Goal: Transaction & Acquisition: Purchase product/service

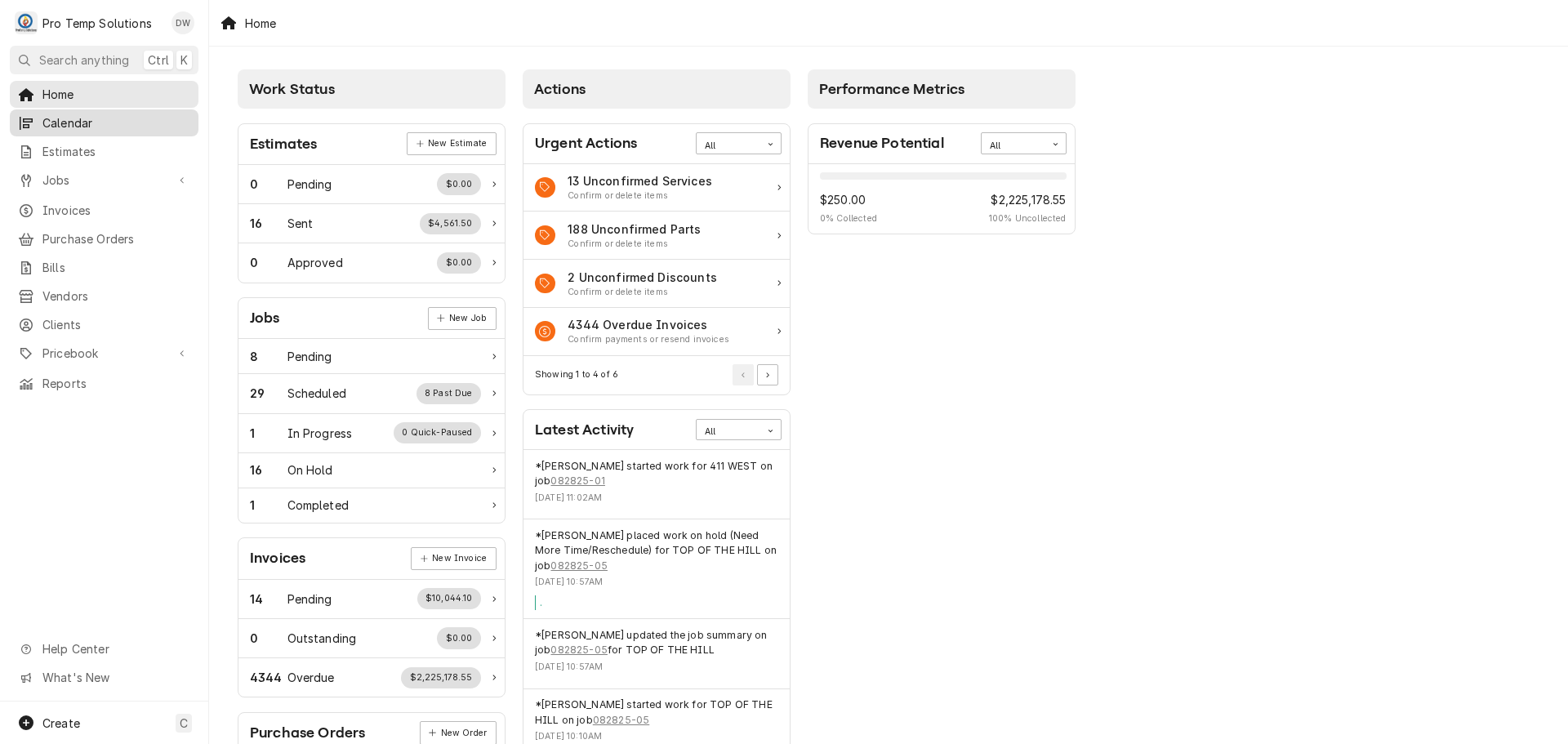
click at [62, 116] on span "Calendar" at bounding box center [116, 123] width 147 height 18
click at [62, 175] on span "Jobs" at bounding box center [104, 181] width 123 height 18
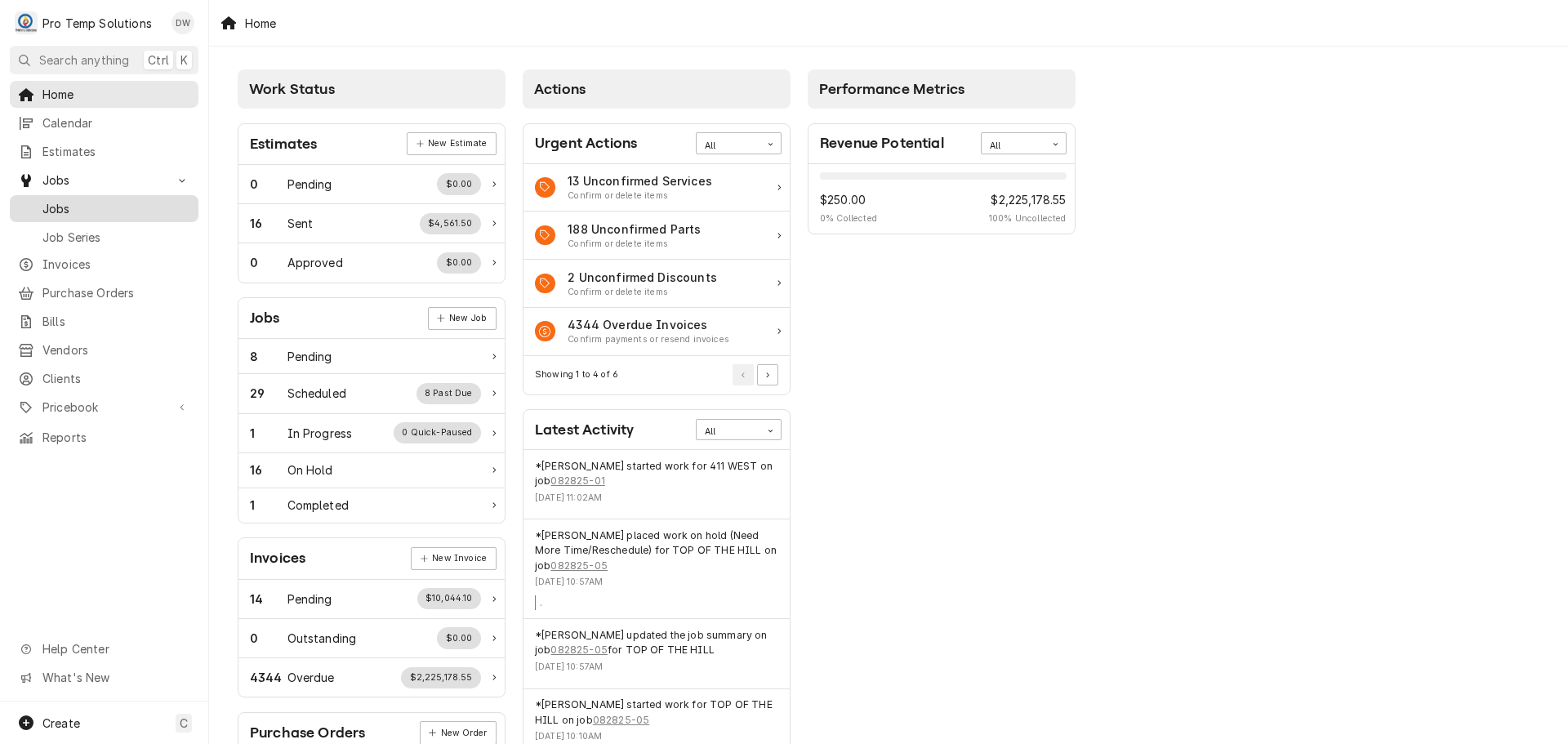
click at [60, 203] on span "Jobs" at bounding box center [116, 209] width 147 height 18
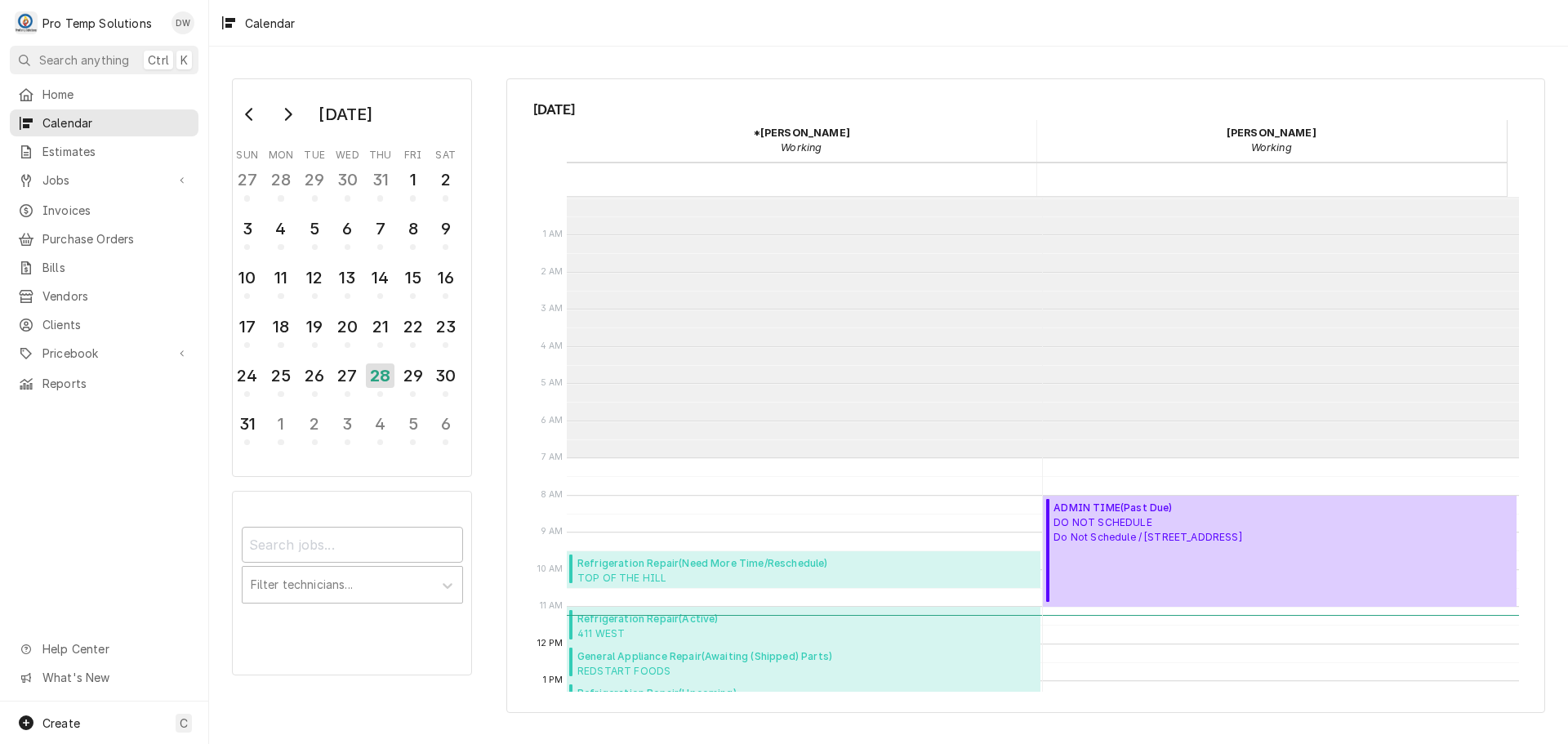
scroll to position [261, 0]
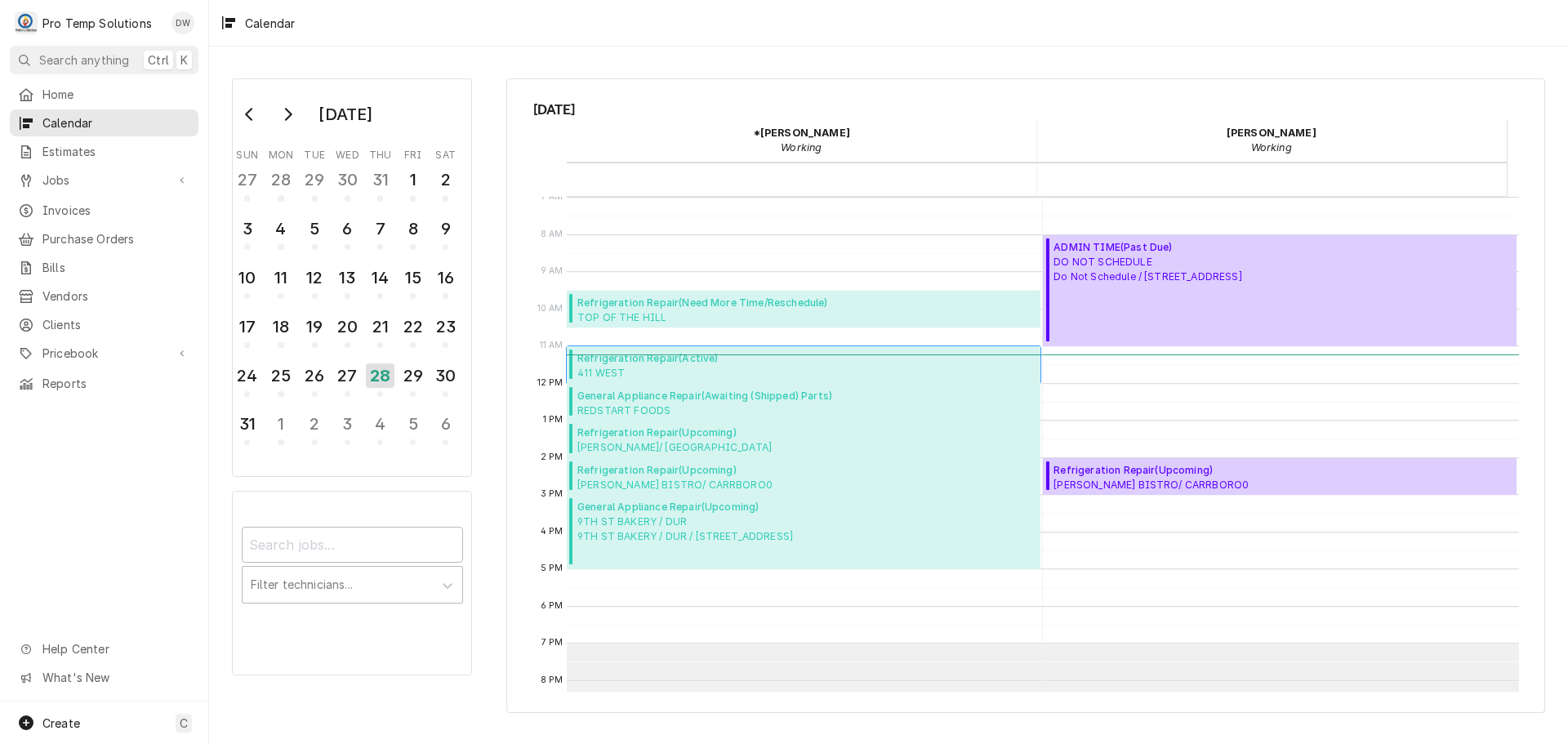
click at [683, 370] on span "411 WEST 411 W Franklin St, Chapel Hill, NC 27516" at bounding box center [648, 372] width 141 height 13
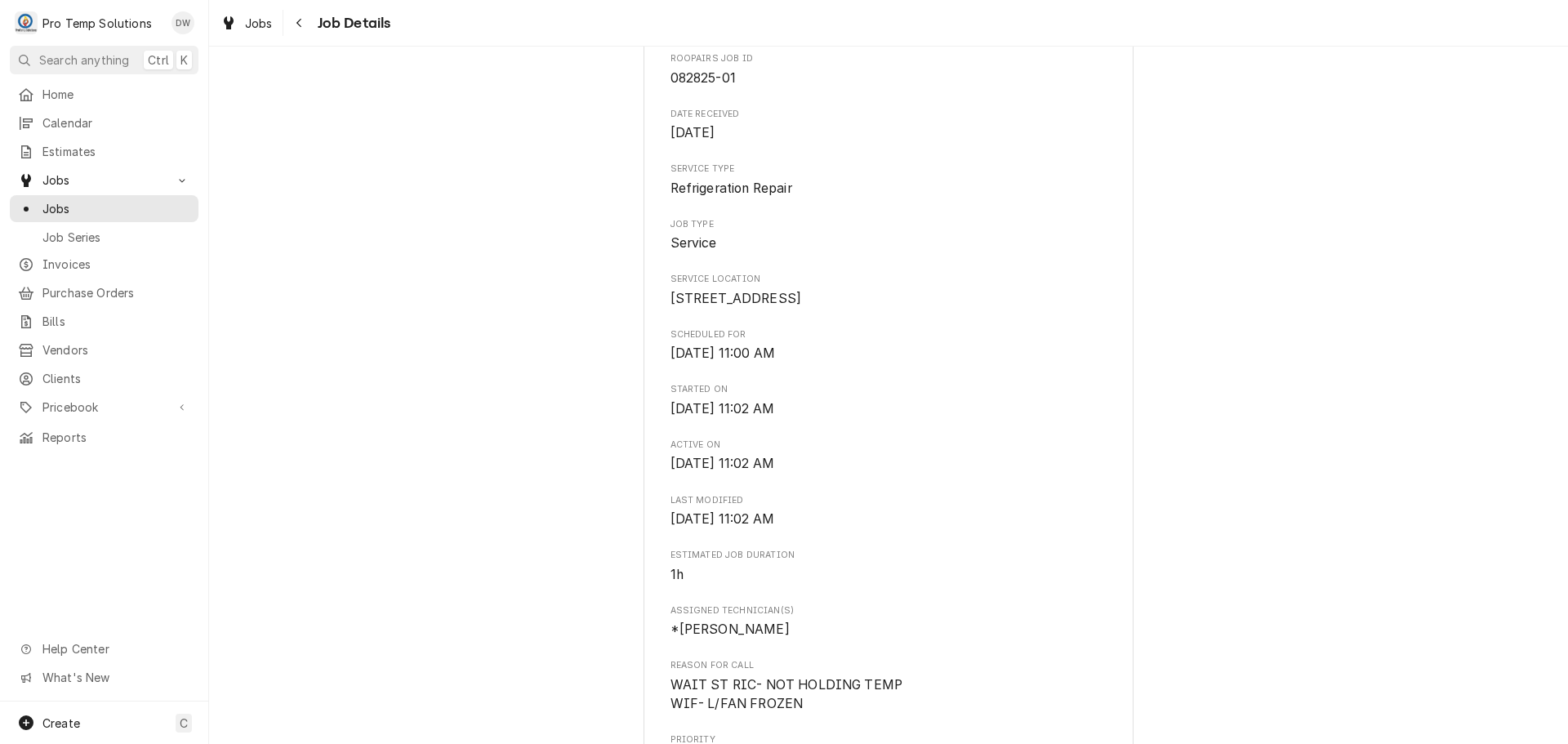
scroll to position [572, 0]
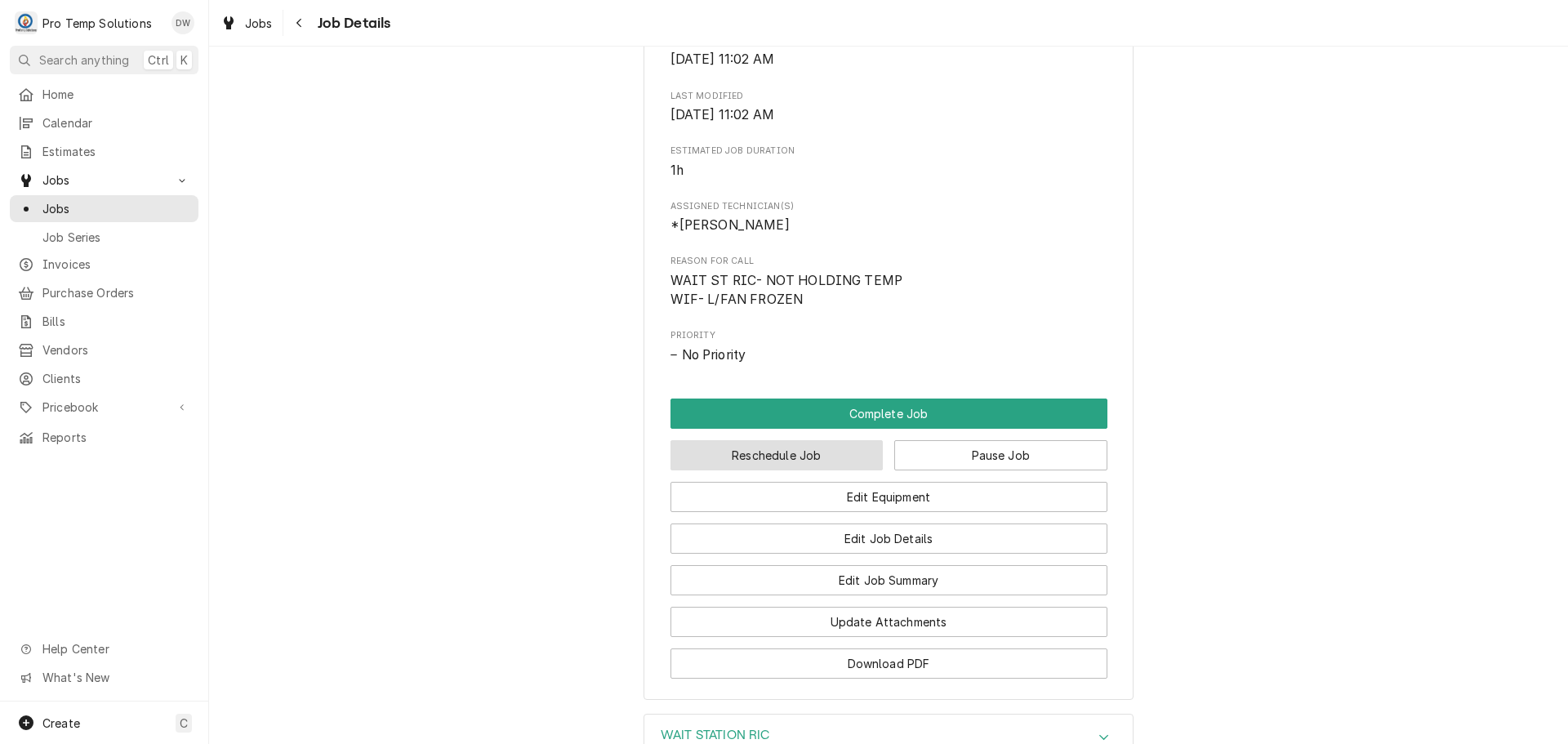
click at [784, 471] on button "Reschedule Job" at bounding box center [777, 455] width 213 height 30
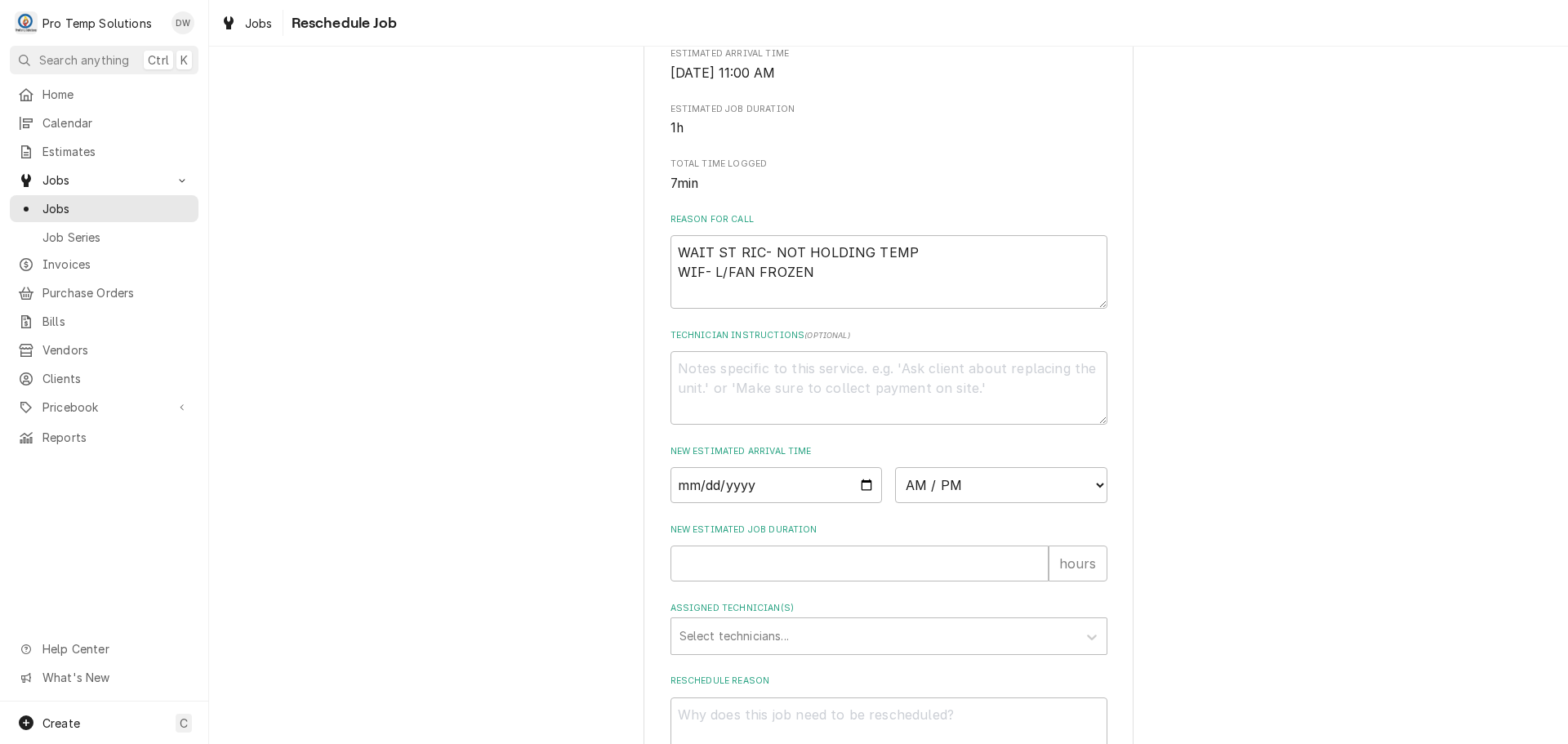
scroll to position [458, 0]
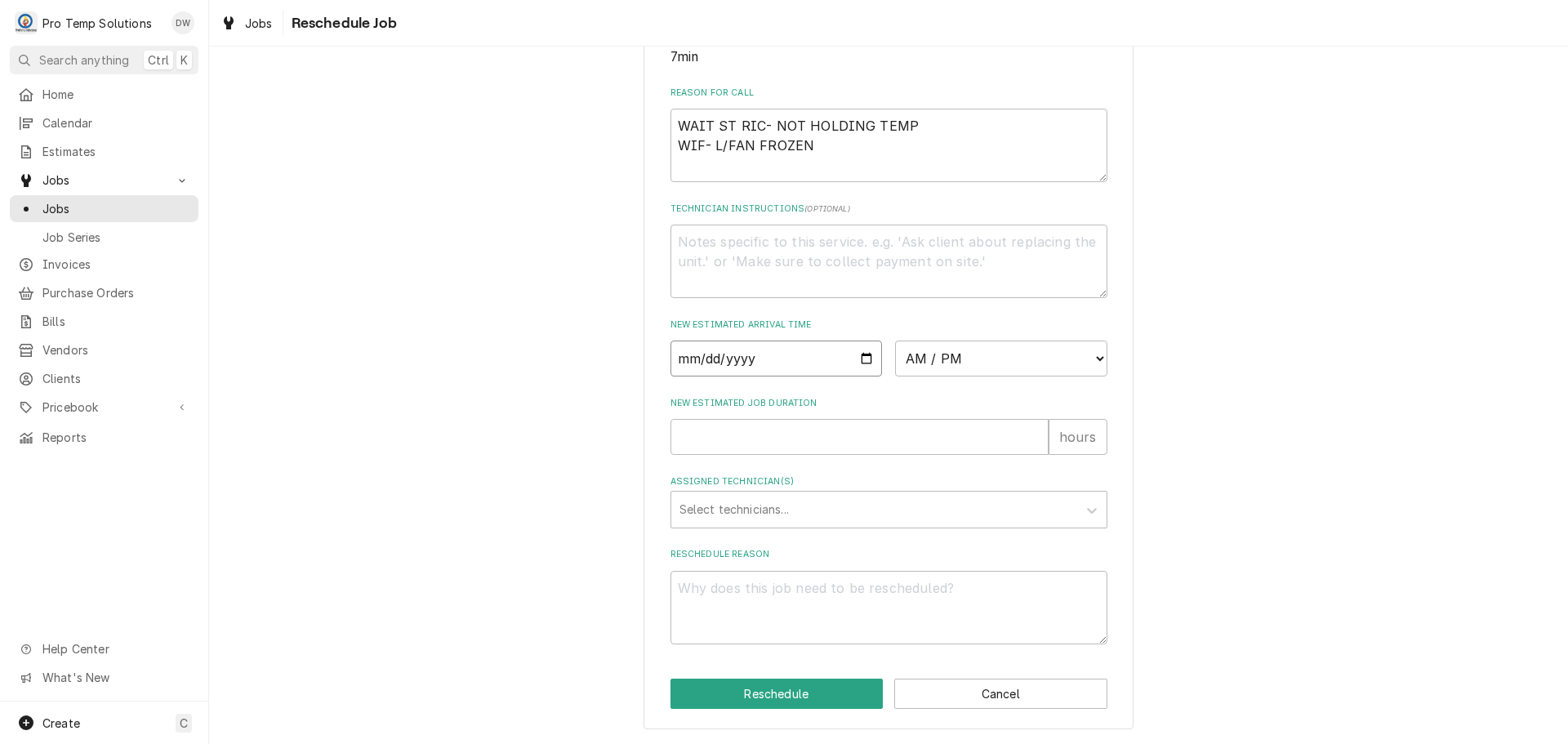
click at [858, 357] on input "Date" at bounding box center [777, 358] width 213 height 36
type input "2025-08-28"
type textarea "x"
click at [1083, 358] on select "AM / PM 6:00 AM 6:15 AM 6:30 AM 6:45 AM 7:00 AM 7:15 AM 7:30 AM 7:45 AM 8:00 AM…" at bounding box center [1001, 358] width 213 height 36
select select "06:00:00"
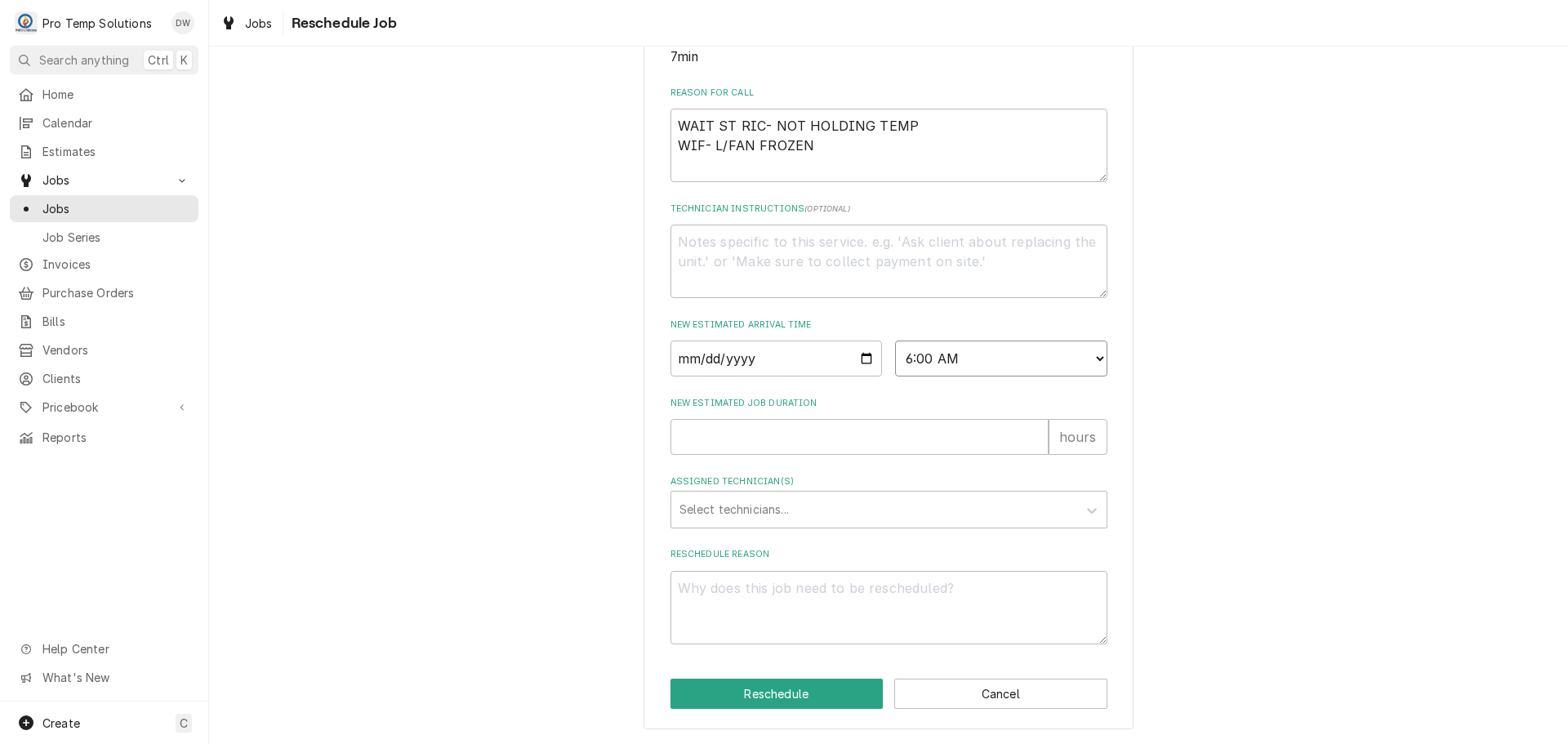
click at [895, 341] on select "AM / PM 6:00 AM 6:15 AM 6:30 AM 6:45 AM 7:00 AM 7:15 AM 7:30 AM 7:45 AM 8:00 AM…" at bounding box center [1001, 358] width 213 height 36
click at [848, 448] on input "New Estimated Job Duration" at bounding box center [859, 436] width 378 height 36
type textarea "x"
type input ".2"
type textarea "x"
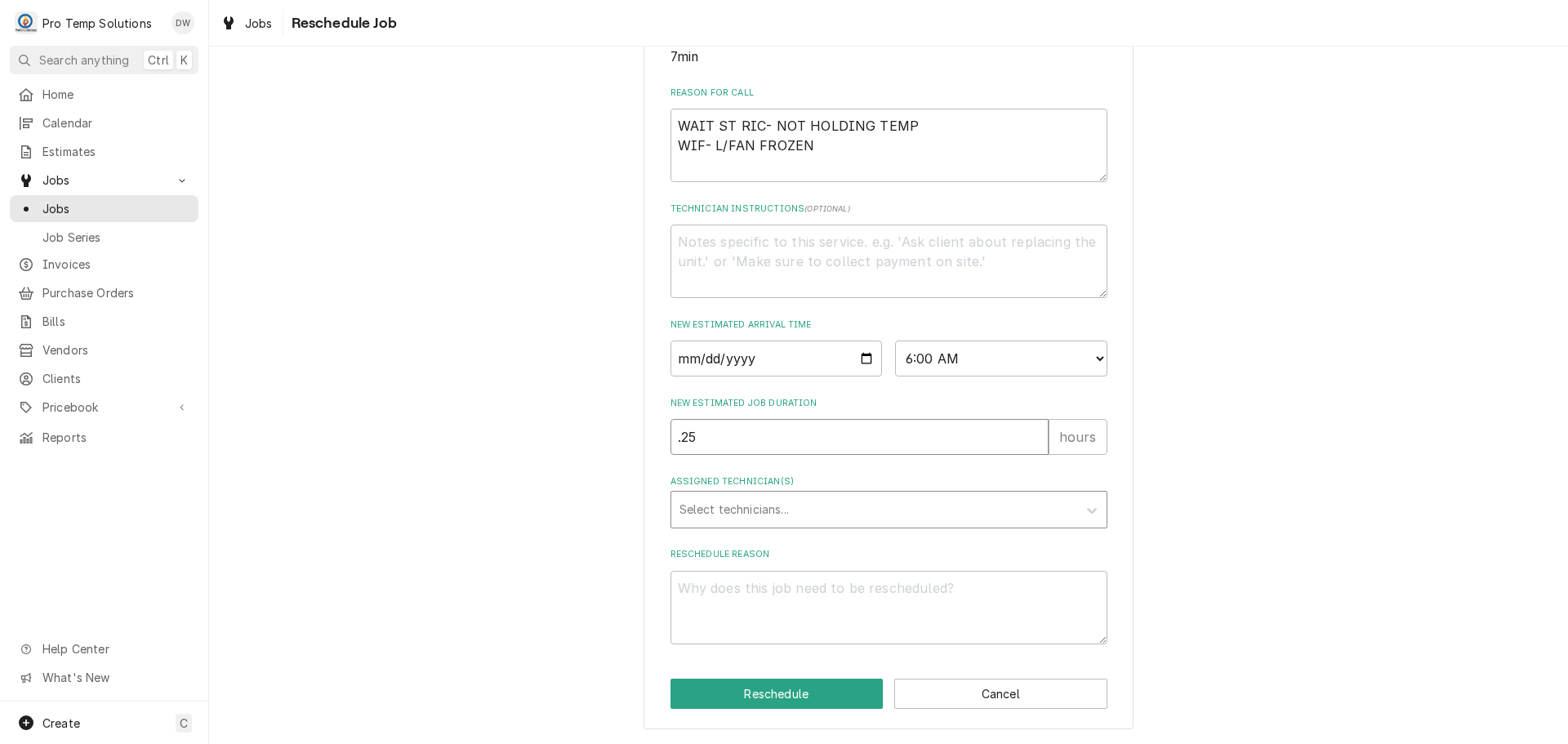
type input ".25"
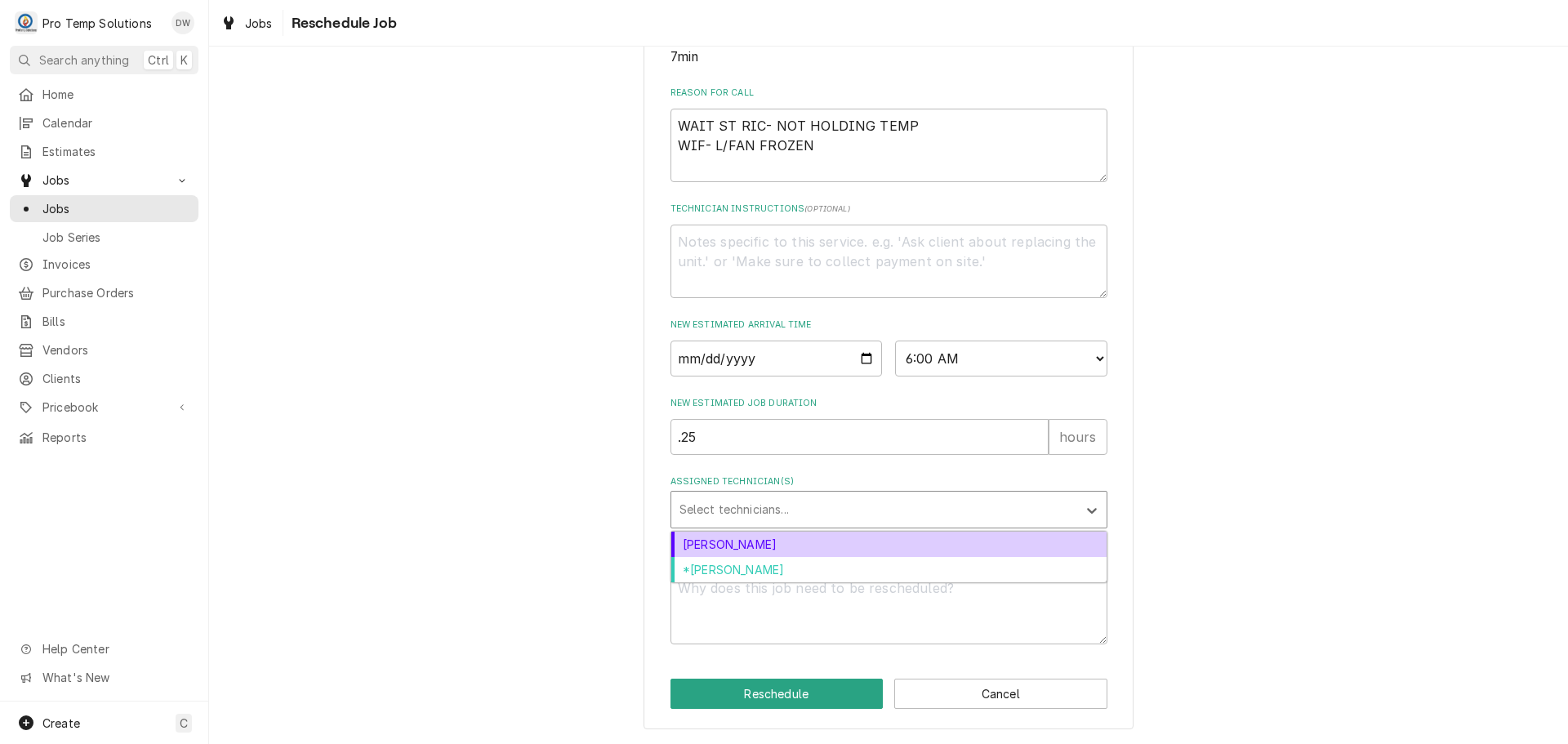
click at [800, 517] on div "Assigned Technician(s)" at bounding box center [873, 510] width 389 height 29
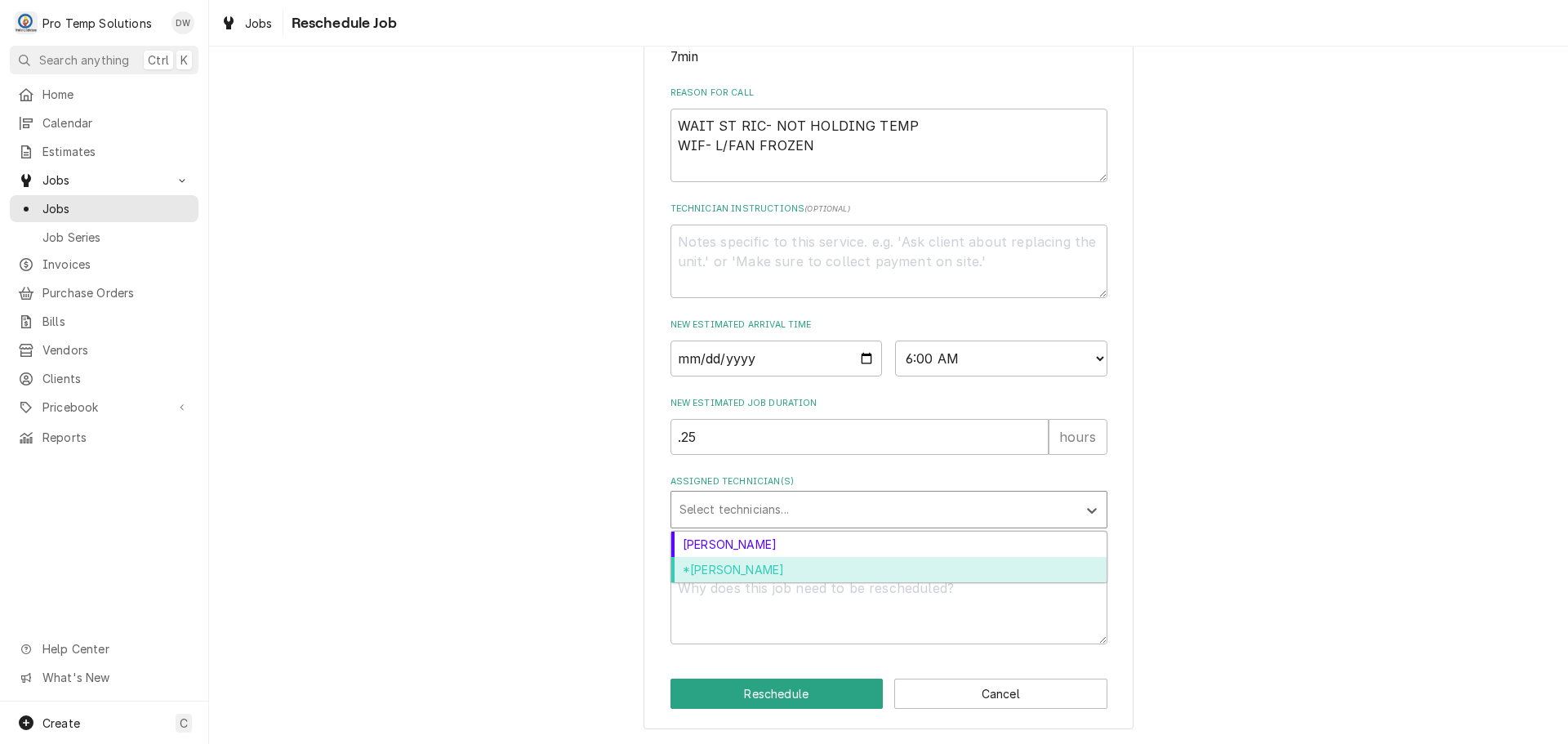
click at [754, 559] on div "*[PERSON_NAME]" at bounding box center [889, 570] width 435 height 25
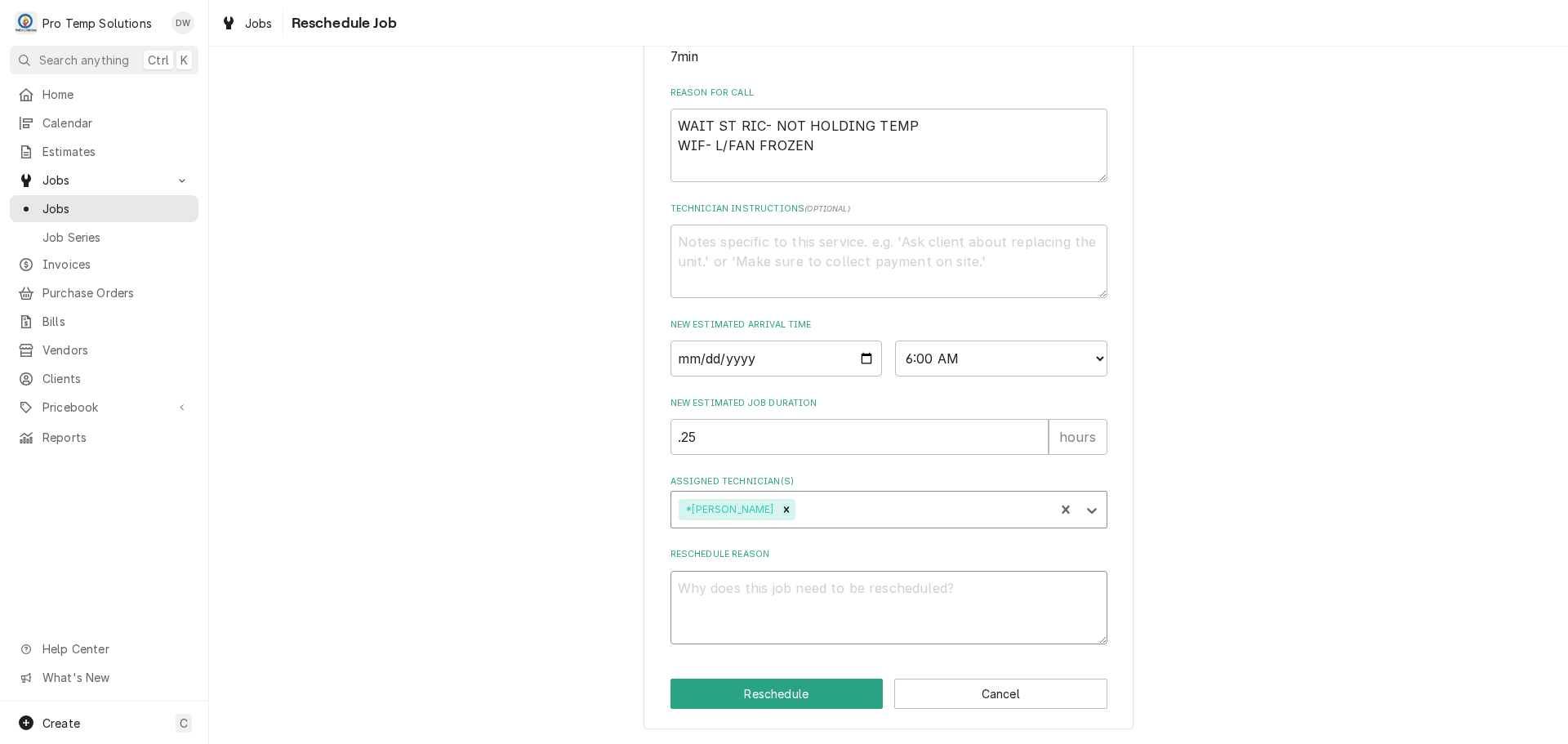
click at [737, 582] on textarea "Reschedule Reason" at bounding box center [889, 607] width 437 height 73
type textarea "x"
type textarea "c"
type textarea "x"
type textarea "cu"
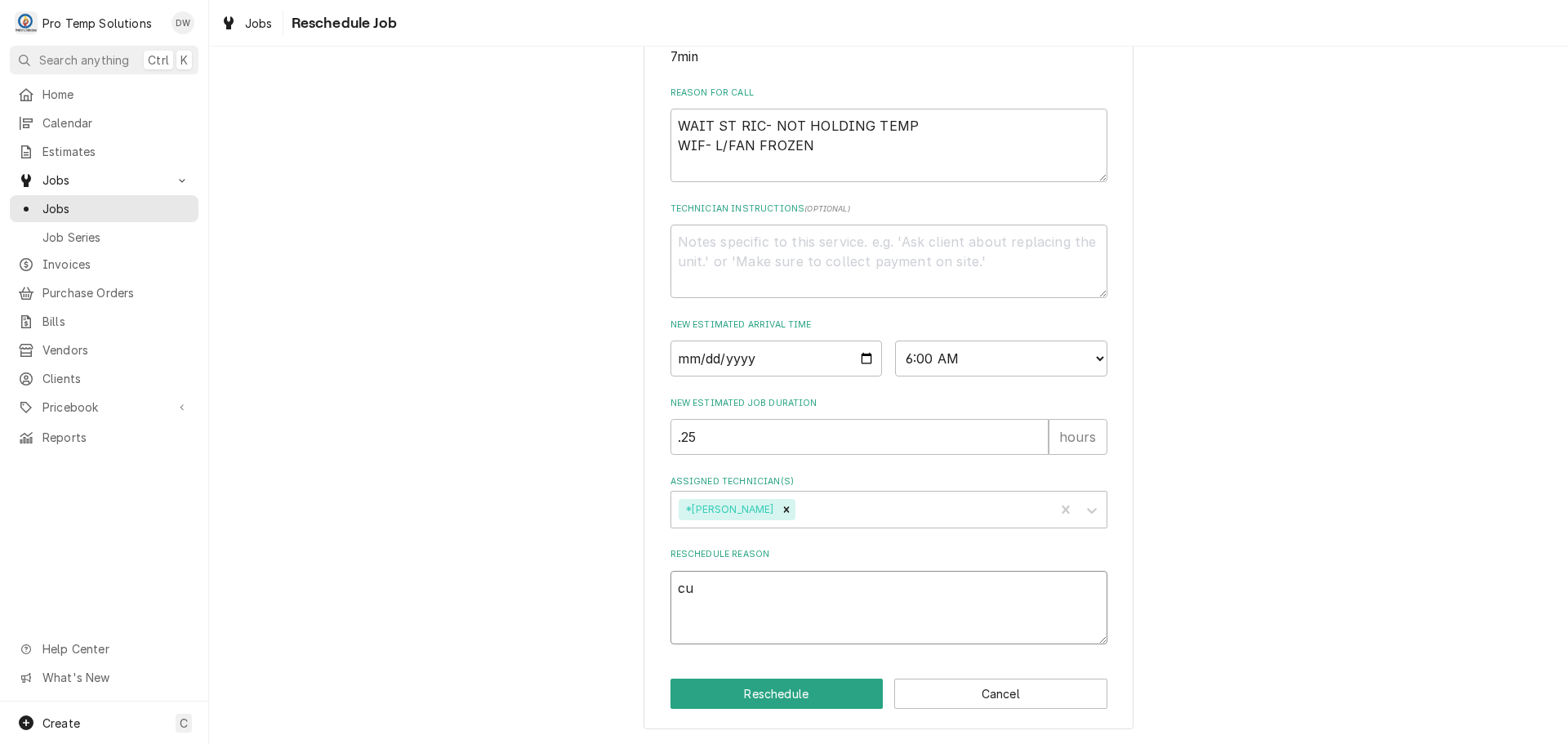
type textarea "x"
type textarea "cus"
type textarea "x"
type textarea "cust"
type textarea "x"
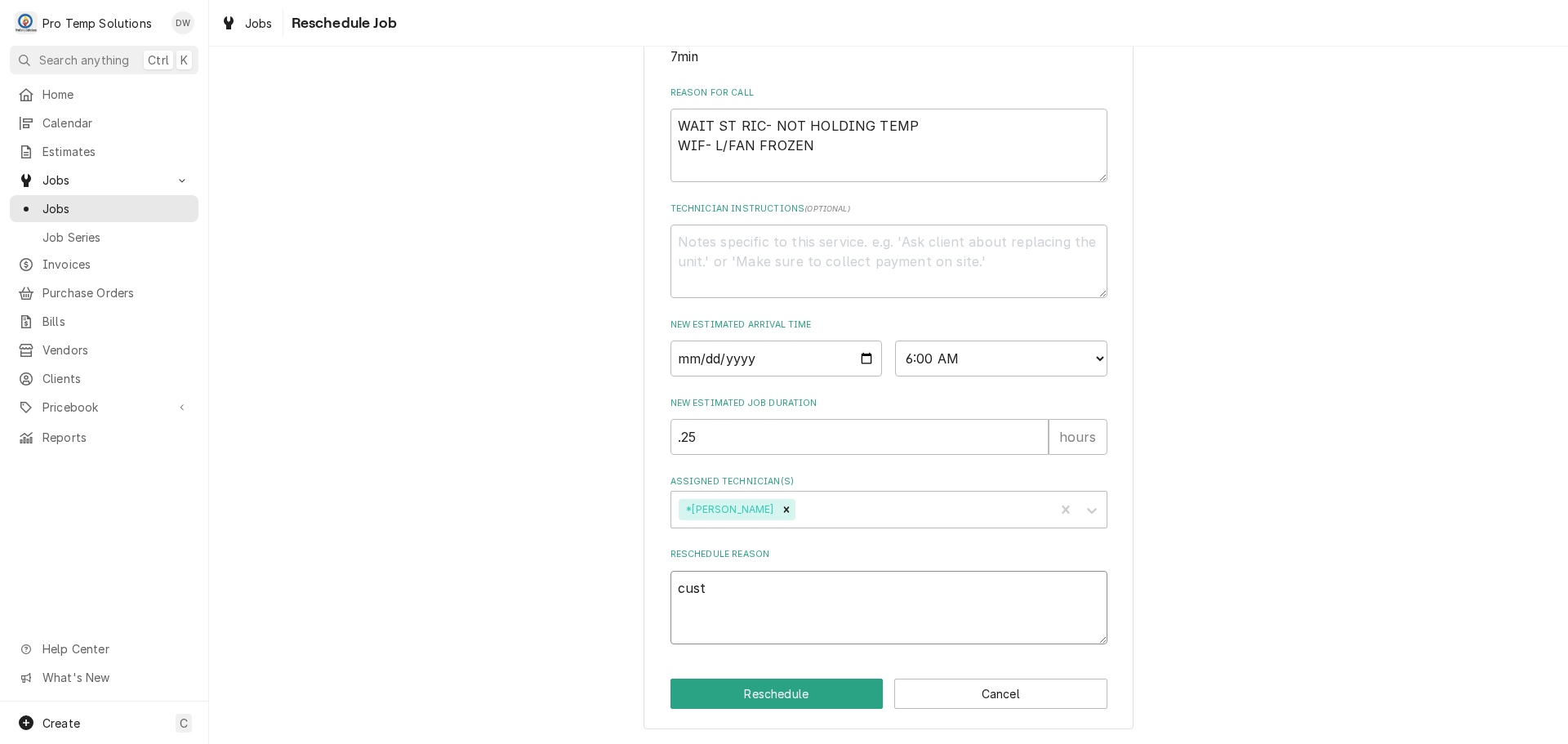
type textarea "cust"
type textarea "x"
type textarea "cust n"
type textarea "x"
type textarea "cust"
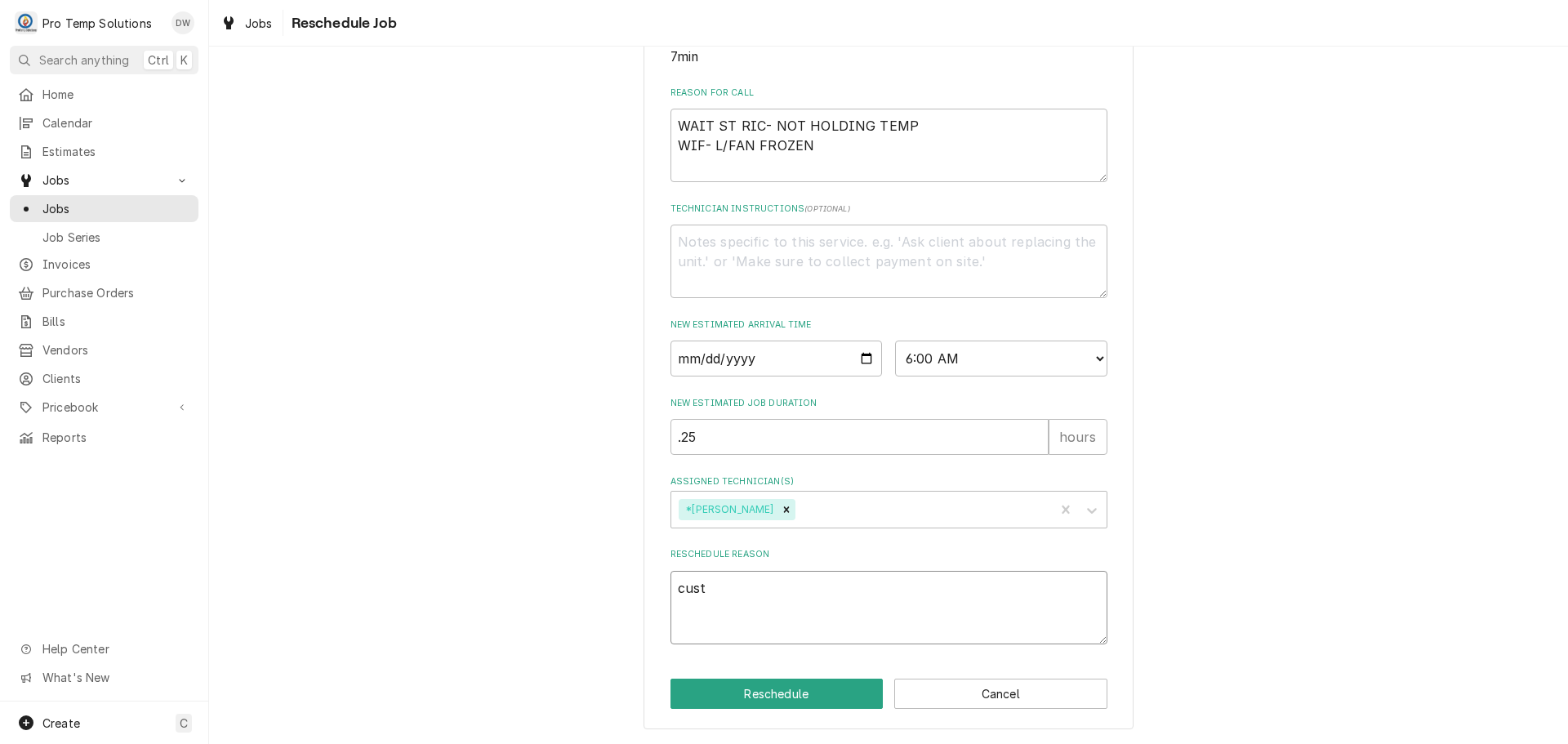
type textarea "x"
type textarea "cust"
type textarea "x"
type textarea "cus"
type textarea "x"
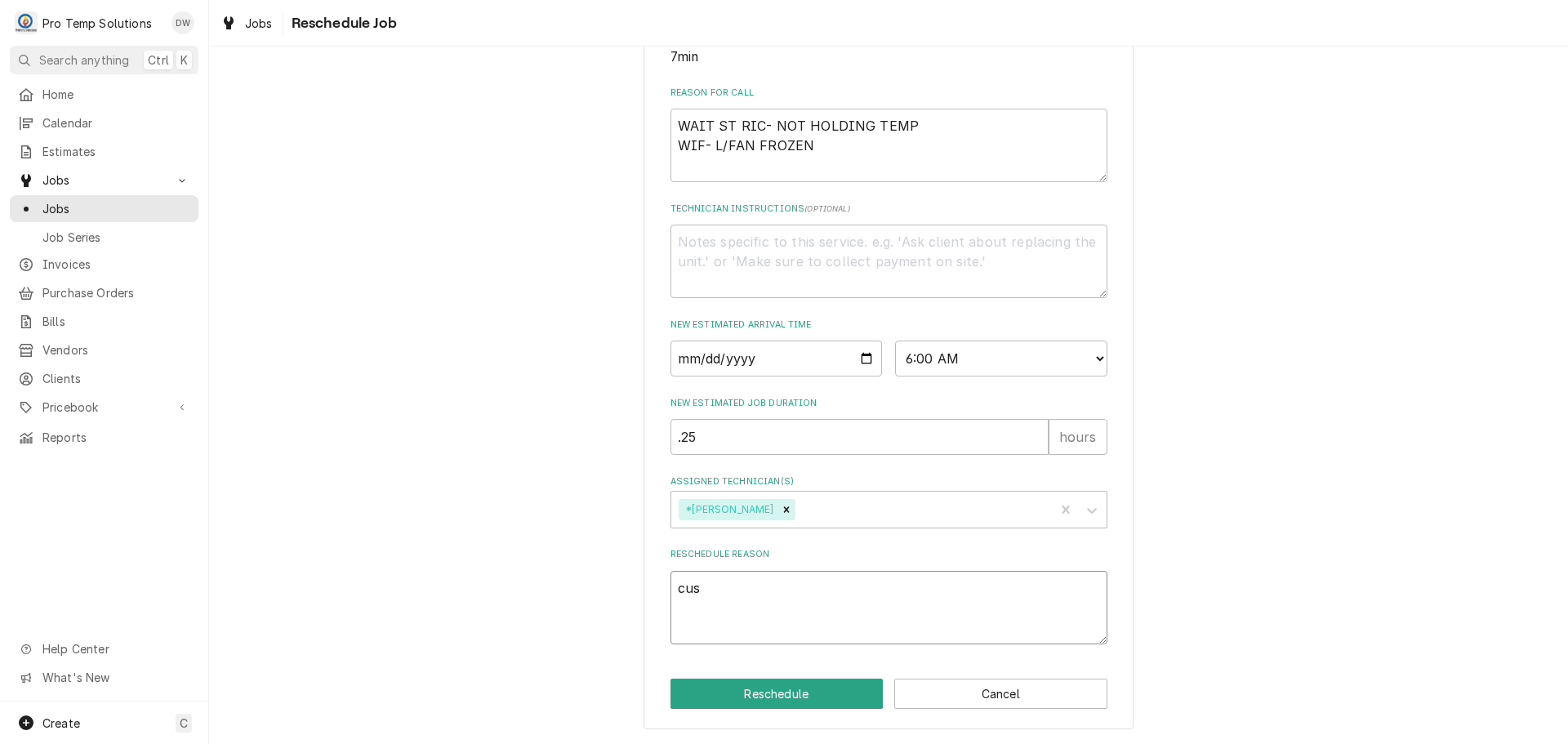
type textarea "cu"
type textarea "x"
type textarea "c"
type textarea "x"
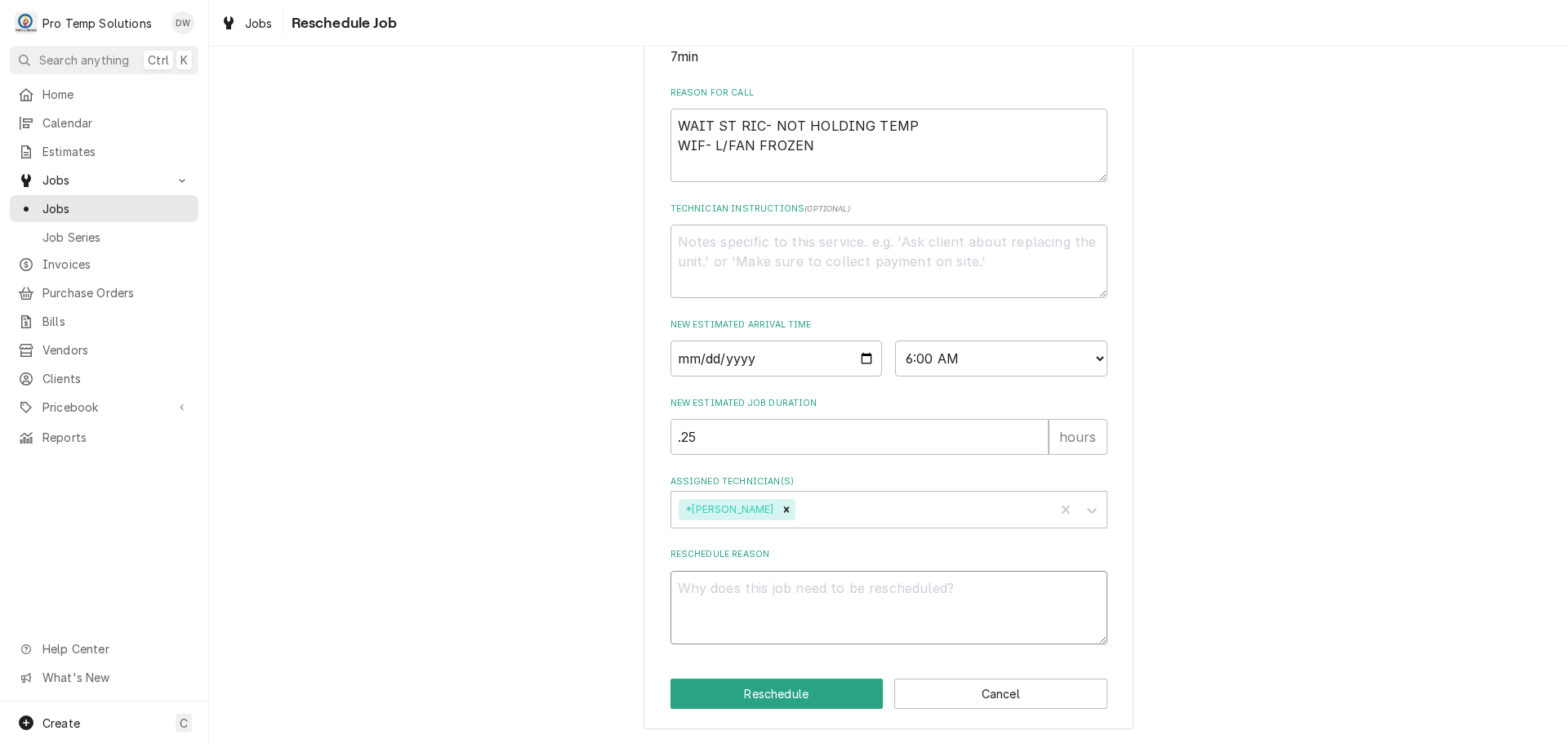
type textarea "w"
type textarea "x"
type textarea "wr"
type textarea "x"
type textarea "wro"
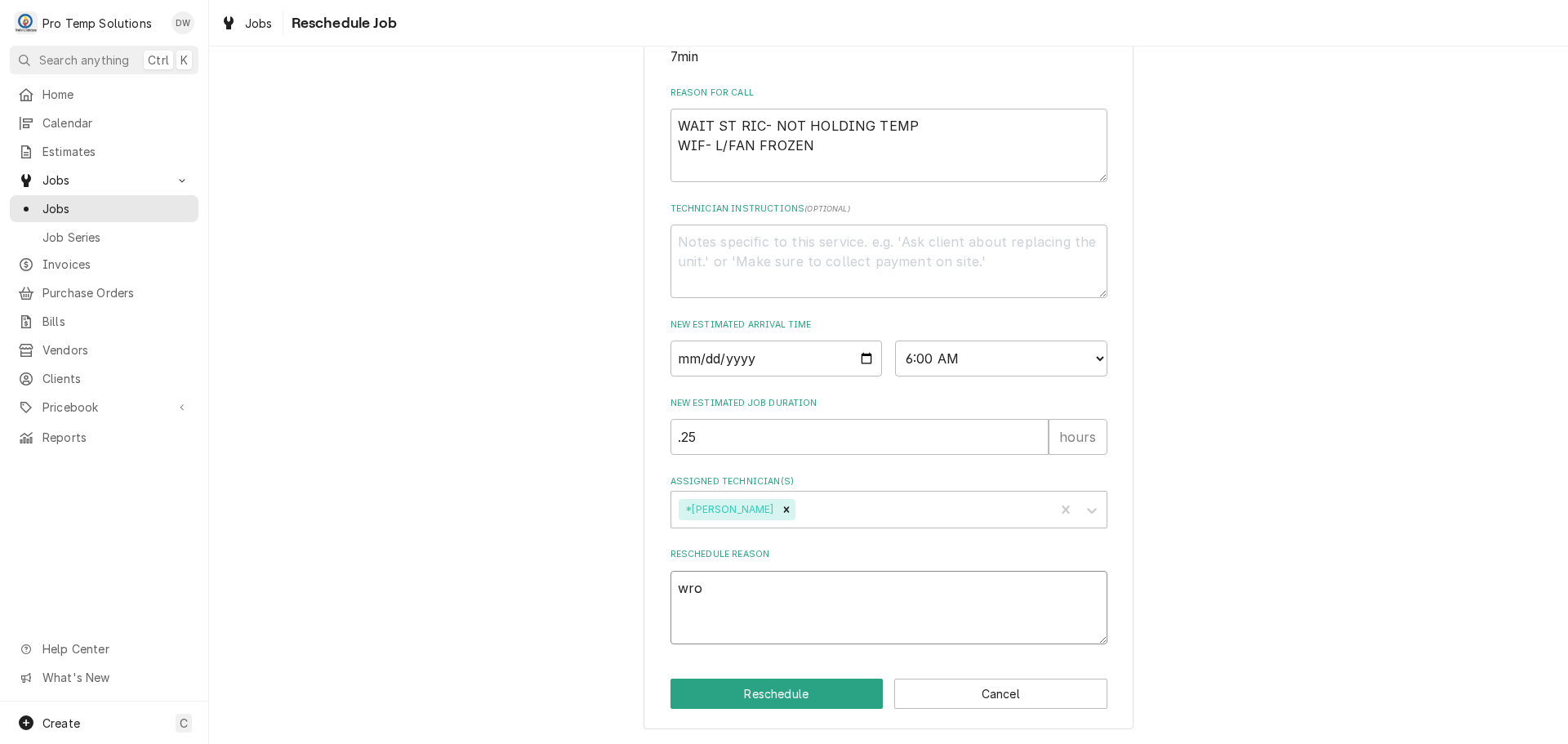
type textarea "x"
type textarea "wron"
type textarea "x"
type textarea "wrong"
type textarea "x"
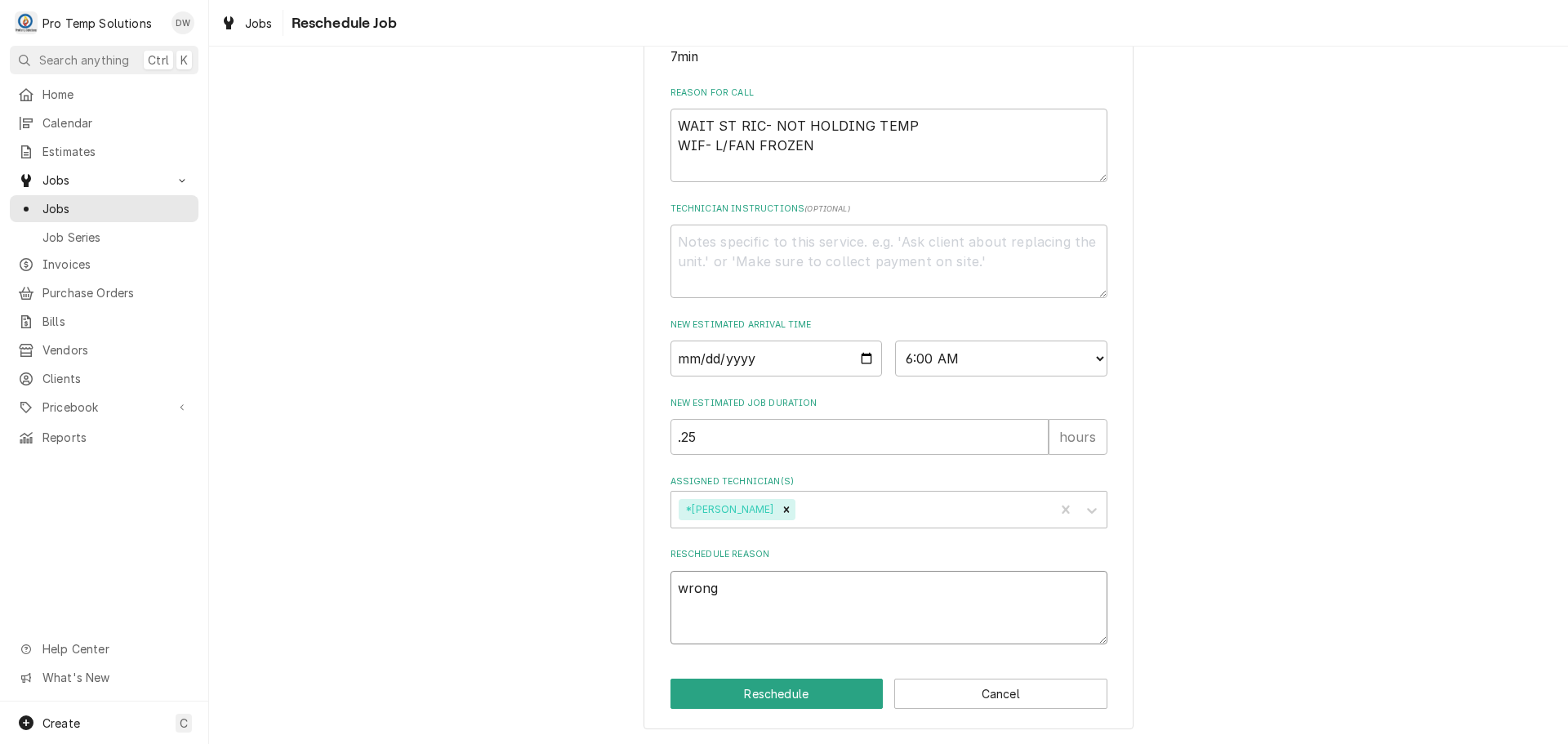
type textarea "wrong"
type textarea "x"
type textarea "wrong c"
type textarea "x"
type textarea "wrong cu"
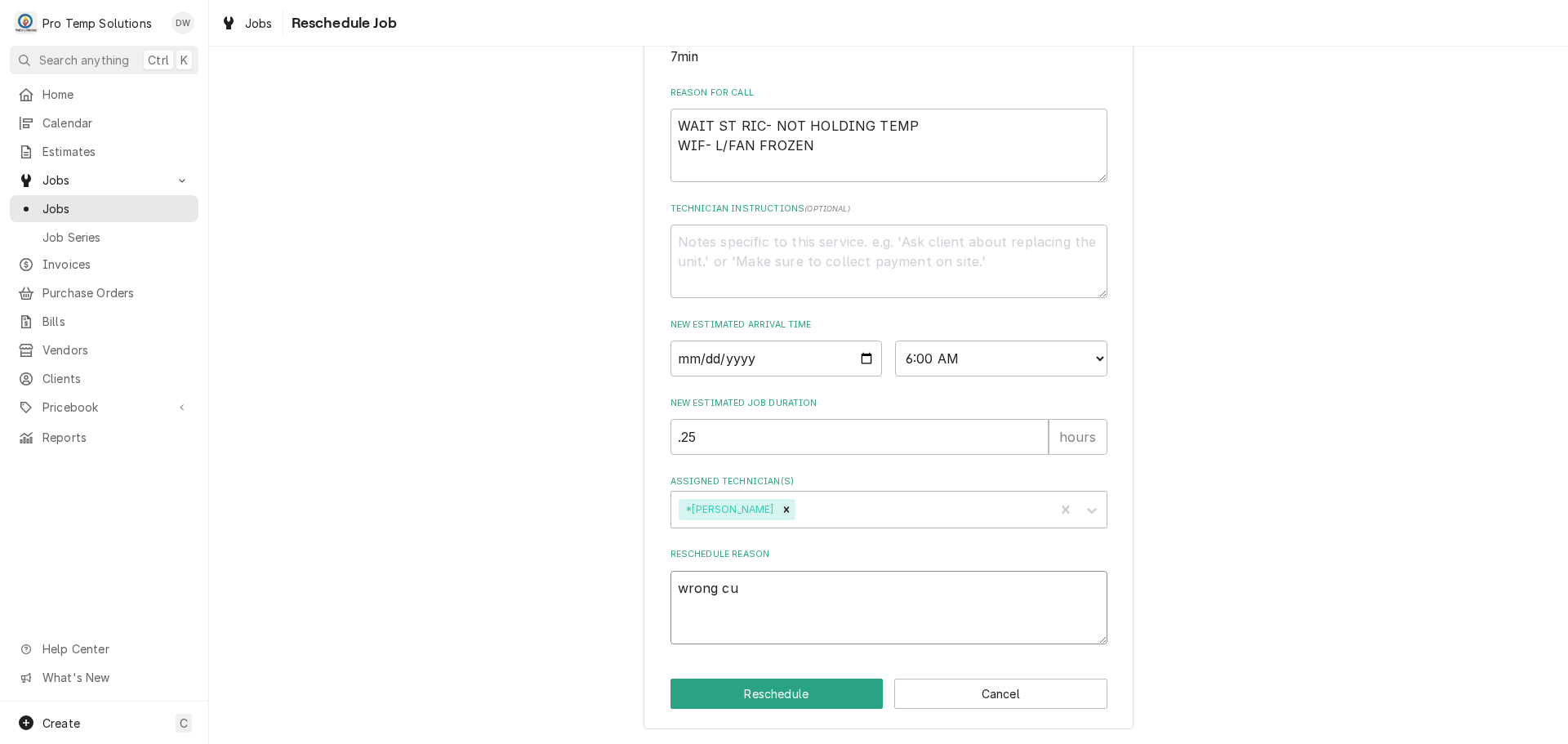
type textarea "x"
type textarea "wrong cus"
type textarea "x"
type textarea "wrong cust"
click at [764, 696] on button "Reschedule" at bounding box center [777, 693] width 213 height 30
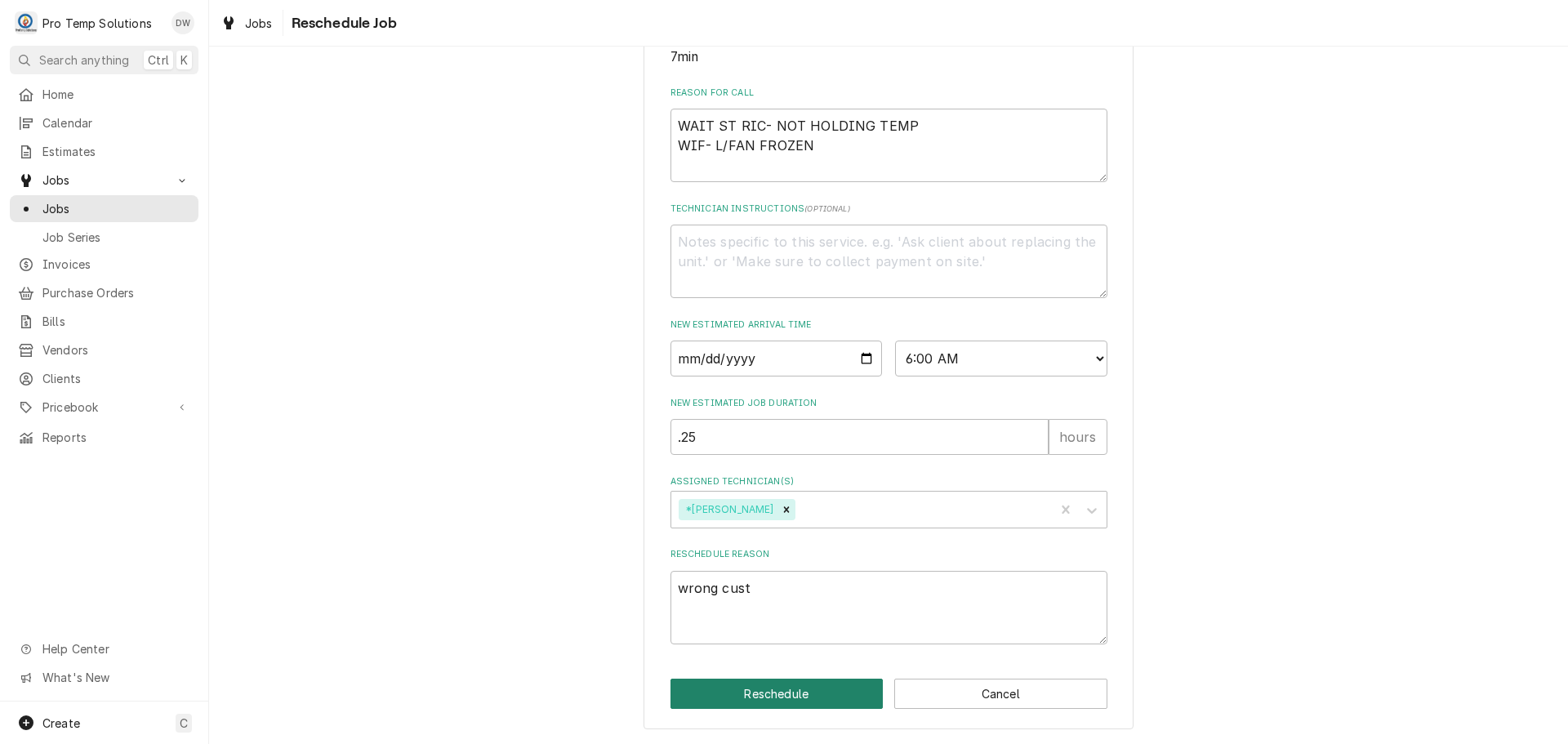
type textarea "x"
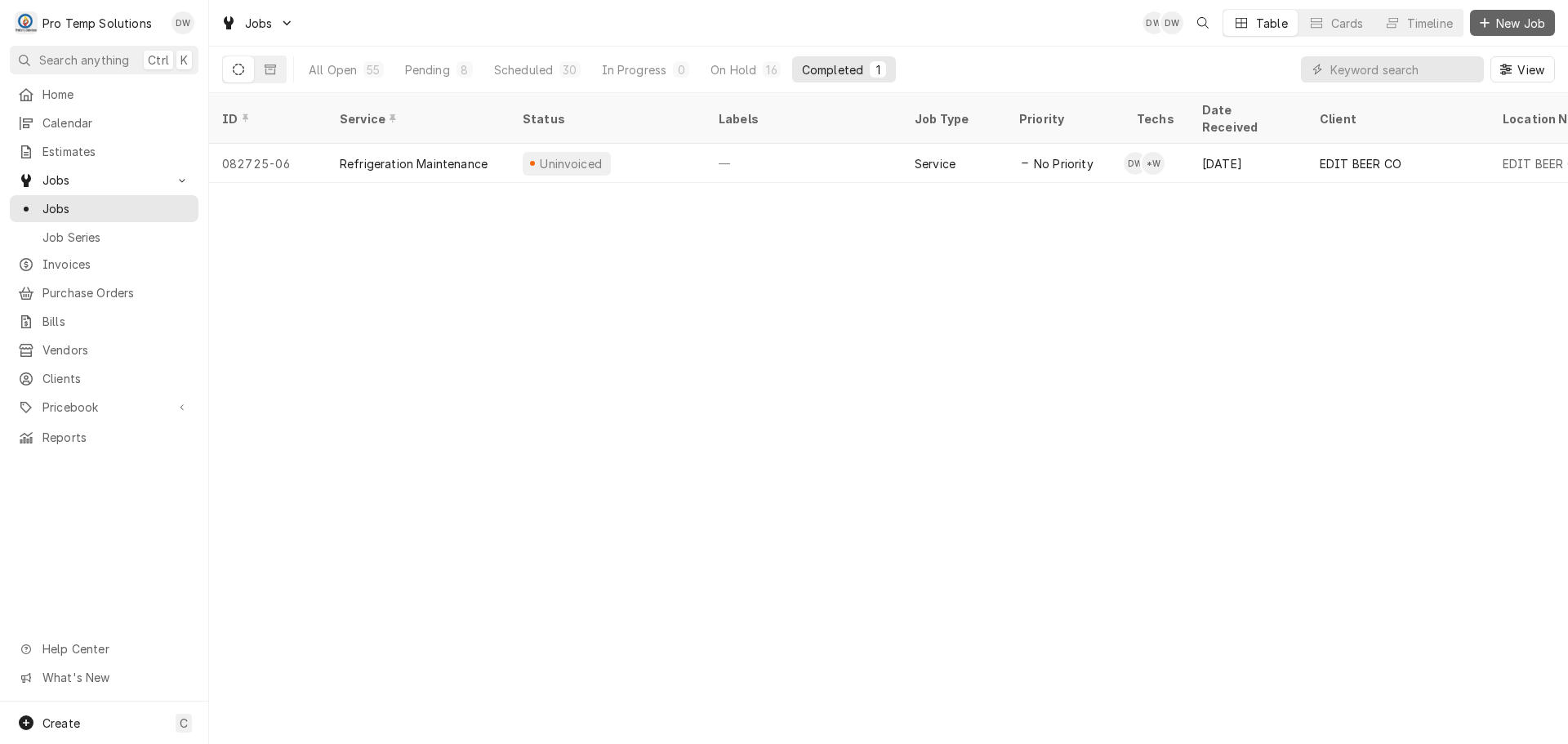
click at [1508, 22] on span "New Job" at bounding box center [1520, 23] width 56 height 18
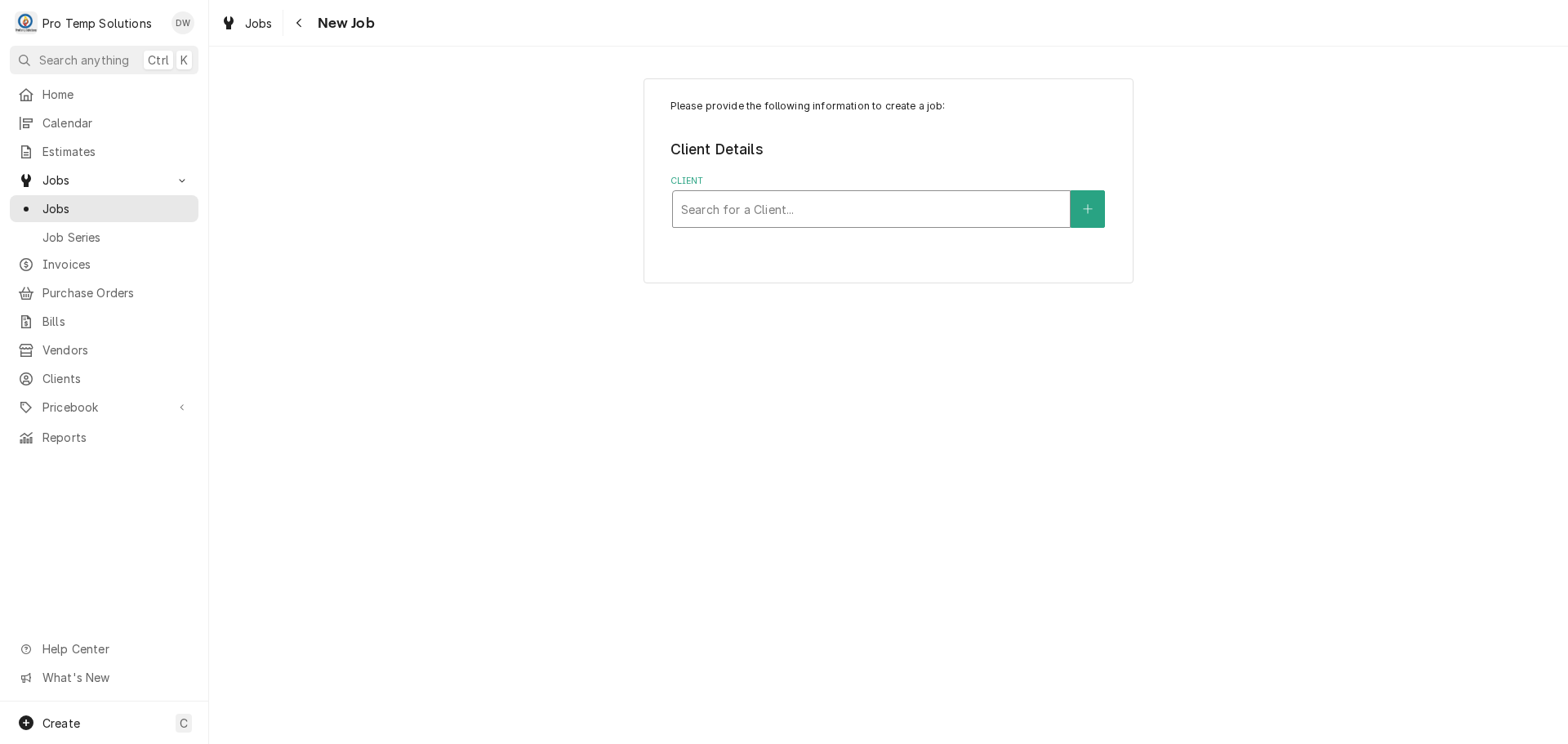
click at [940, 208] on div "Client" at bounding box center [871, 209] width 381 height 29
type input "SQUID"
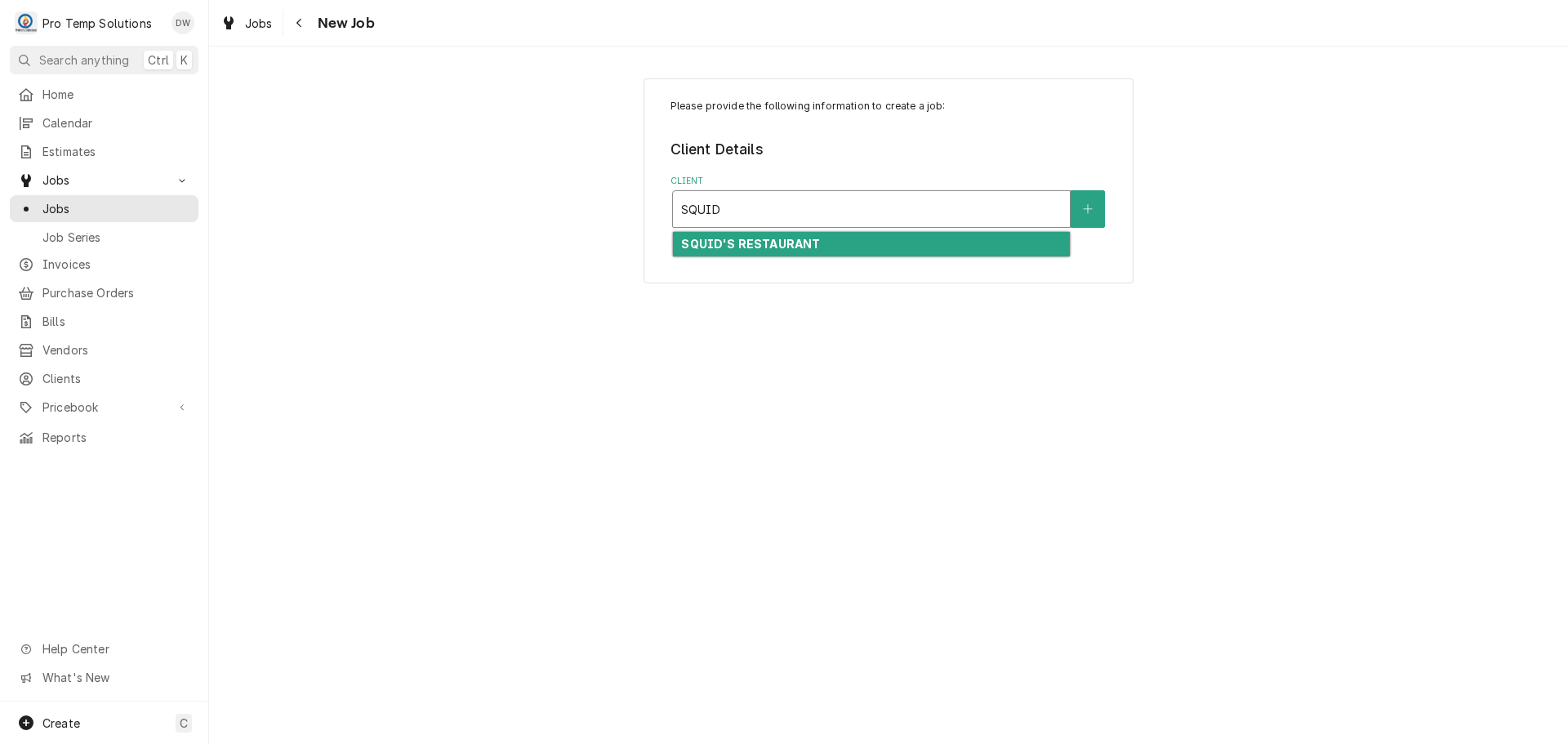
click at [842, 243] on div "SQUID'S RESTAURANT" at bounding box center [870, 245] width 397 height 25
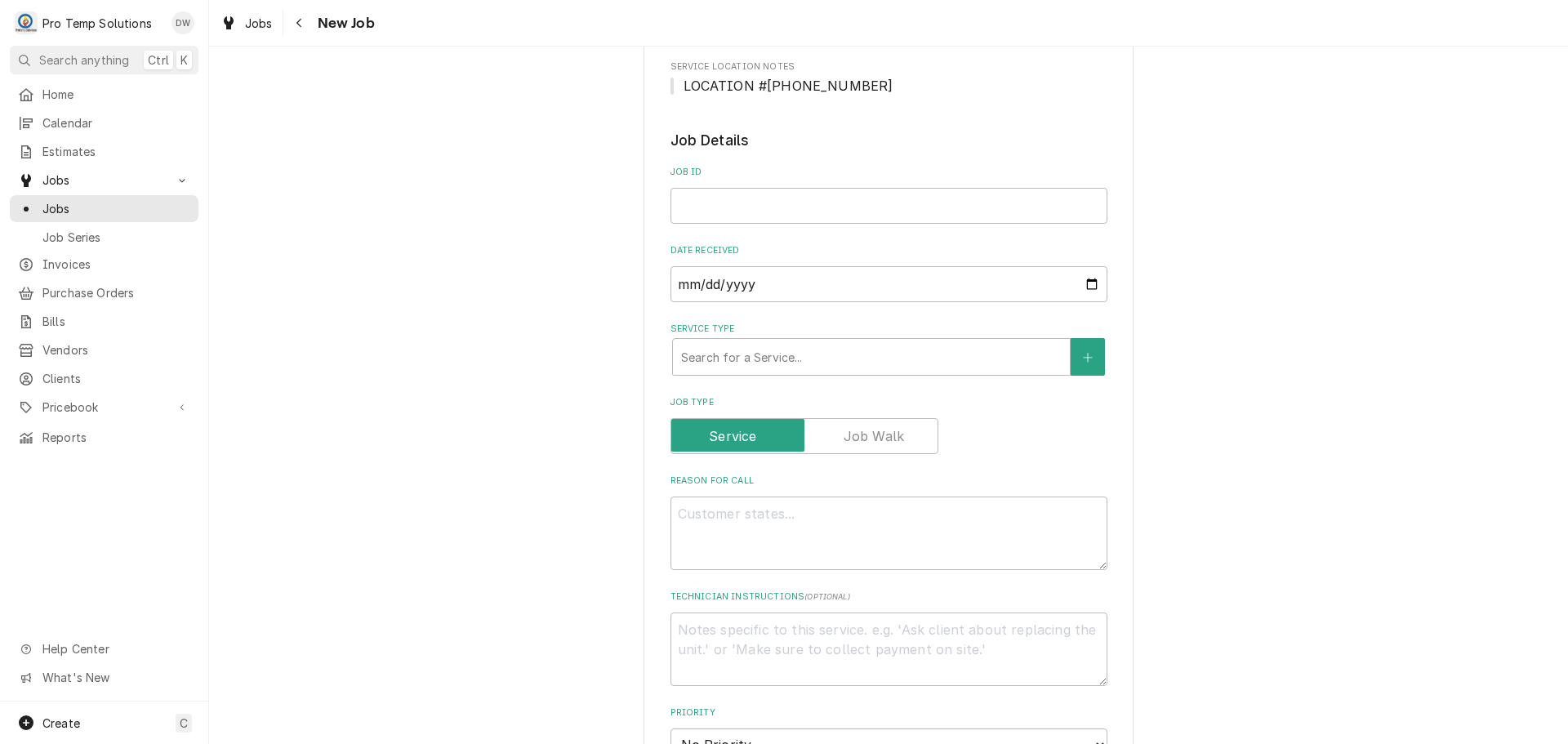
scroll to position [408, 0]
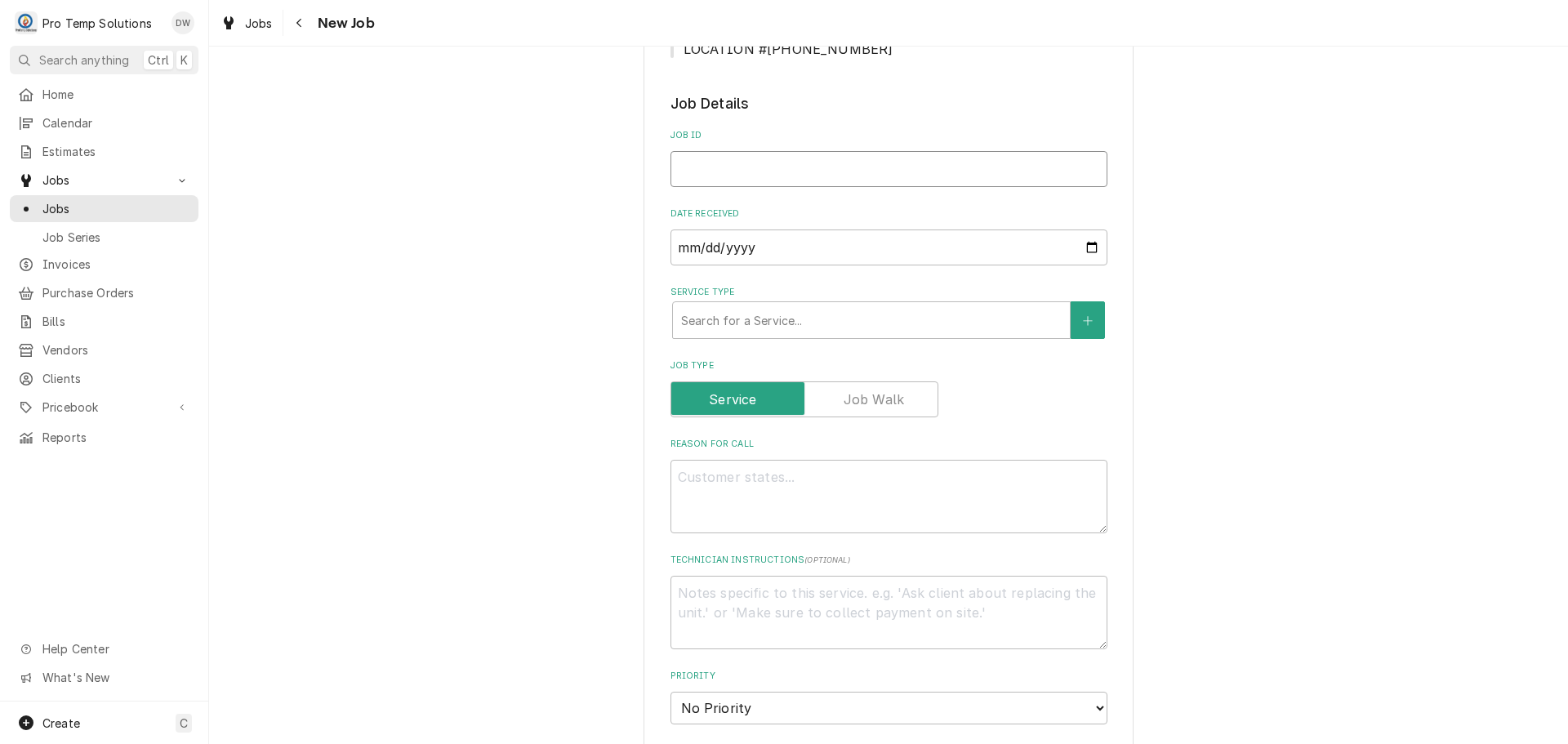
click at [727, 160] on input "Job ID" at bounding box center [889, 169] width 437 height 36
type textarea "x"
type input "0"
type textarea "x"
type input "08"
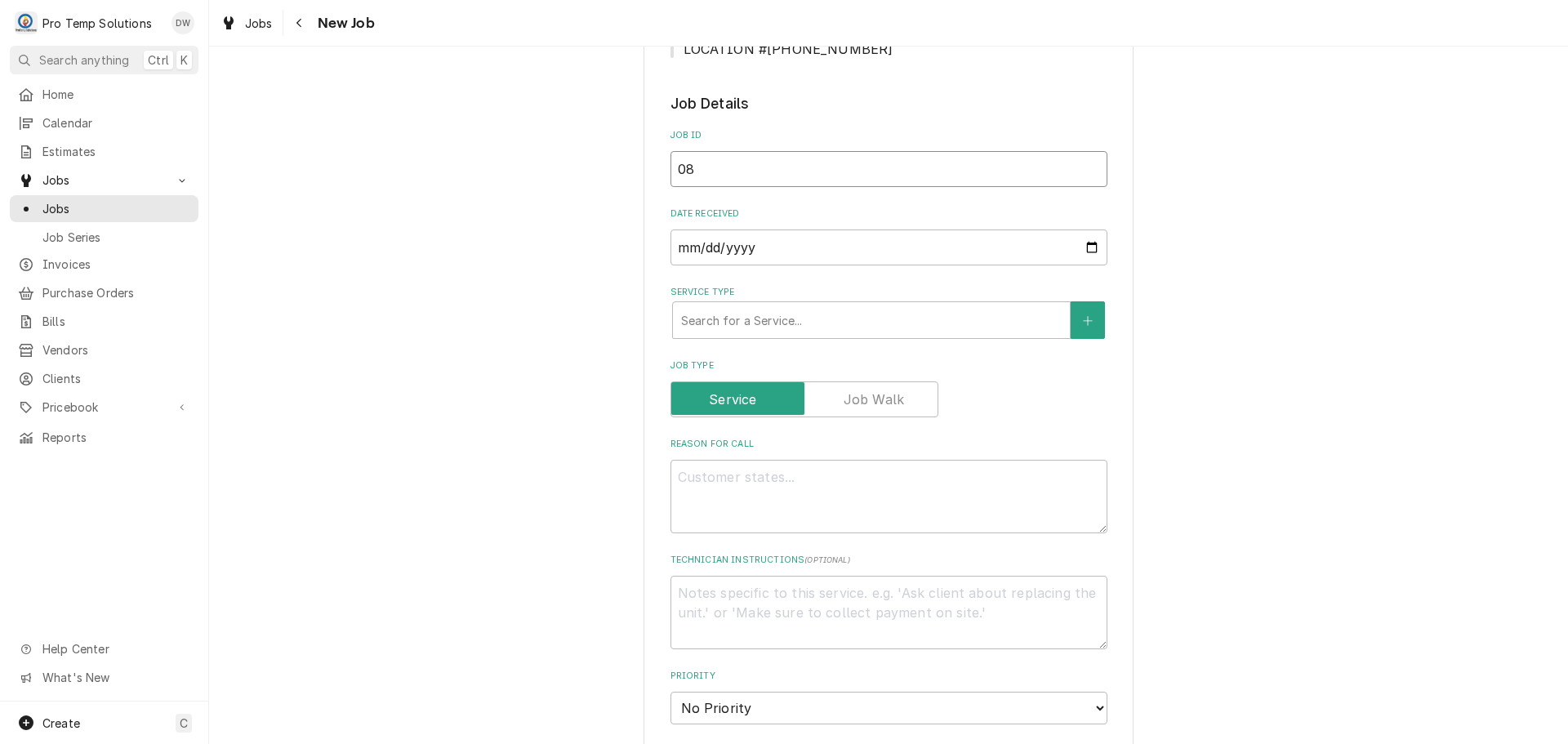
type textarea "x"
type input "082"
type textarea "x"
type input "0828"
type textarea "x"
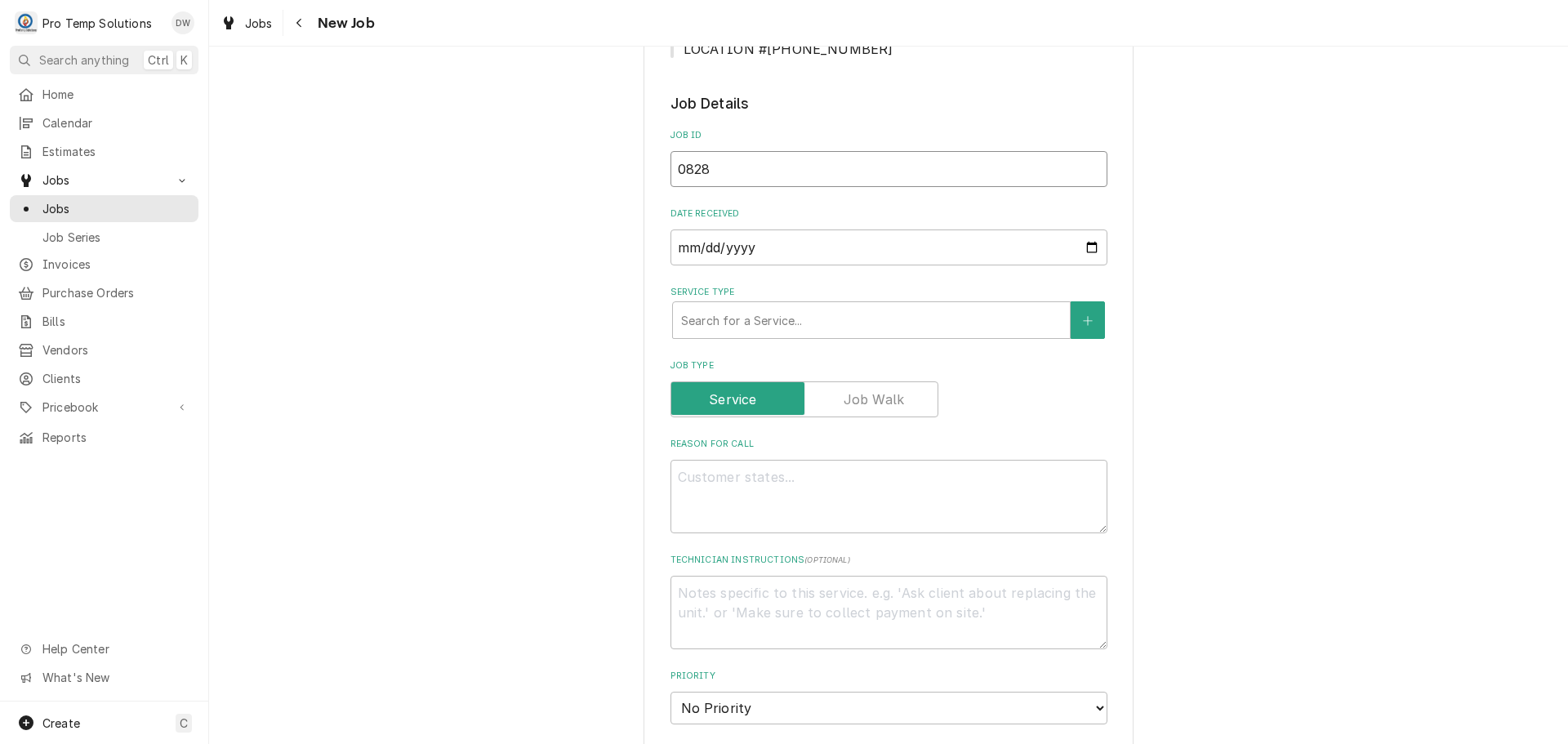
type input "08282"
type textarea "x"
type input "082825"
type textarea "x"
type input "082825-"
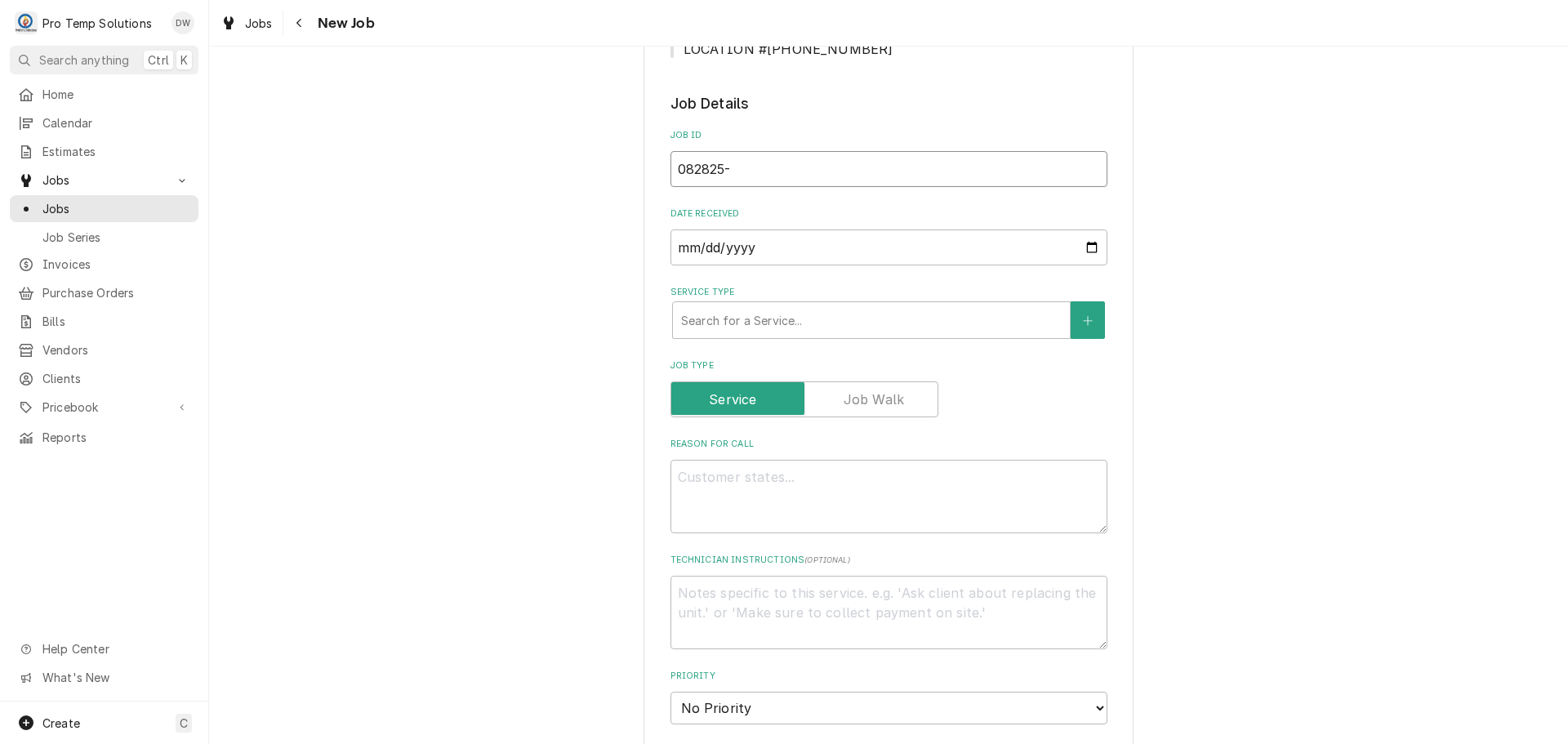
type textarea "x"
type input "082825-0"
type textarea "x"
type input "082825-01"
type textarea "x"
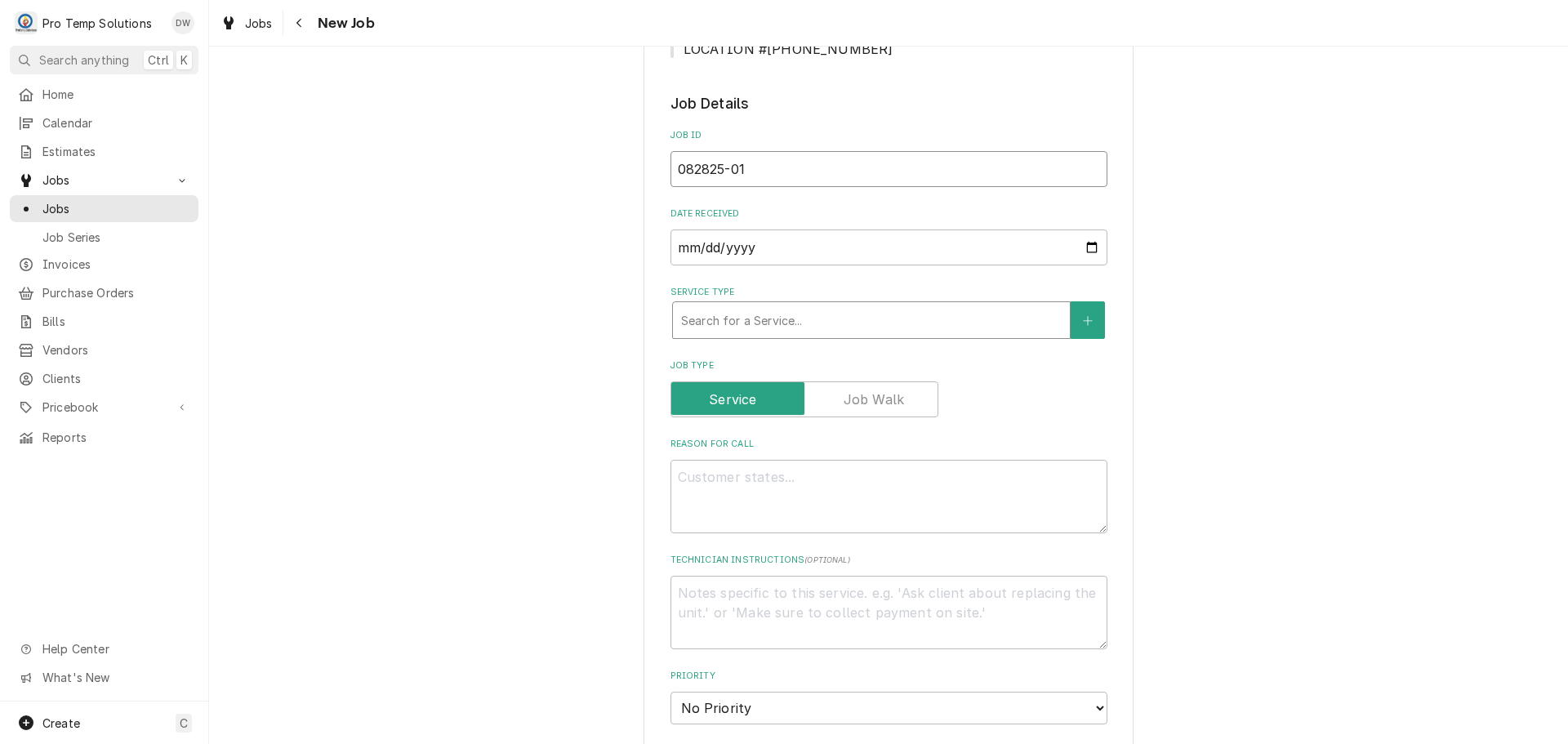
type input "082825-01"
click at [846, 317] on div "Service Type" at bounding box center [871, 320] width 381 height 29
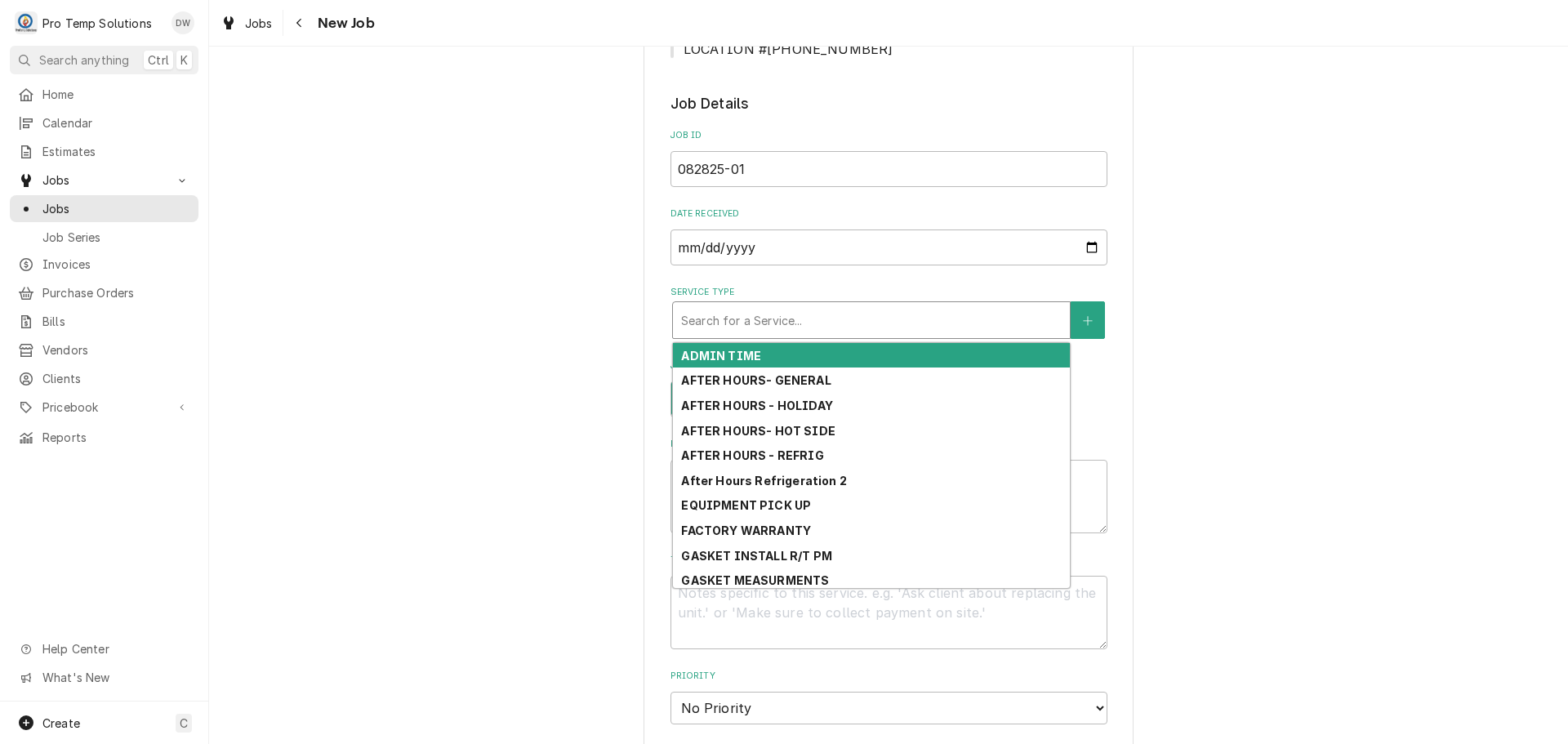
type textarea "x"
type input "R"
type textarea "x"
type input "RE"
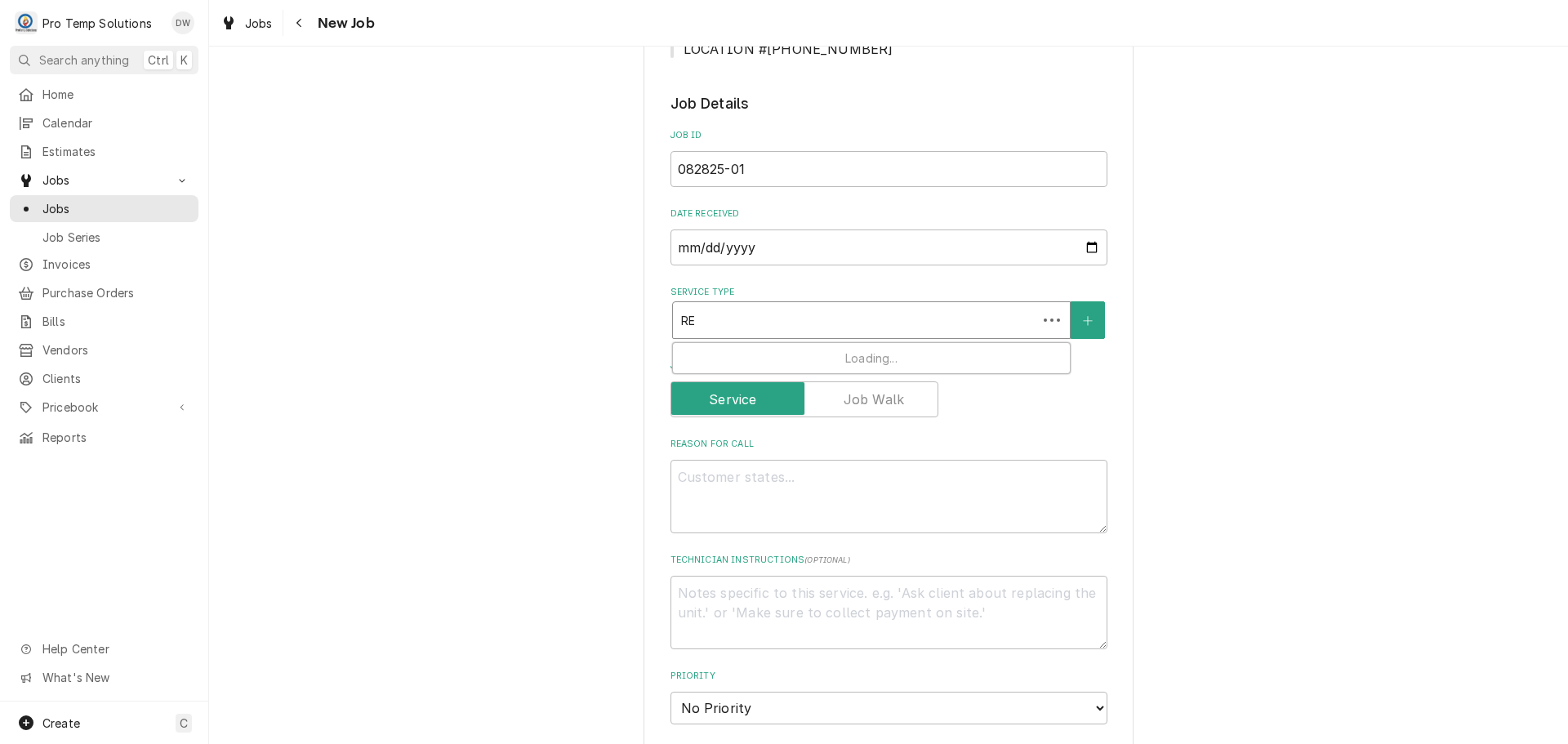
type textarea "x"
type input "REF"
type textarea "x"
type input "REFR"
type textarea "x"
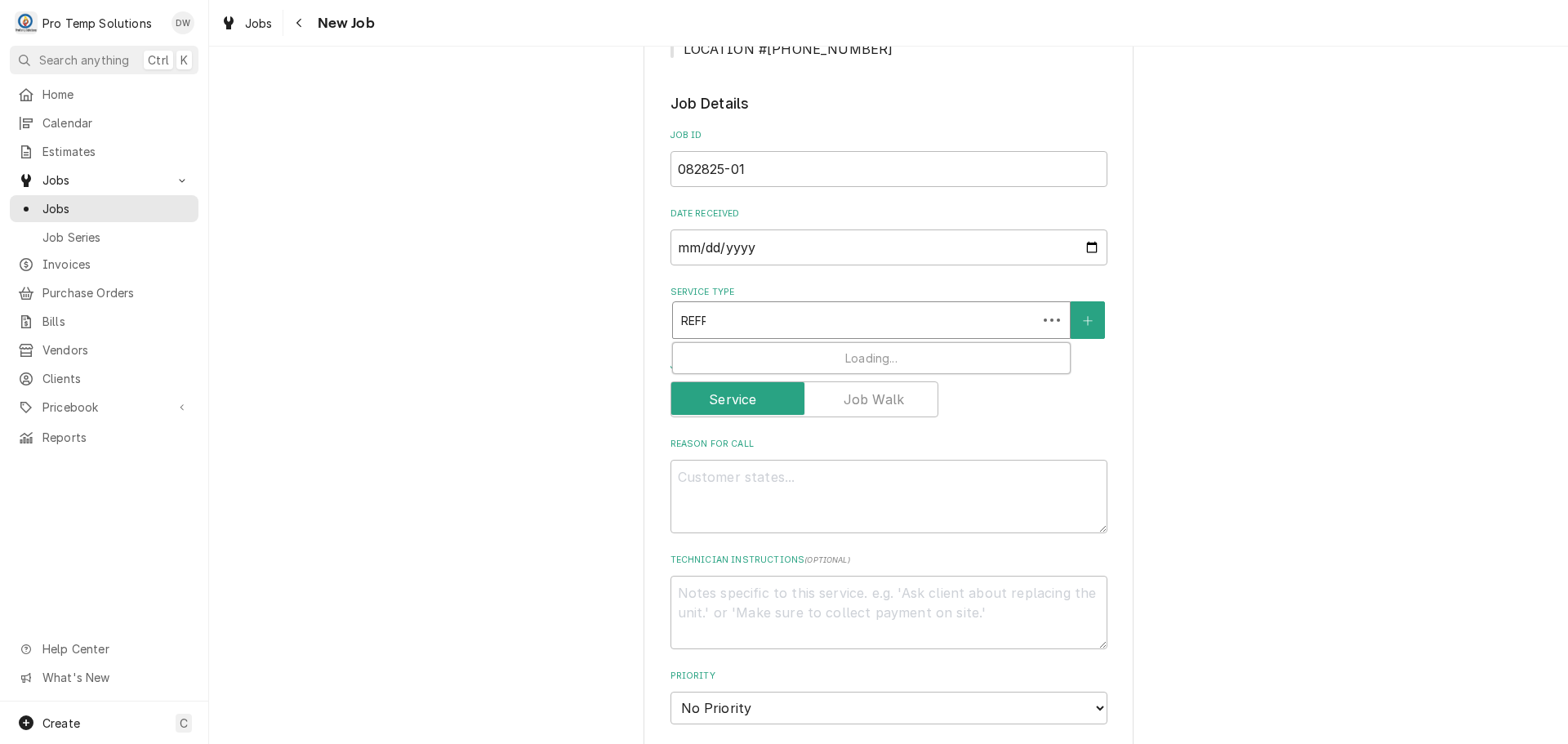
type input "REFRI"
type textarea "x"
type input "REFRIG"
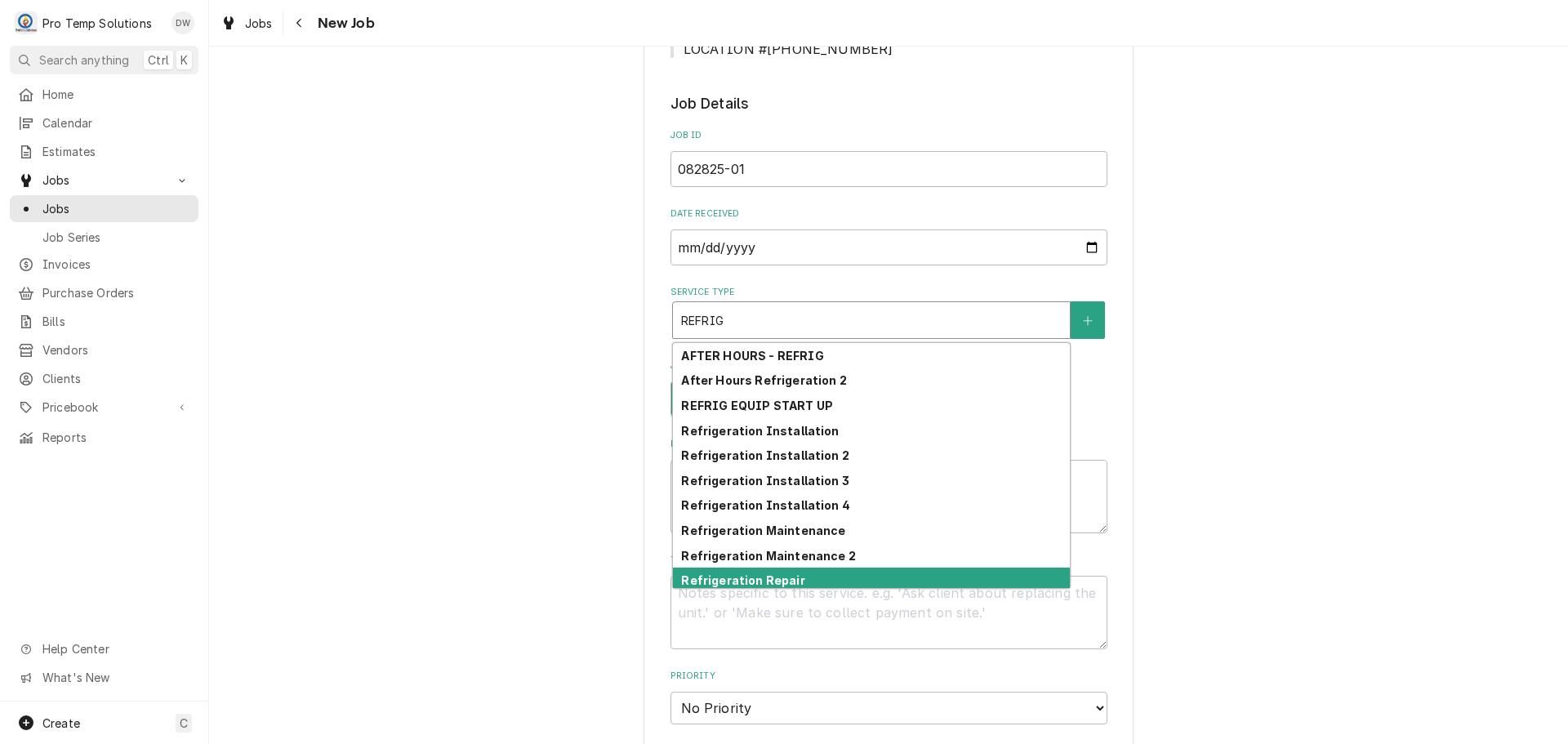
click at [820, 578] on div "Refrigeration Repair" at bounding box center [870, 581] width 397 height 25
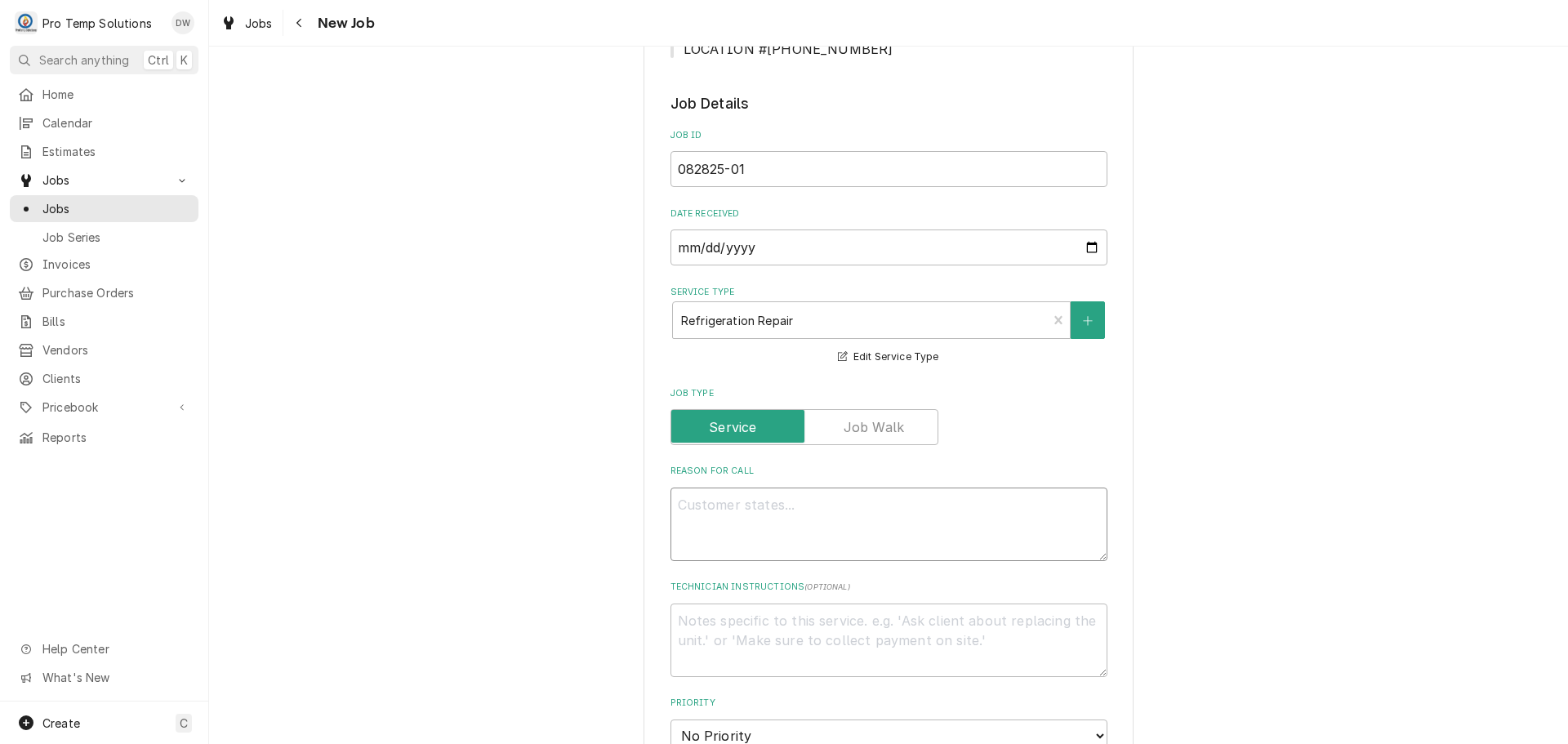
click at [792, 507] on textarea "Reason For Call" at bounding box center [889, 524] width 437 height 73
type textarea "x"
type textarea "W"
type textarea "x"
type textarea "WA"
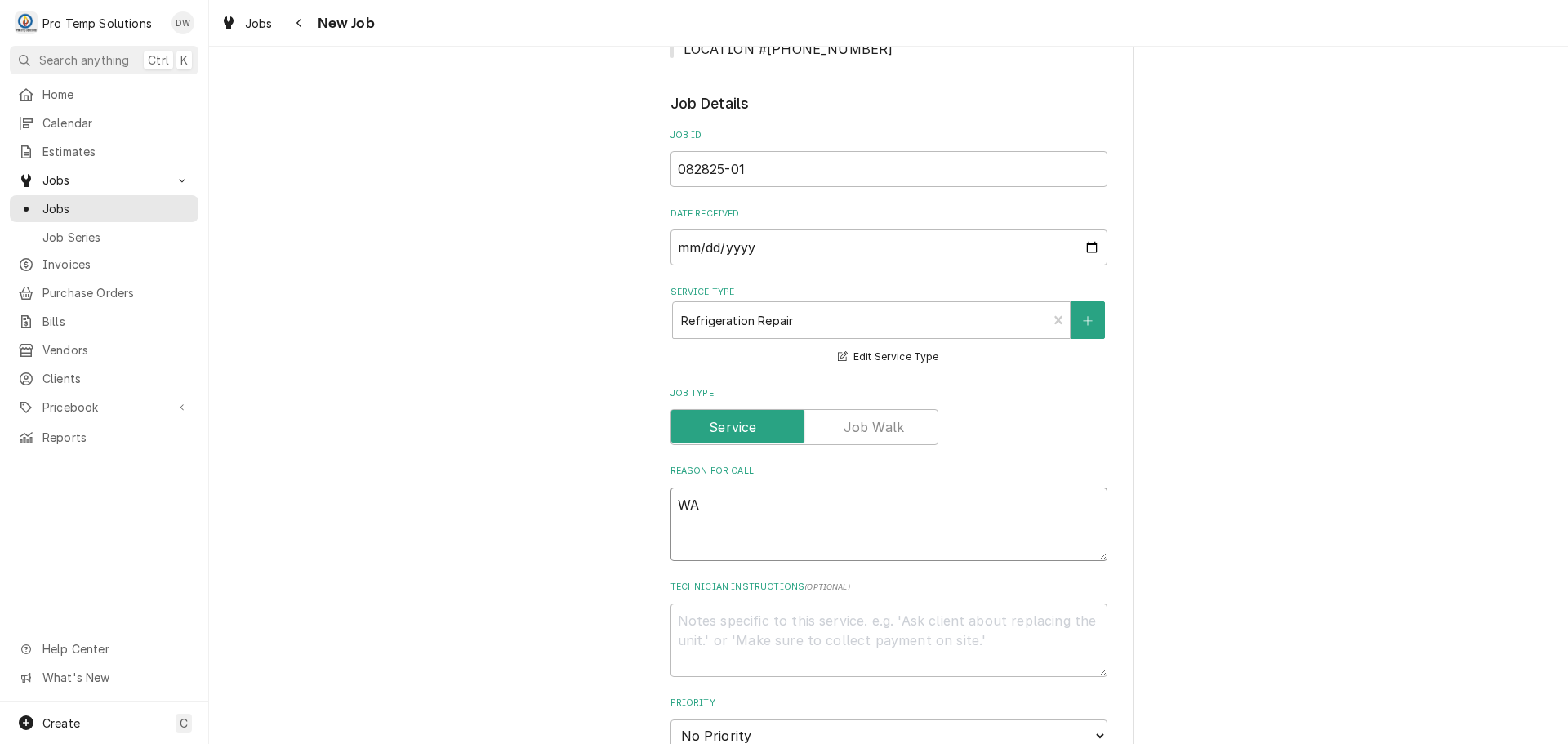
type textarea "x"
type textarea "WAI"
type textarea "x"
type textarea "WAIT"
type textarea "x"
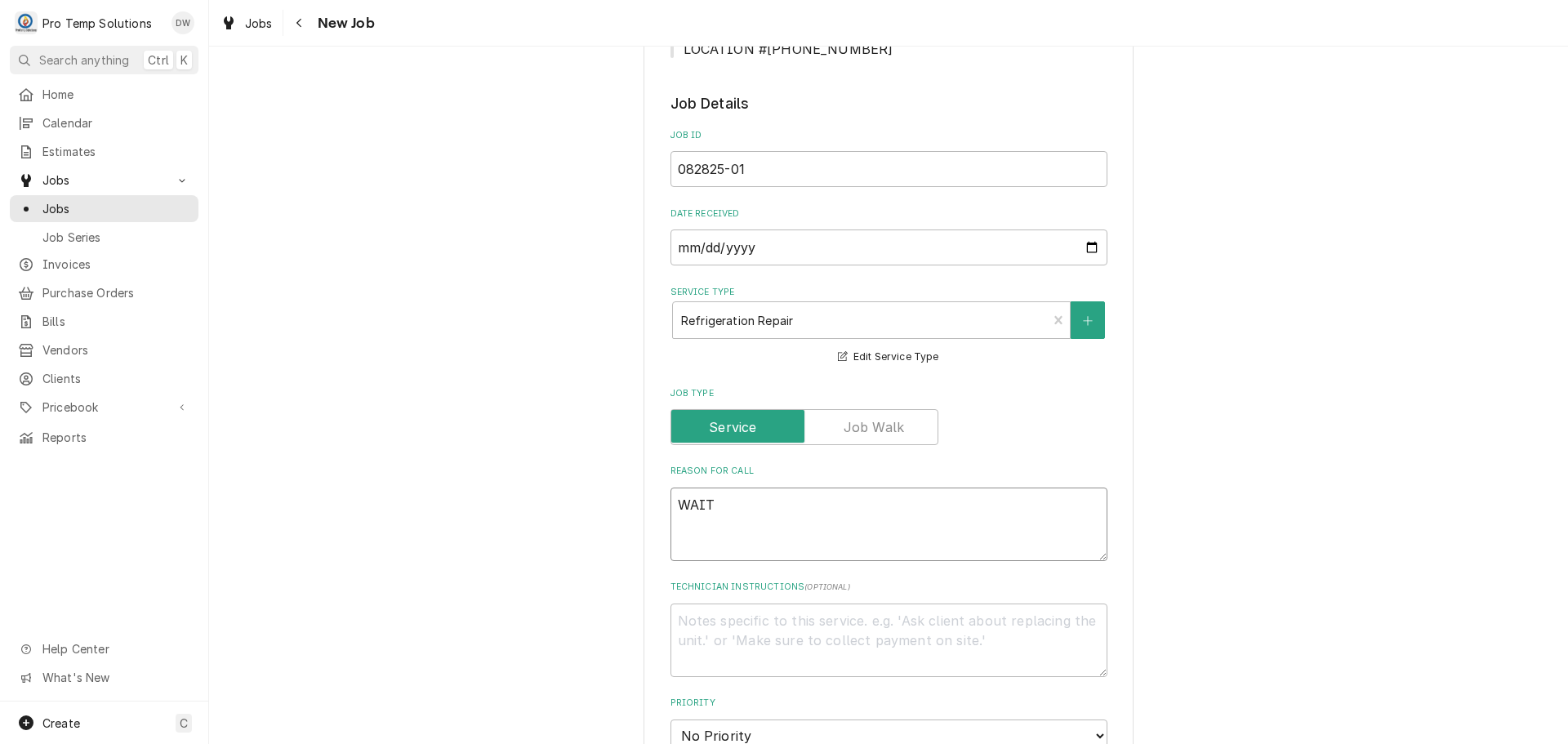
type textarea "WAIT"
type textarea "x"
type textarea "WAIT R"
type textarea "x"
type textarea "WAIT RI"
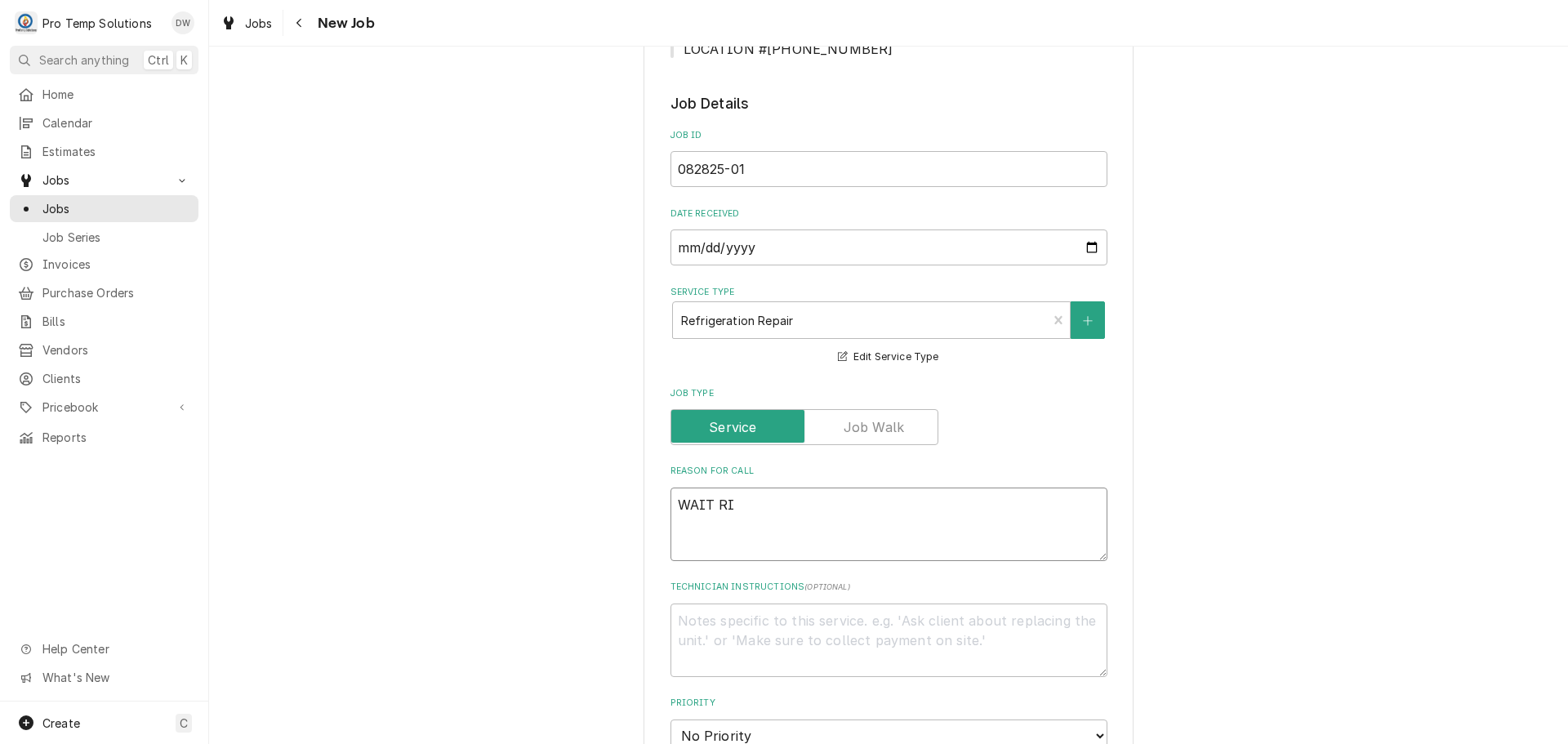
type textarea "x"
type textarea "WAIT RIC"
type textarea "x"
type textarea "WAIT RIC"
type textarea "x"
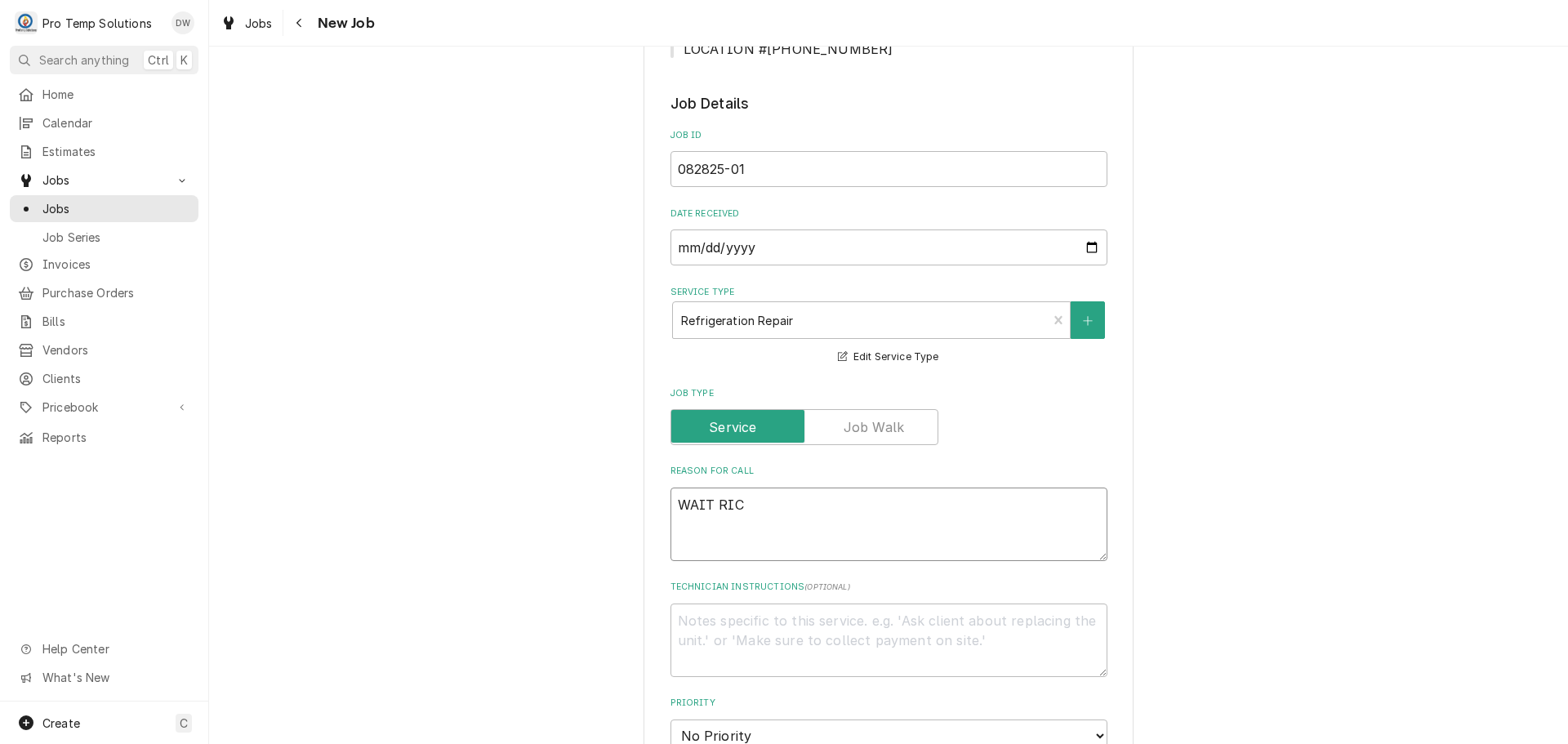
type textarea "WAIT RIC N"
type textarea "x"
type textarea "WAIT RIC NO"
type textarea "x"
type textarea "WAIT RIC NOT"
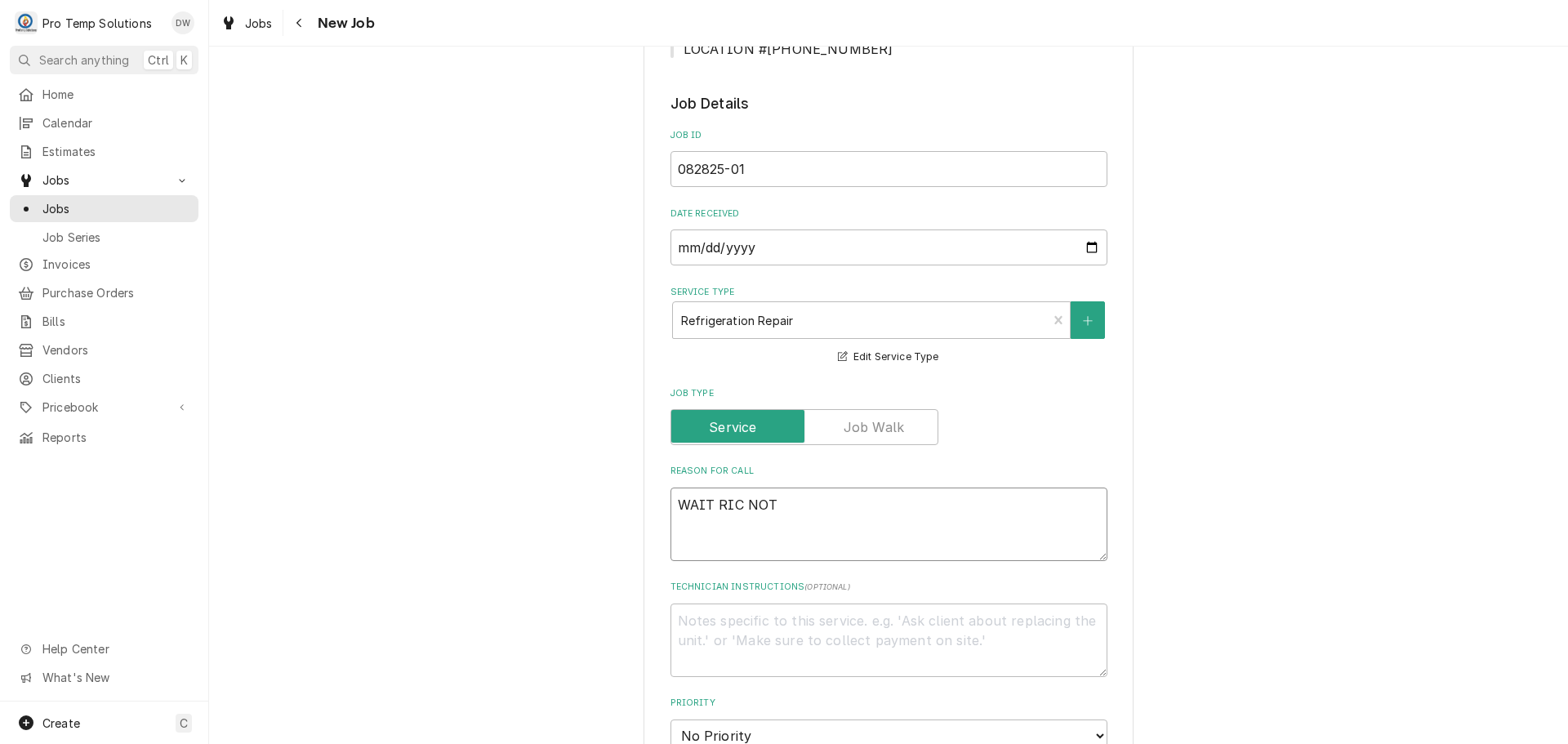
type textarea "x"
type textarea "WAIT RIC NOT"
type textarea "x"
type textarea "WAIT RIC NOT H"
type textarea "x"
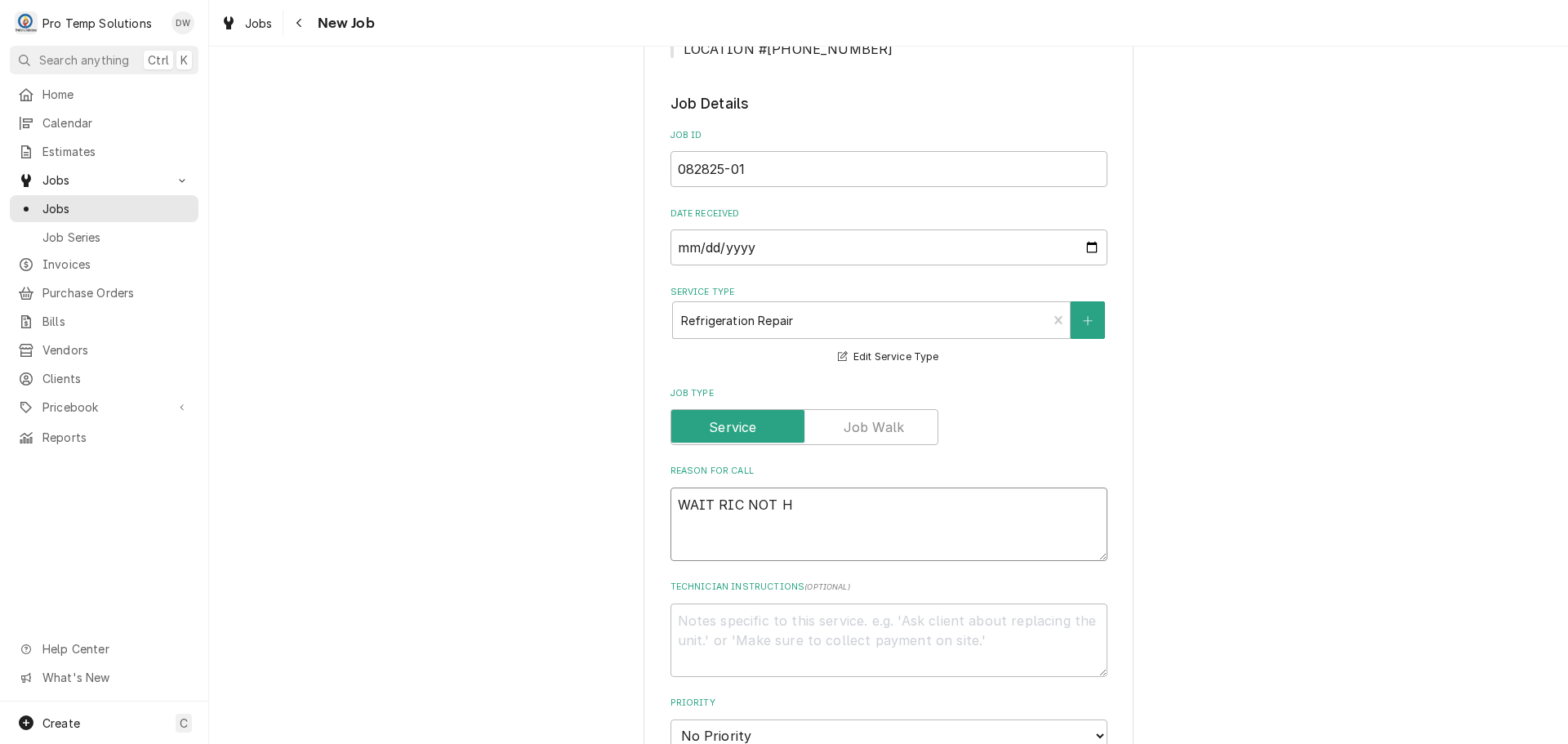
type textarea "WAIT RIC NOT HO"
type textarea "x"
type textarea "WAIT RIC NOT HOL"
type textarea "x"
type textarea "WAIT RIC NOT HOLD"
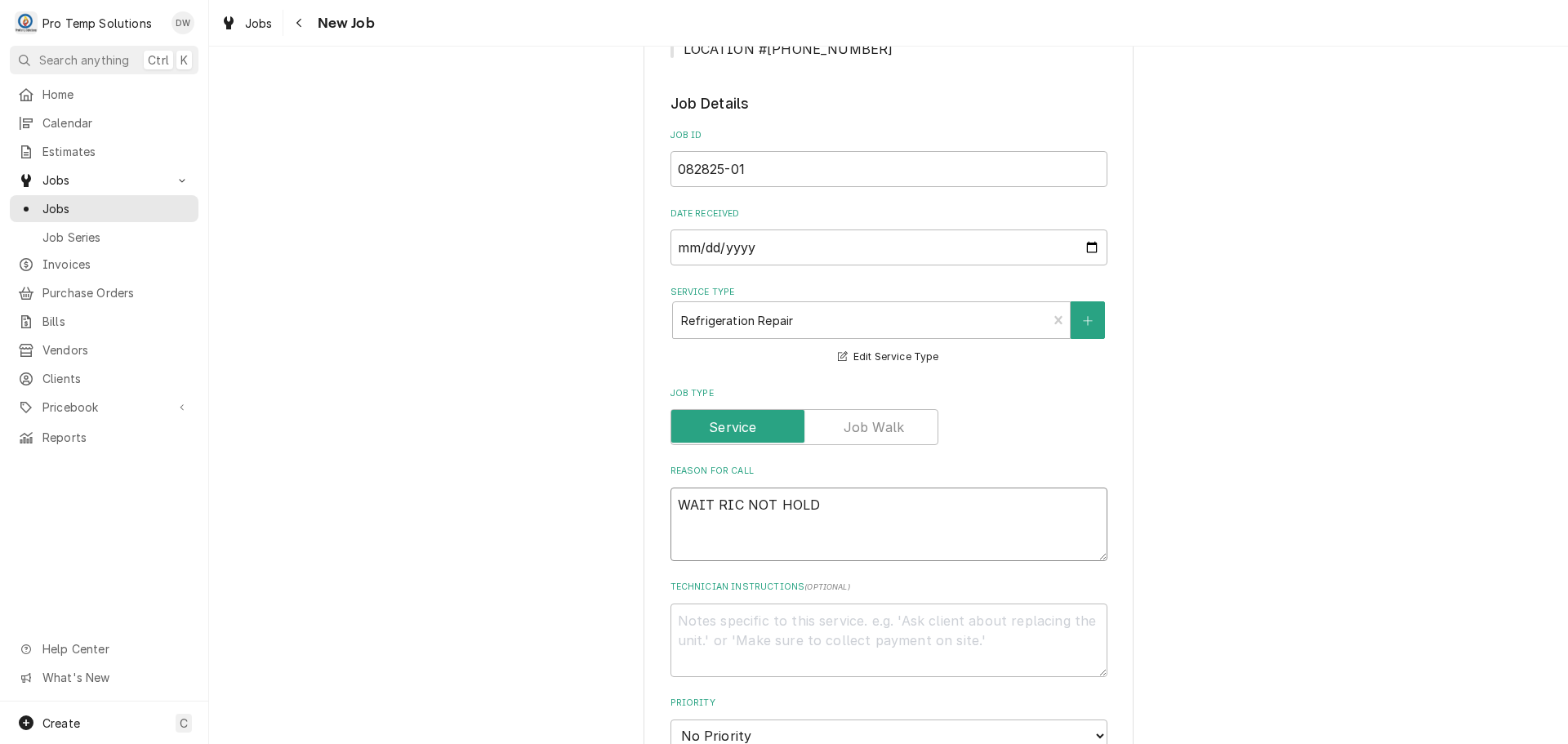
type textarea "x"
type textarea "WAIT RIC NOT HOLDI"
type textarea "x"
type textarea "WAIT RIC NOT HOLDIN"
type textarea "x"
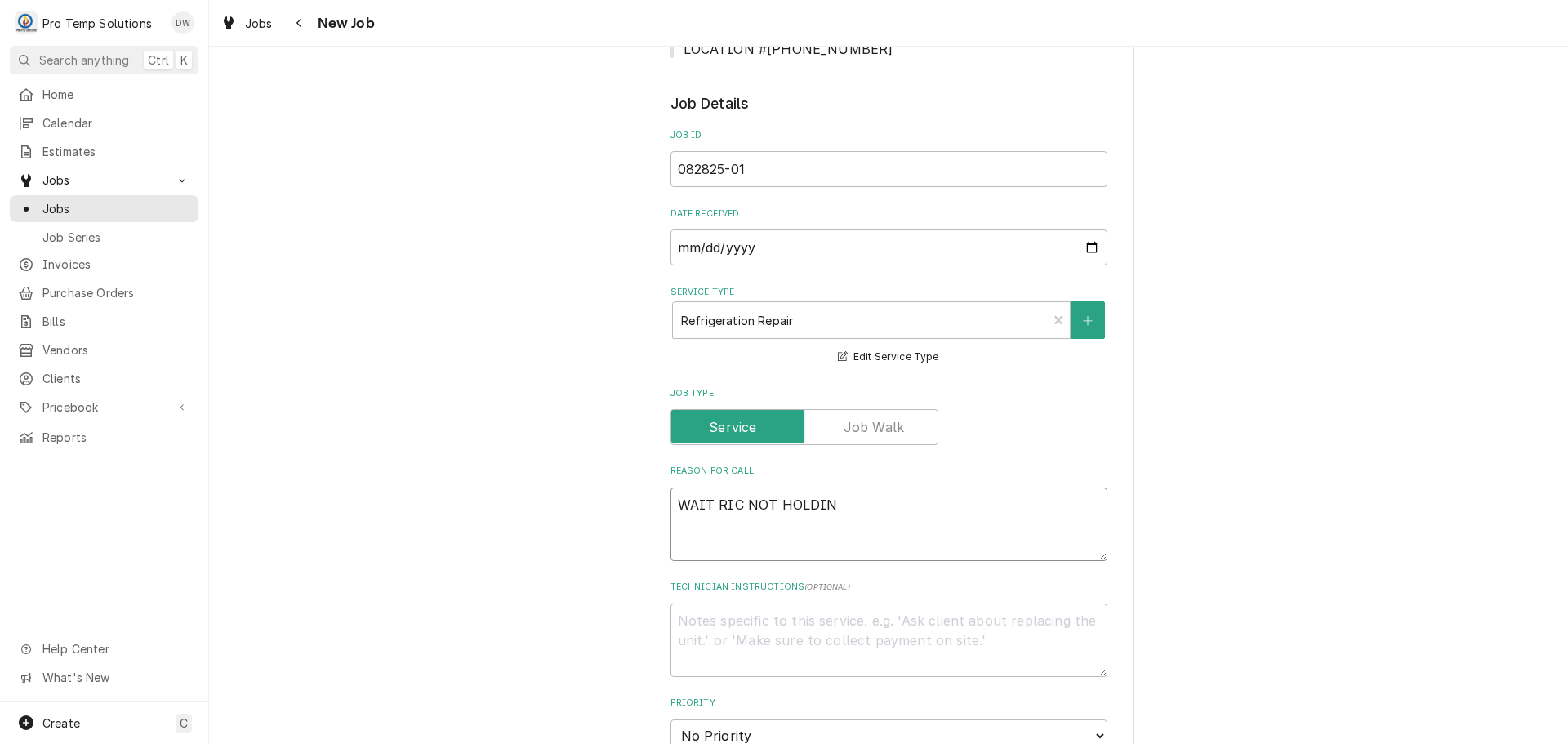
type textarea "WAIT RIC NOT HOLDING"
type textarea "x"
type textarea "WAIT RIC NOT HOLDING"
type textarea "x"
type textarea "WAIT RIC NOT HOLDING T"
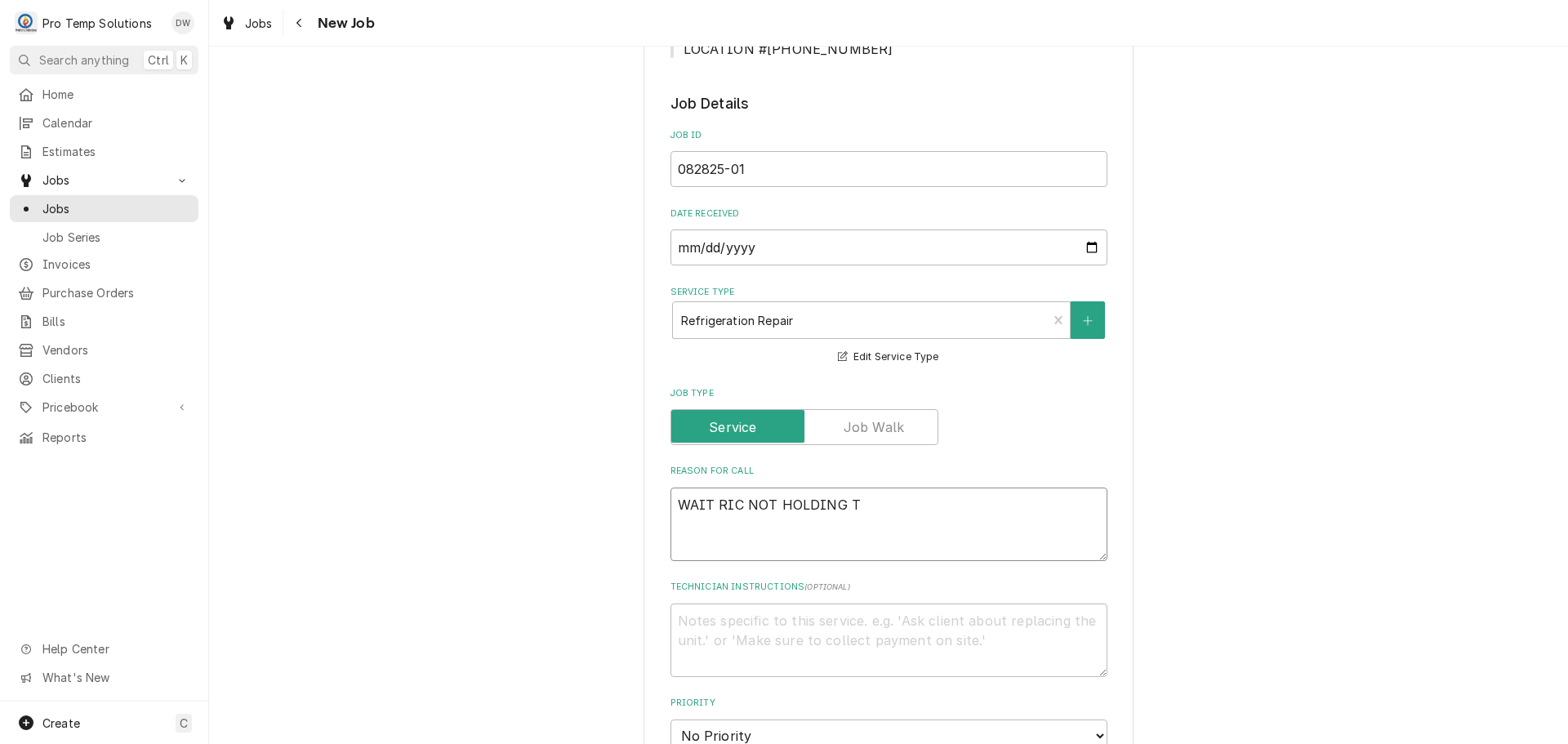
type textarea "x"
type textarea "WAIT RIC NOT HOLDING TE"
type textarea "x"
type textarea "WAIT RIC NOT HOLDING TEM"
type textarea "x"
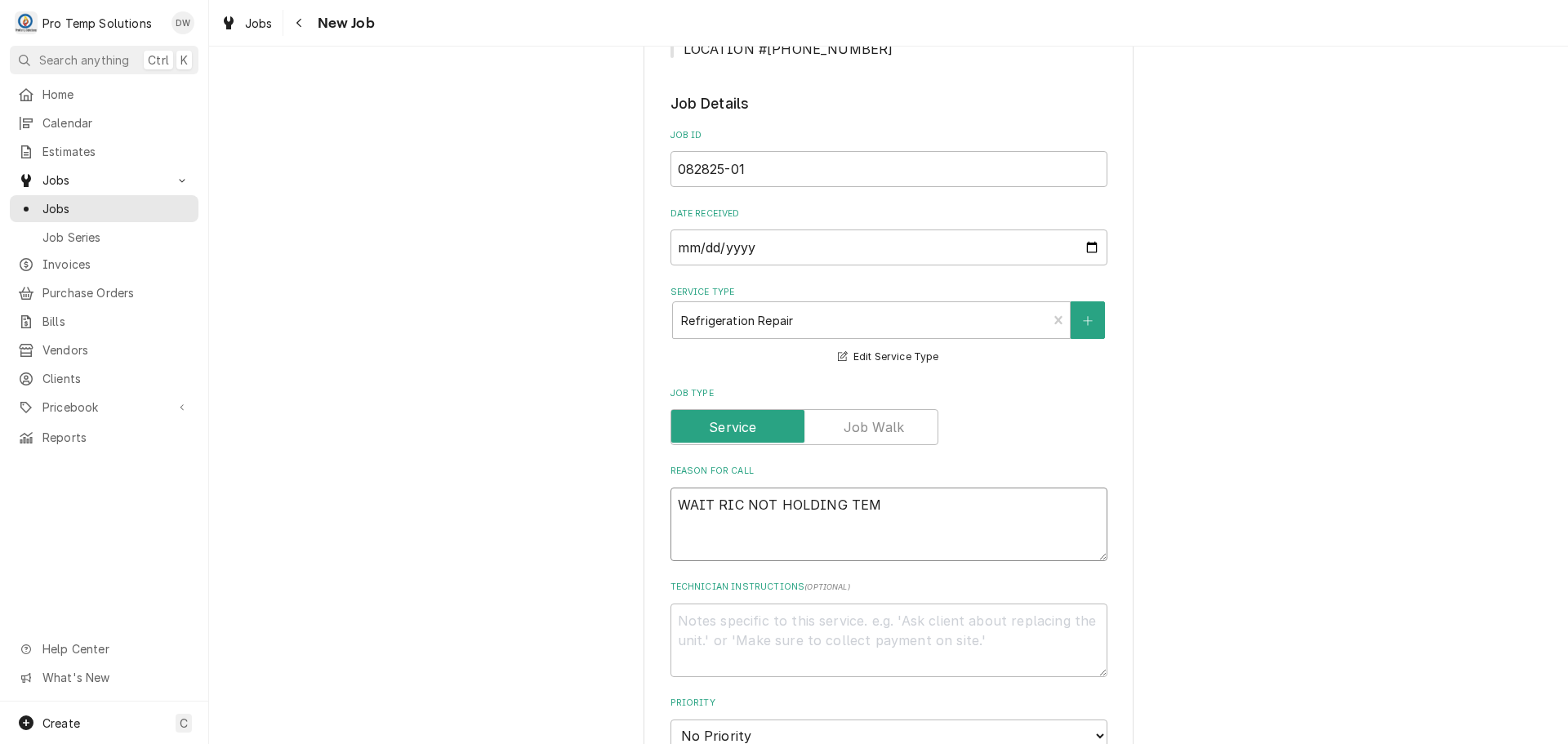
type textarea "WAIT RIC NOT HOLDING TEMP"
type textarea "x"
type textarea "WAIT RIC NOT HOLDING TEMP"
type textarea "x"
type textarea "WAIT RIC NOT HOLDING TEMP W"
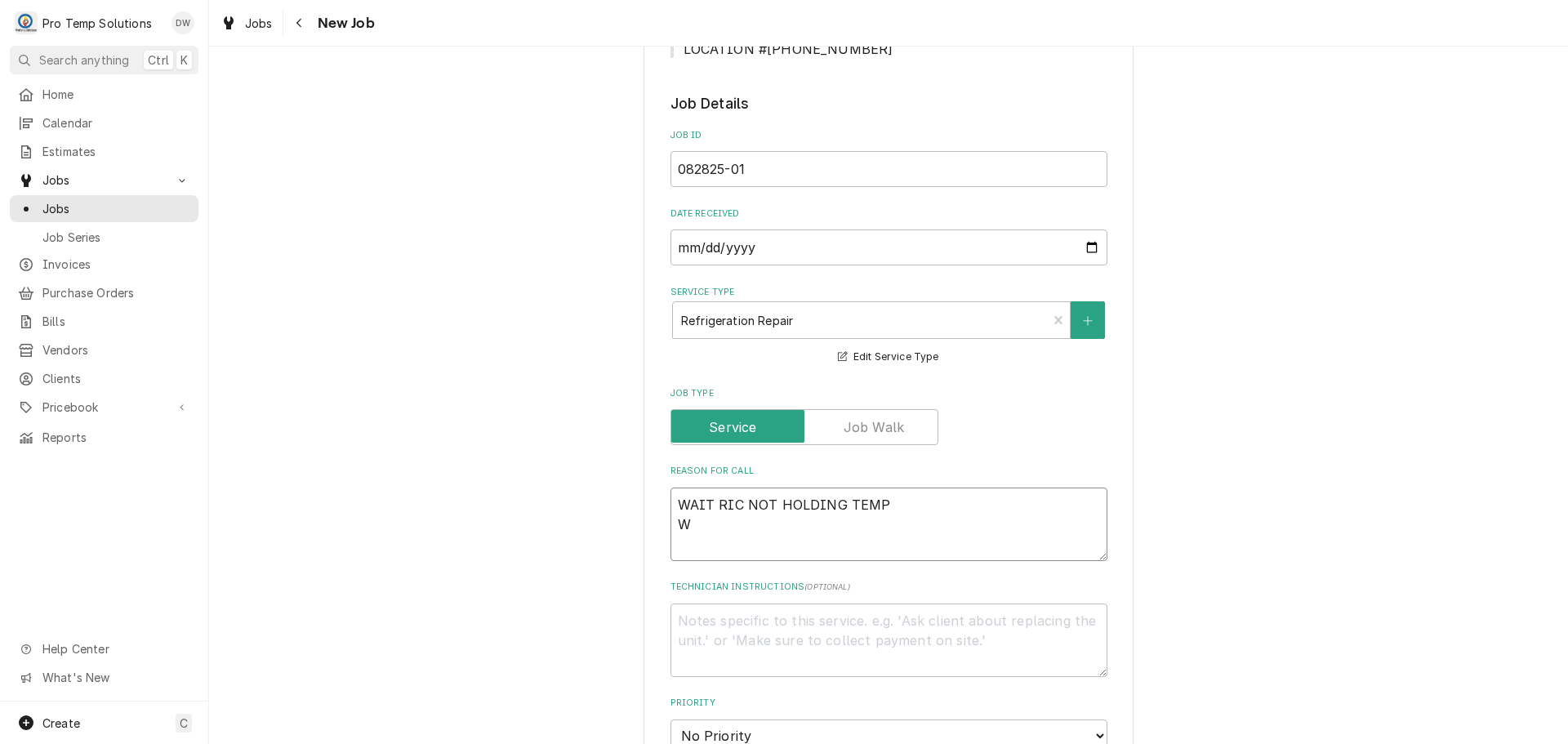
type textarea "x"
type textarea "WAIT RIC NOT HOLDING TEMP WI"
type textarea "x"
type textarea "WAIT RIC NOT HOLDING TEMP WIF"
type textarea "x"
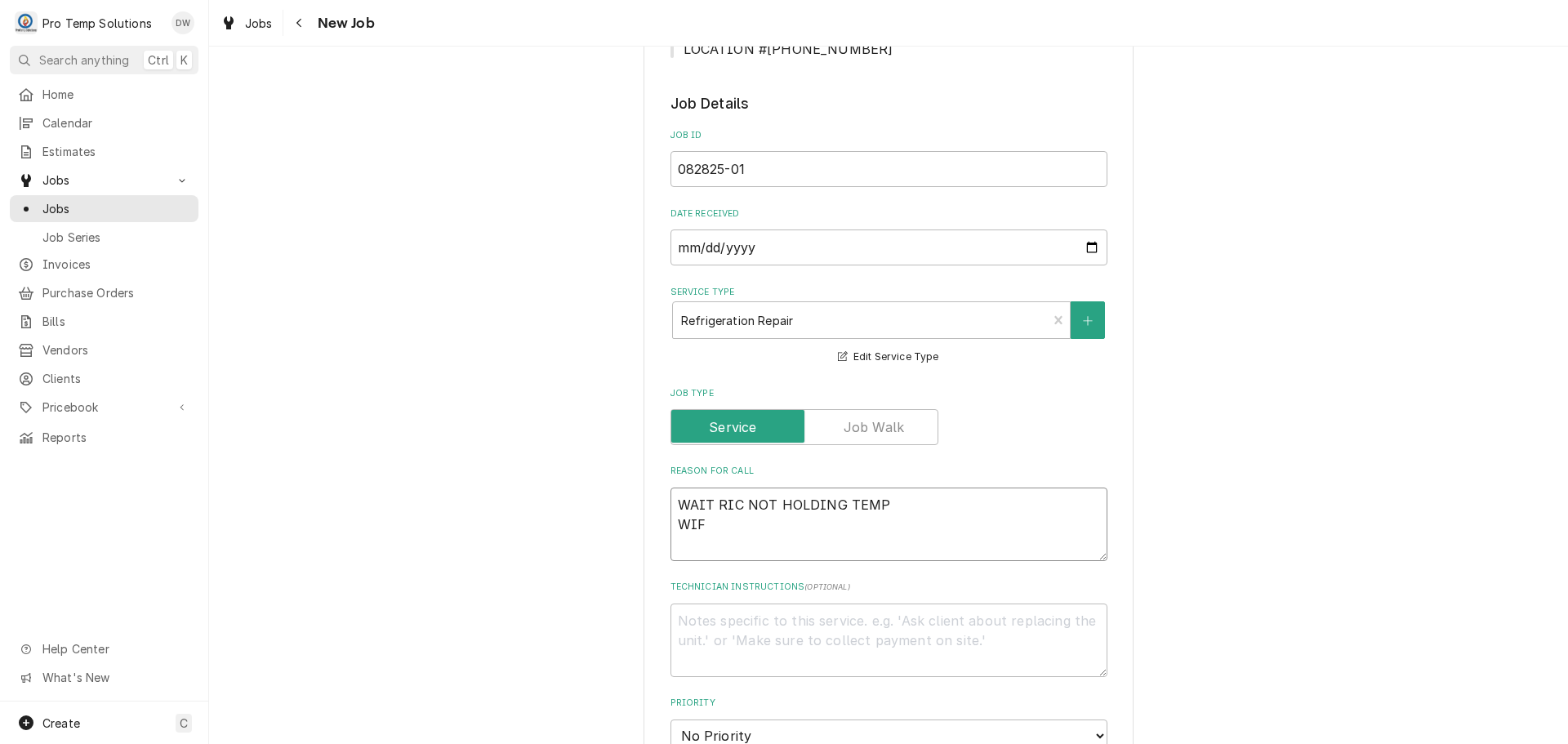
type textarea "WAIT RIC NOT HOLDING TEMP WIF-"
type textarea "x"
type textarea "WAIT RIC NOT HOLDING TEMP WIF-"
type textarea "x"
type textarea "WAIT RIC NOT HOLDING TEMP WIF- L"
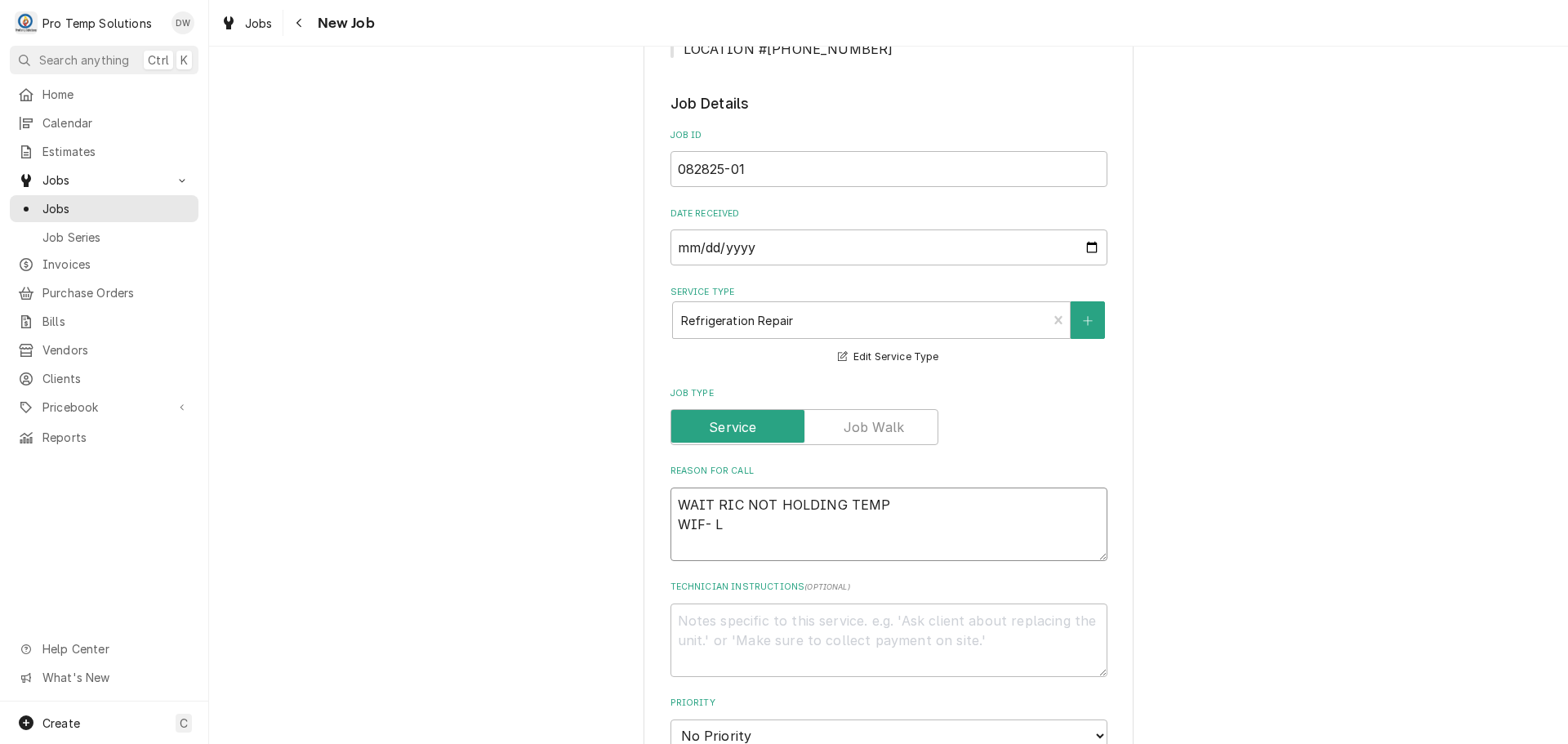
type textarea "x"
type textarea "WAIT RIC NOT HOLDING TEMP WIF- L/"
type textarea "x"
type textarea "WAIT RIC NOT HOLDING TEMP WIF- L/F"
type textarea "x"
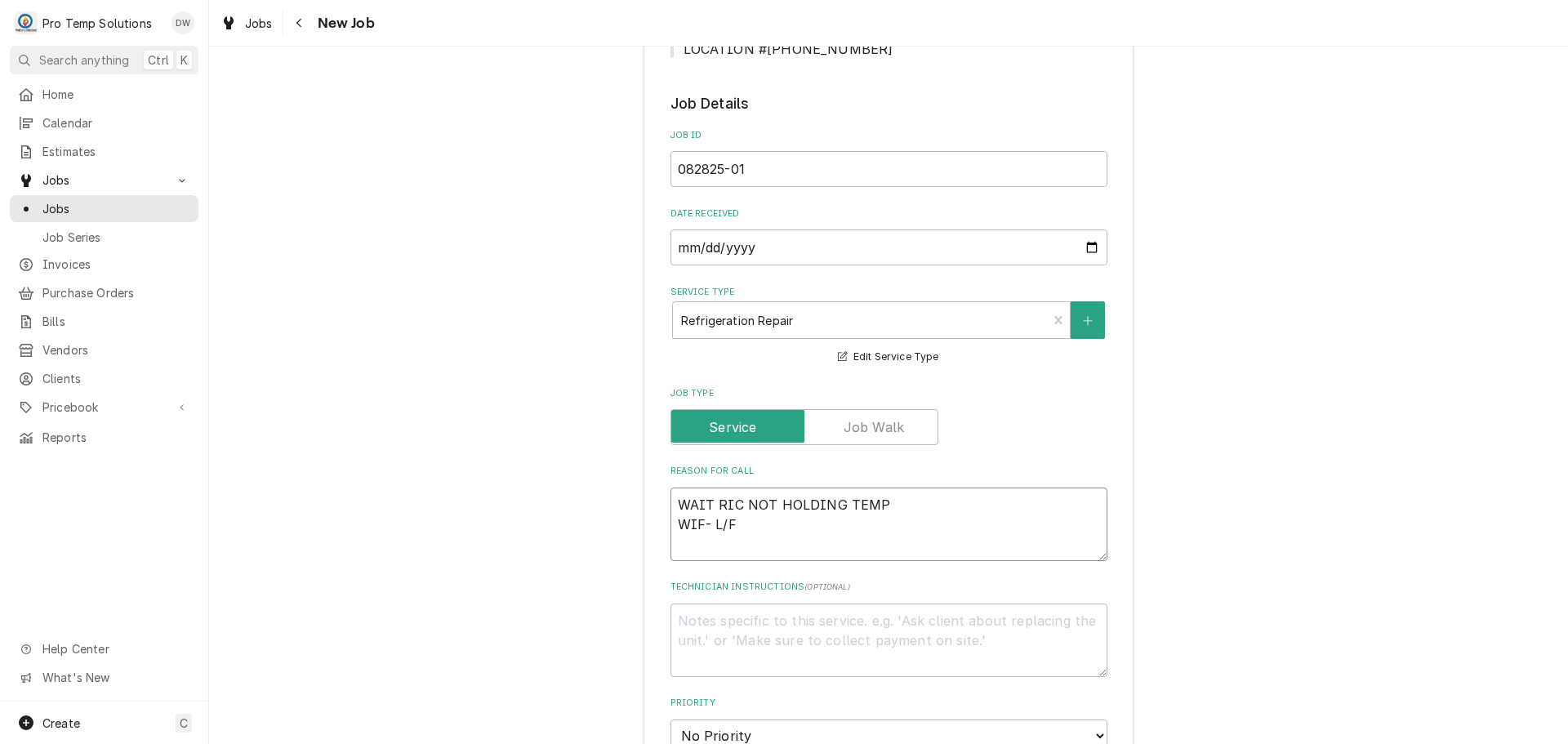
type textarea "WAIT RIC NOT HOLDING TEMP WIF- L/FA"
type textarea "x"
type textarea "WAIT RIC NOT HOLDING TEMP WIF- L/FAN"
type textarea "x"
type textarea "WAIT RIC NOT HOLDING TEMP WIF- L/FAN"
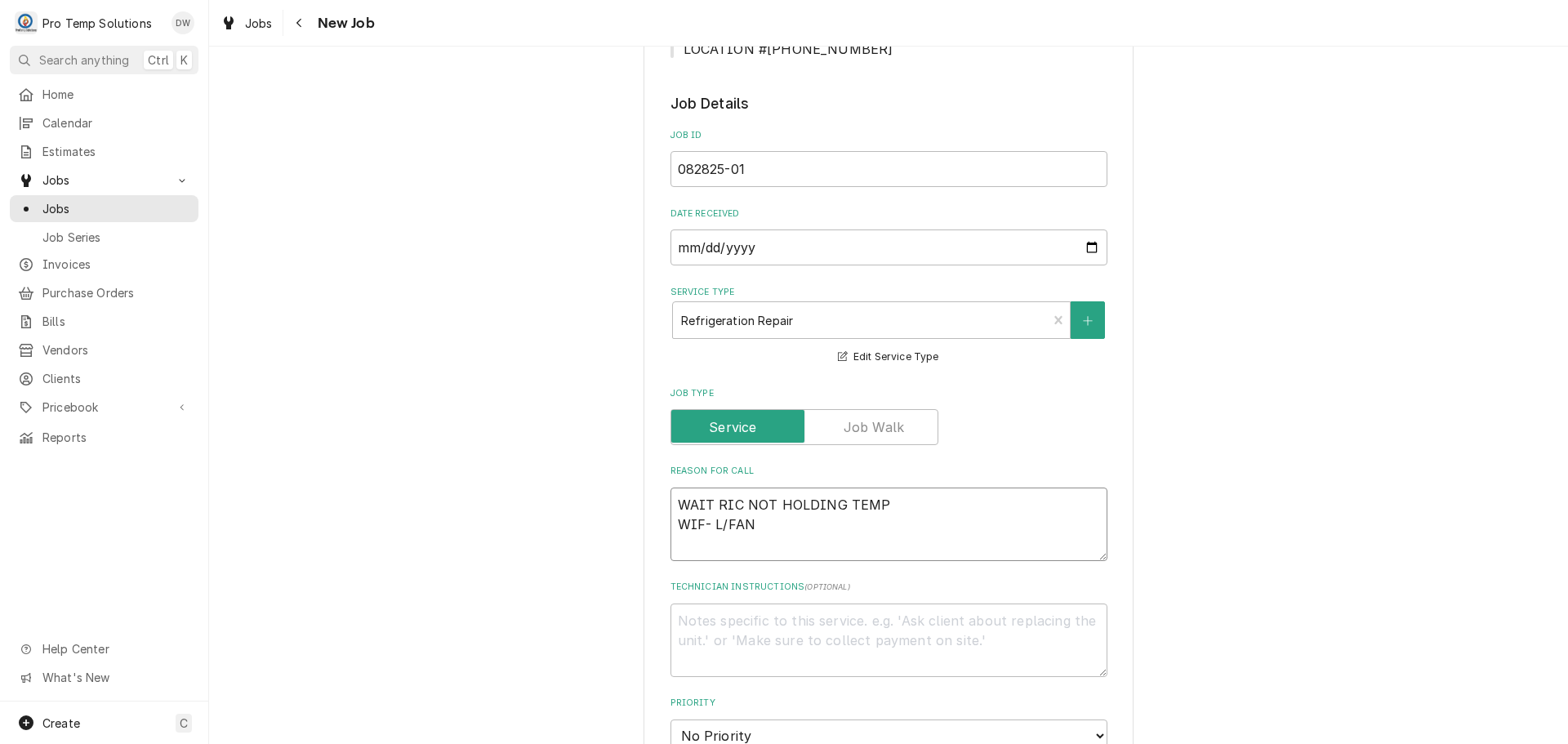
type textarea "x"
type textarea "WAIT RIC NOT HOLDING TEMP WIF- L/FAN D"
type textarea "x"
type textarea "WAIT RIC NOT HOLDING TEMP WIF- L/FAN"
type textarea "x"
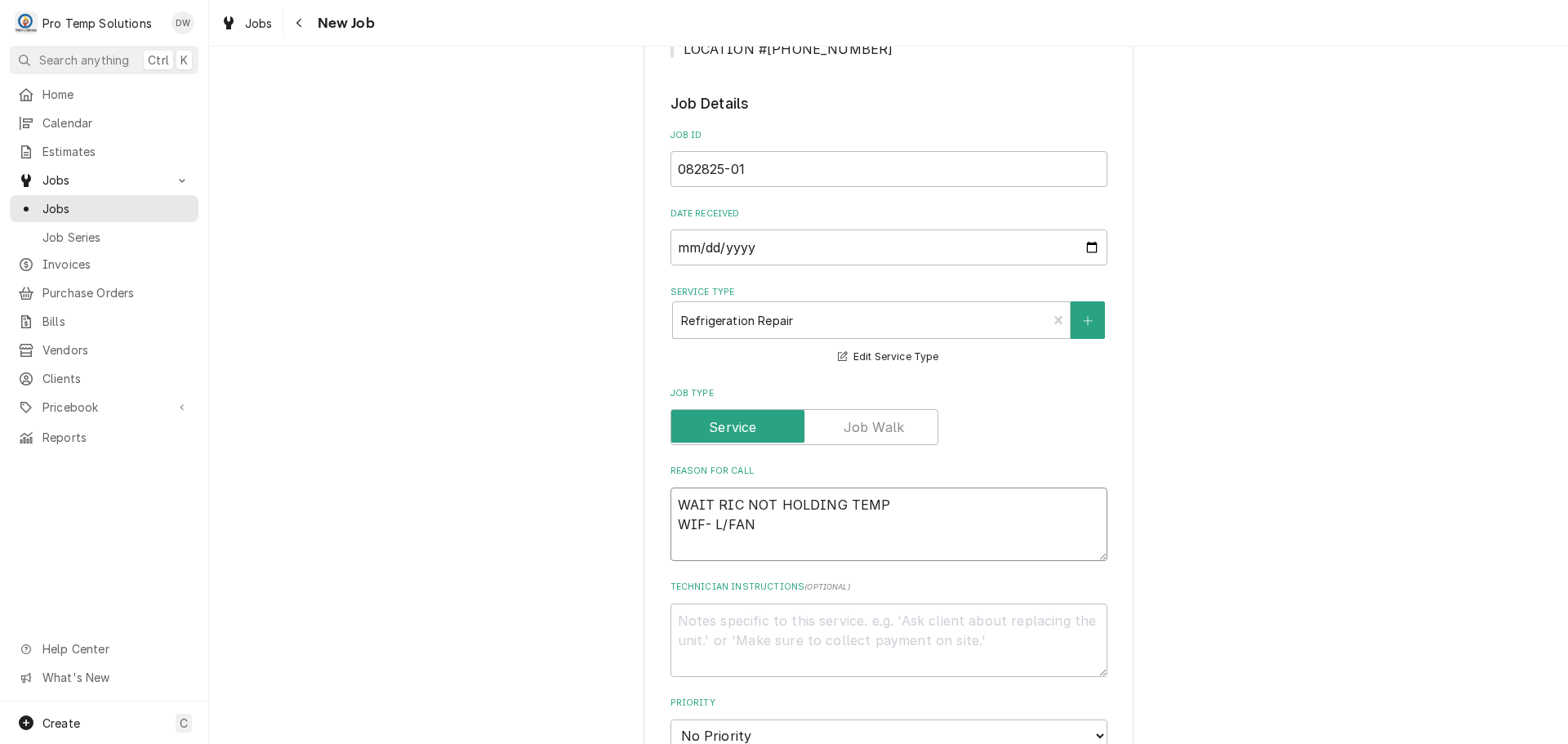
type textarea "WAIT RIC NOT HOLDING TEMP WIF- L/FAN F"
type textarea "x"
type textarea "WAIT RIC NOT HOLDING TEMP WIF- L/FAN FR"
type textarea "x"
type textarea "WAIT RIC NOT HOLDING TEMP WIF- L/FAN FRO"
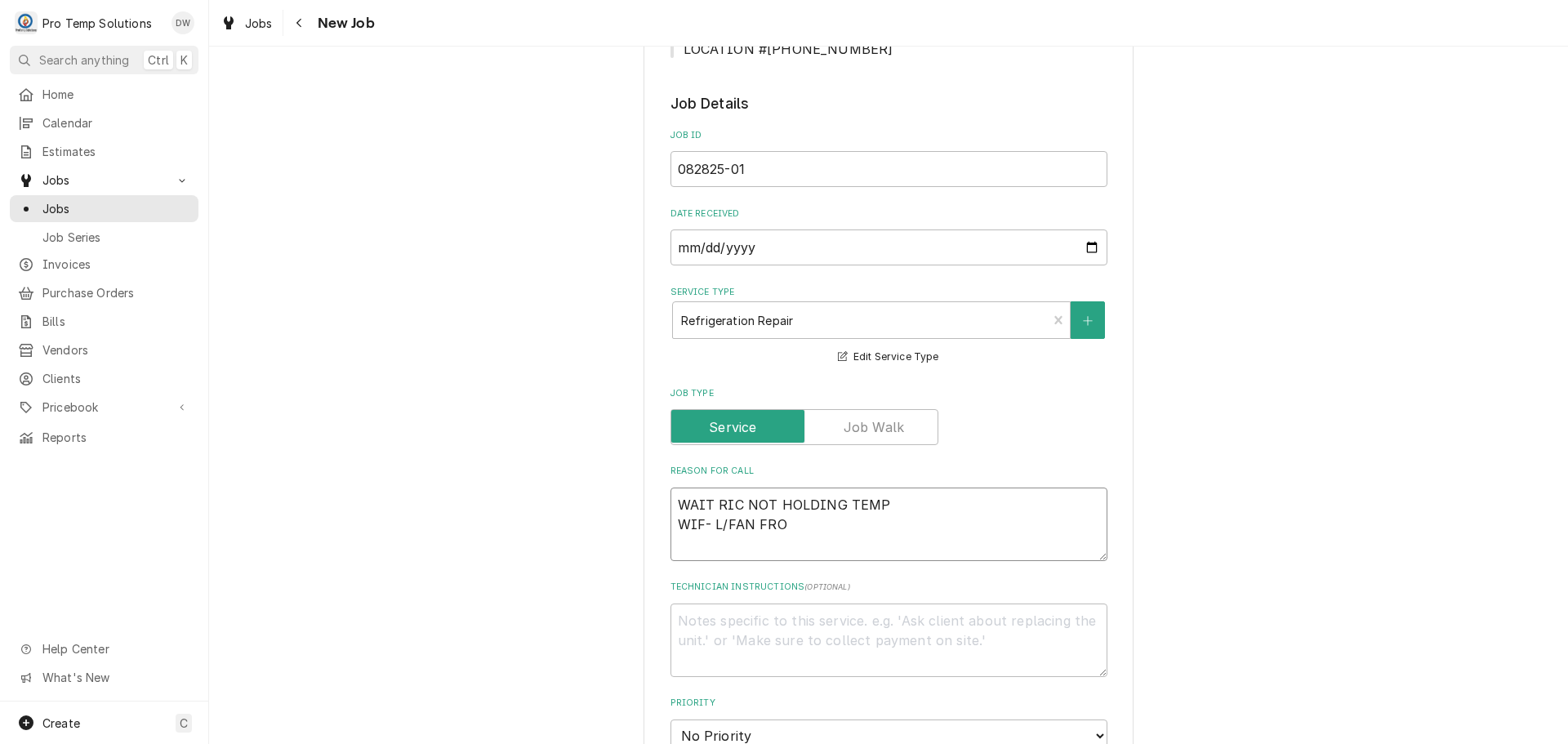
type textarea "x"
type textarea "WAIT RIC NOT HOLDING TEMP WIF- L/FAN FROZ"
type textarea "x"
type textarea "WAIT RIC NOT HOLDING TEMP WIF- L/FAN FROZE"
type textarea "x"
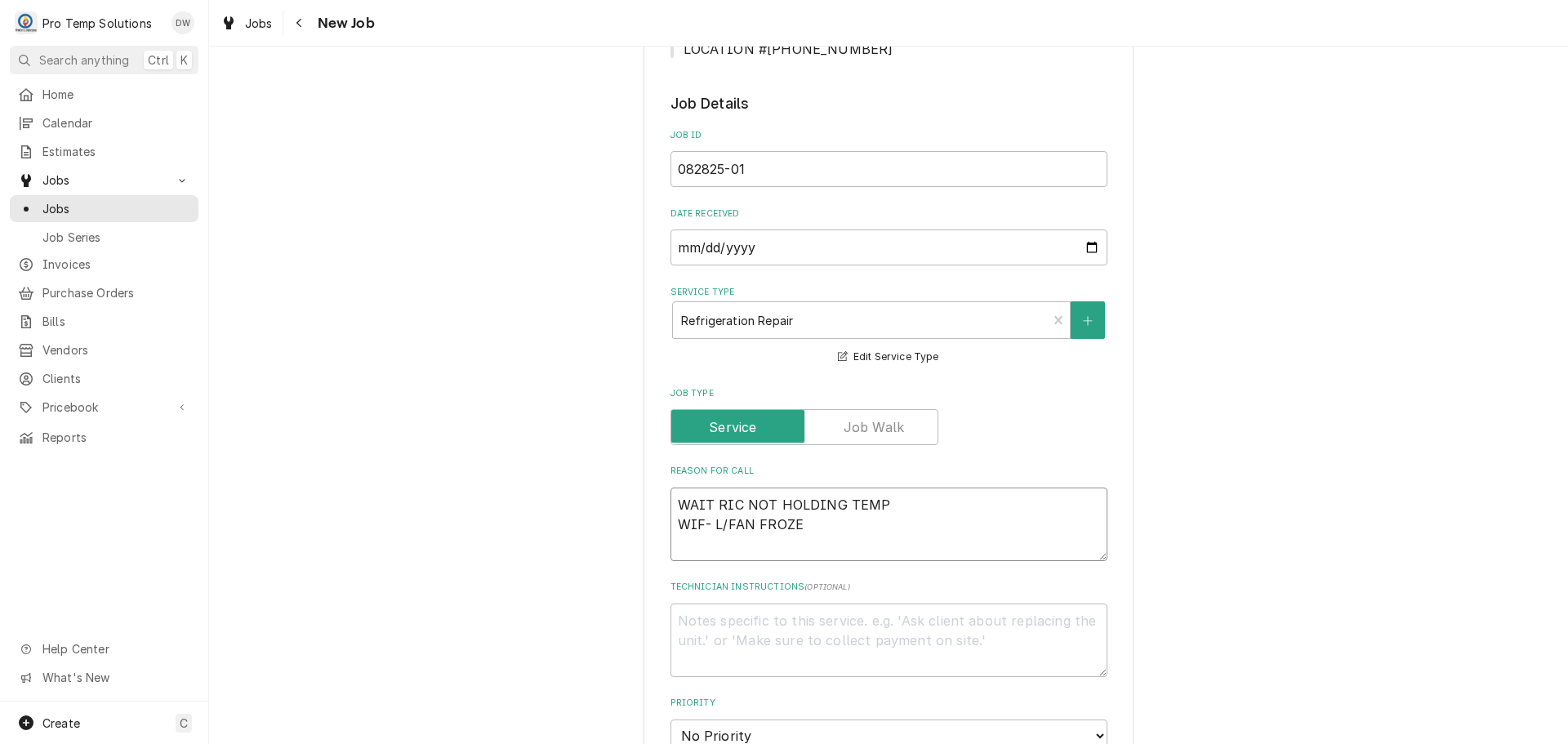
type textarea "WAIT RIC NOT HOLDING TEMP WIF- L/FAN FROZEN"
type textarea "x"
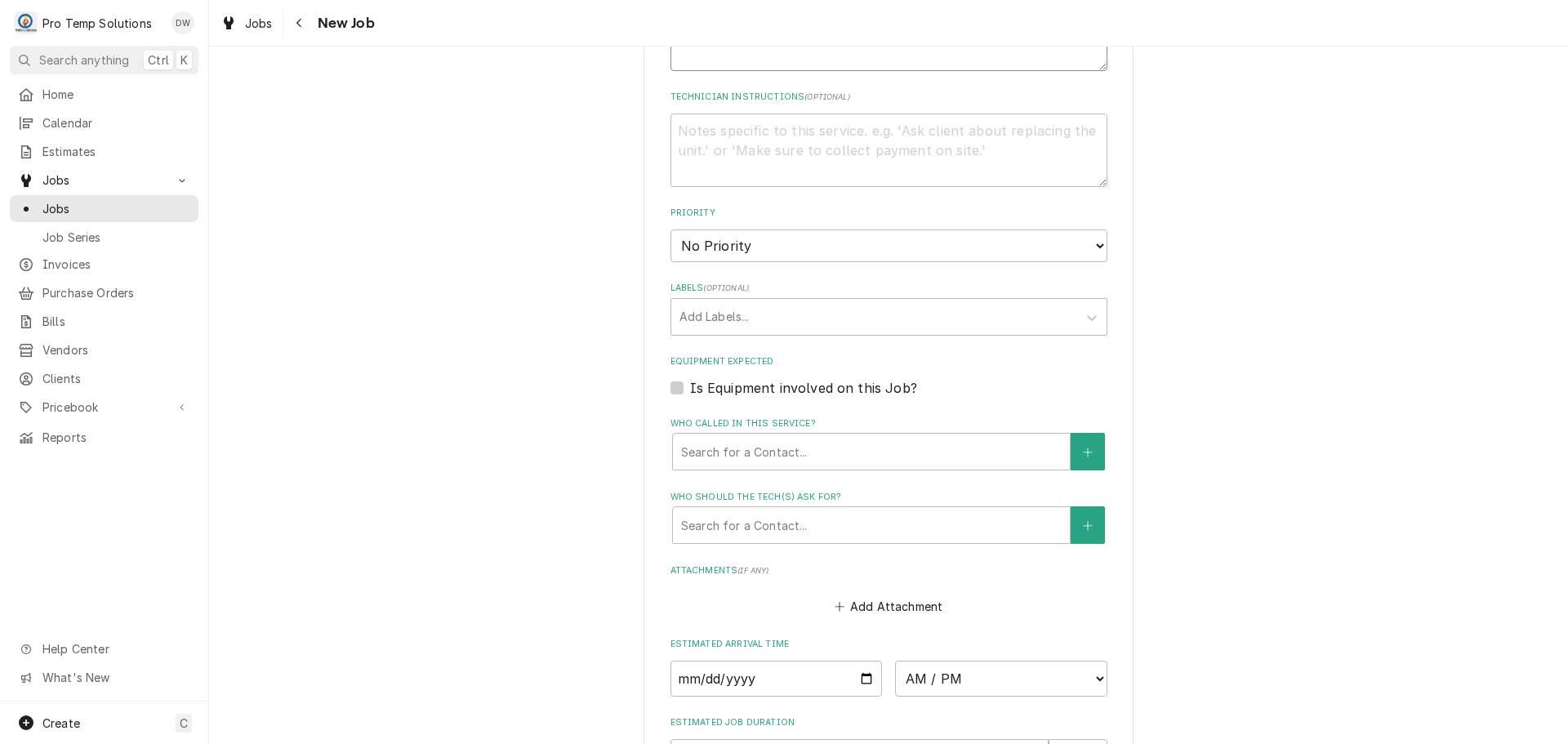
type textarea "WAIT RIC NOT HOLDING TEMP WIF- L/FAN FROZEN"
click at [690, 383] on label "Is Equipment involved on this Job?" at bounding box center [803, 388] width 227 height 20
click at [690, 383] on input "Equipment Expected" at bounding box center [908, 395] width 437 height 36
checkbox input "true"
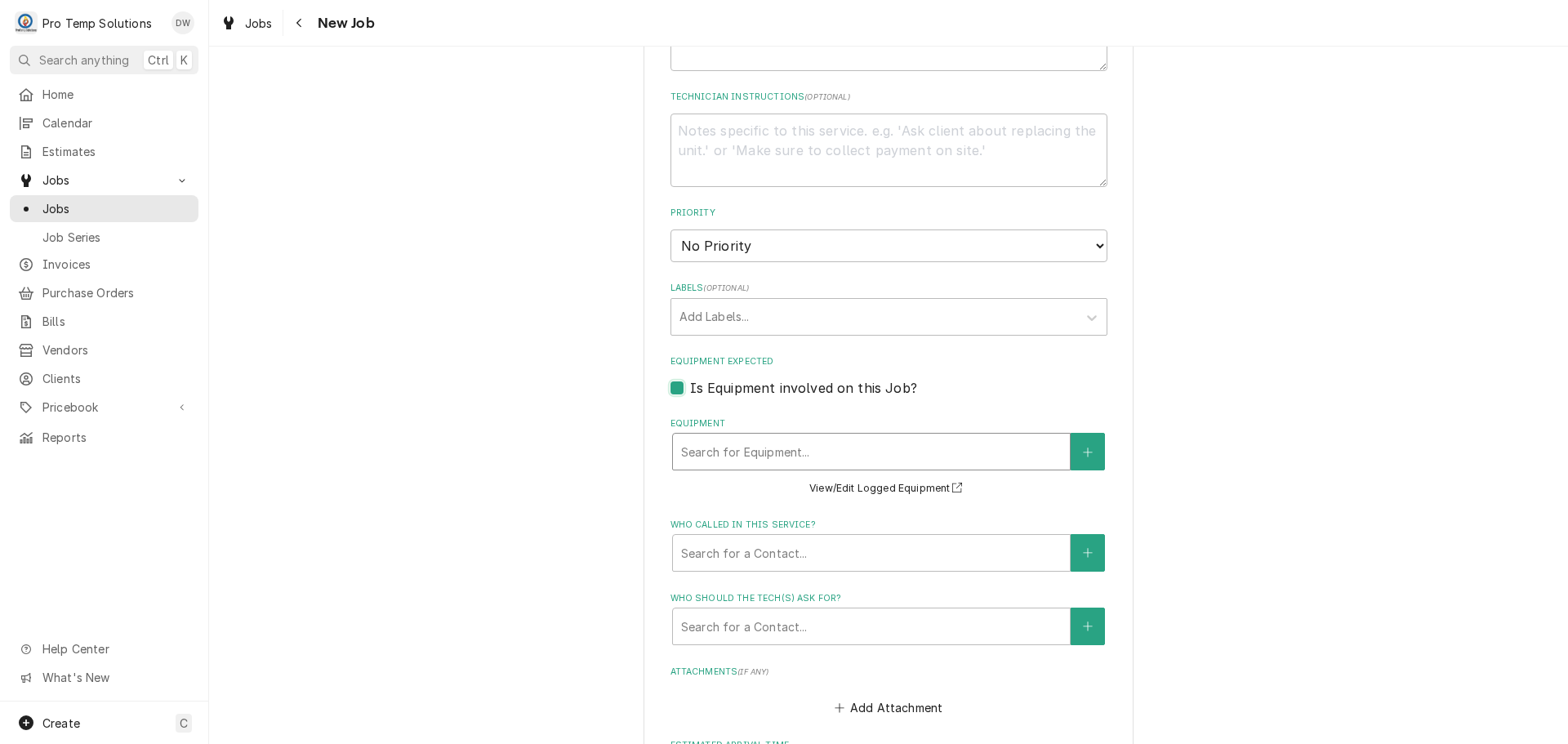
type textarea "x"
click at [868, 448] on div "Equipment" at bounding box center [871, 452] width 381 height 29
click at [1077, 443] on button "Equipment" at bounding box center [1087, 451] width 34 height 37
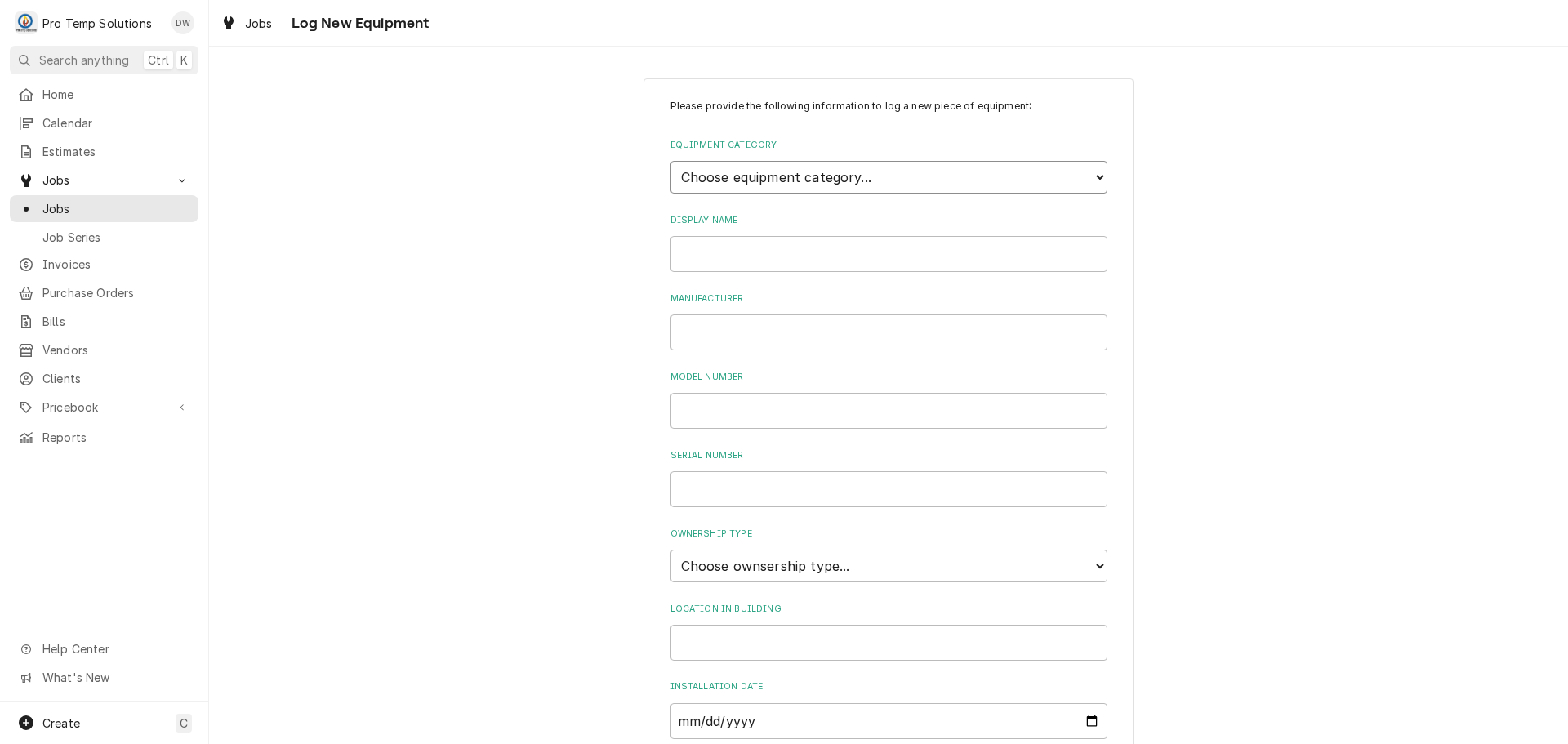
click at [1087, 180] on select "Choose equipment category... Cooking Equipment Fryers Ice Machines Ovens and Ra…" at bounding box center [889, 177] width 437 height 32
select select "8"
click at [670, 161] on select "Choose equipment category... Cooking Equipment Fryers Ice Machines Ovens and Ra…" at bounding box center [889, 177] width 437 height 32
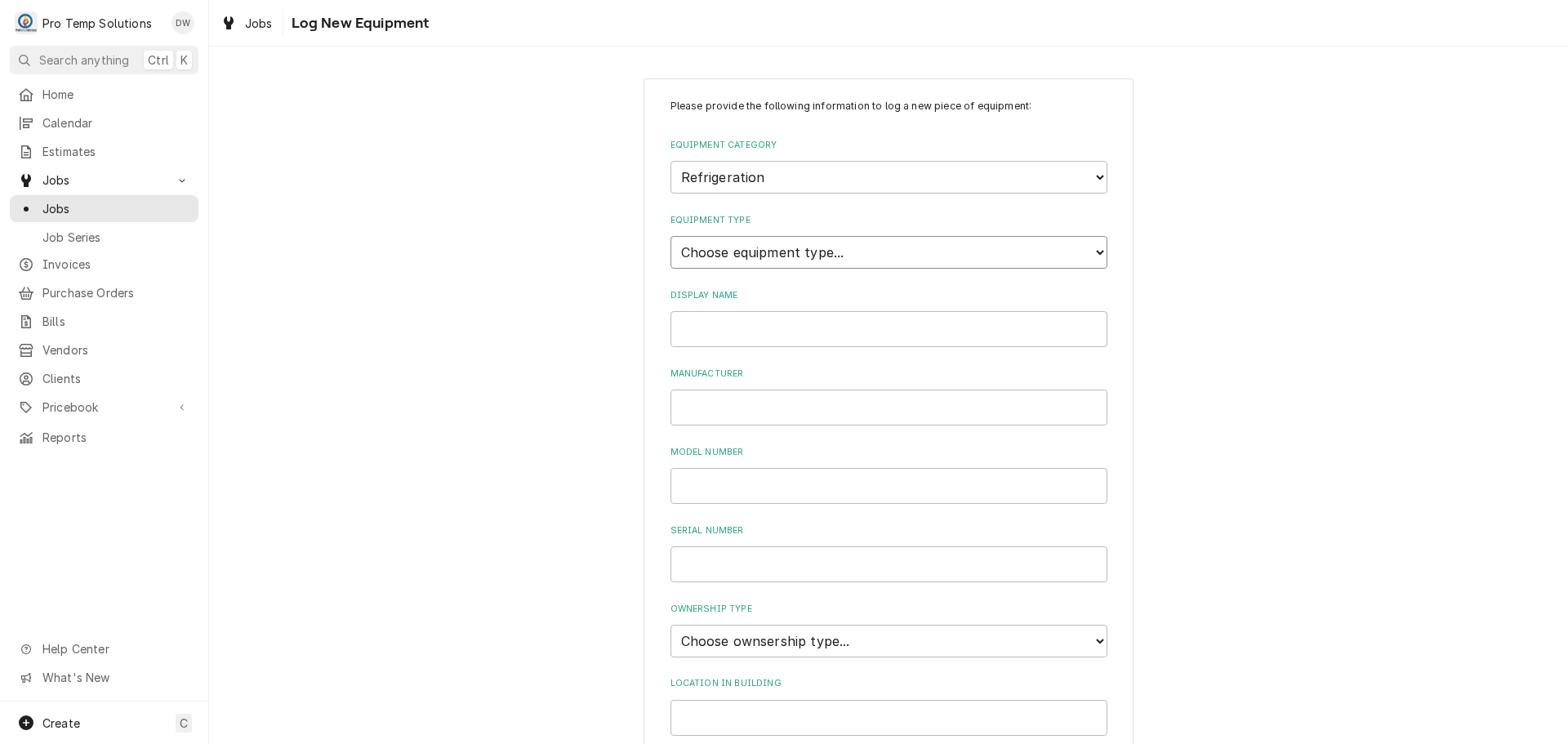
click at [1045, 249] on select "Choose equipment type... Bar Refrigeration Blast Chiller Chef Base Freezer Chef…" at bounding box center [889, 252] width 437 height 32
select select "76"
click at [670, 236] on select "Choose equipment type... Bar Refrigeration Blast Chiller Chef Base Freezer Chef…" at bounding box center [889, 252] width 437 height 32
click at [883, 328] on input "Display Name" at bounding box center [889, 329] width 437 height 36
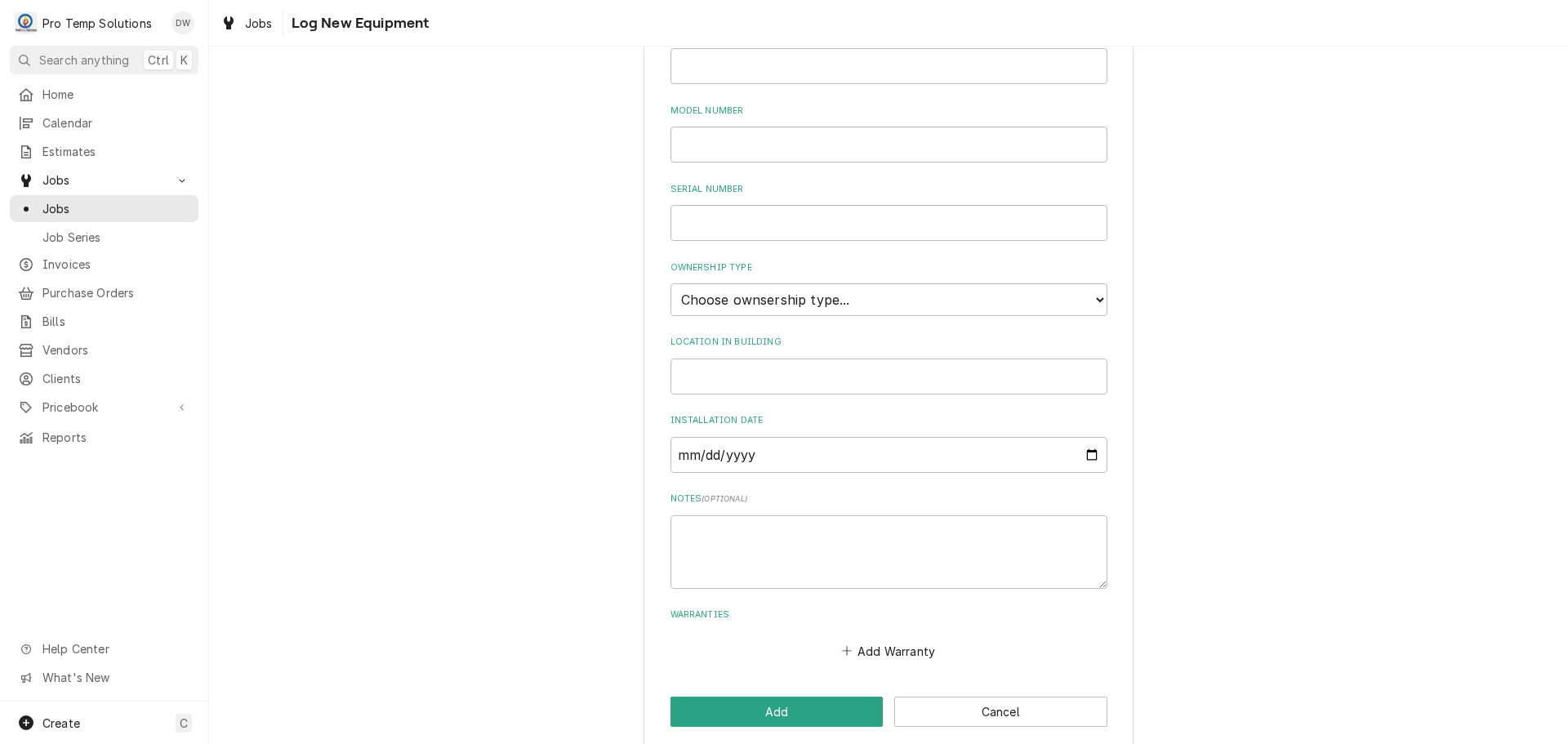
scroll to position [359, 0]
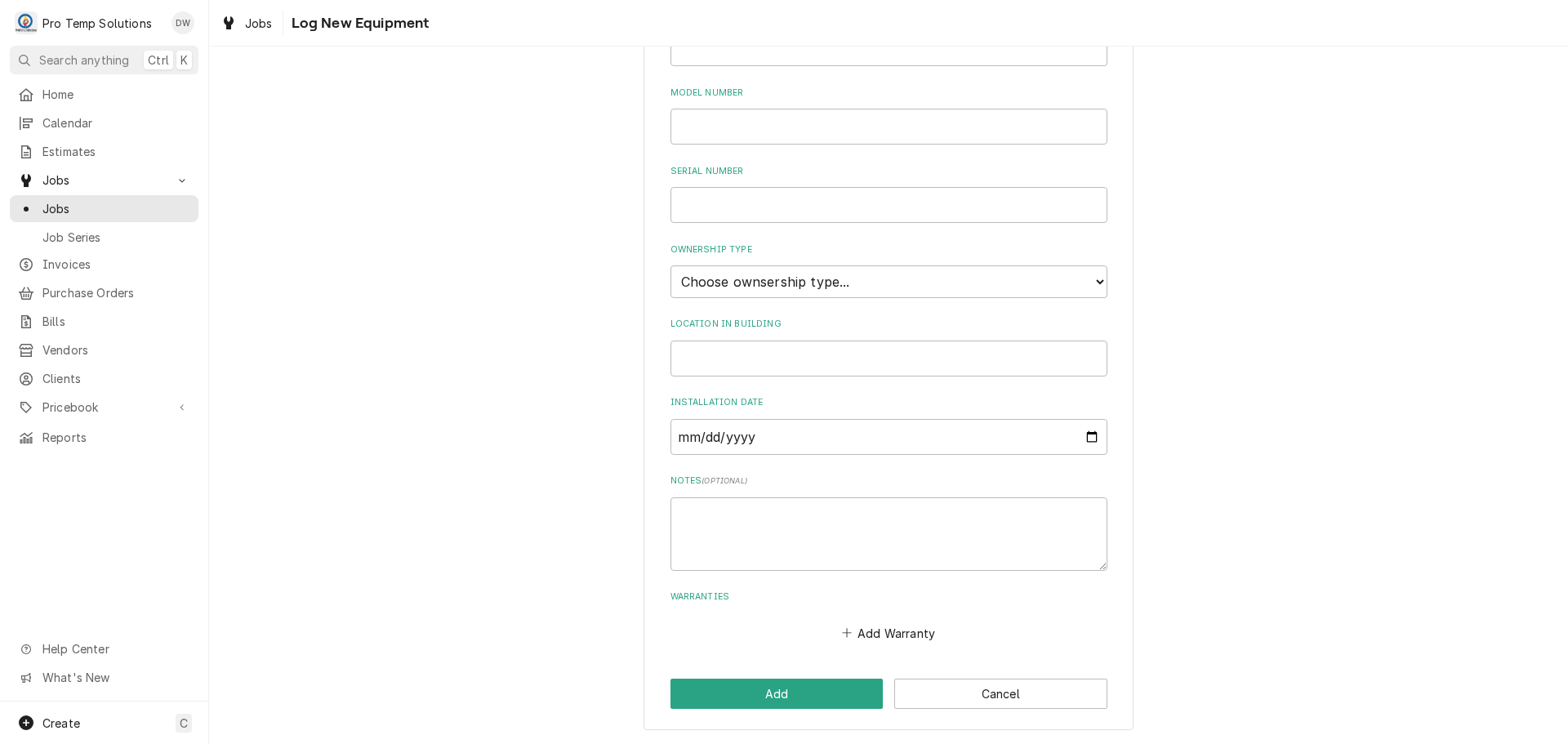
type input "WIF"
click at [798, 279] on select "Choose ownsership type... Unknown Owned Leased Rented" at bounding box center [889, 281] width 437 height 32
select select "0"
click at [670, 266] on select "Choose ownsership type... Unknown Owned Leased Rented" at bounding box center [889, 281] width 437 height 32
click at [747, 355] on input "Location in Building" at bounding box center [889, 358] width 437 height 36
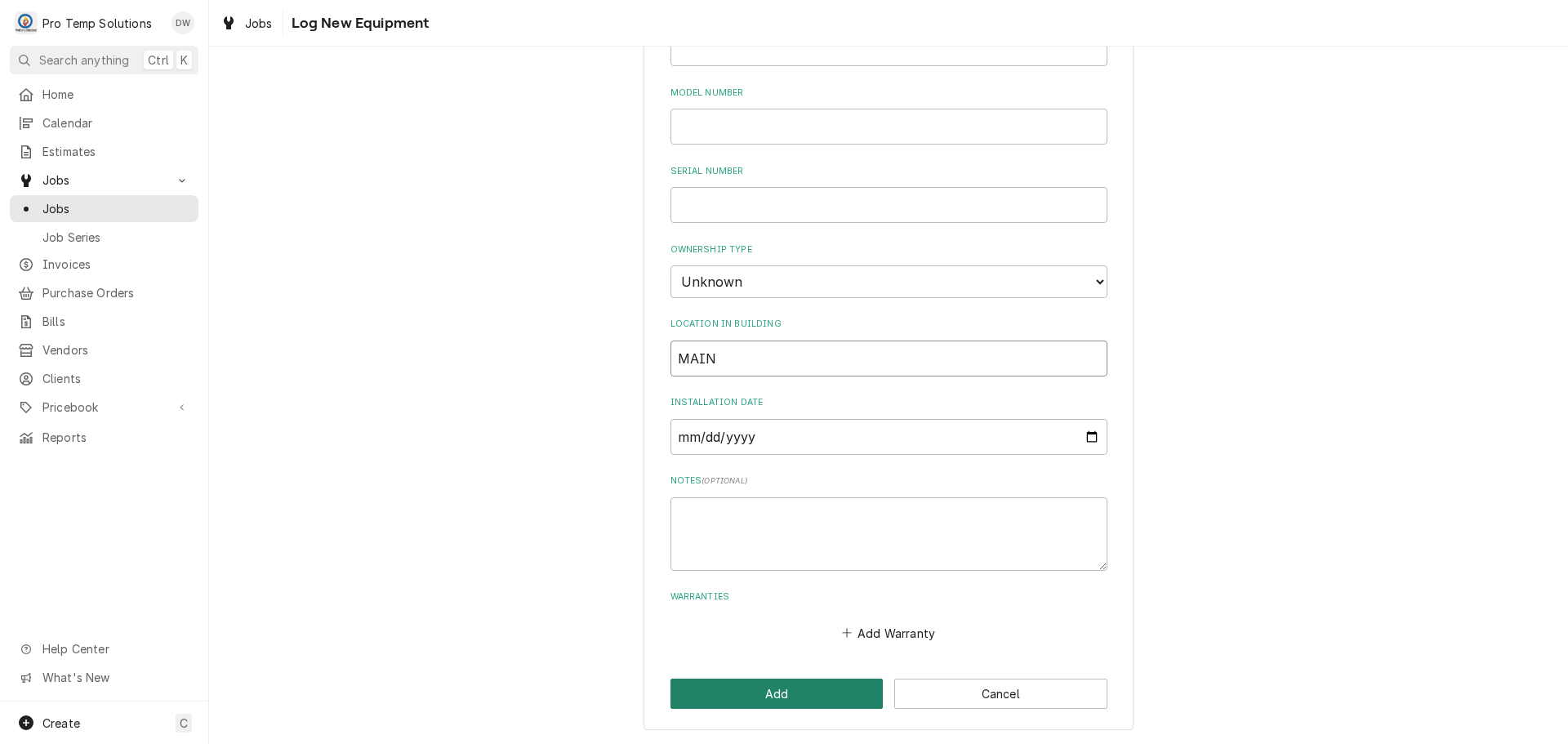
type input "MAIN"
click at [778, 695] on button "Add" at bounding box center [777, 693] width 213 height 30
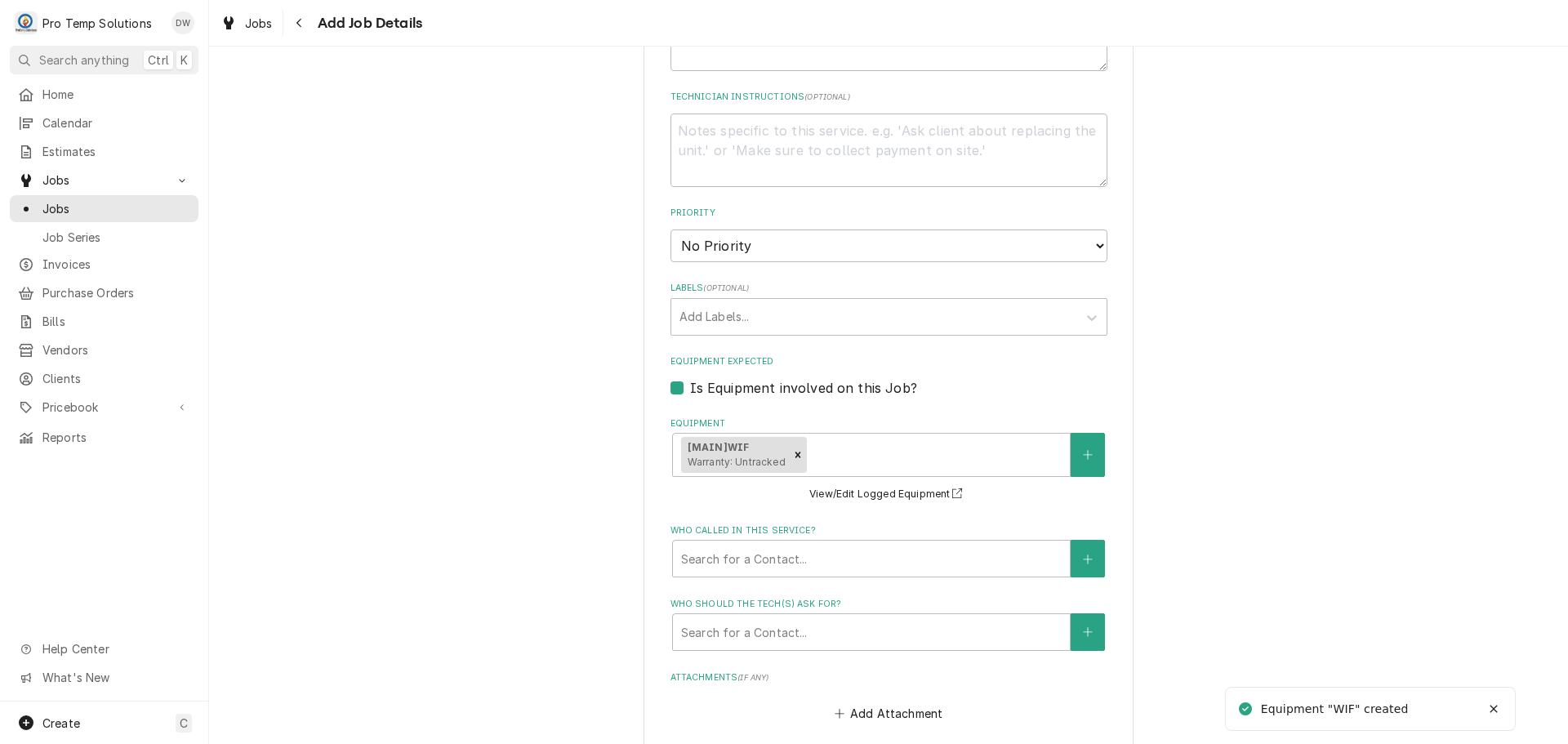
type textarea "x"
click at [1070, 440] on button "Equipment" at bounding box center [1087, 454] width 34 height 43
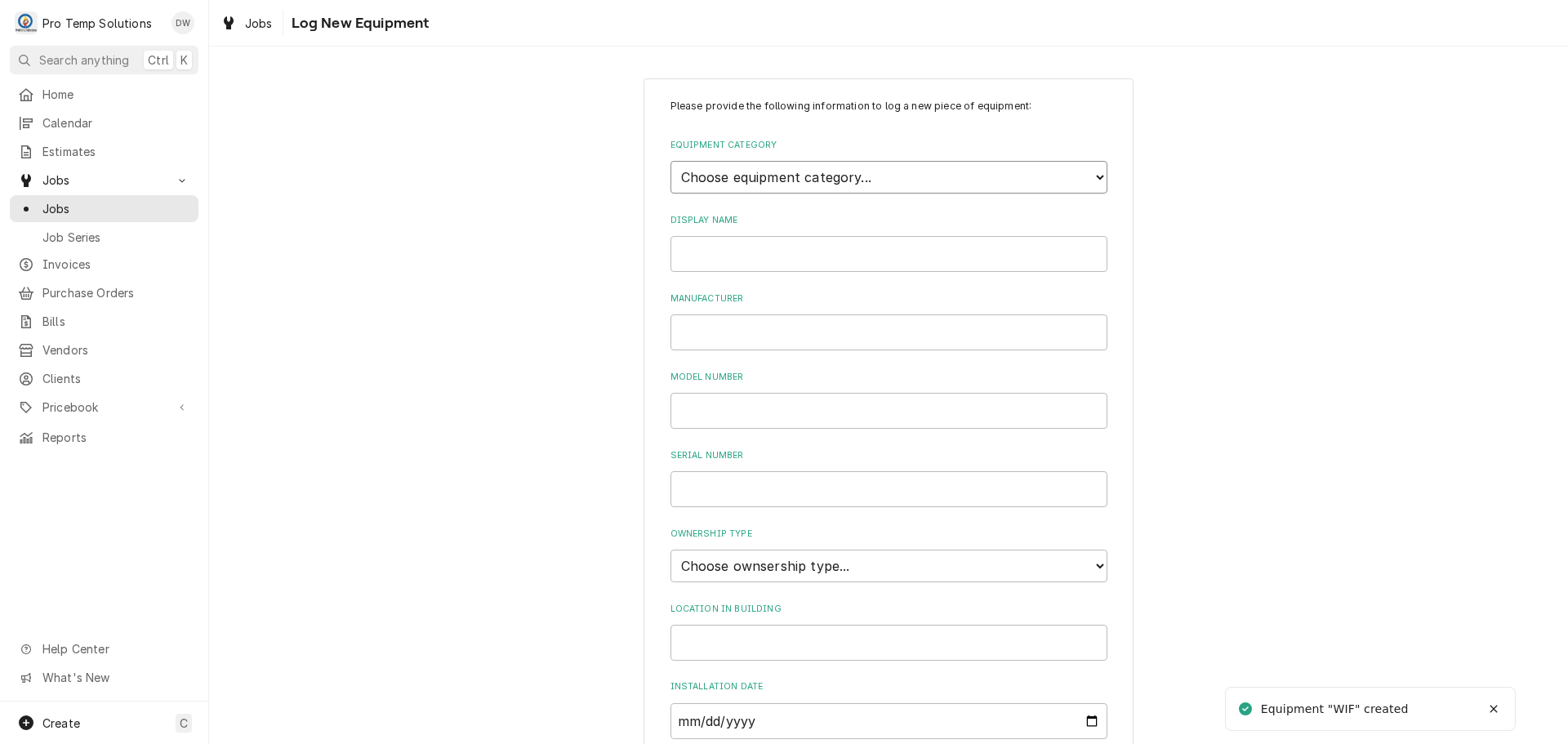
click at [1066, 164] on select "Choose equipment category... Cooking Equipment Fryers Ice Machines Ovens and Ra…" at bounding box center [889, 177] width 437 height 32
select select "8"
click at [670, 161] on select "Choose equipment category... Cooking Equipment Fryers Ice Machines Ovens and Ra…" at bounding box center [889, 177] width 437 height 32
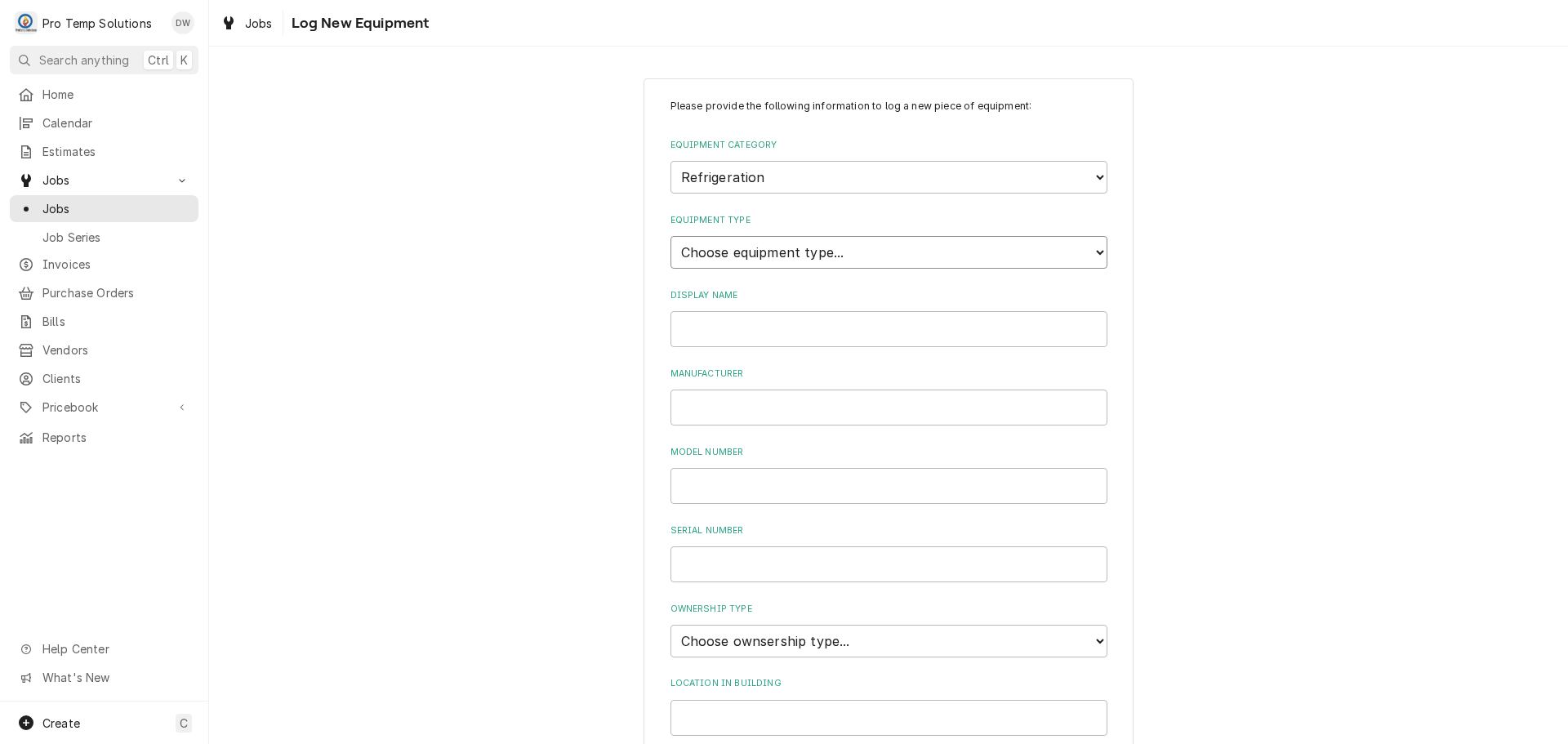
click at [1049, 253] on select "Choose equipment type... Bar Refrigeration Blast Chiller Chef Base Freezer Chef…" at bounding box center [889, 252] width 437 height 32
select select "71"
click at [670, 236] on select "Choose equipment type... Bar Refrigeration Blast Chiller Chef Base Freezer Chef…" at bounding box center [889, 252] width 437 height 32
click at [821, 334] on input "Display Name" at bounding box center [889, 329] width 437 height 36
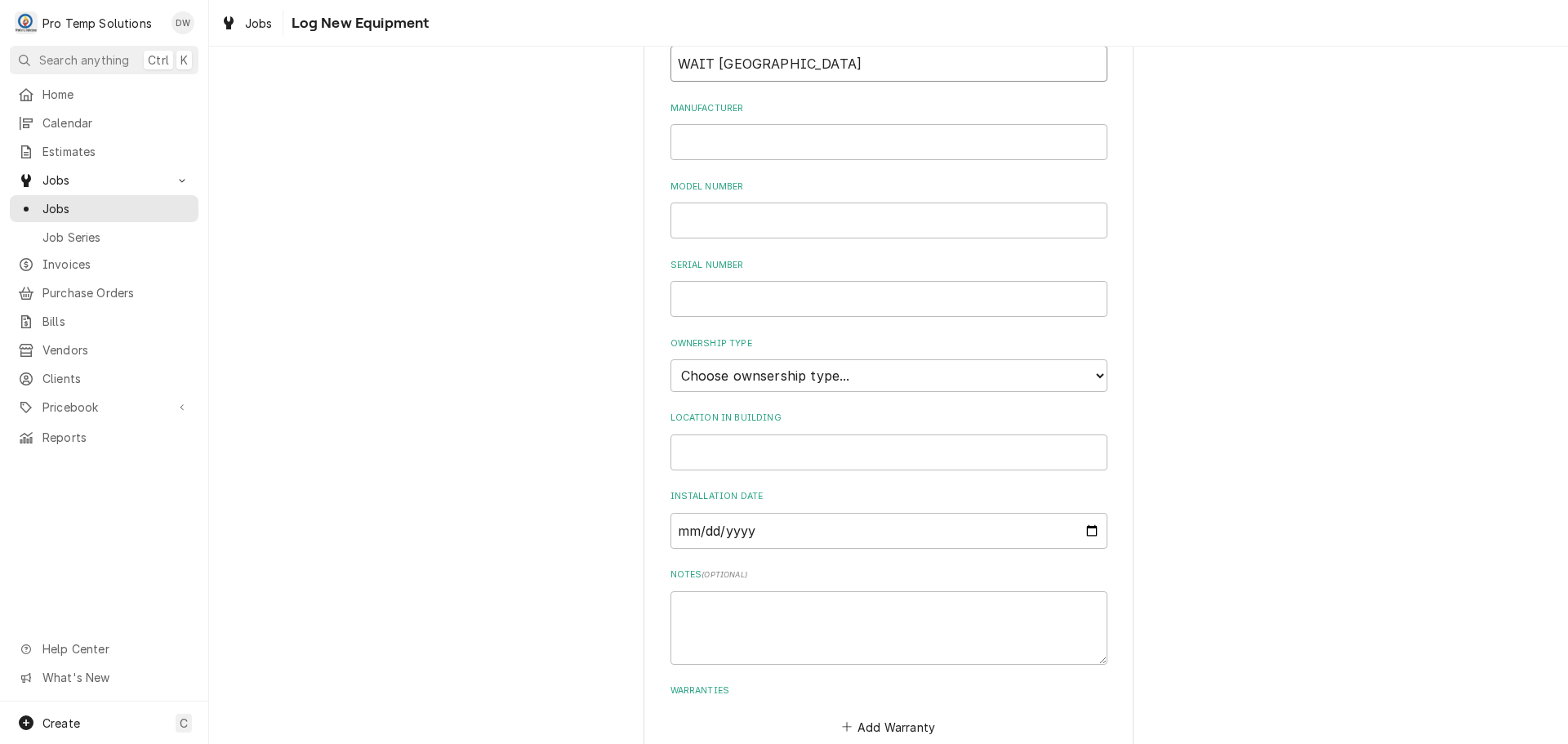
scroll to position [327, 0]
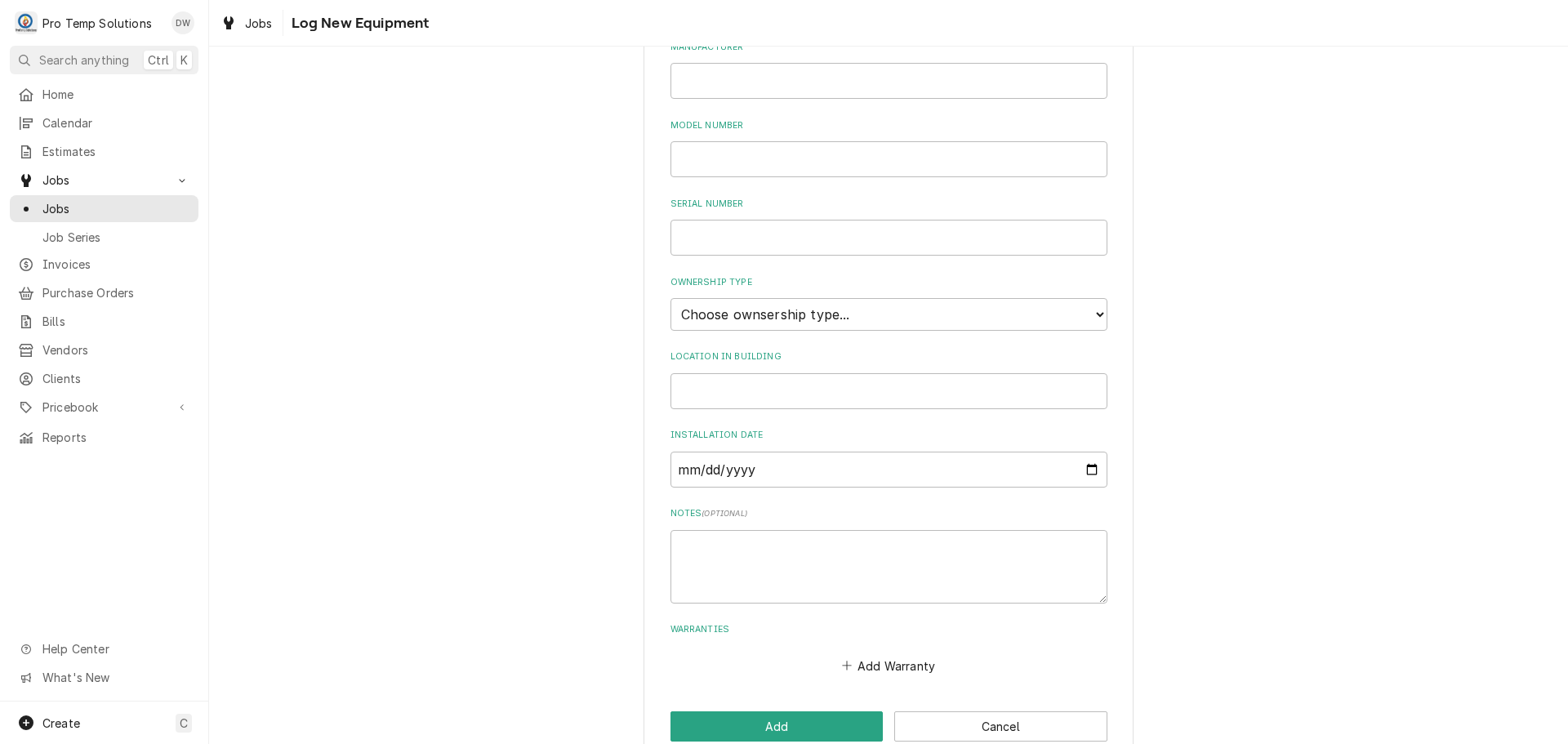
type input "WAIT ST RIC"
click at [791, 389] on input "Location in Building" at bounding box center [889, 391] width 437 height 36
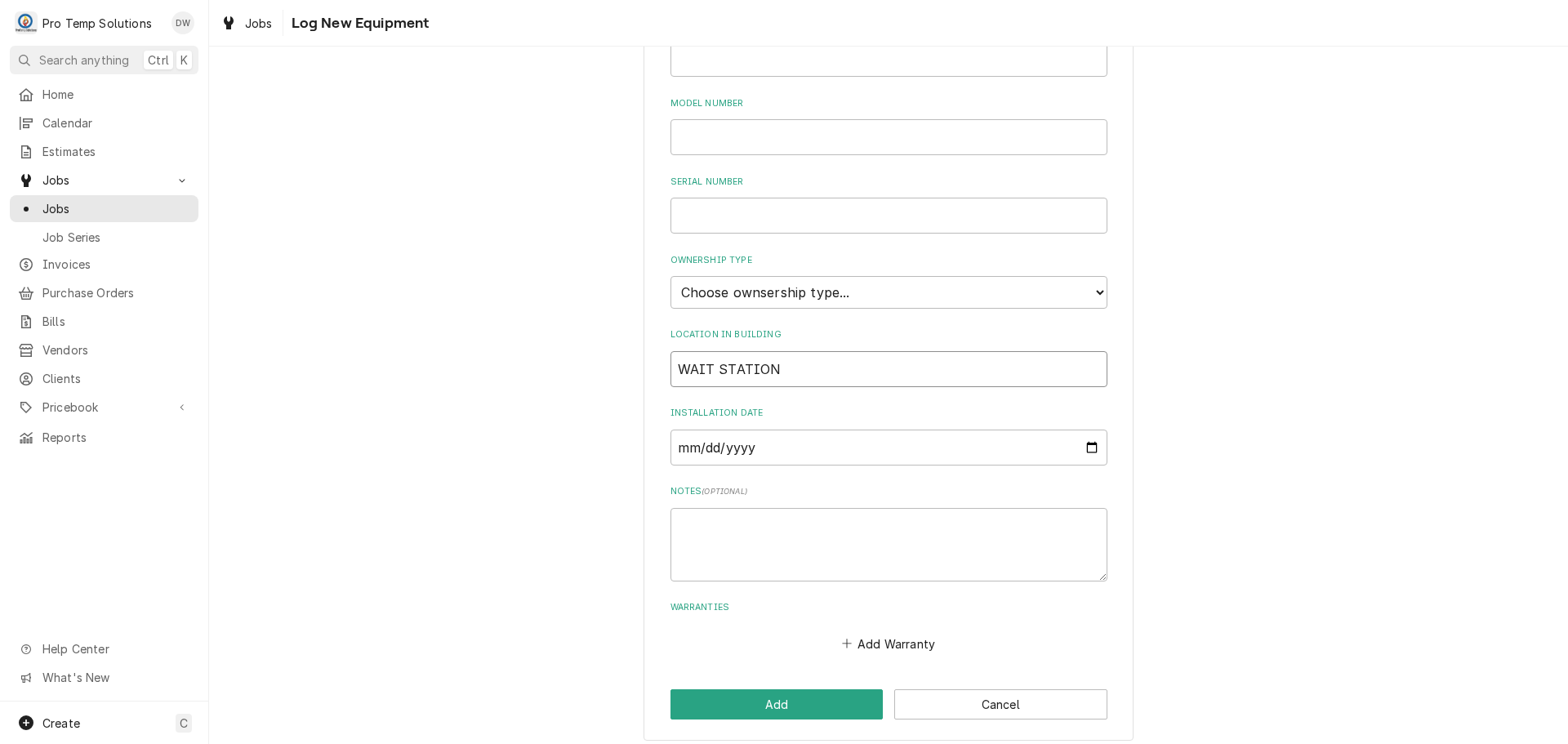
scroll to position [359, 0]
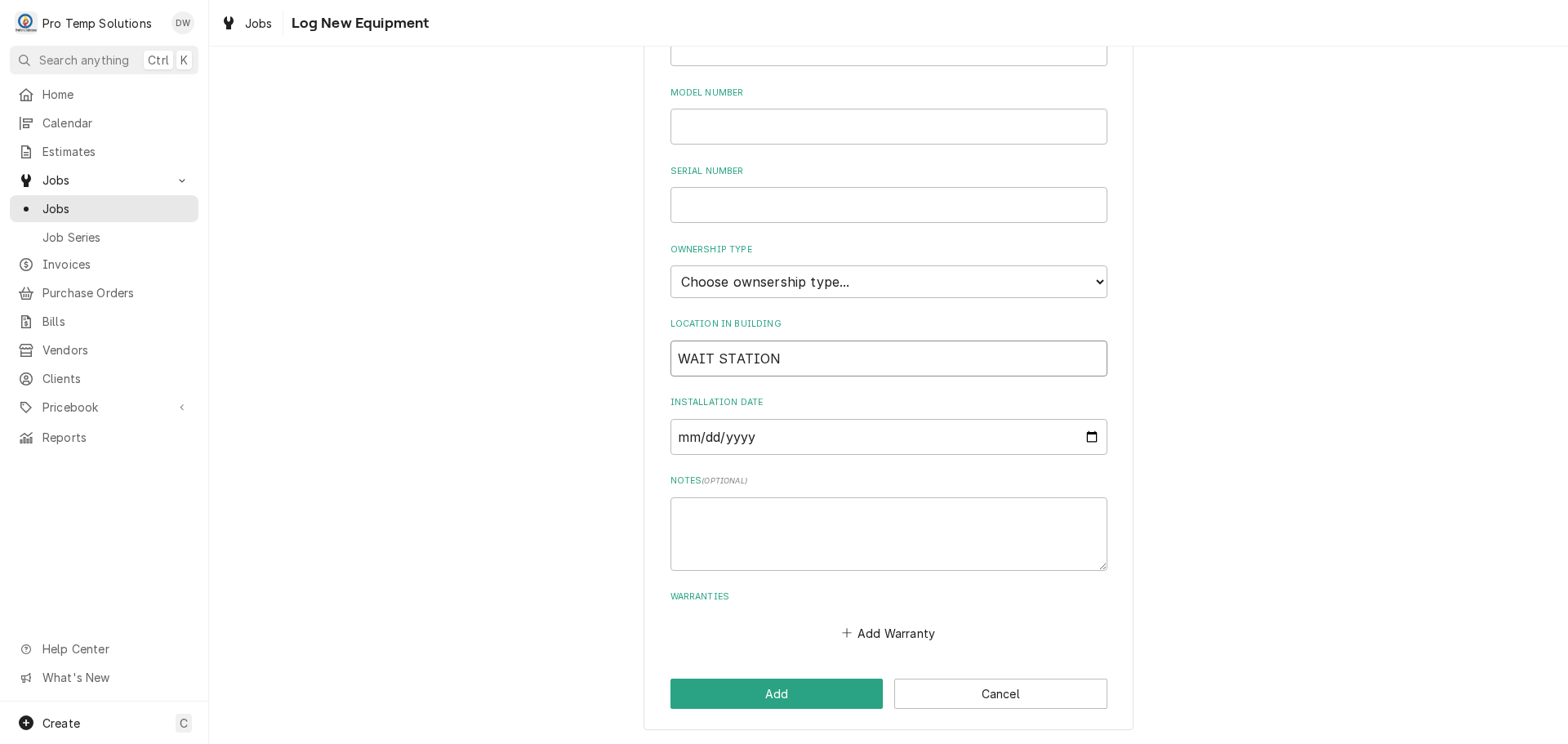
type input "WAIT STATION"
click at [785, 284] on select "Choose ownsership type... Unknown Owned Leased Rented" at bounding box center [889, 281] width 437 height 32
select select "0"
click at [670, 266] on select "Choose ownsership type... Unknown Owned Leased Rented" at bounding box center [889, 281] width 437 height 32
click at [791, 693] on button "Add" at bounding box center [777, 693] width 213 height 30
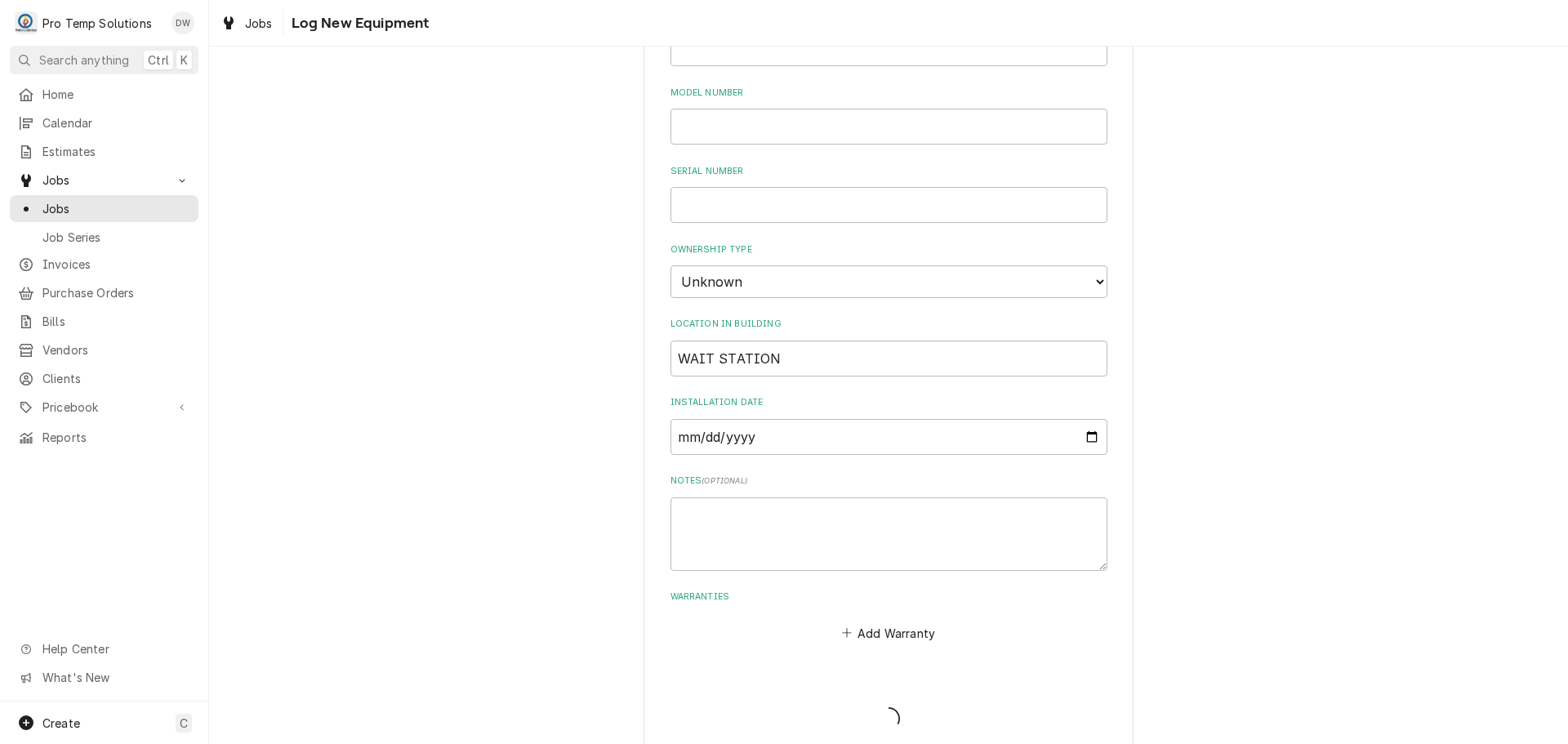
scroll to position [898, 0]
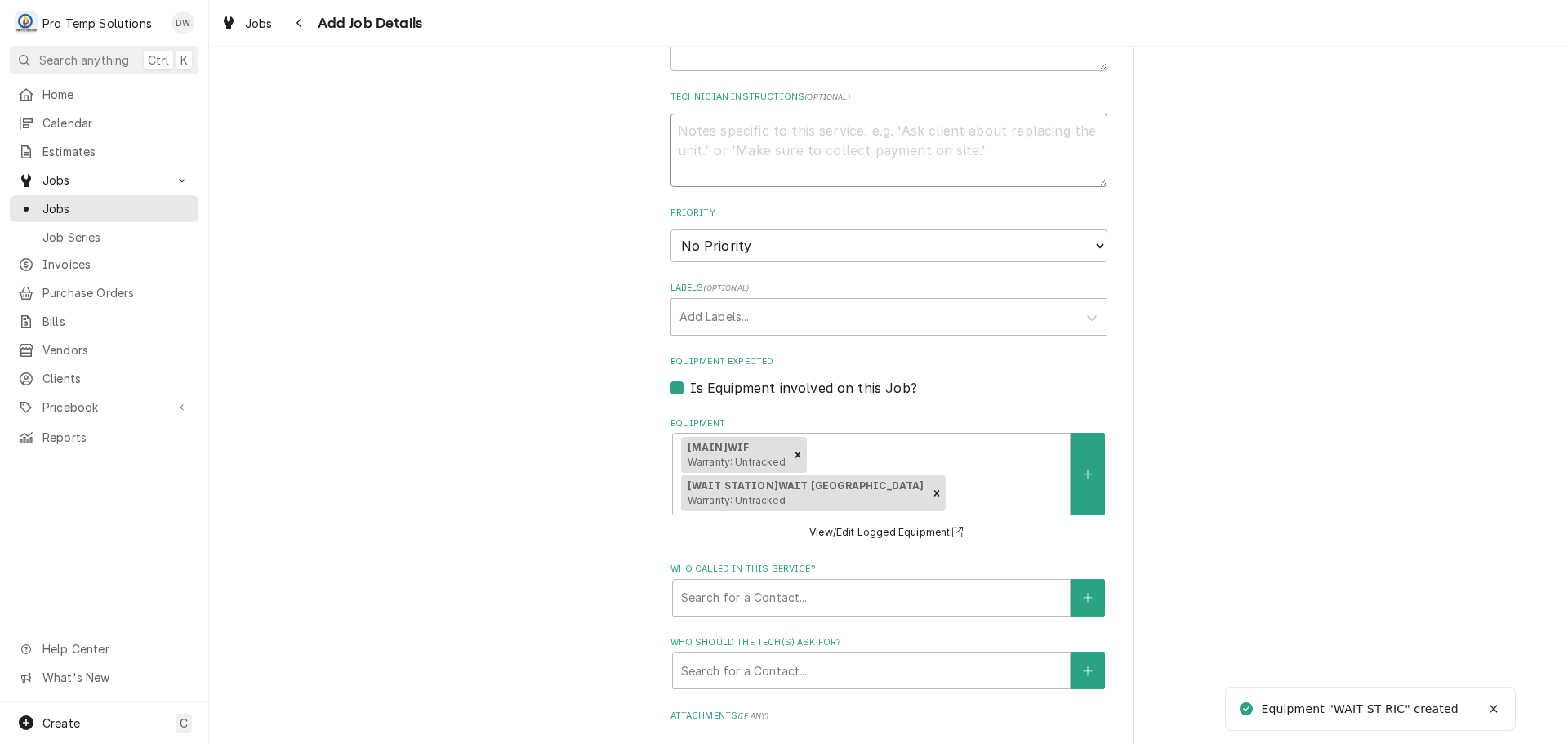
click at [848, 135] on textarea "Technician Instructions ( optional )" at bounding box center [889, 149] width 437 height 73
type textarea "x"
type textarea "P"
type textarea "x"
type textarea "PL"
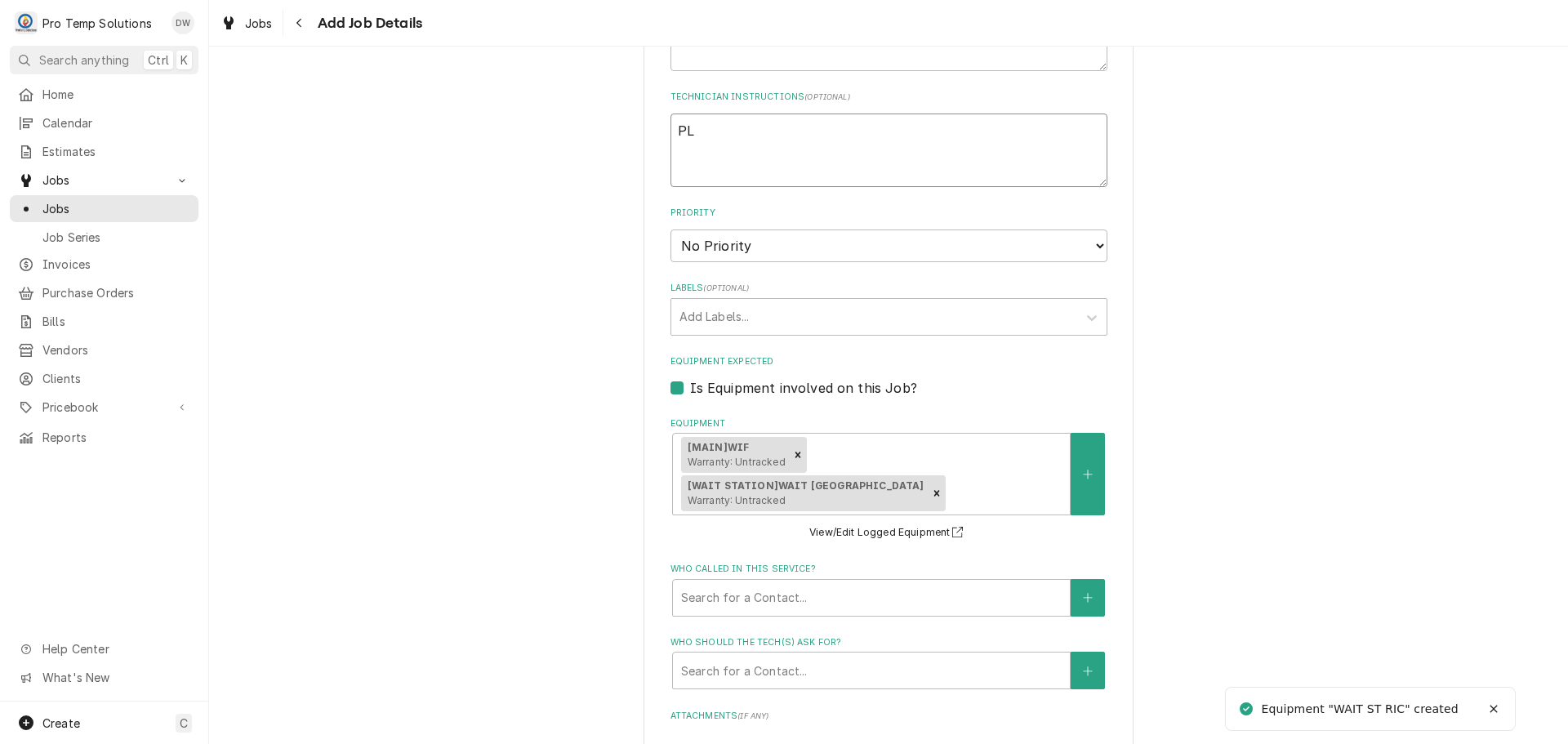
type textarea "x"
type textarea "PLE"
type textarea "x"
type textarea "PLEA"
type textarea "x"
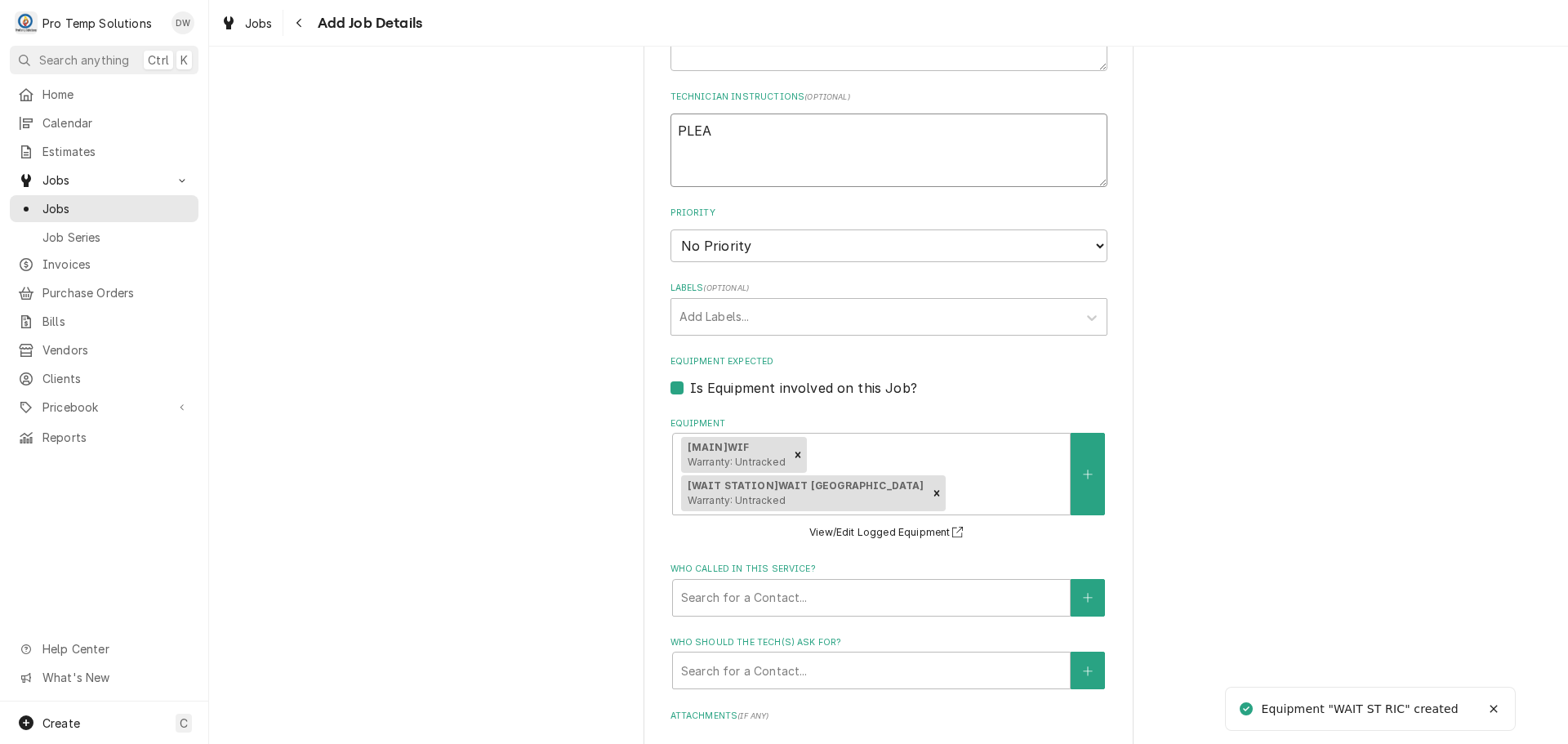
type textarea "PLEAS"
type textarea "x"
type textarea "PLEASE"
type textarea "x"
type textarea "PLEASE"
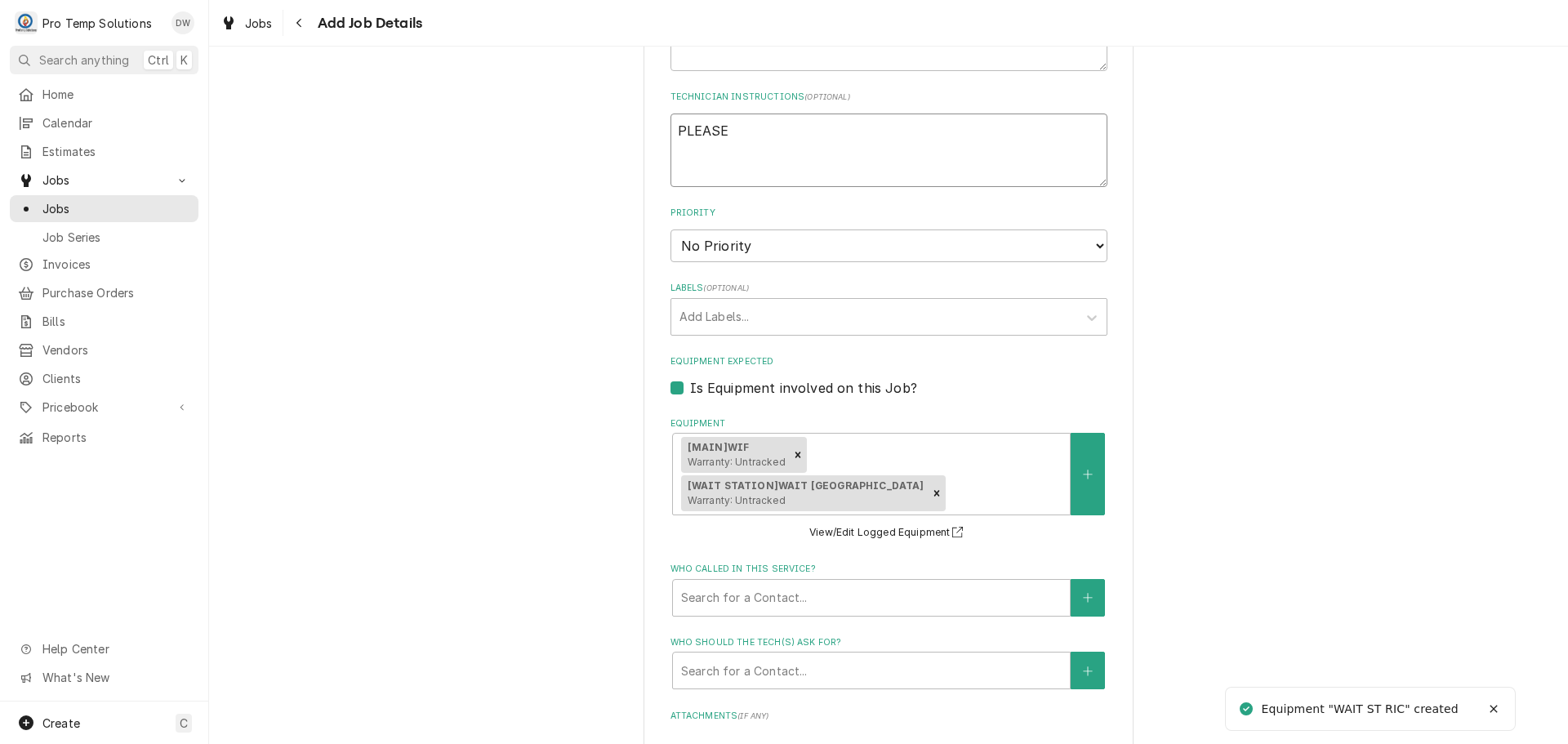
type textarea "x"
type textarea "PLEASE A"
type textarea "x"
type textarea "PLEASE AD"
type textarea "x"
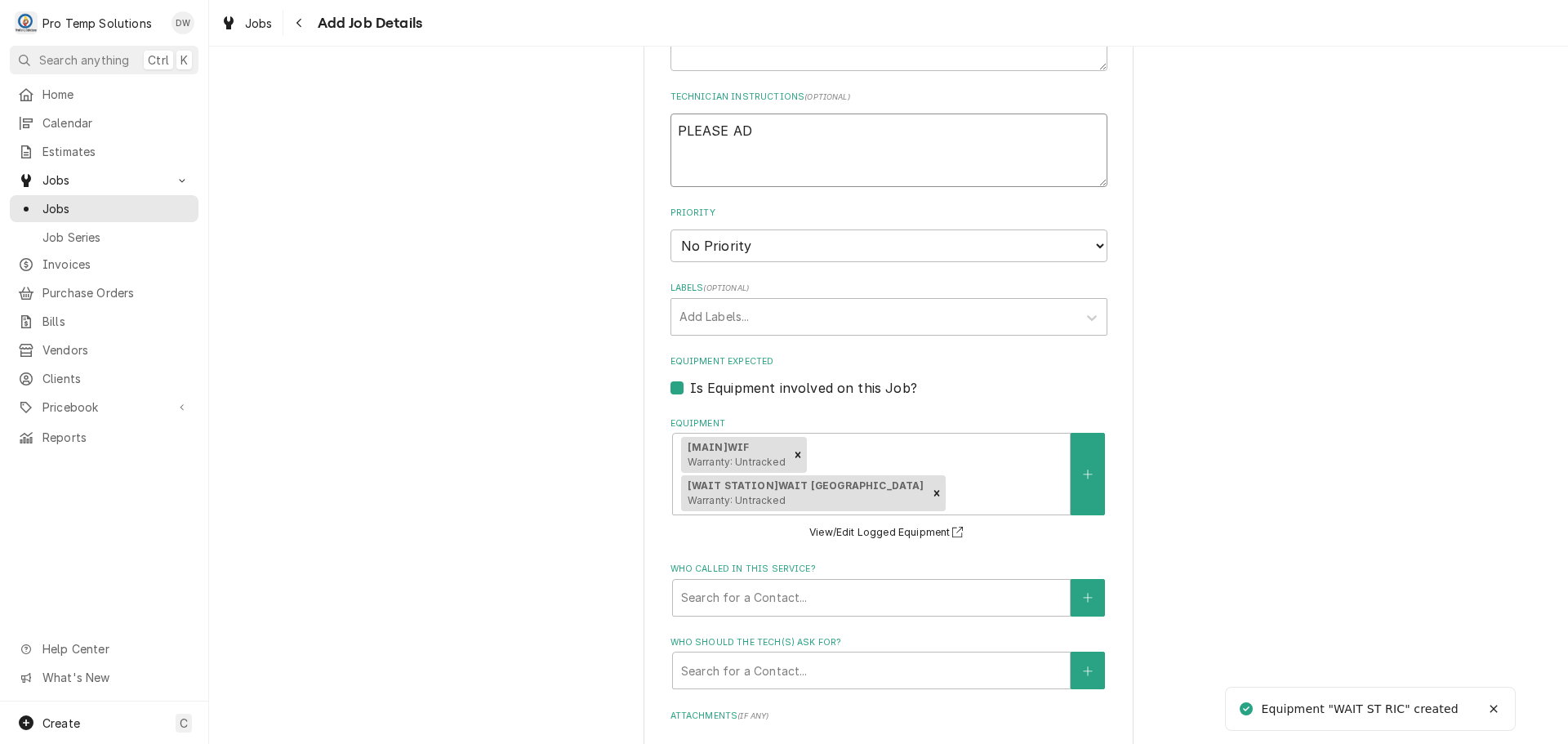
type textarea "PLEASE ADD"
type textarea "x"
type textarea "PLEASE ADD"
type textarea "x"
type textarea "PLEASE ADD E"
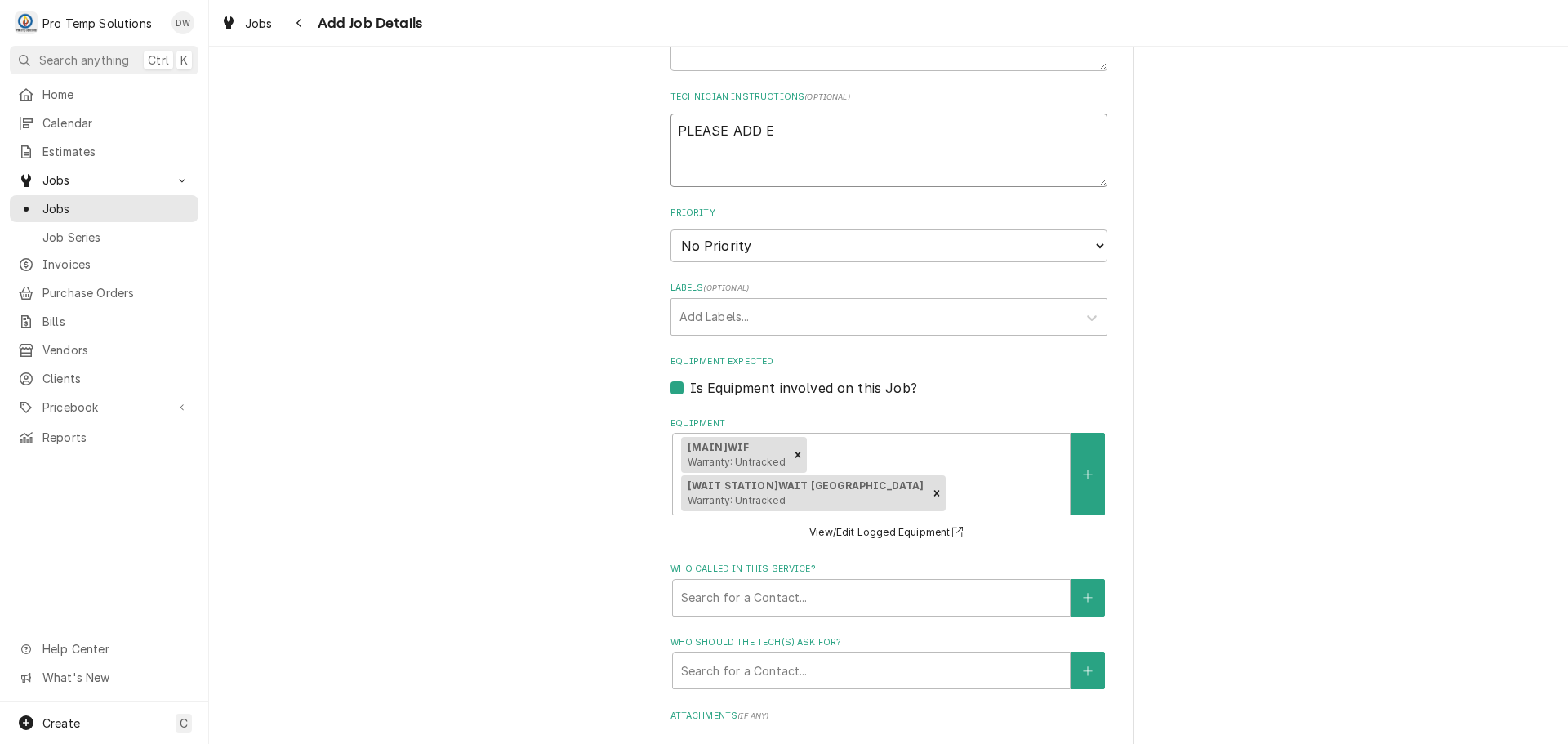
type textarea "x"
type textarea "PLEASE ADD EQ"
type textarea "x"
type textarea "PLEASE ADD EQU"
type textarea "x"
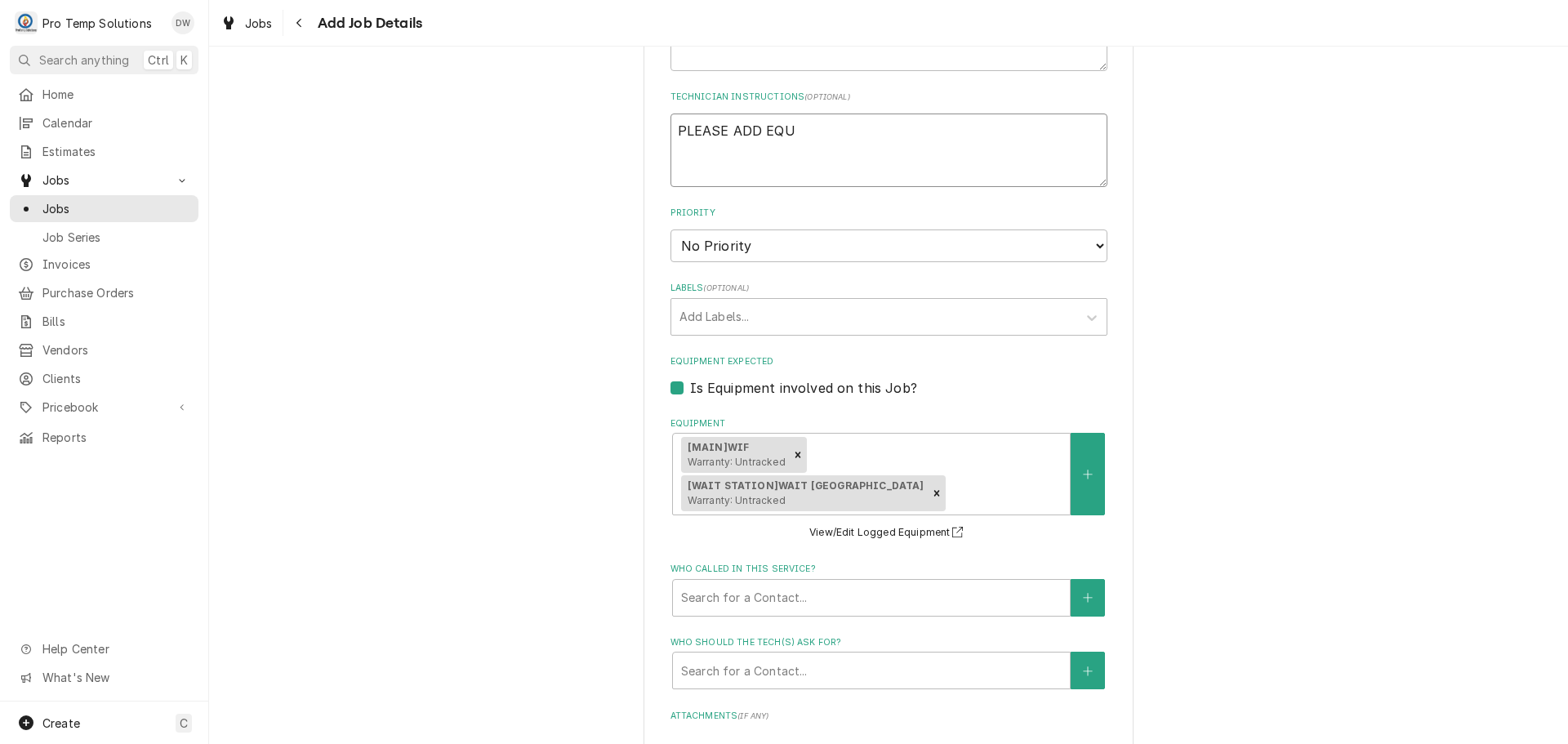
type textarea "PLEASE ADD EQUI"
type textarea "x"
type textarea "PLEASE ADD EQUIP"
type textarea "x"
type textarea "PLEASE ADD EQUIP"
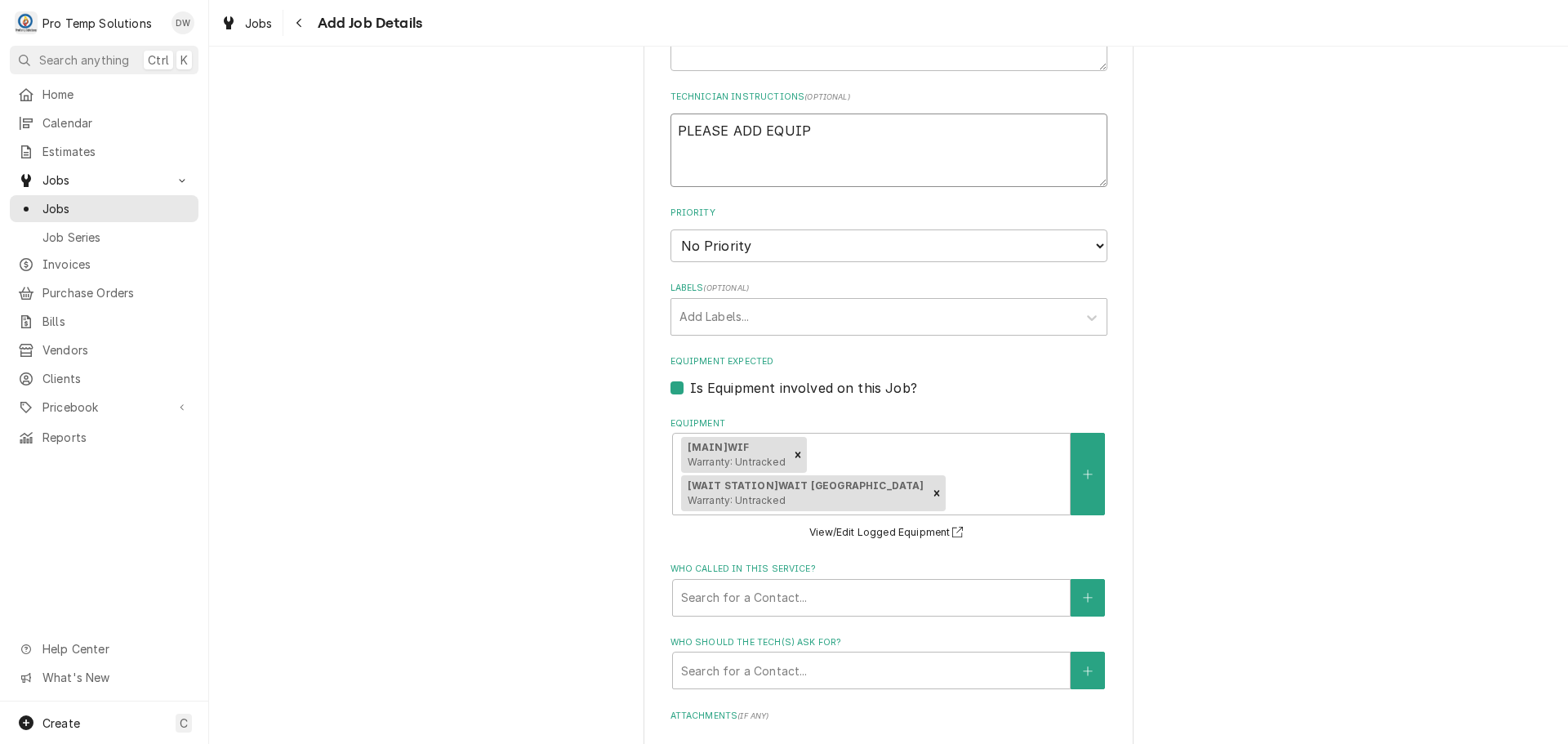
type textarea "x"
type textarea "PLEASE ADD EQUIP I"
type textarea "x"
type textarea "PLEASE ADD EQUIP IN"
type textarea "x"
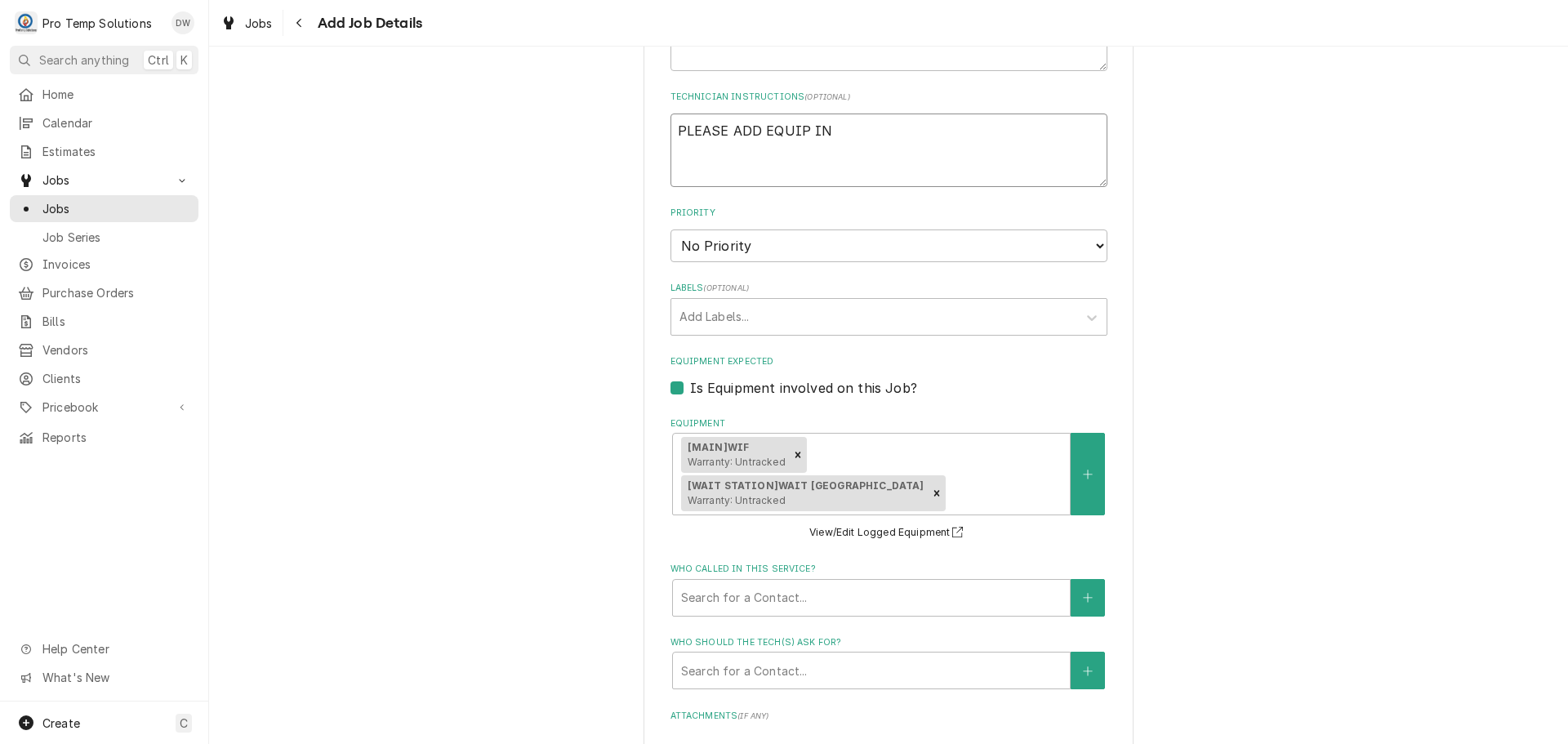
type textarea "PLEASE ADD EQUIP INF"
type textarea "x"
type textarea "PLEASE ADD EQUIP INFO"
type textarea "x"
type textarea "PLEASE ADD EQUIP INFO"
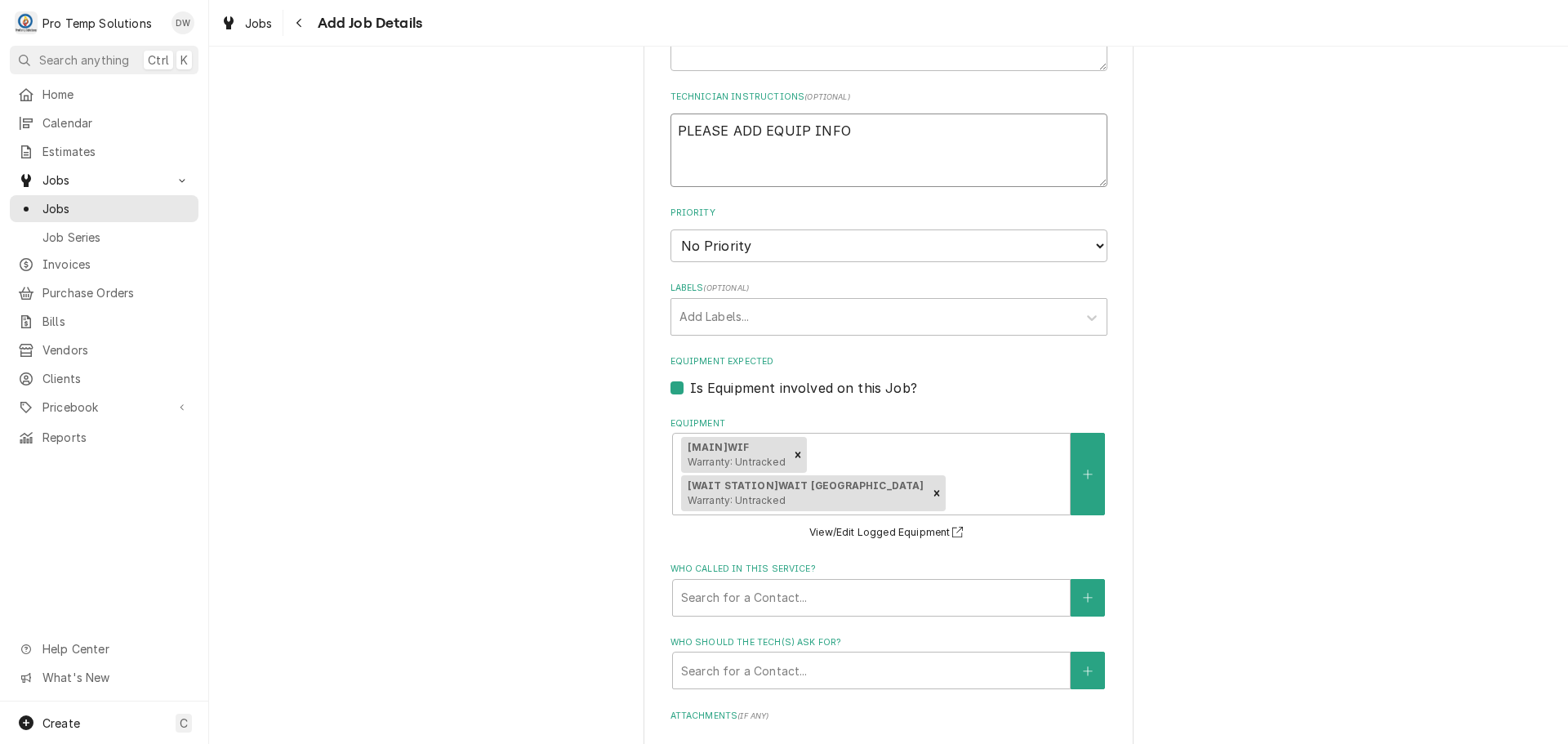
type textarea "x"
type textarea "PLEASE ADD EQUIP INFO T"
type textarea "x"
type textarea "PLEASE ADD EQUIP INFO TO"
type textarea "x"
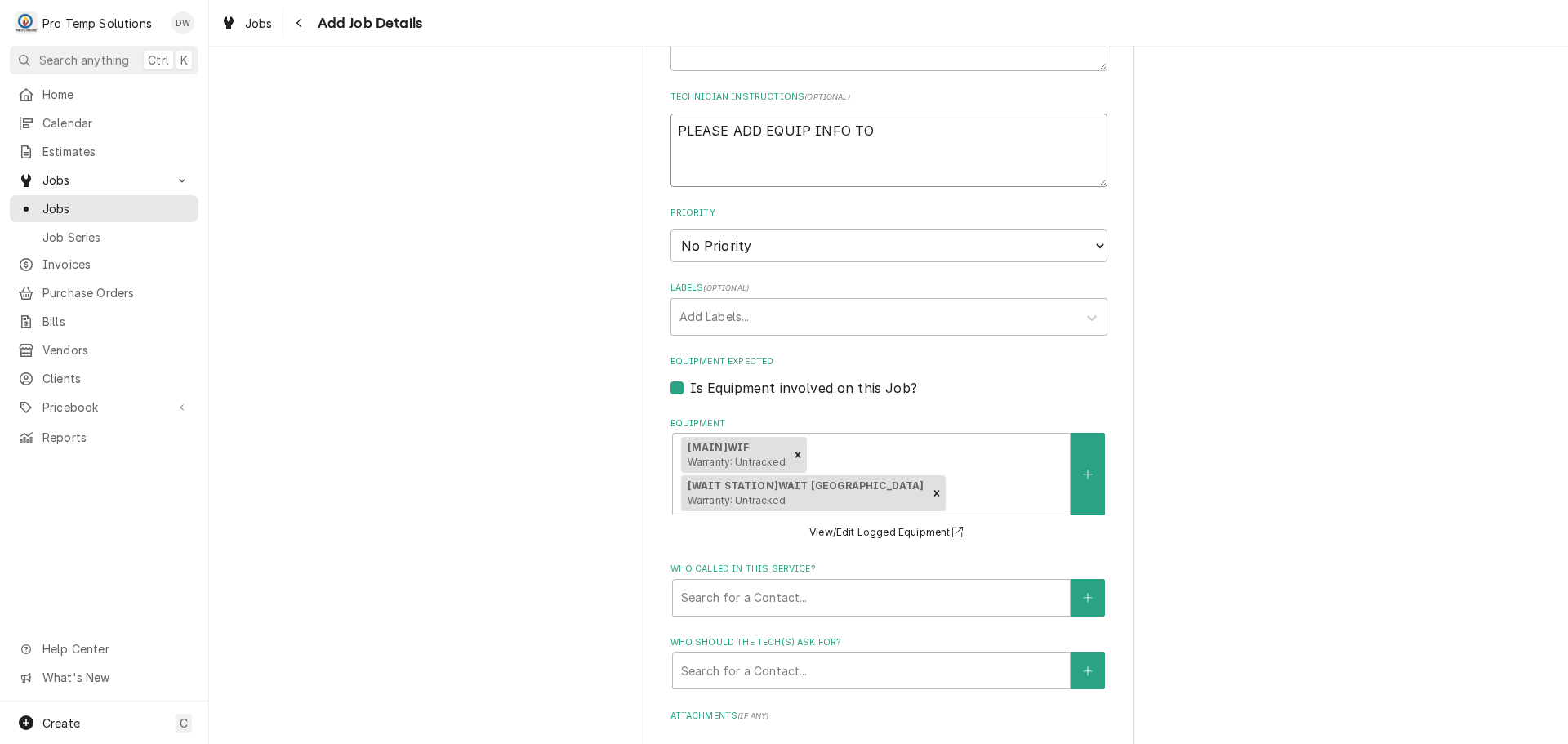
type textarea "PLEASE ADD EQUIP INFO TO"
type textarea "x"
type textarea "PLEASE ADD EQUIP INFO TO C"
type textarea "x"
type textarea "PLEASE ADD EQUIP INFO TO CA"
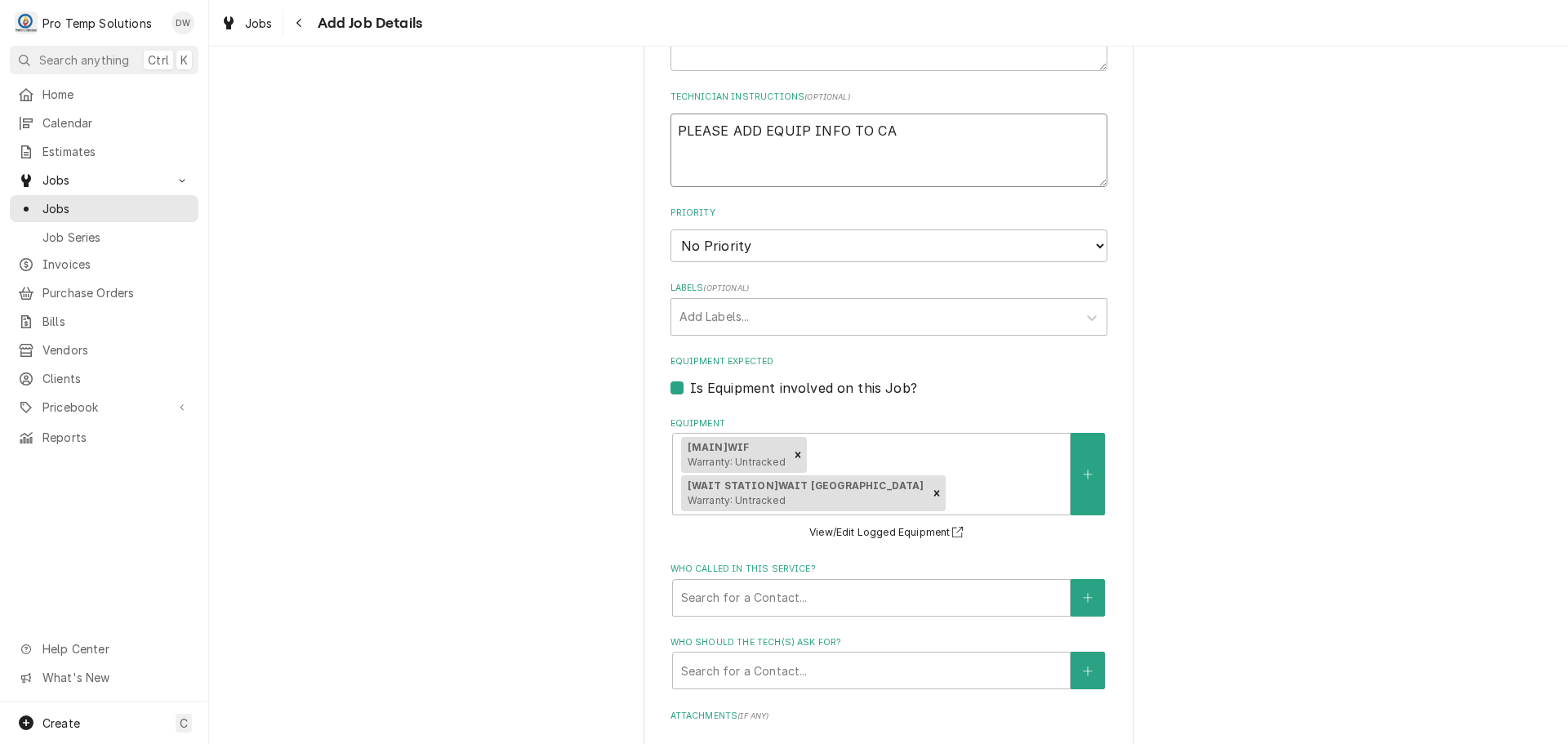
type textarea "x"
type textarea "PLEASE ADD EQUIP INFO TO CAL"
type textarea "x"
type textarea "PLEASE ADD EQUIP INFO TO CALL"
type textarea "x"
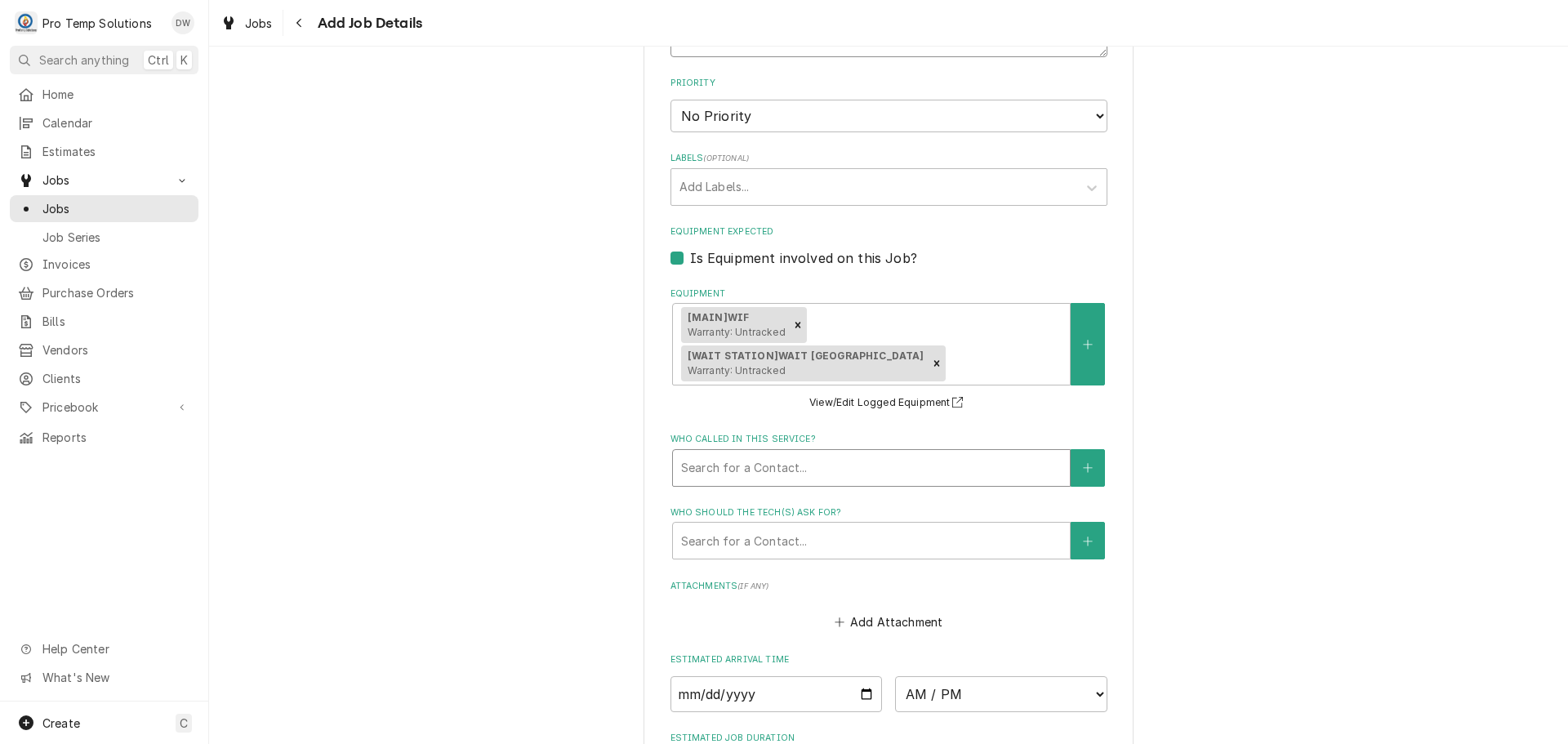
scroll to position [1251, 0]
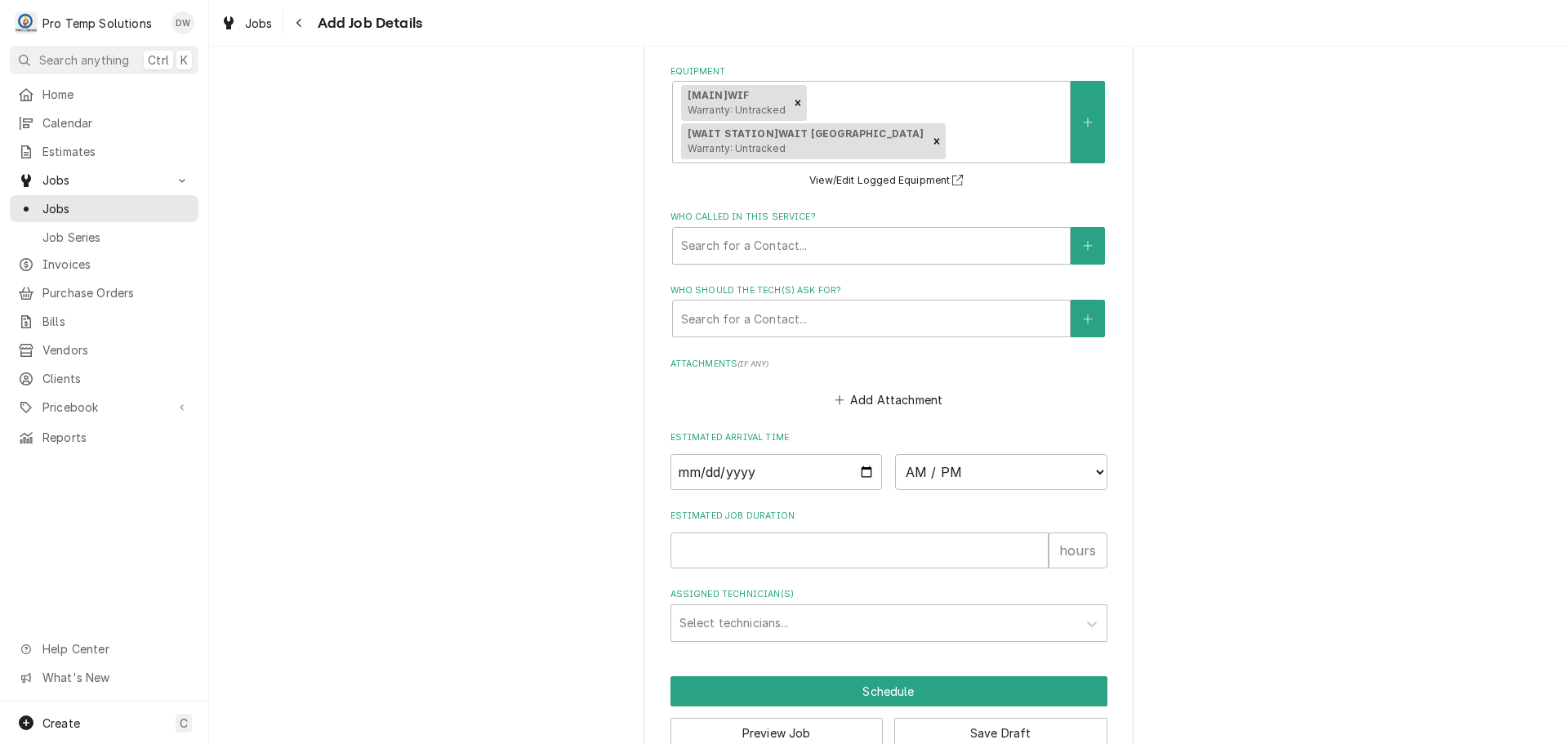
type textarea "PLEASE ADD EQUIP INFO TO CALL"
click at [863, 454] on input "Date" at bounding box center [777, 472] width 213 height 36
click at [1071, 454] on select "AM / PM 6:00 AM 6:15 AM 6:30 AM 6:45 AM 7:00 AM 7:15 AM 7:30 AM 7:45 AM 8:00 AM…" at bounding box center [1001, 472] width 213 height 36
click at [1079, 454] on select "AM / PM 6:00 AM 6:15 AM 6:30 AM 6:45 AM 7:00 AM 7:15 AM 7:30 AM 7:45 AM 8:00 AM…" at bounding box center [1001, 472] width 213 height 36
click at [895, 454] on select "AM / PM 6:00 AM 6:15 AM 6:30 AM 6:45 AM 7:00 AM 7:15 AM 7:30 AM 7:45 AM 8:00 AM…" at bounding box center [1001, 472] width 213 height 36
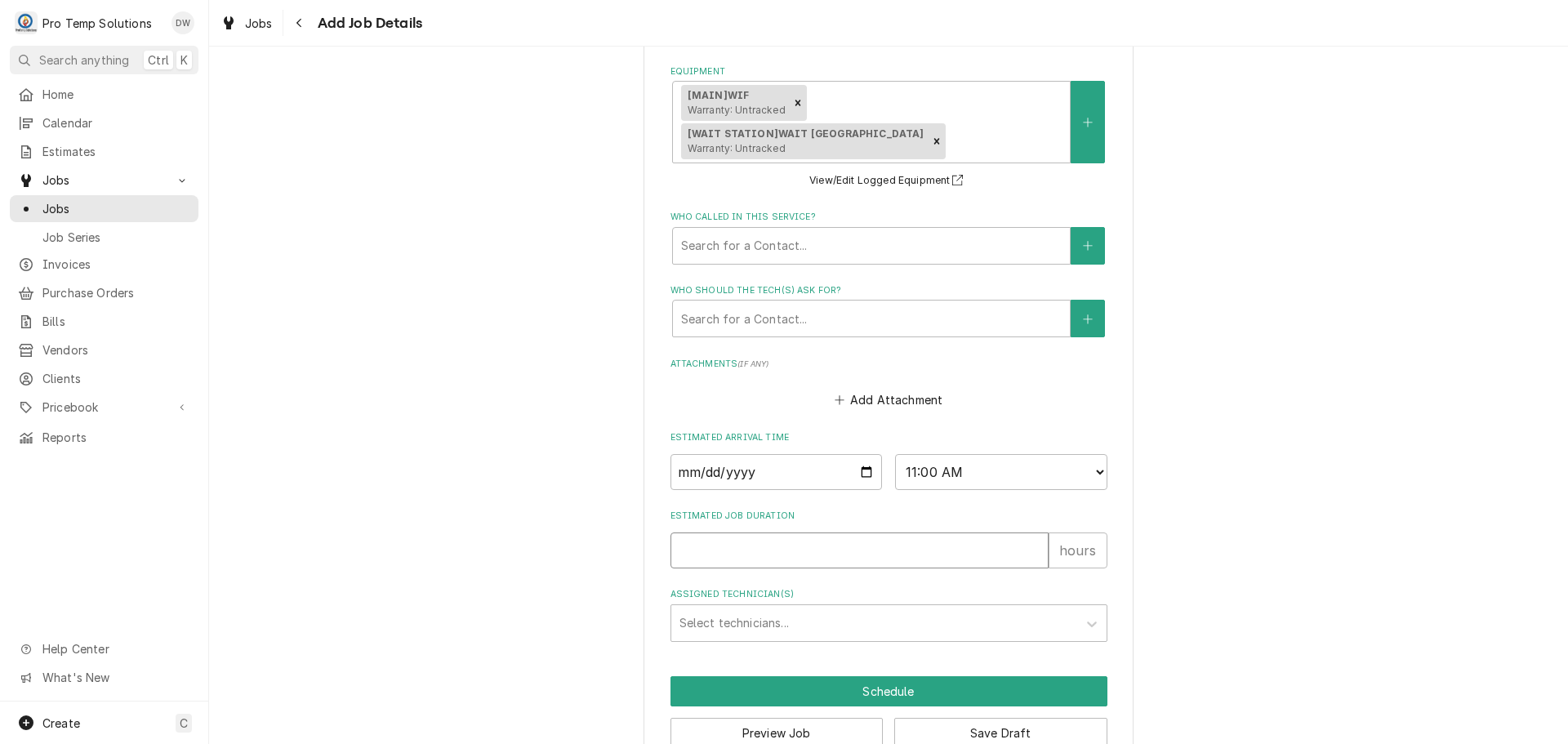
click at [938, 533] on input "Estimated Job Duration" at bounding box center [859, 551] width 378 height 36
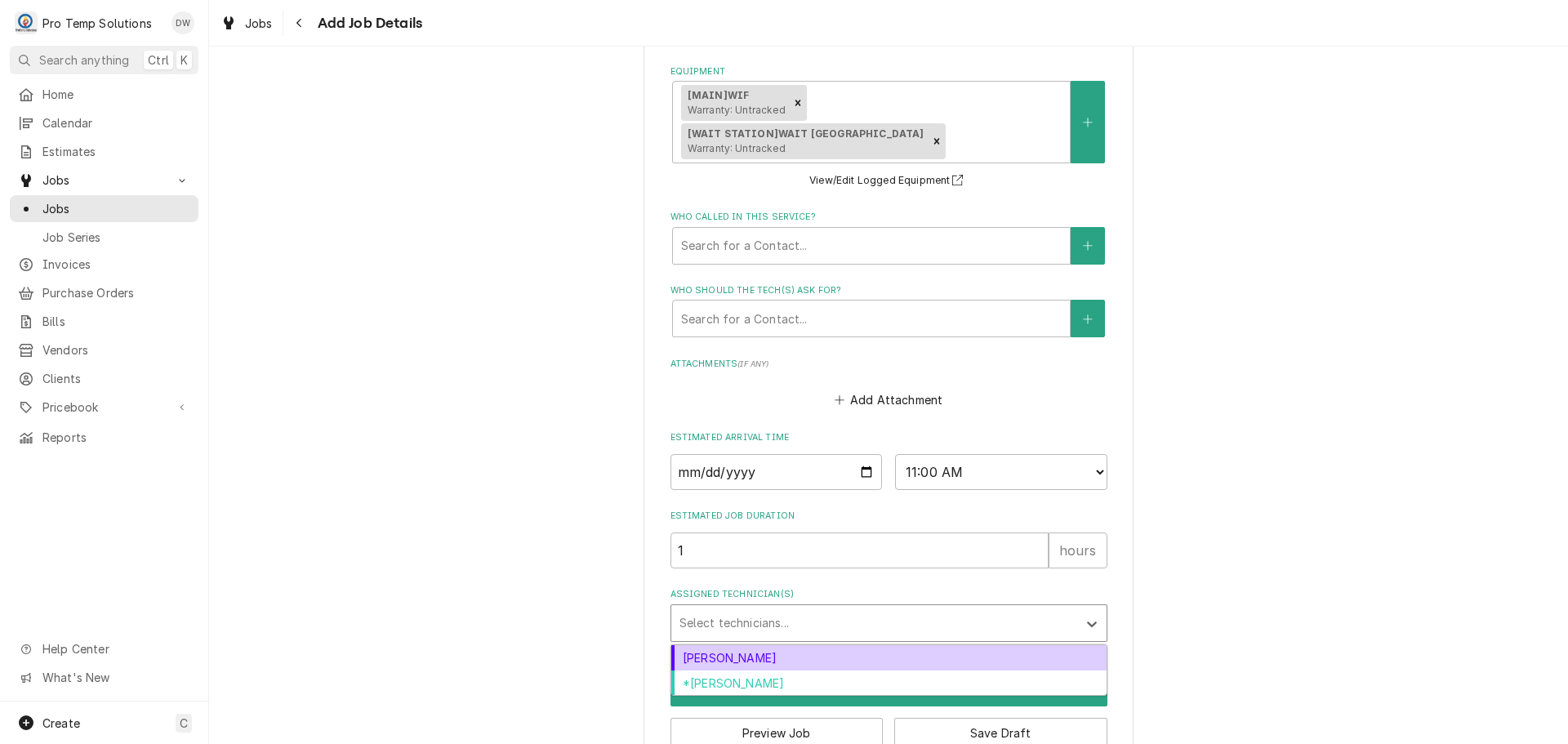
click at [889, 605] on div "Select technicians..." at bounding box center [874, 623] width 406 height 36
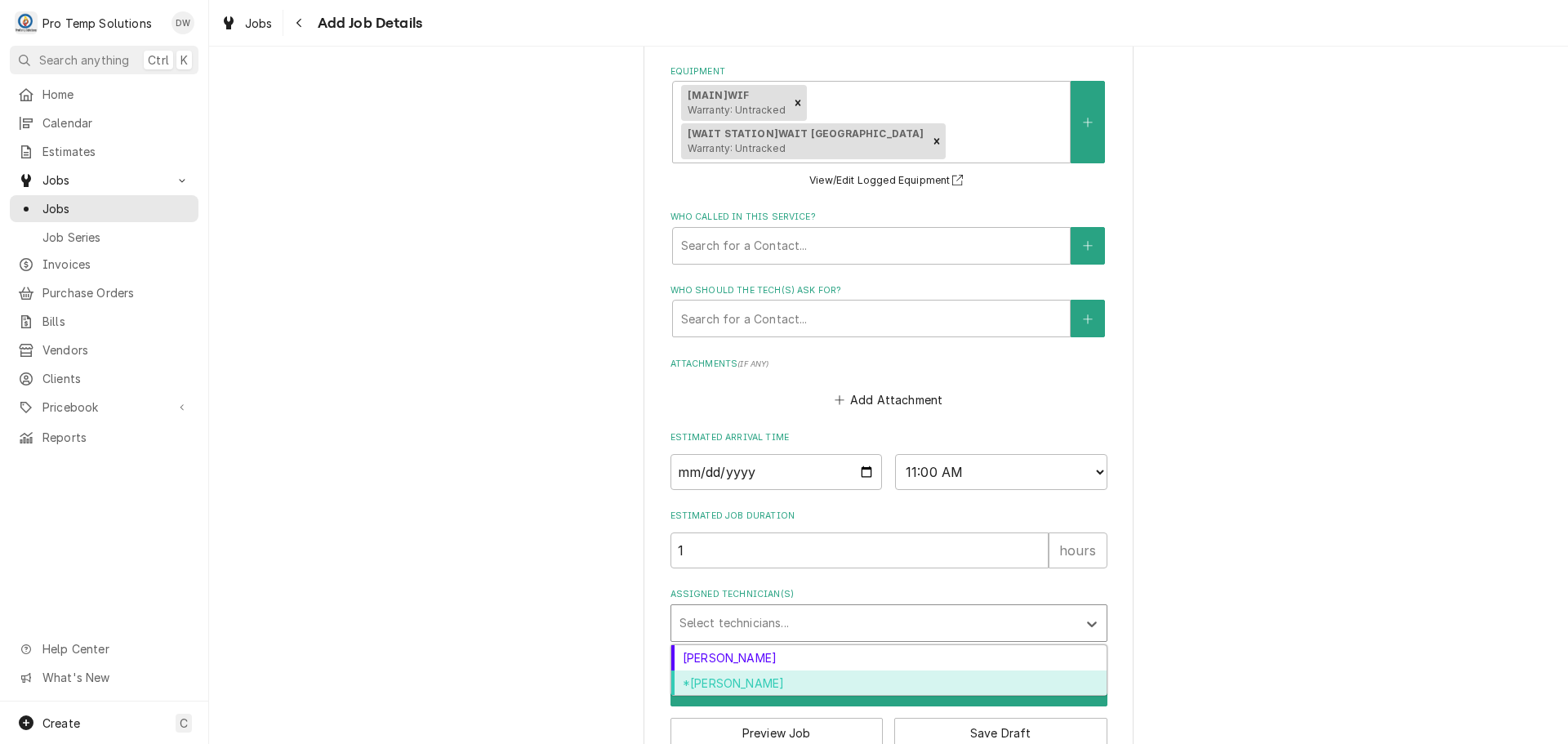
click at [746, 671] on div "*Kevin Williams" at bounding box center [889, 683] width 435 height 25
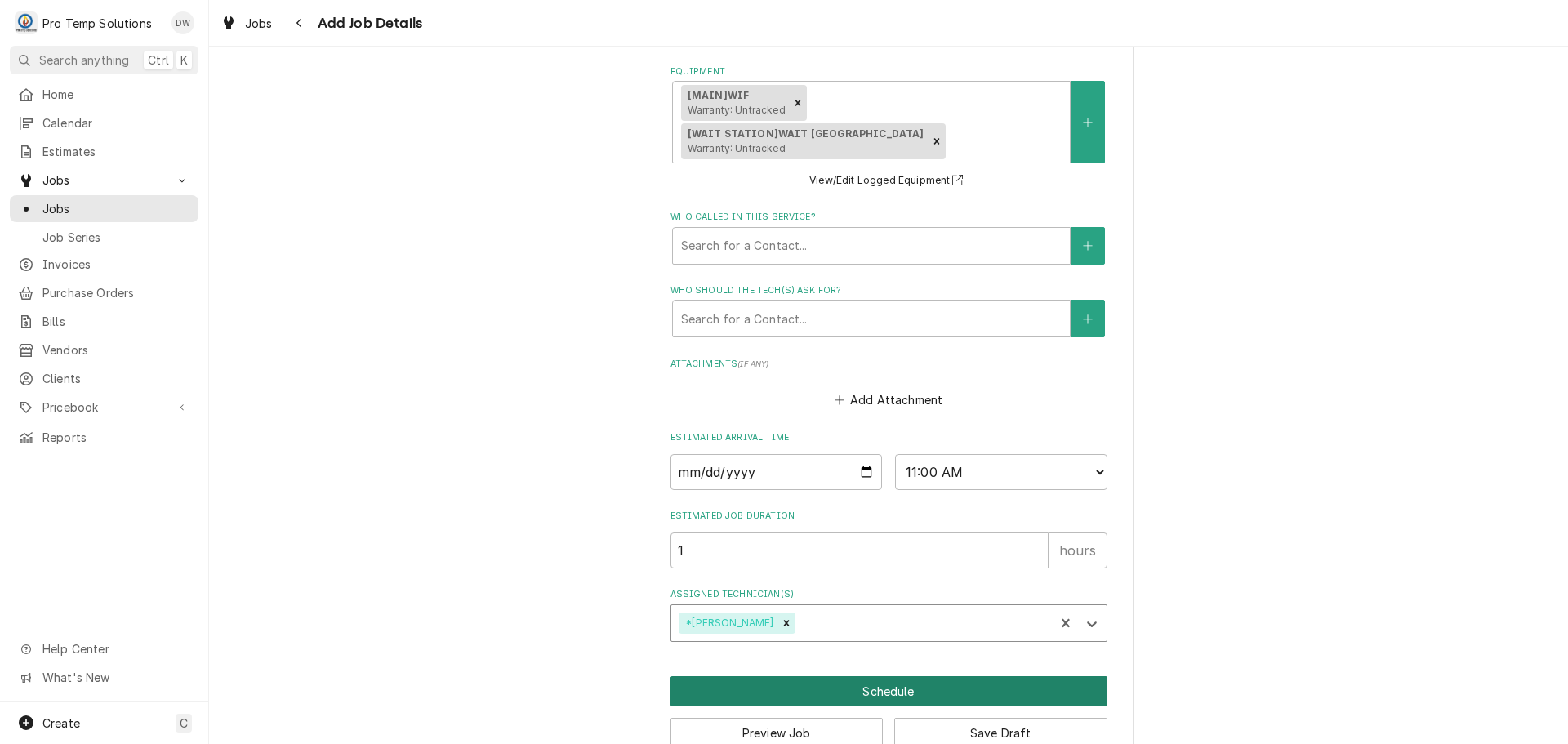
click at [883, 677] on button "Schedule" at bounding box center [889, 691] width 437 height 30
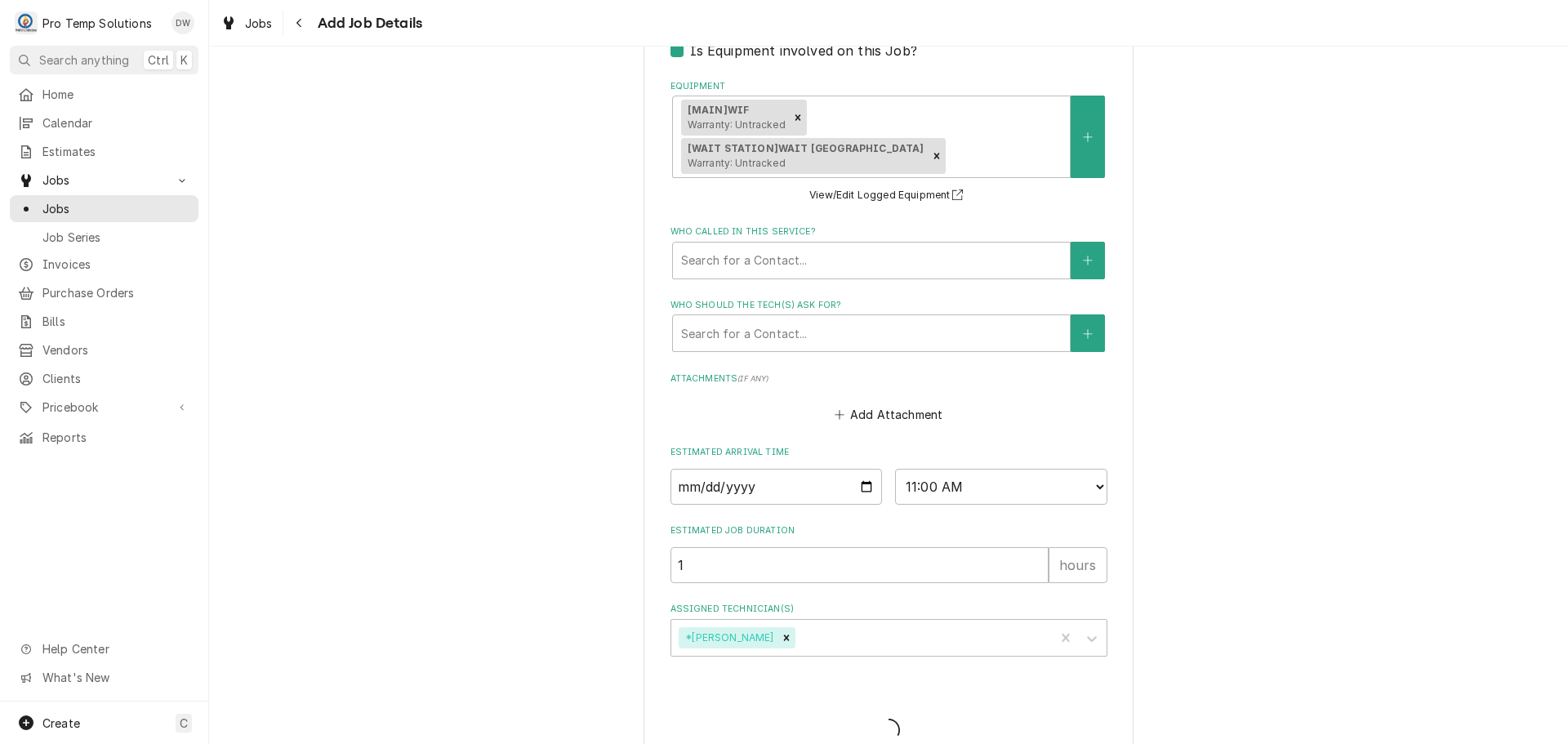
scroll to position [491, 0]
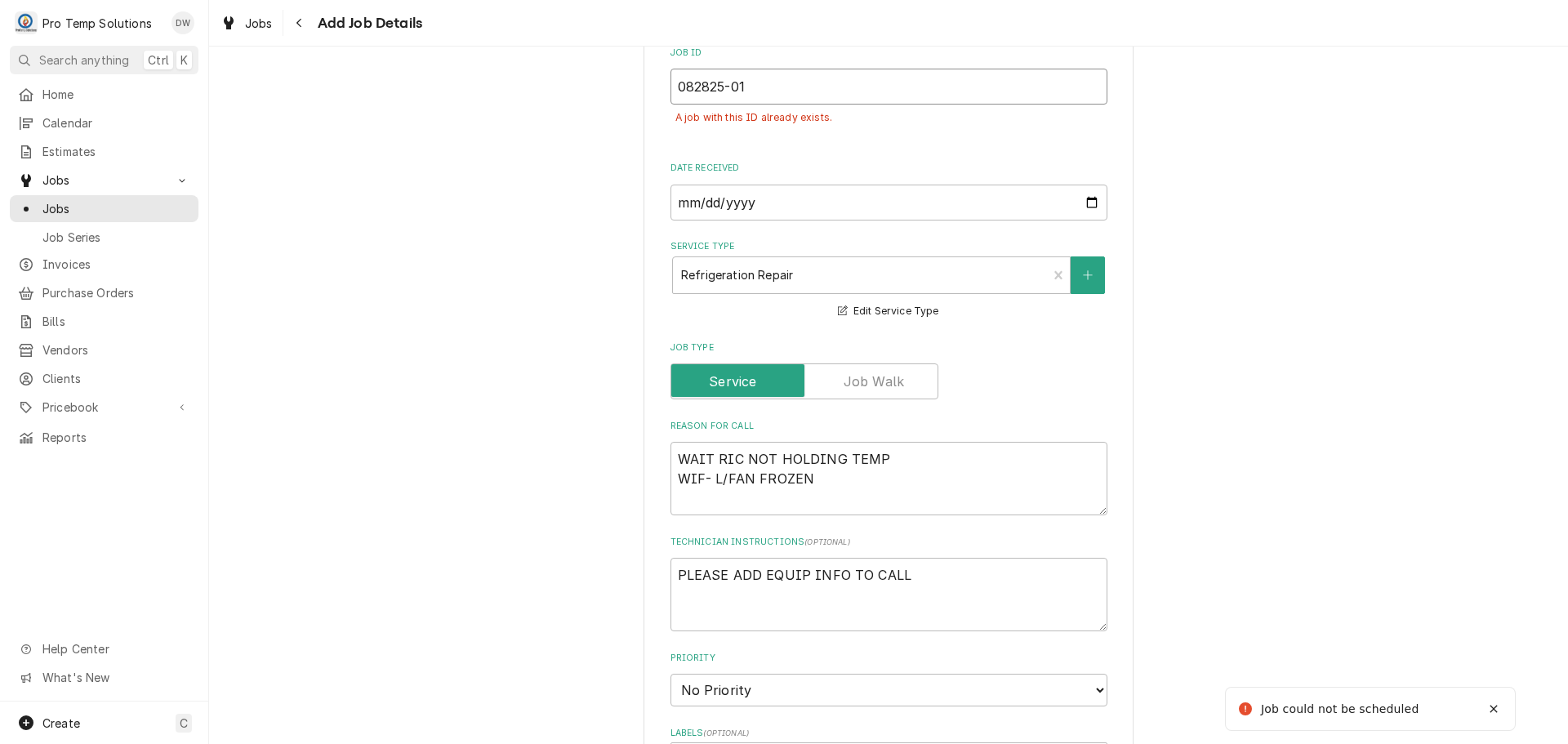
click at [773, 93] on input "082825-01" at bounding box center [889, 86] width 437 height 36
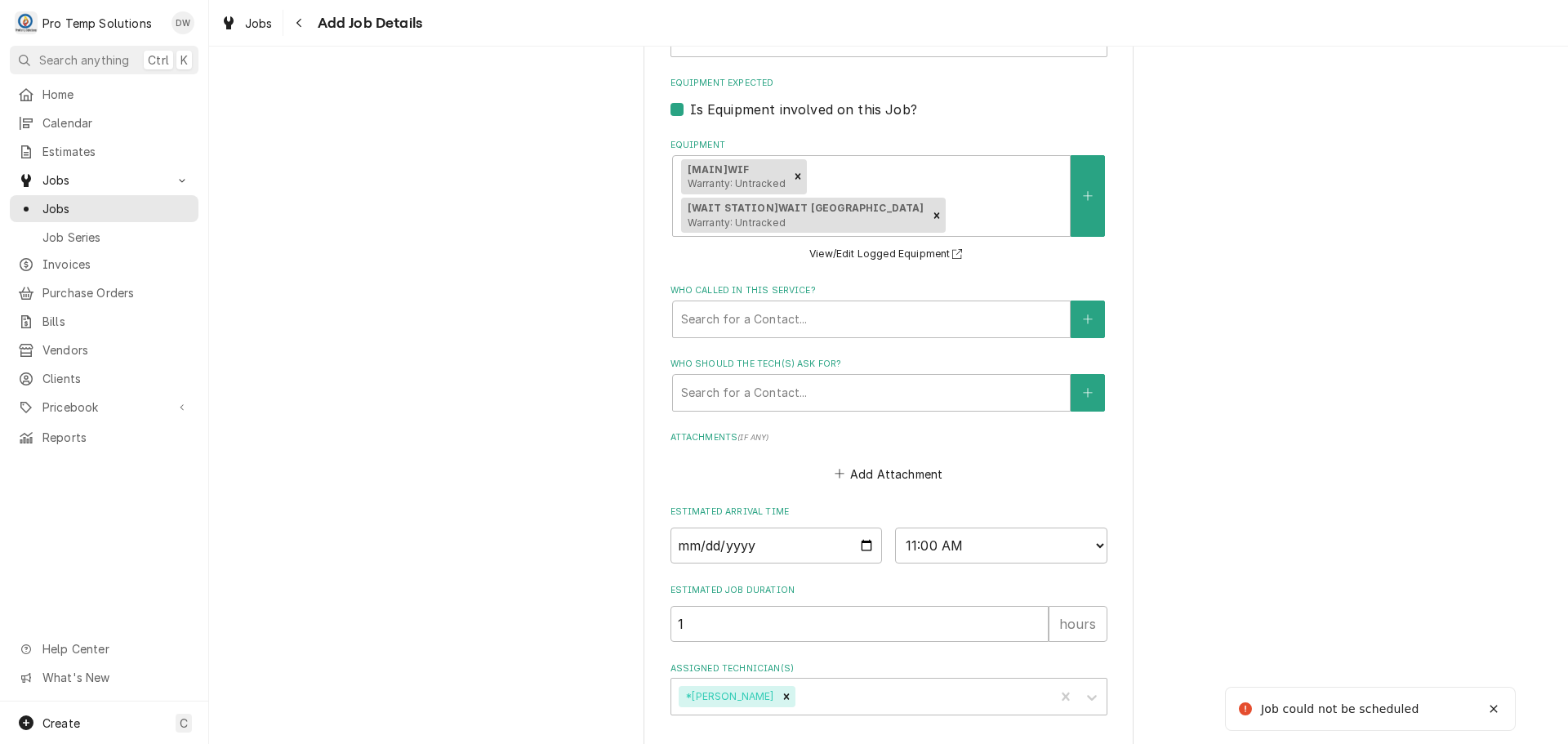
scroll to position [1289, 0]
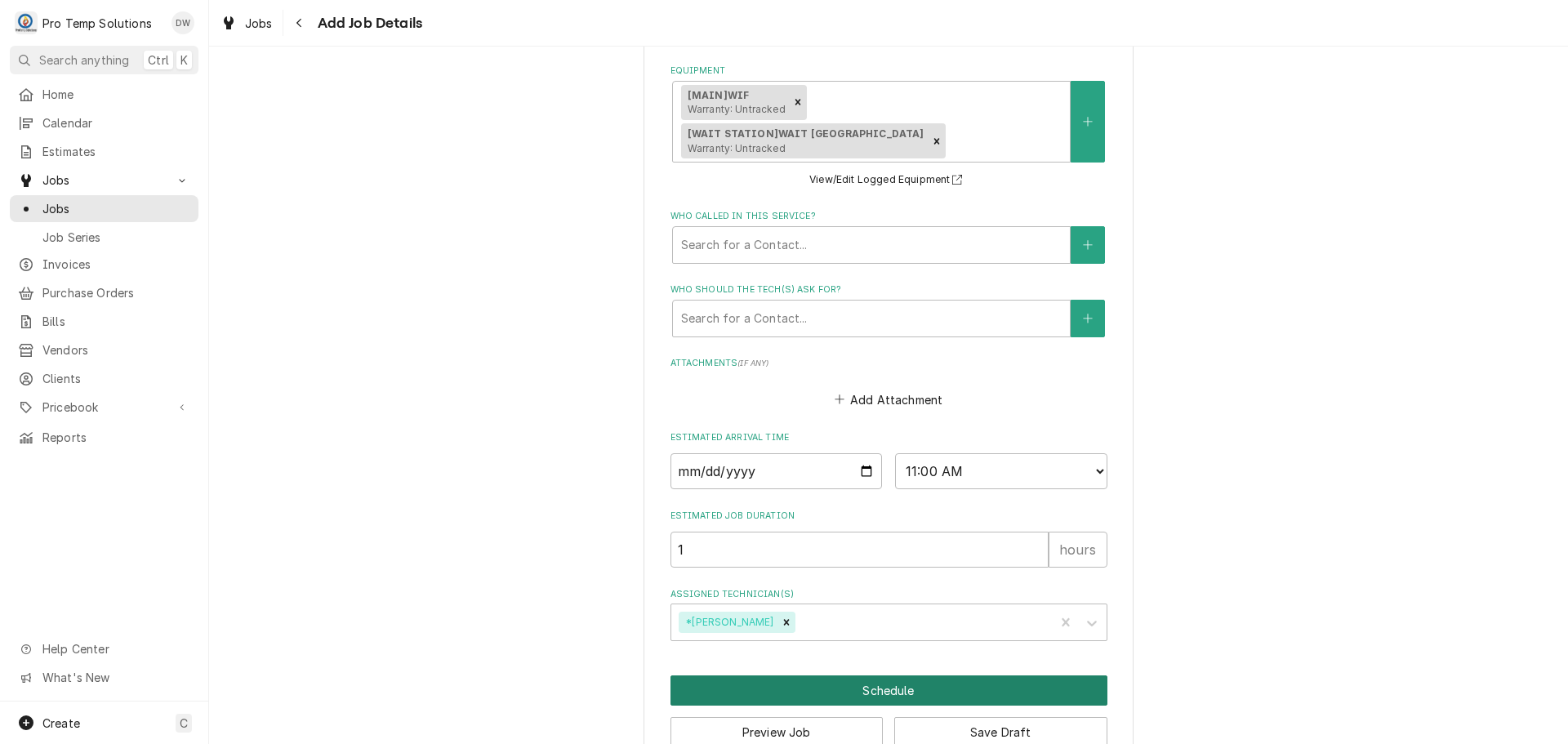
click at [865, 676] on button "Schedule" at bounding box center [889, 690] width 437 height 30
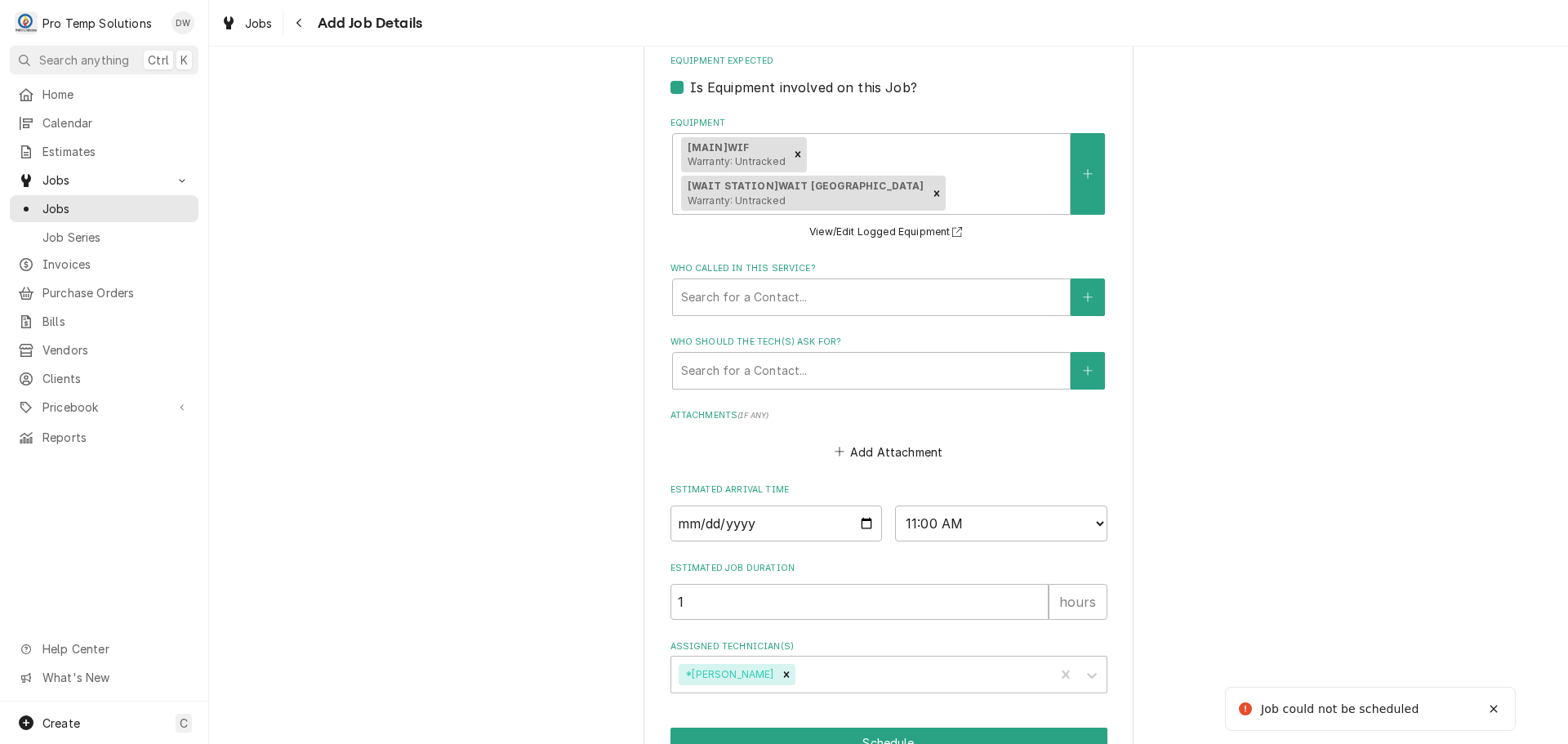
scroll to position [491, 0]
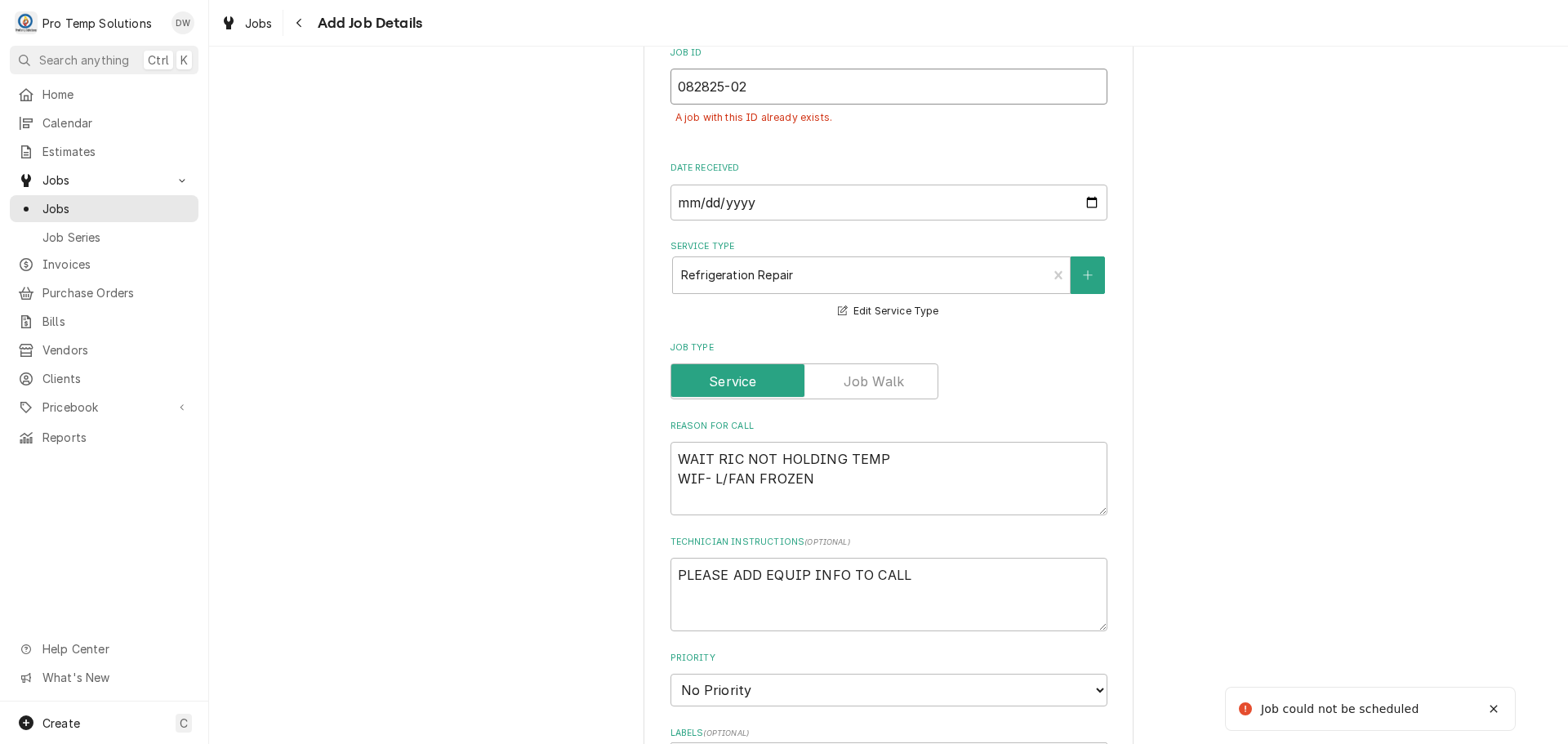
click at [753, 89] on input "082825-02" at bounding box center [889, 86] width 437 height 36
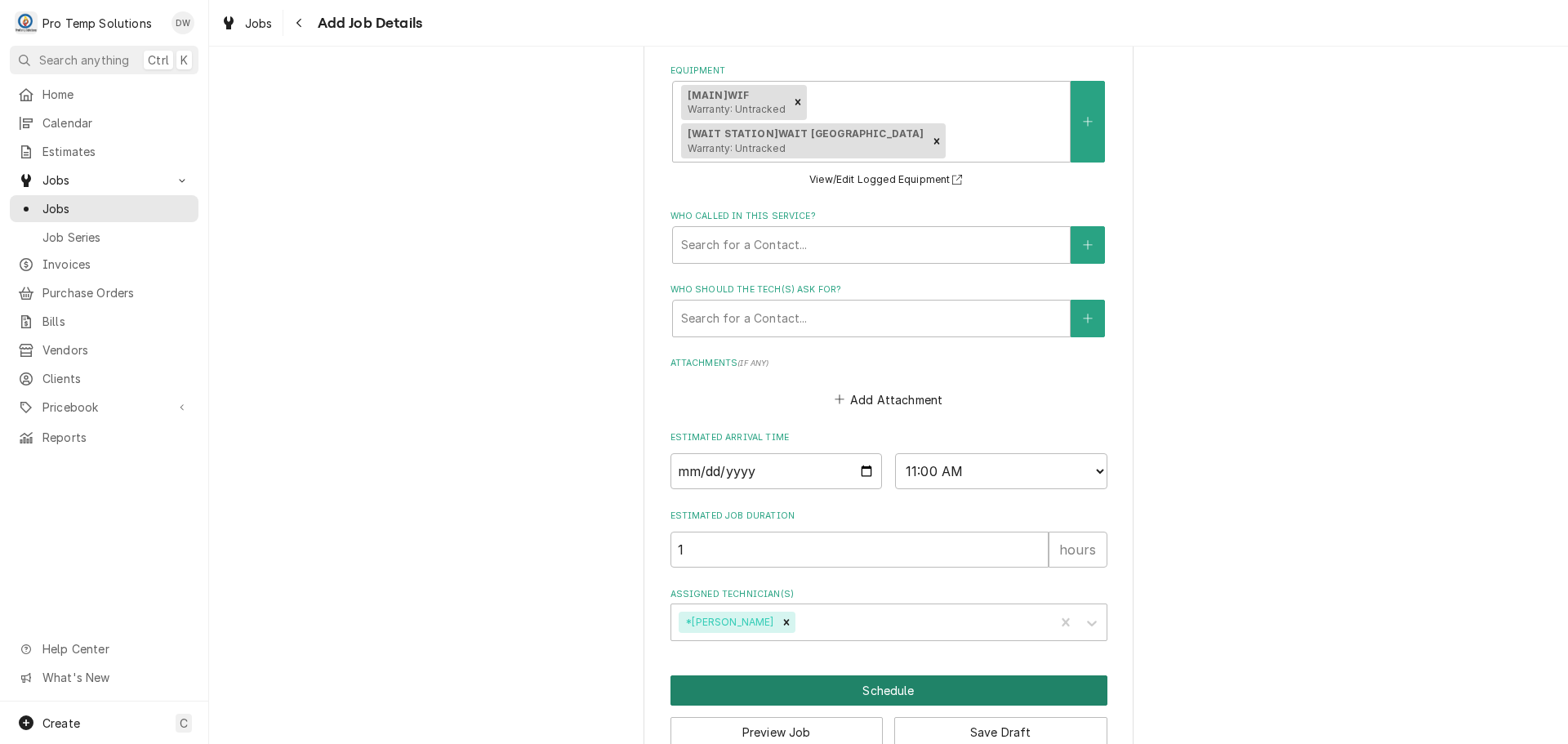
click at [872, 676] on button "Schedule" at bounding box center [889, 690] width 437 height 30
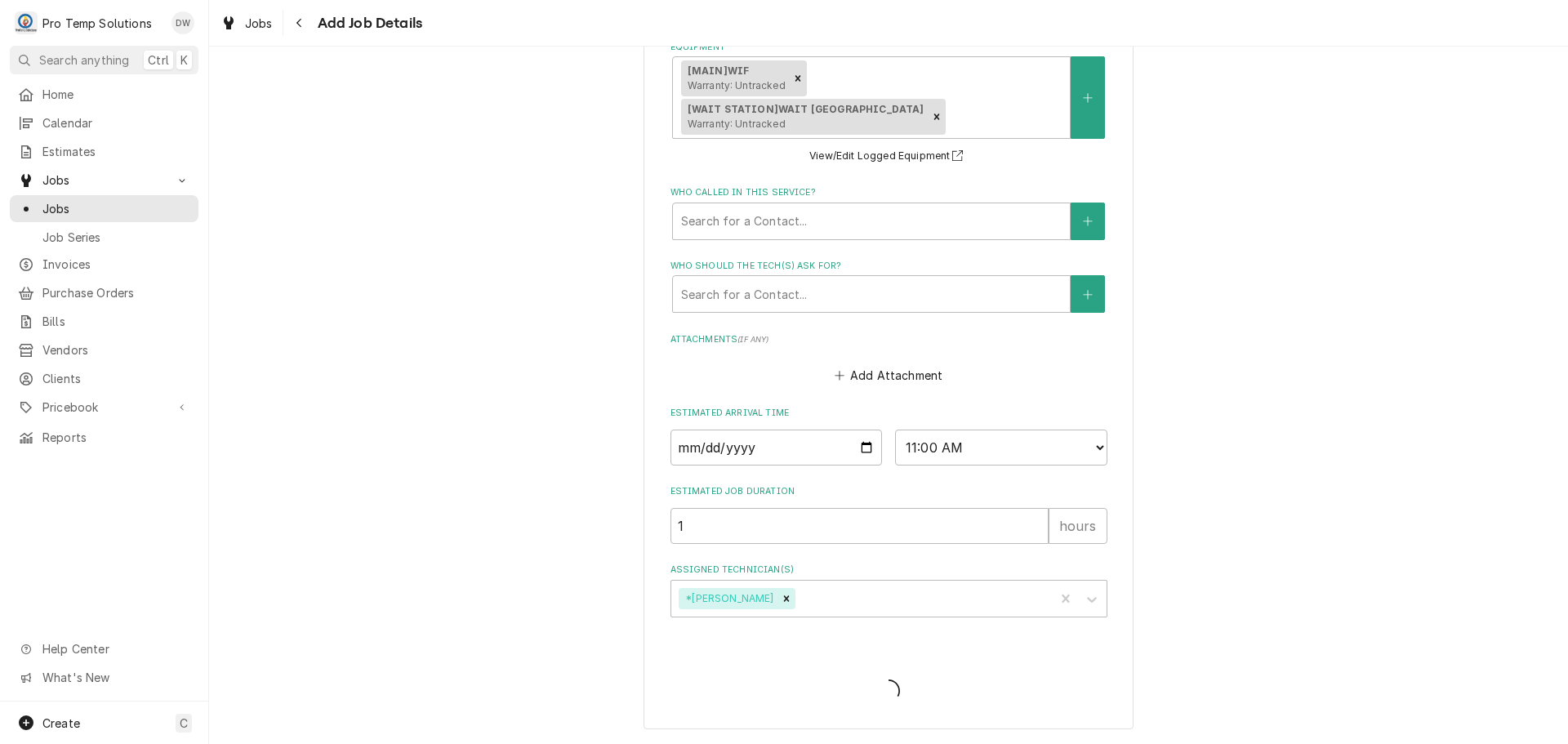
scroll to position [1236, 0]
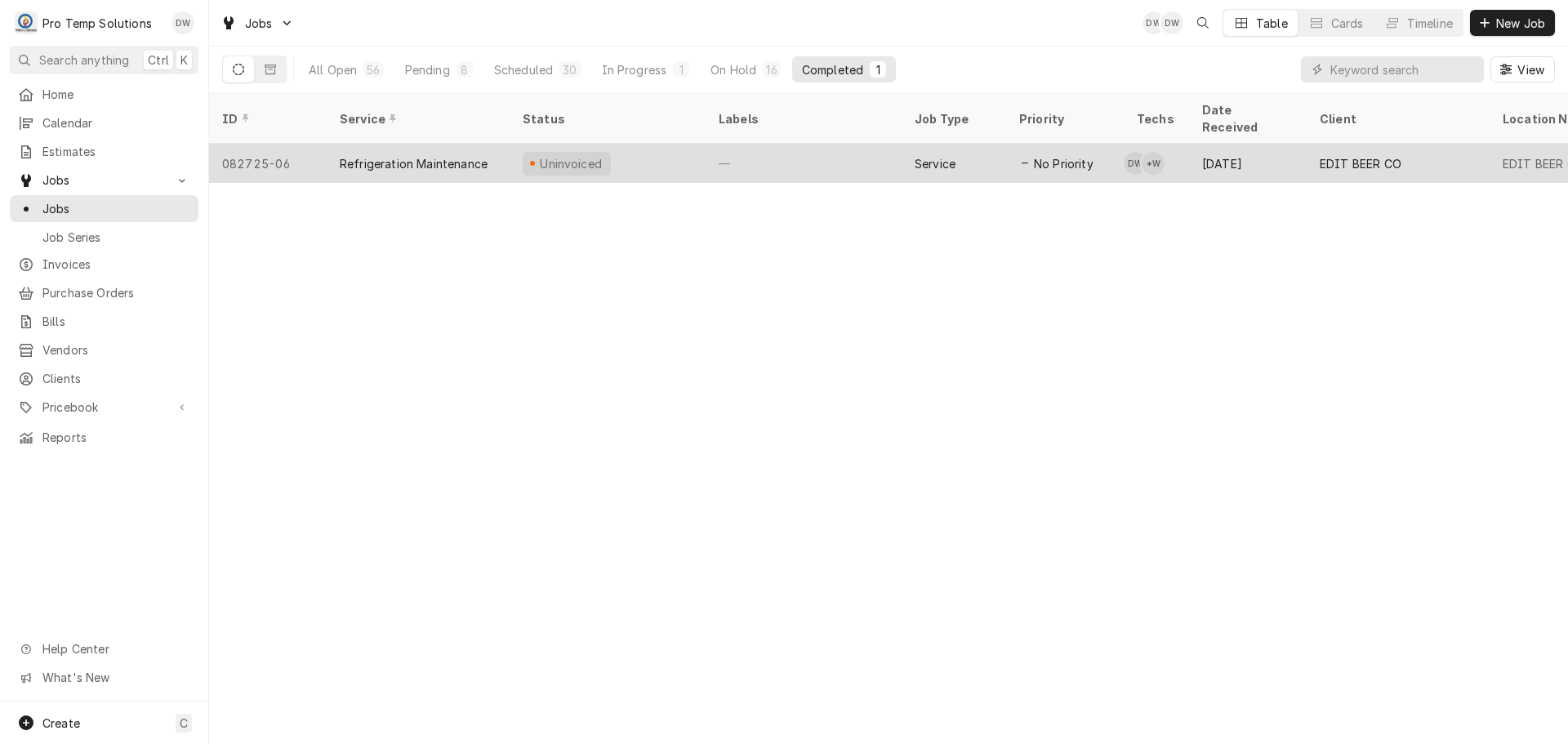
click at [827, 149] on div "—" at bounding box center [803, 163] width 196 height 39
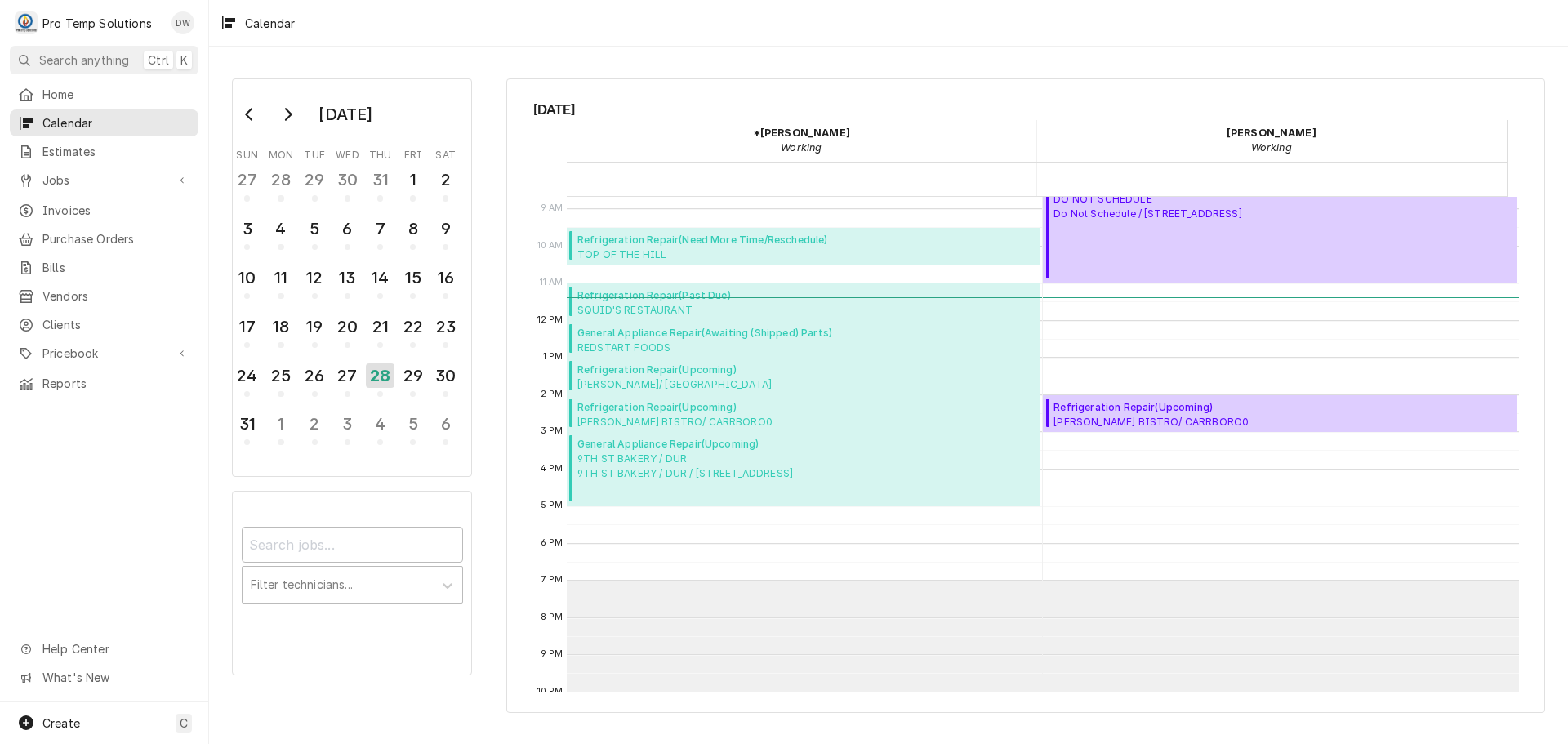
scroll to position [327, 0]
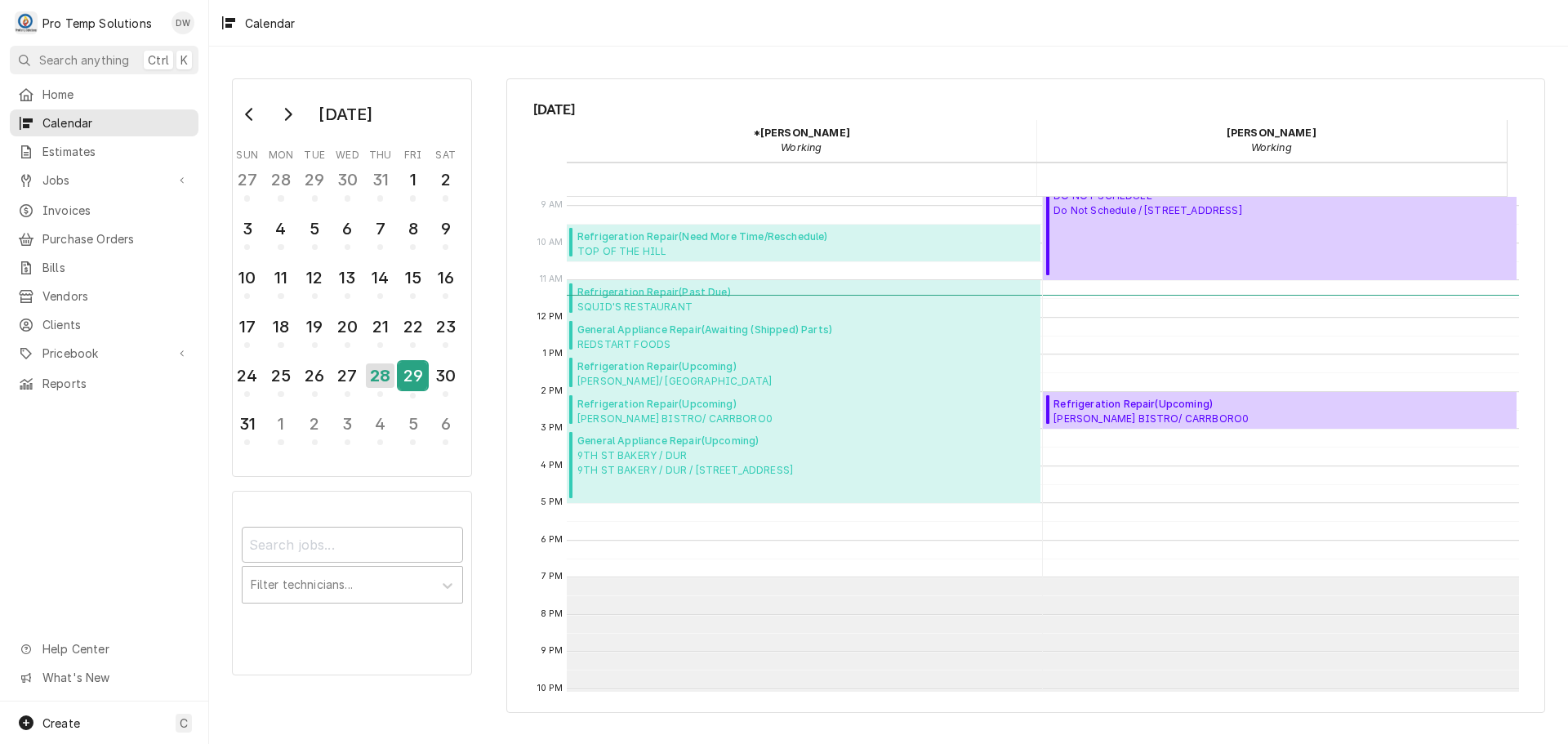
click at [414, 370] on div "29" at bounding box center [412, 376] width 28 height 27
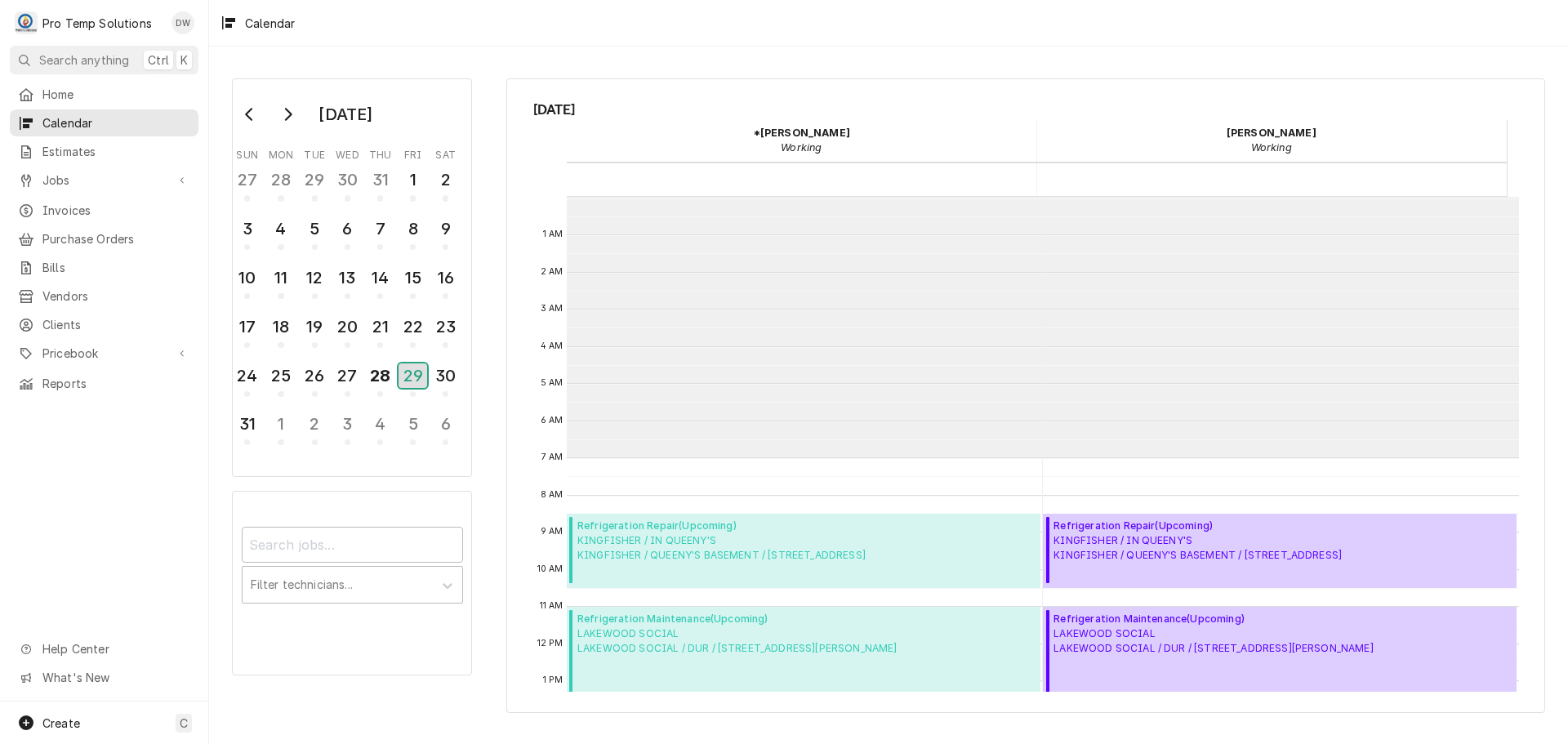
scroll to position [261, 0]
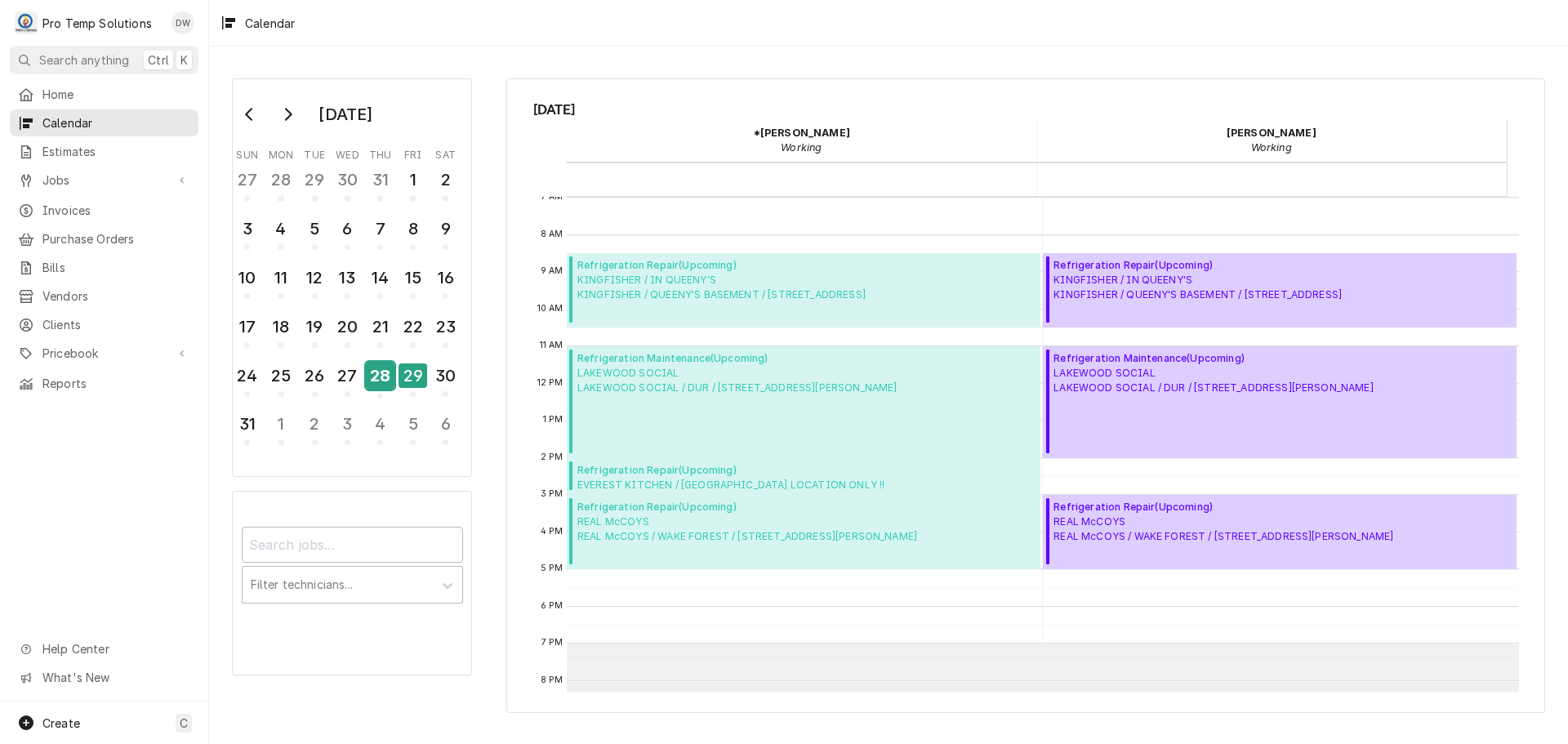
click at [381, 381] on div "28" at bounding box center [380, 376] width 28 height 27
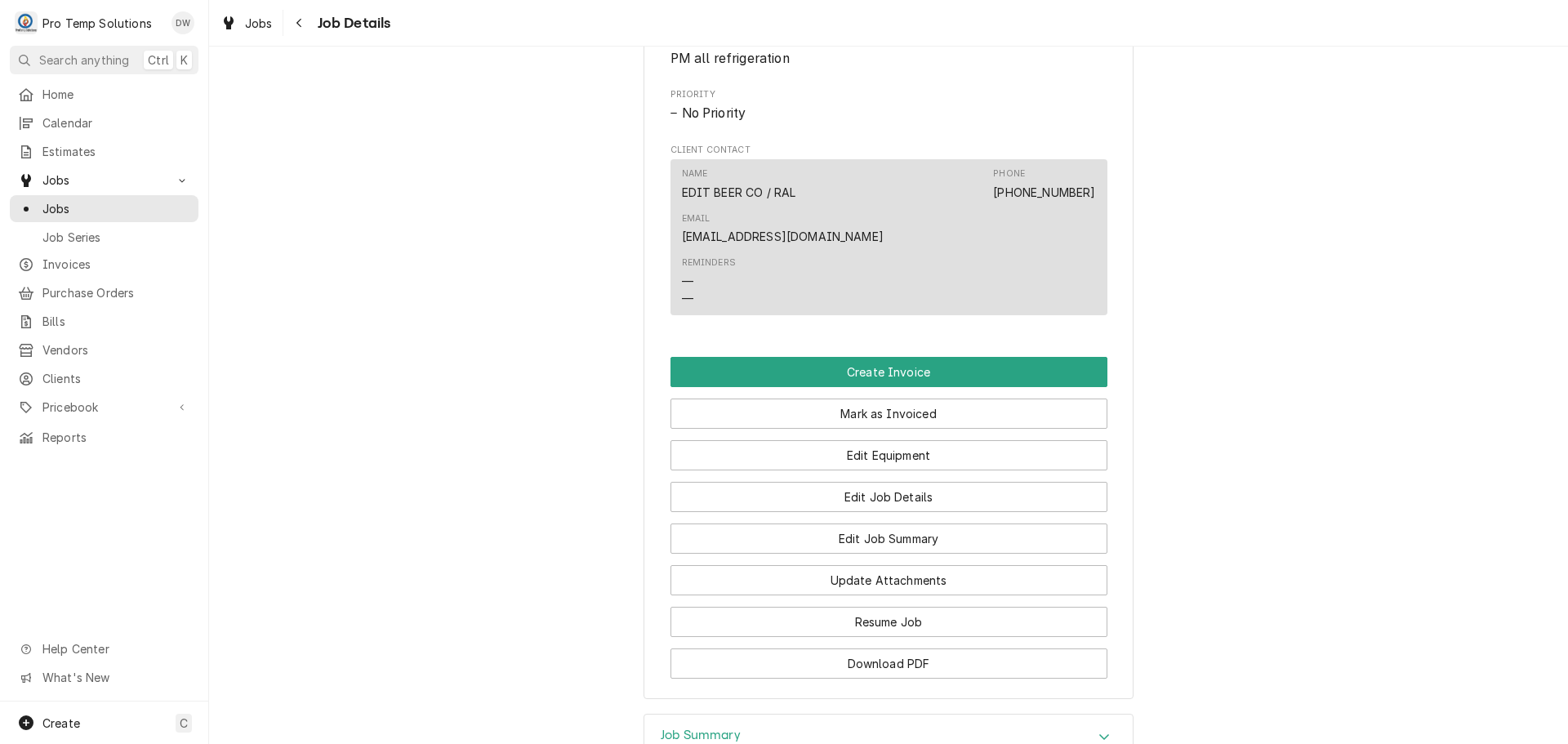
scroll to position [898, 0]
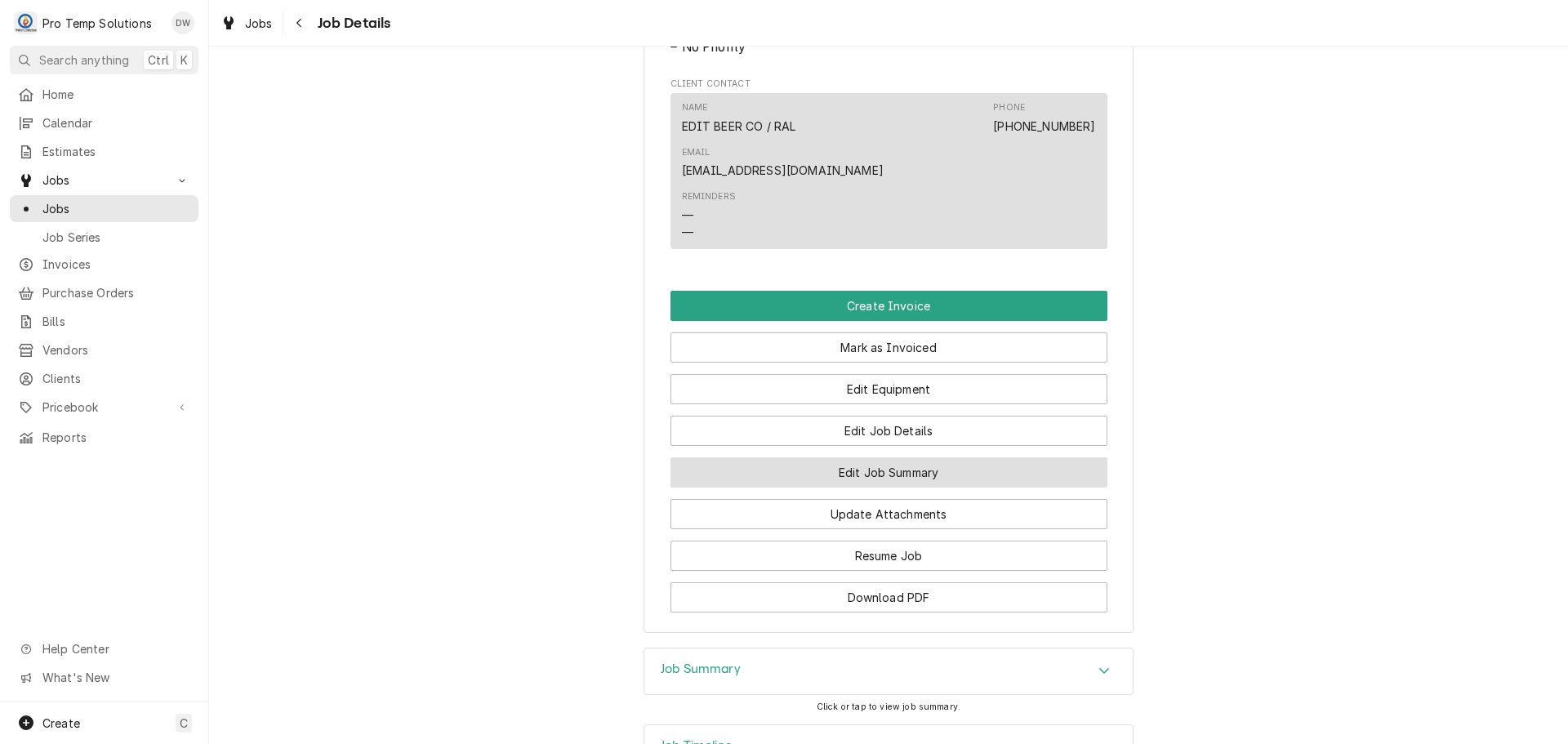
click at [893, 458] on button "Edit Job Summary" at bounding box center [889, 473] width 437 height 30
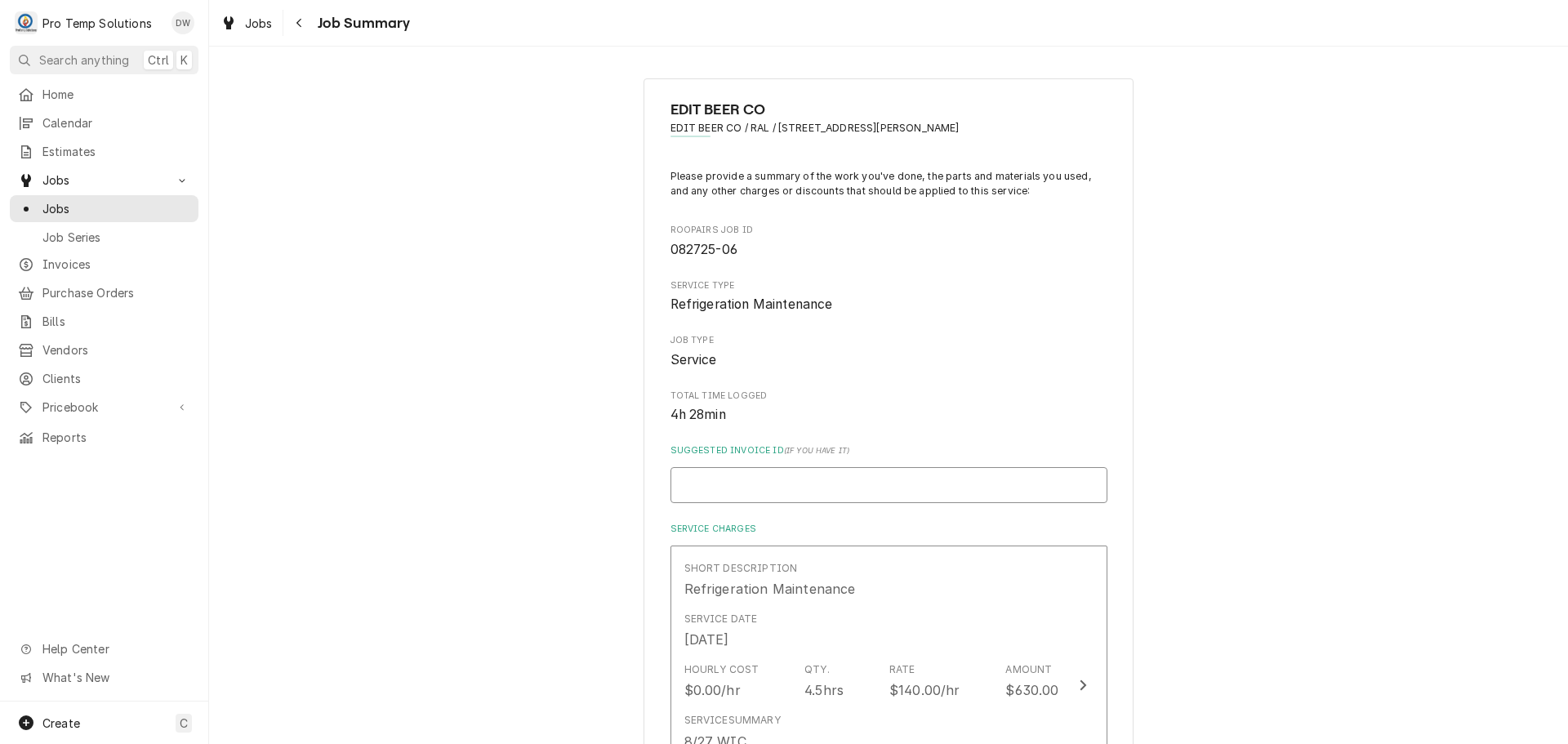
click at [843, 483] on input "Suggested Invoice ID ( if you have it )" at bounding box center [889, 485] width 437 height 36
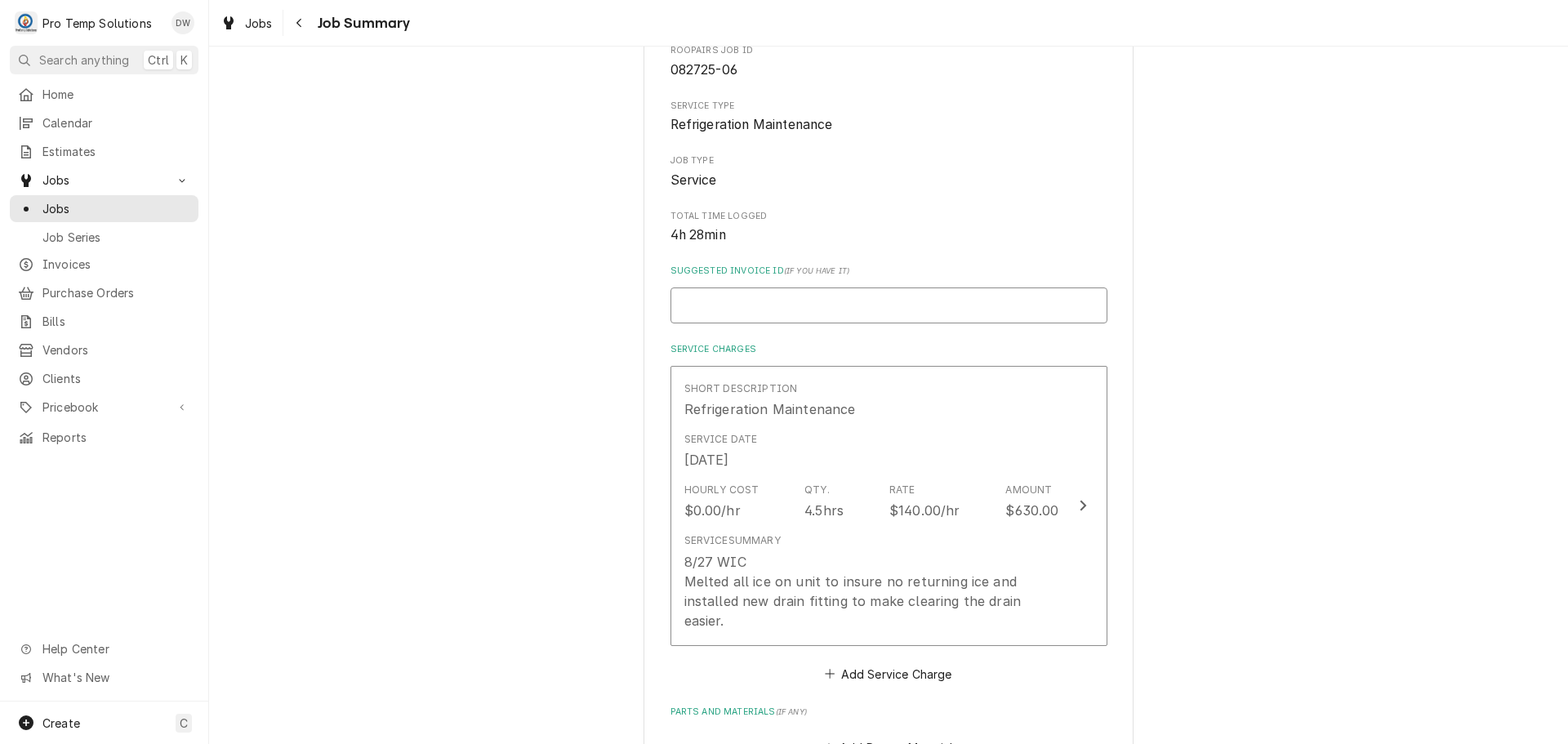
scroll to position [245, 0]
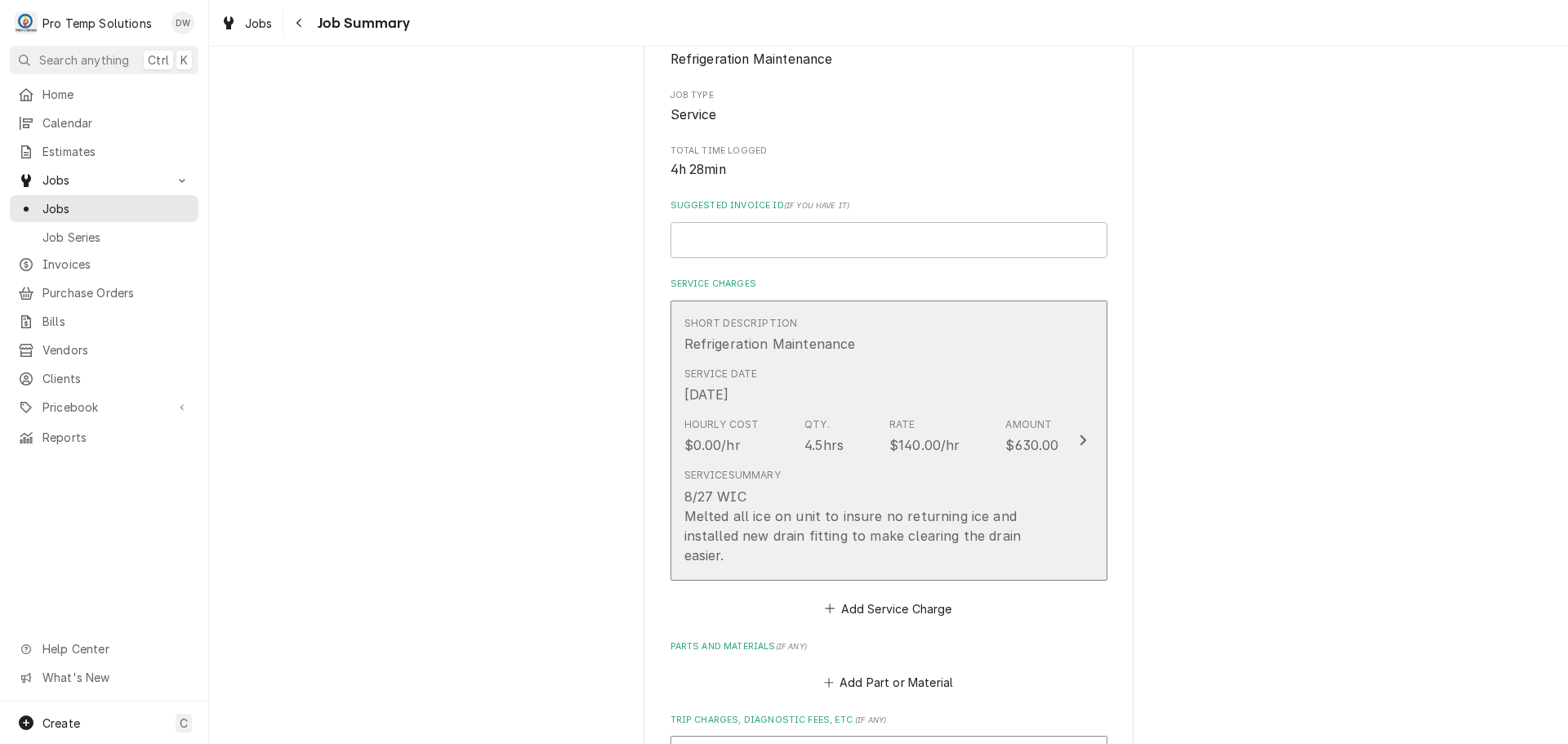
click at [1078, 434] on icon "Update Line Item" at bounding box center [1082, 439] width 8 height 13
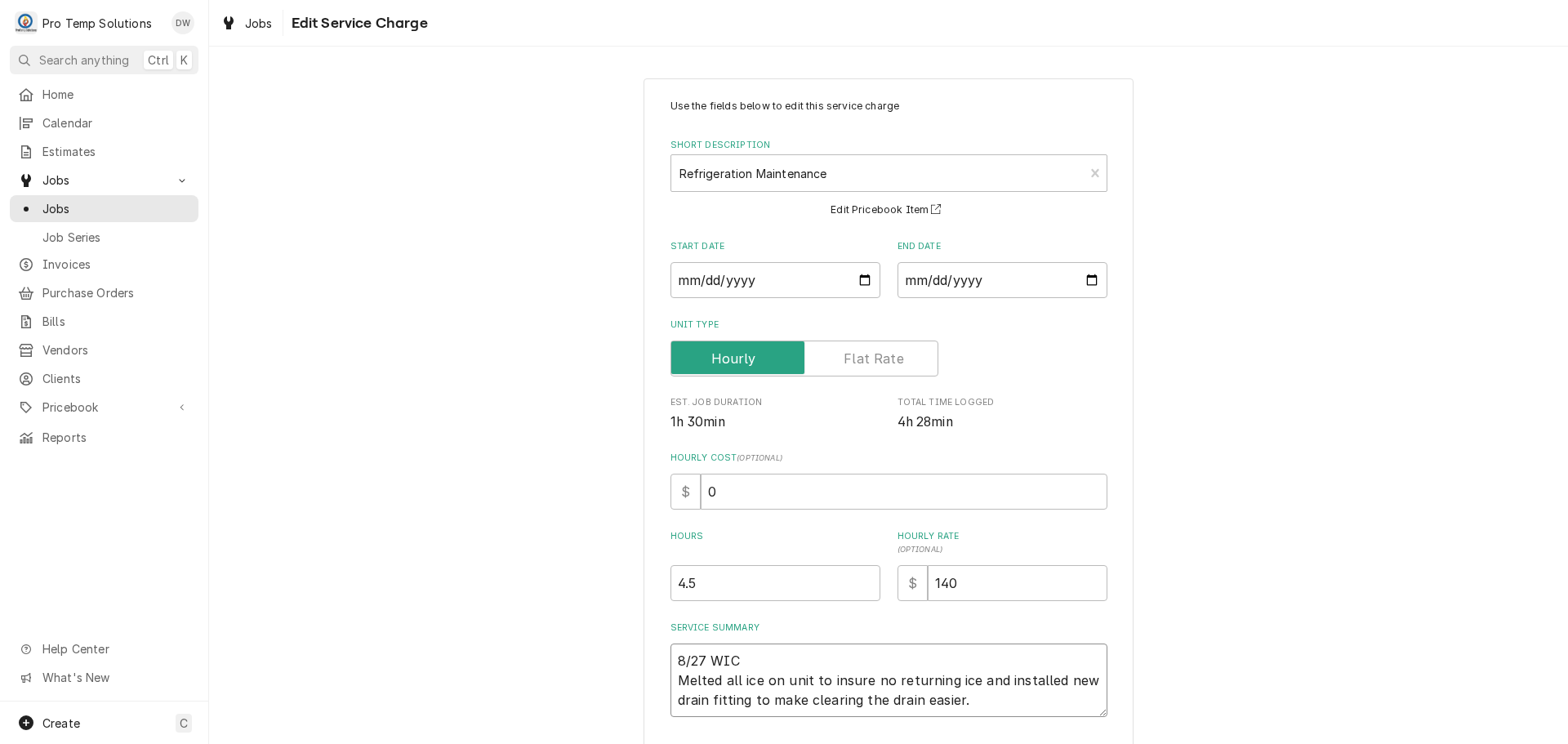
click at [756, 653] on textarea "8/27 WIC Melted all ice on unit to insure no returning ice and installed new dr…" at bounding box center [889, 680] width 437 height 73
type textarea "x"
type textarea "8/27 WIC Melted all ice on unit to insure no returning ice and installed new dr…"
type textarea "x"
type textarea "8/27 WIC 1 Melted all ice on unit to insure no returning ice and installed new …"
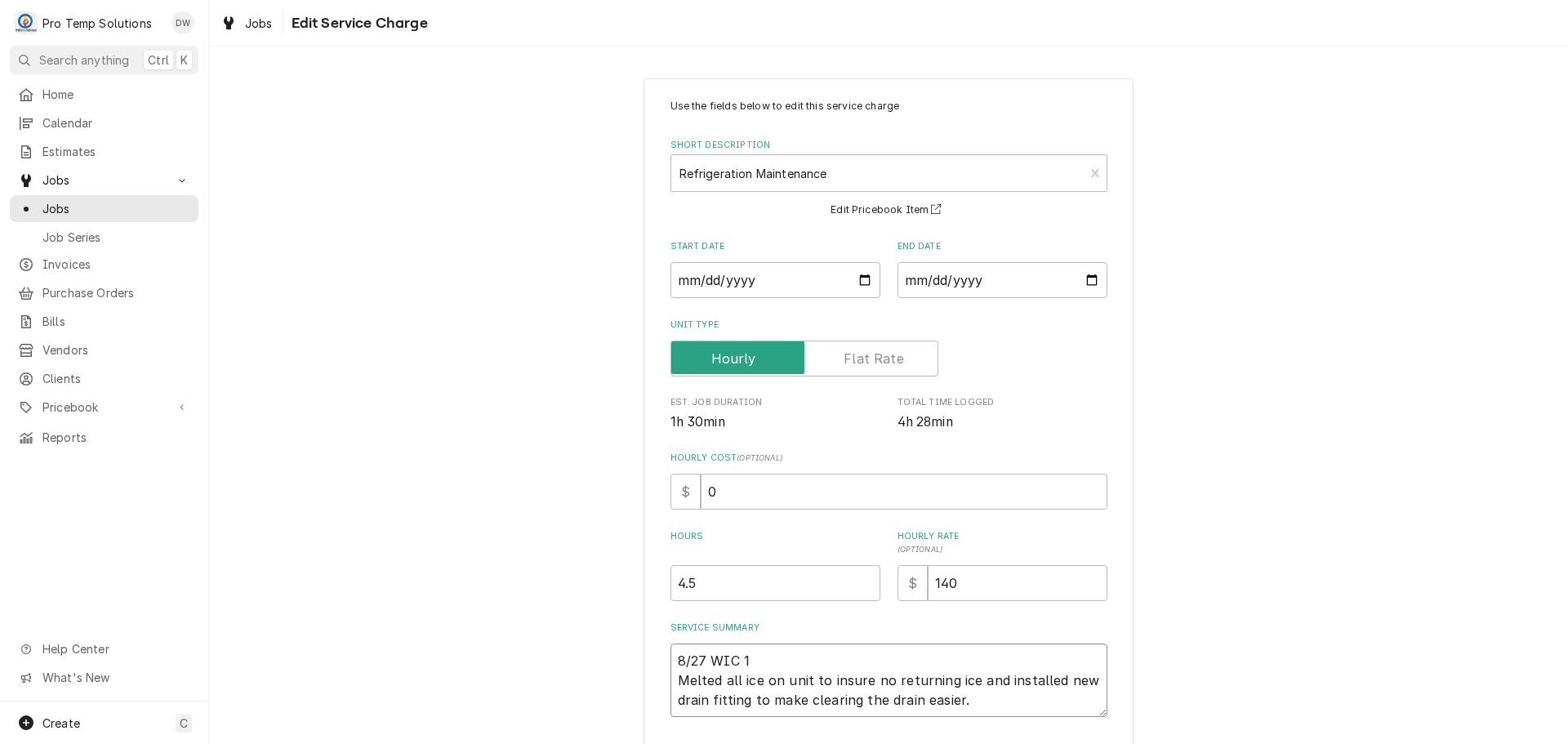
type textarea "x"
type textarea "8/27 WIC 15 Melted all ice on unit to insure no returning ice and installed new…"
type textarea "x"
type textarea "8/27 WIC 150 Melted all ice on unit to insure no returning ice and installed ne…"
type textarea "x"
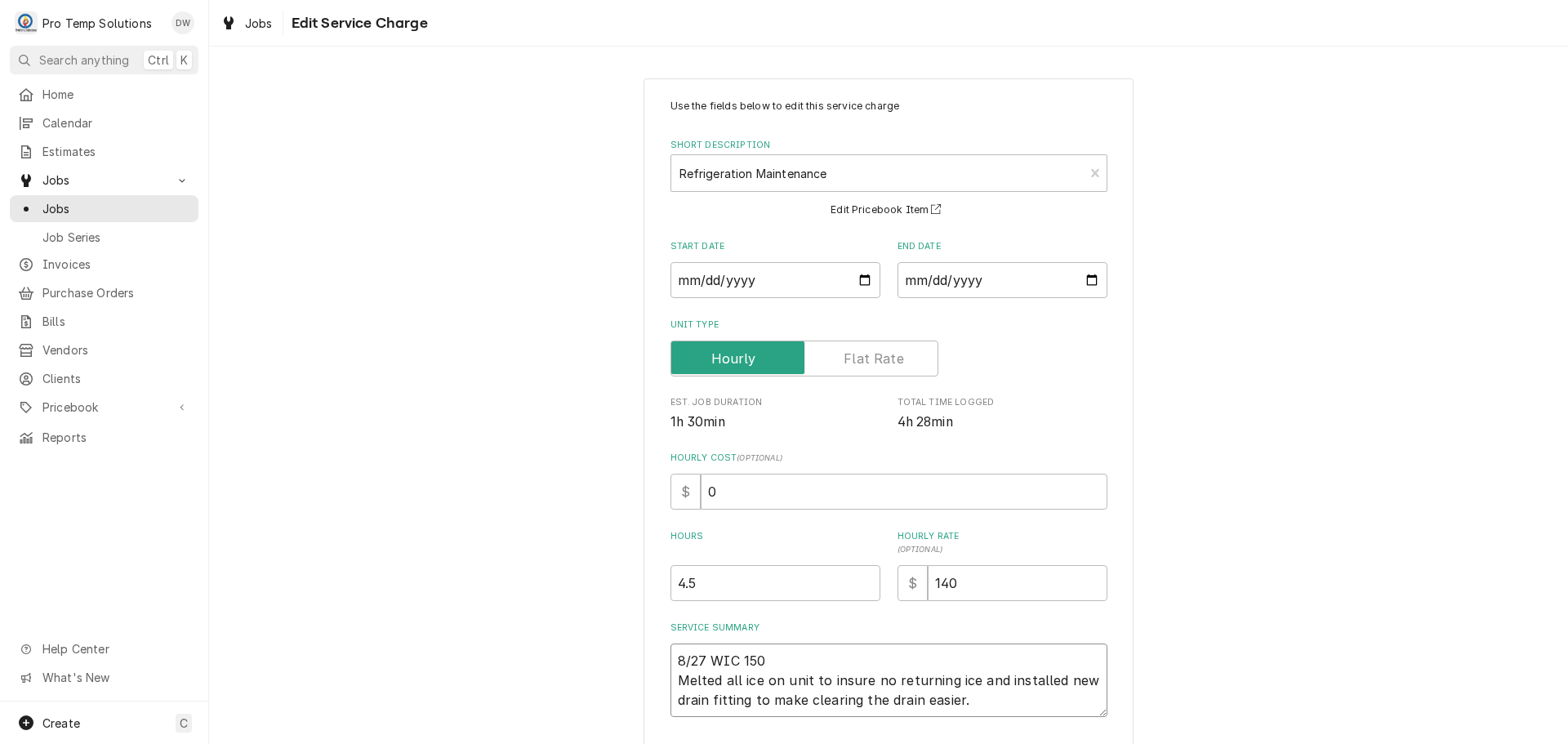
type textarea "8/27 WIC 150- Melted all ice on unit to insure no returning ice and installed n…"
type textarea "x"
type textarea "8/27 WIC 150-6 Melted all ice on unit to insure no returning ice and installed …"
type textarea "x"
type textarea "8/27 WIC 150-61 Melted all ice on unit to insure no returning ice and installed…"
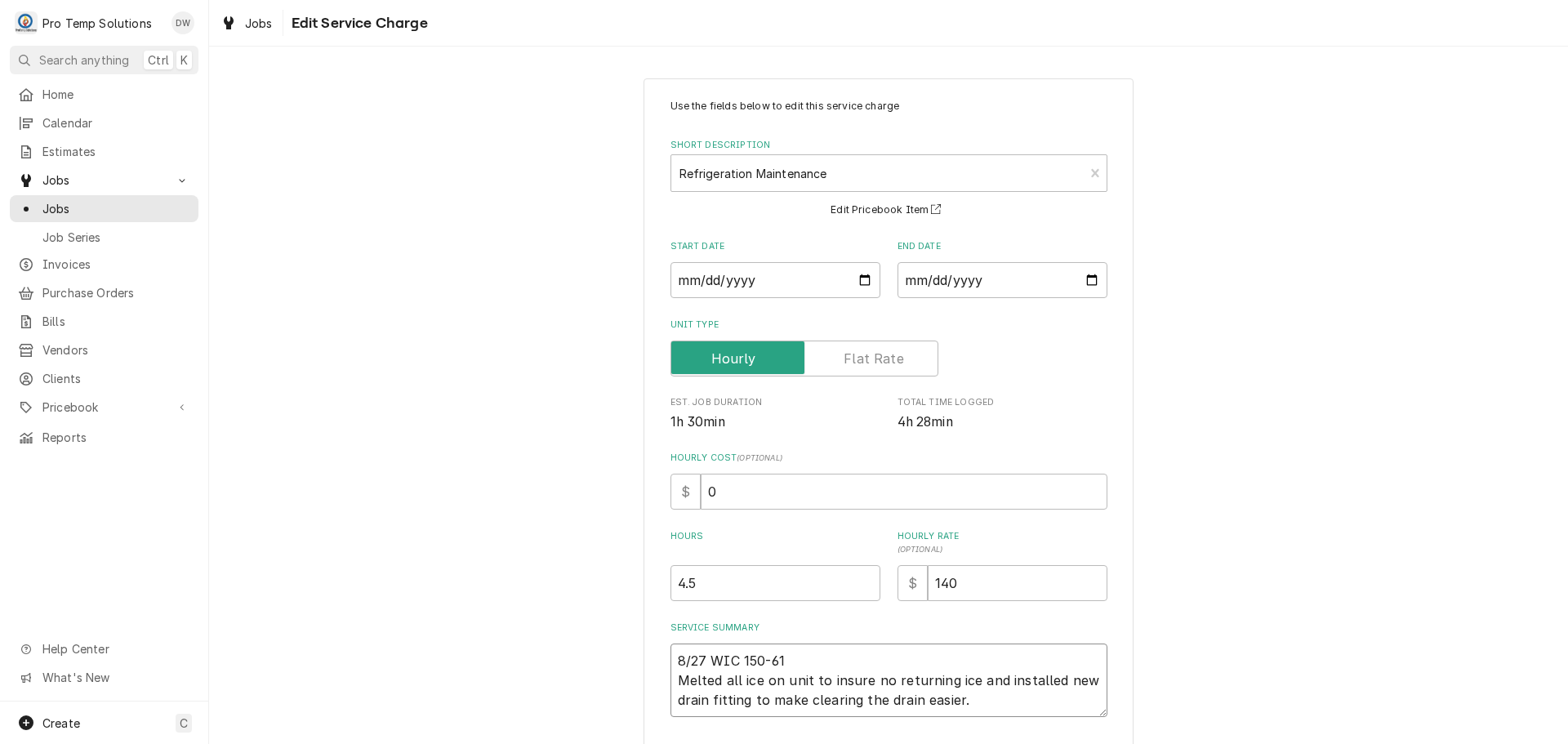
type textarea "x"
type textarea "8/27 WIC 150-615 Melted all ice on unit to insure no returning ice and installe…"
type textarea "x"
type textarea "8/27 WIC 150-615 Melted all ice on unit to insure no returning ice and installe…"
type textarea "x"
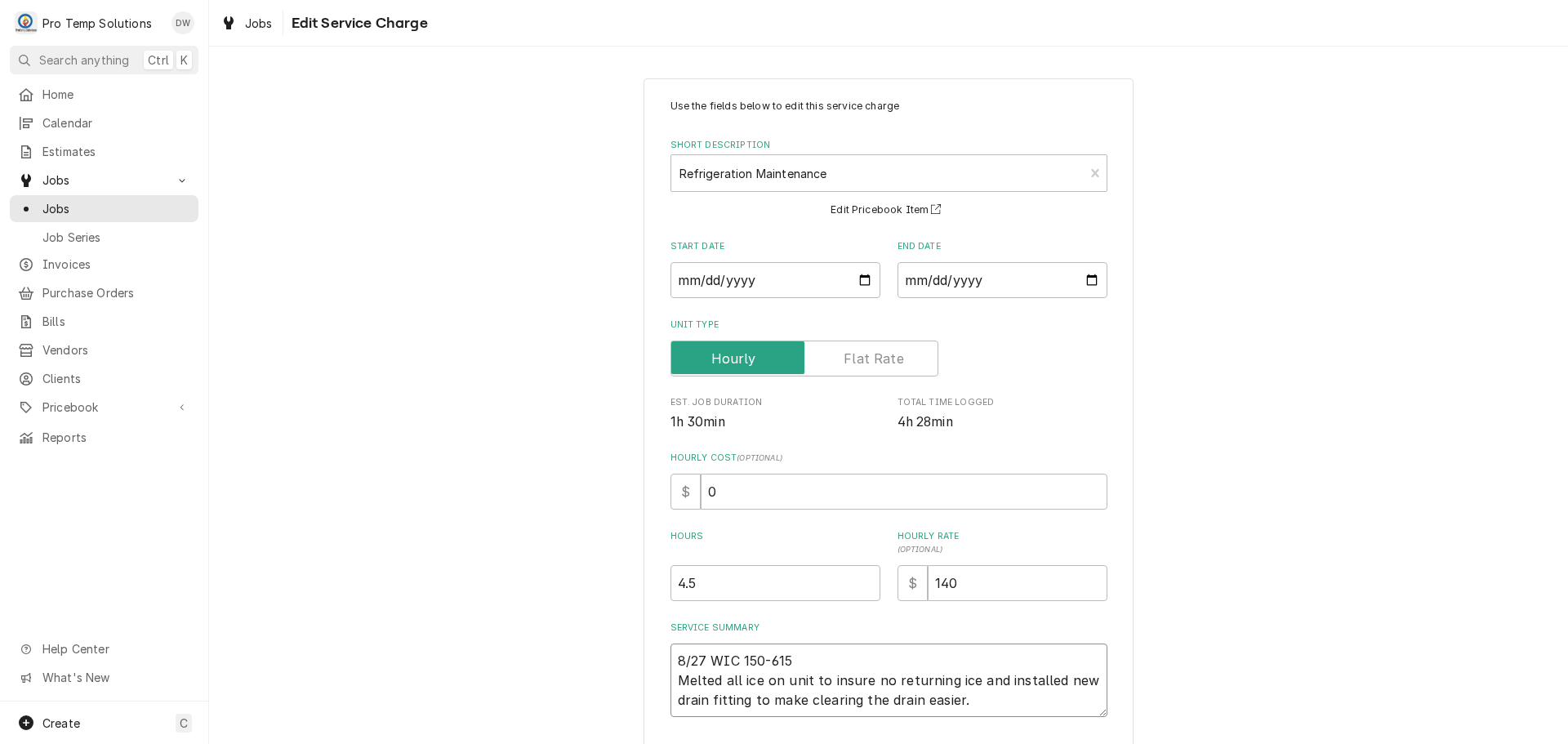
type textarea "8/27 WIC 150-615 K Melted all ice on unit to insure no returning ice and instal…"
type textarea "x"
type textarea "8/27 WIC 150-615 KO Melted all ice on unit to insure no returning ice and insta…"
type textarea "x"
type textarea "8/27 WIC 150-615 KOT Melted all ice on unit to insure no returning ice and inst…"
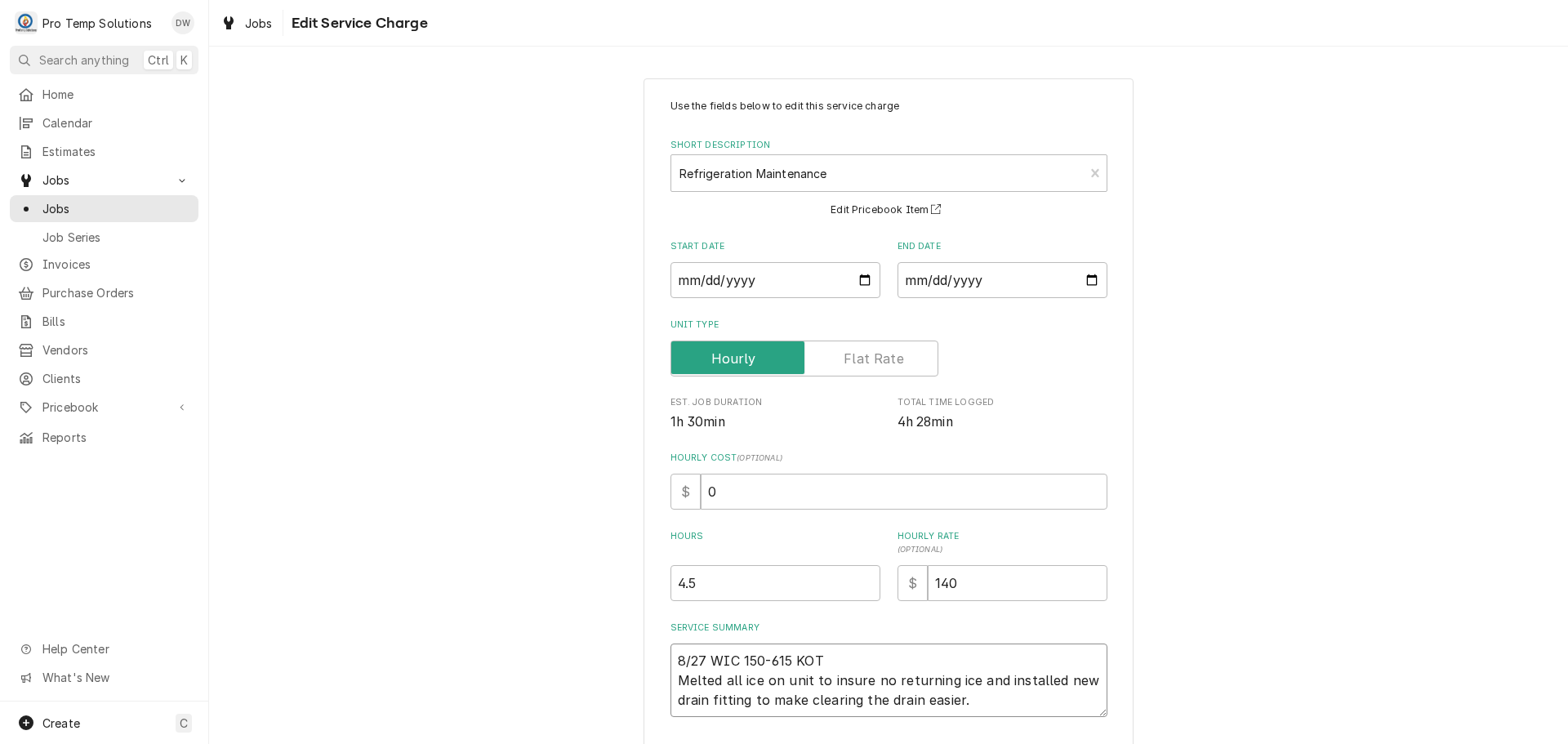
type textarea "x"
type textarea "8/27 WIC 150-615 KOTY Melted all ice on unit to insure no returning ice and ins…"
type textarea "x"
type textarea "8/27 WIC 150-615 KOTY Melted all ice on unit to insure no returning ice and ins…"
type textarea "x"
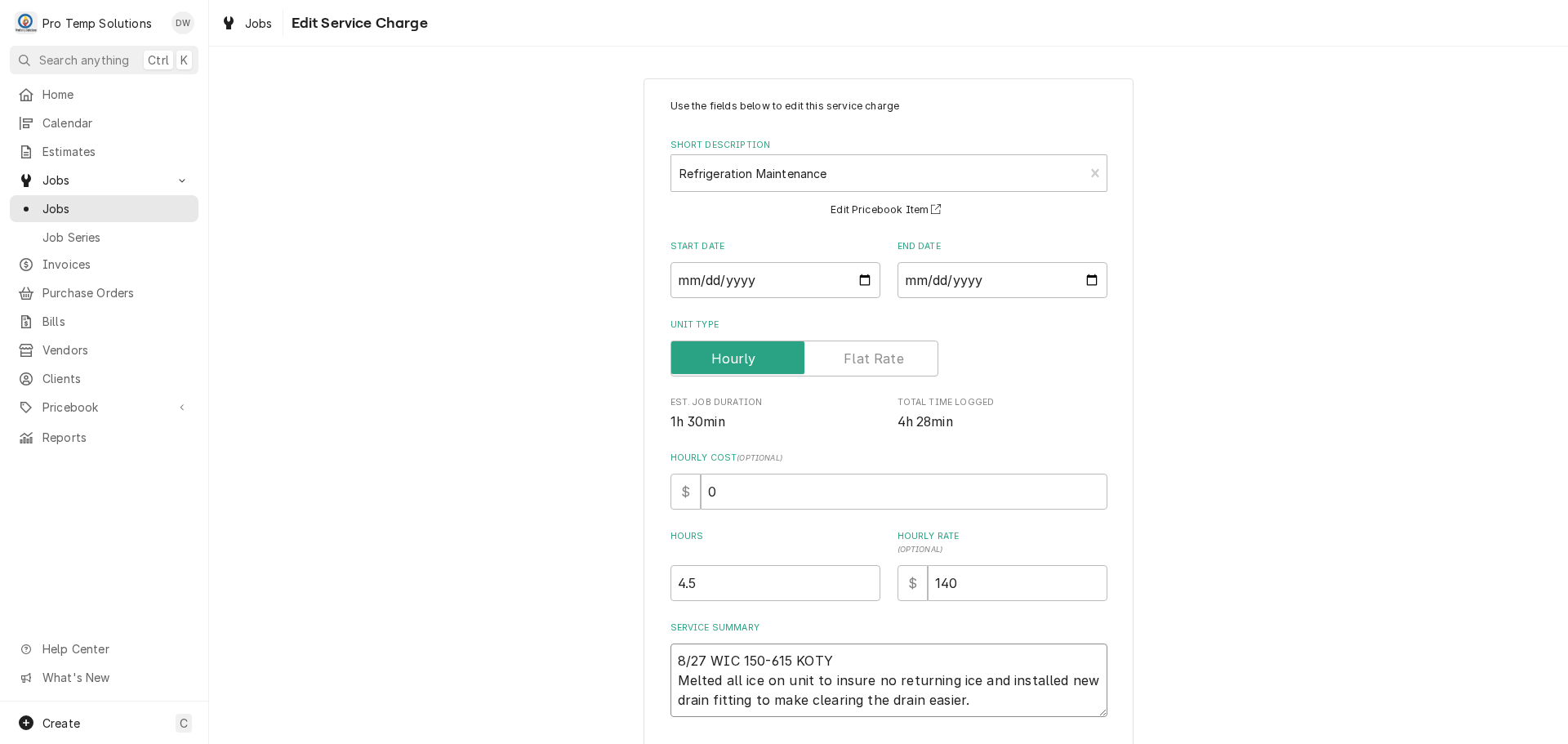
type textarea "8/27 WIC 150-615 KOTY 1 Melted all ice on unit to insure no returning ice and i…"
type textarea "x"
type textarea "8/27 WIC 150-615 KOTY 15 Melted all ice on unit to insure no returning ice and …"
type textarea "x"
type textarea "8/27 WIC 150-615 KOTY 150 Melted all ice on unit to insure no returning ice and…"
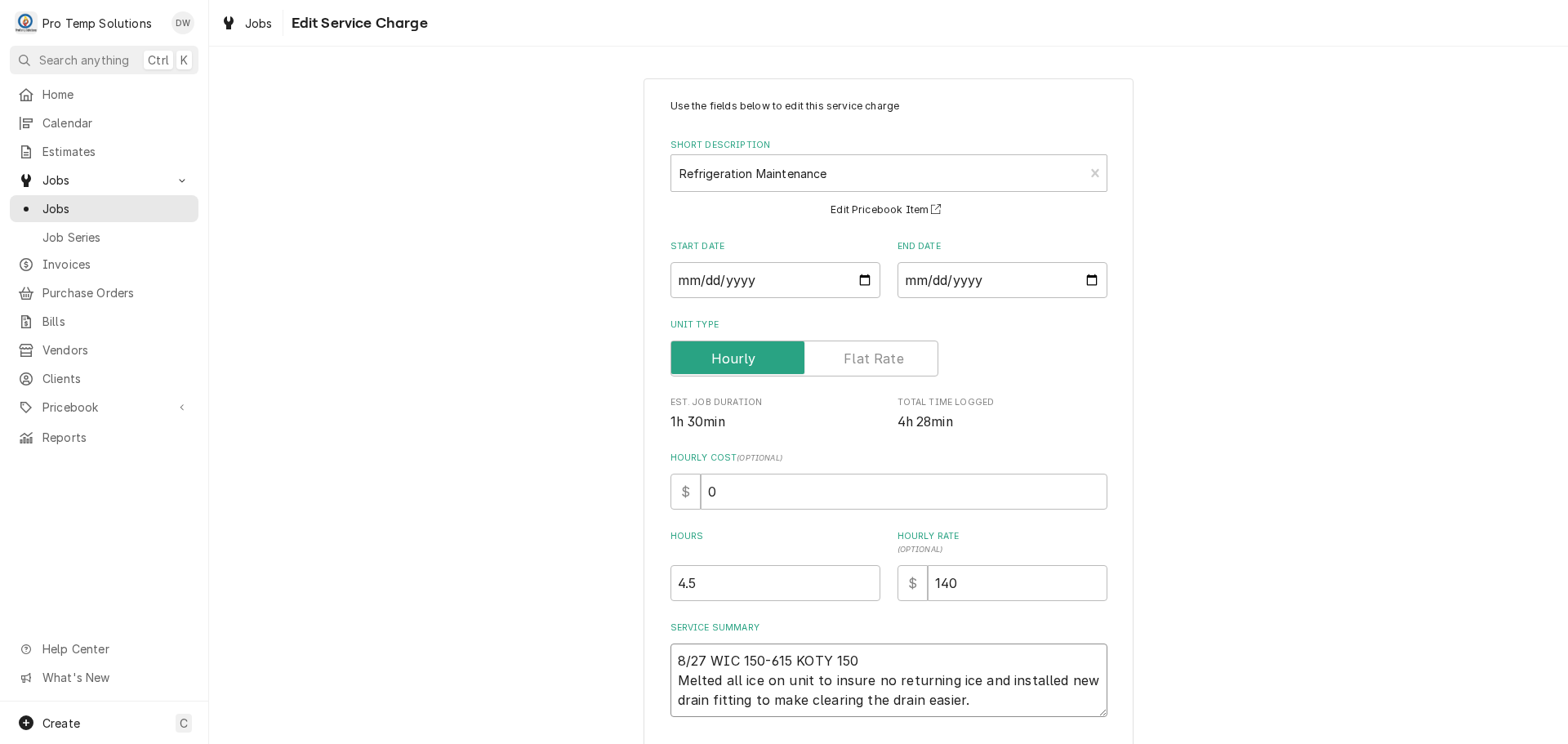
type textarea "x"
type textarea "8/27 WIC 150-615 KOTY 150- Melted all ice on unit to insure no returning ice an…"
type textarea "x"
type textarea "8/27 WIC 150-615 KOTY 150-4 Melted all ice on unit to insure no returning ice a…"
type textarea "x"
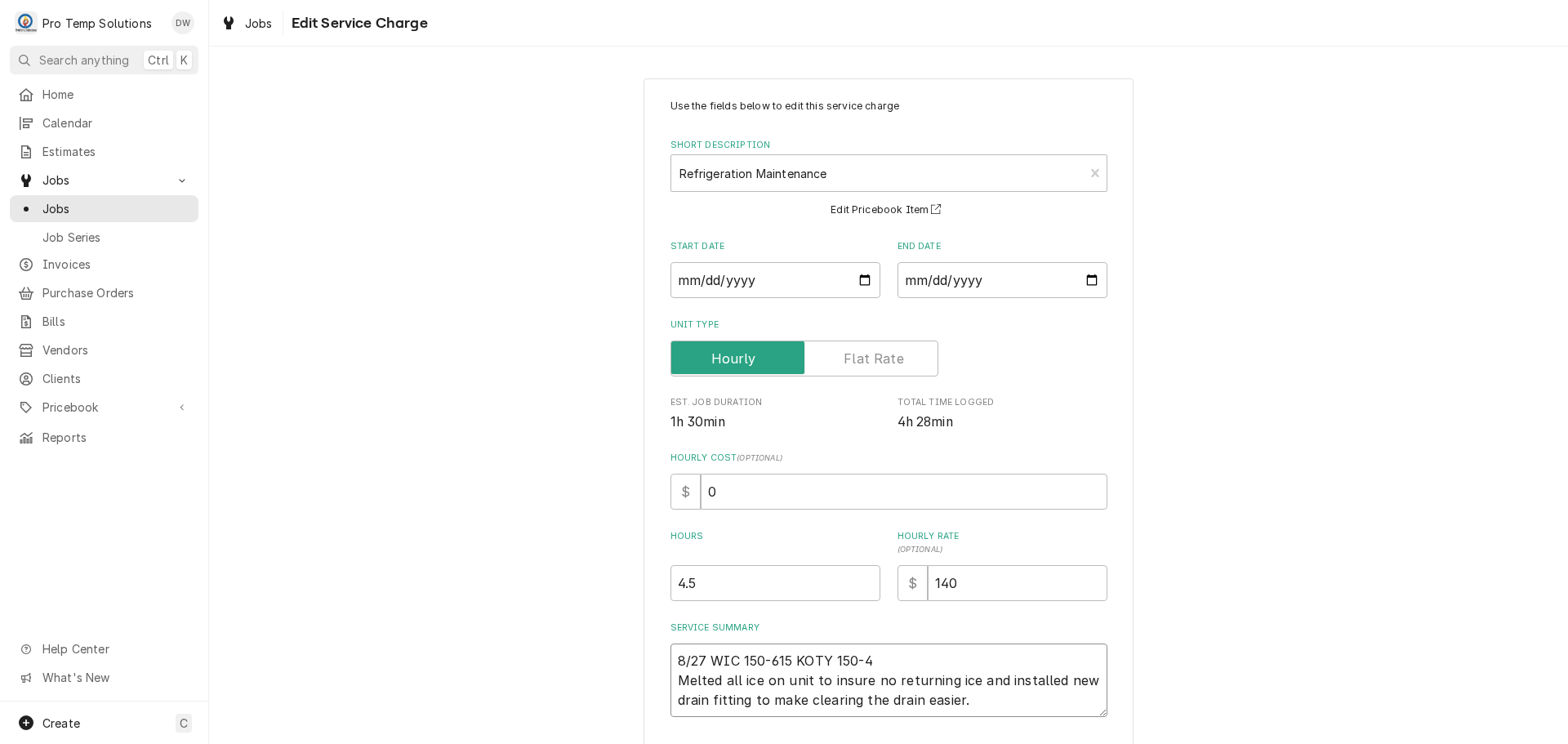
type textarea "8/27 WIC 150-615 KOTY 150-42 Melted all ice on unit to insure no returning ice …"
type textarea "x"
type textarea "8/27 WIC 150-615 KOTY 150-425 Melted all ice on unit to insure no returning ice…"
type textarea "x"
type textarea "8/27 WIC 150-615 KOTY 150-425 Melted all ice on unit to insure no returning ice…"
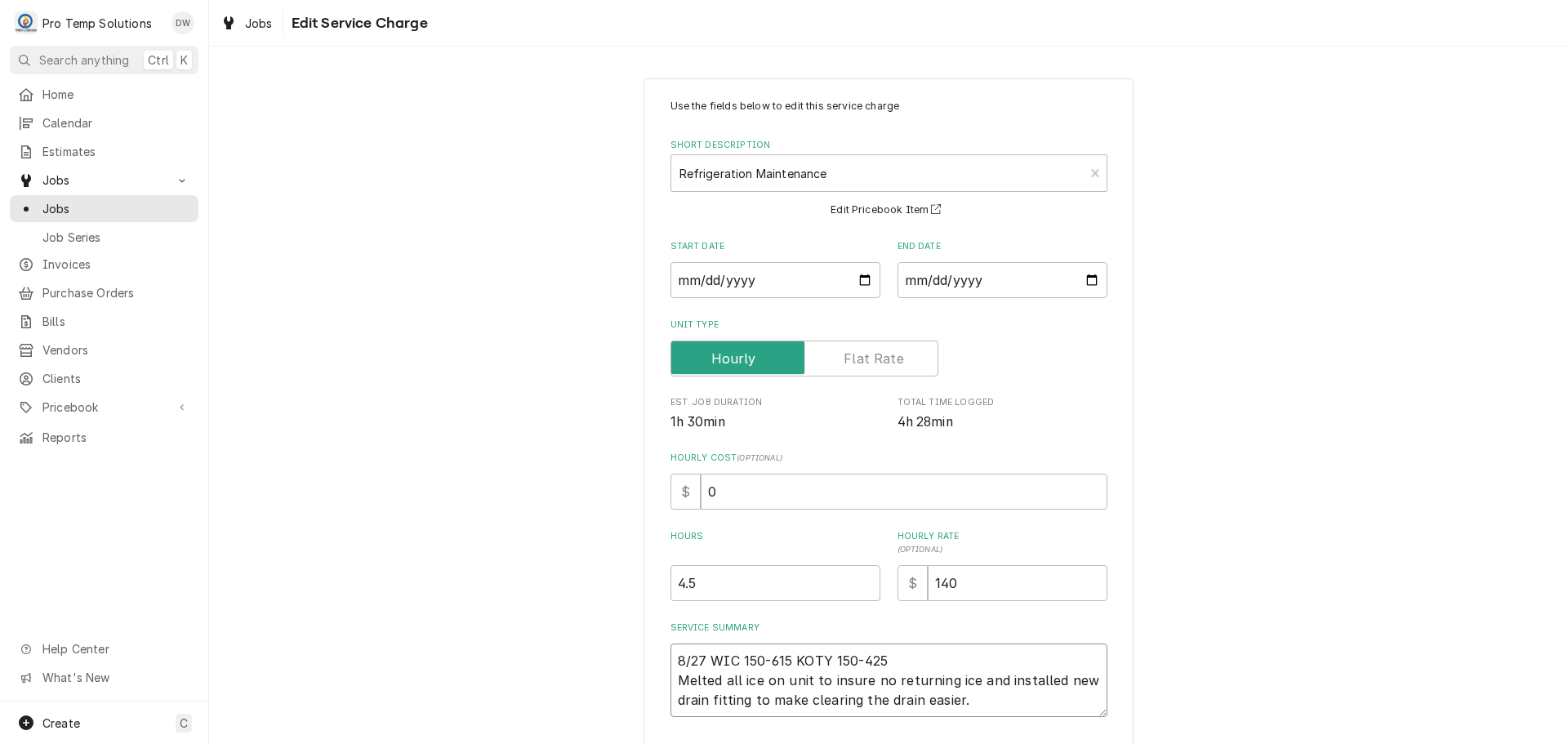
type textarea "x"
type textarea "8/27 WIC 150-615 KOTY 150-425 K Melted all ice on unit to insure no returning i…"
type textarea "x"
type textarea "8/27 WIC 150-615 KOTY 150-425 KE Melted all ice on unit to insure no returning …"
type textarea "x"
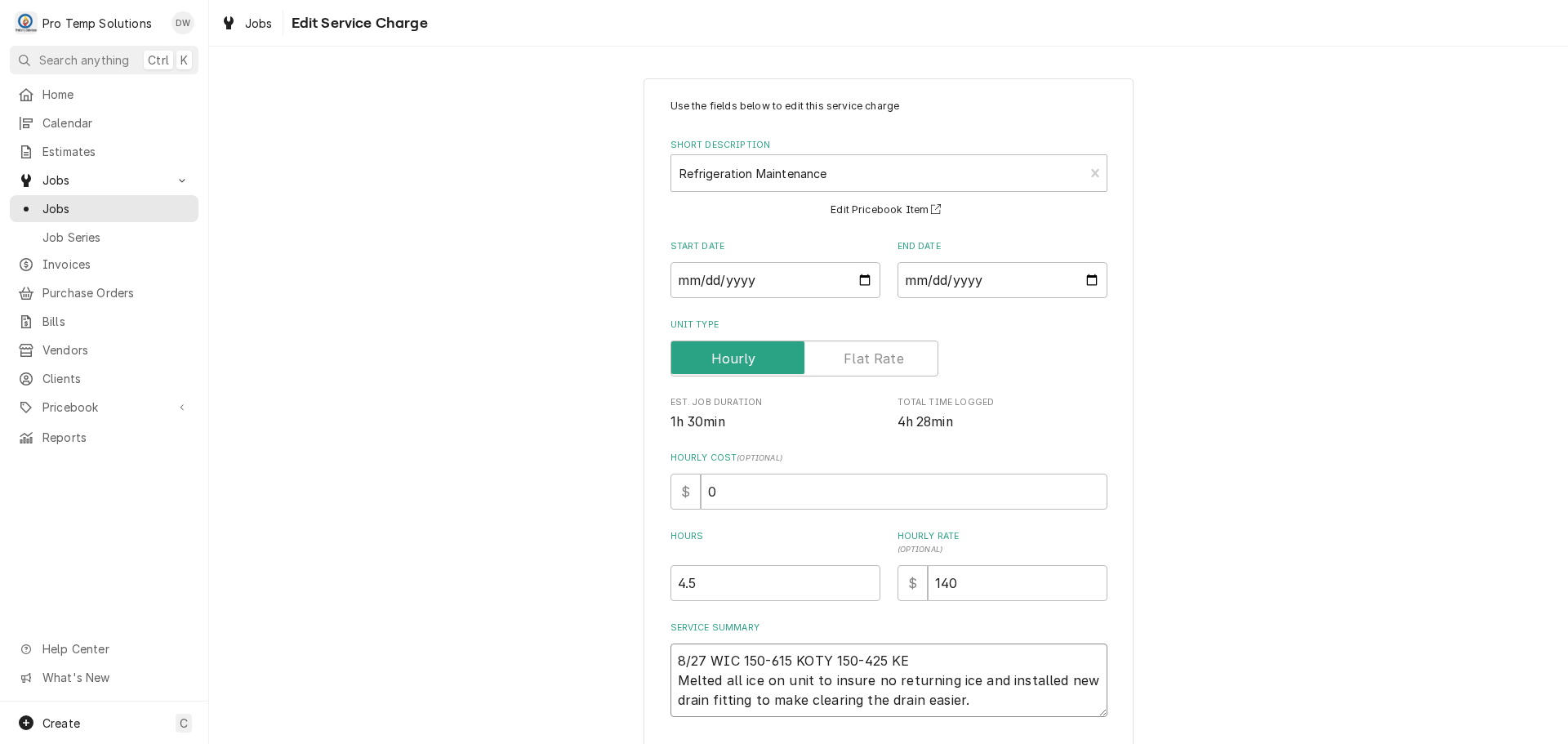
type textarea "8/27 WIC 150-615 KOTY 150-425 KEV Melted all ice on unit to insure no returning…"
type textarea "x"
type textarea "8/27 WIC 150-615 KOTY 150-425 KEVI Melted all ice on unit to insure no returnin…"
type textarea "x"
type textarea "8/27 WIC 150-615 KOTY 150-425 KEVIN Melted all ice on unit to insure no returni…"
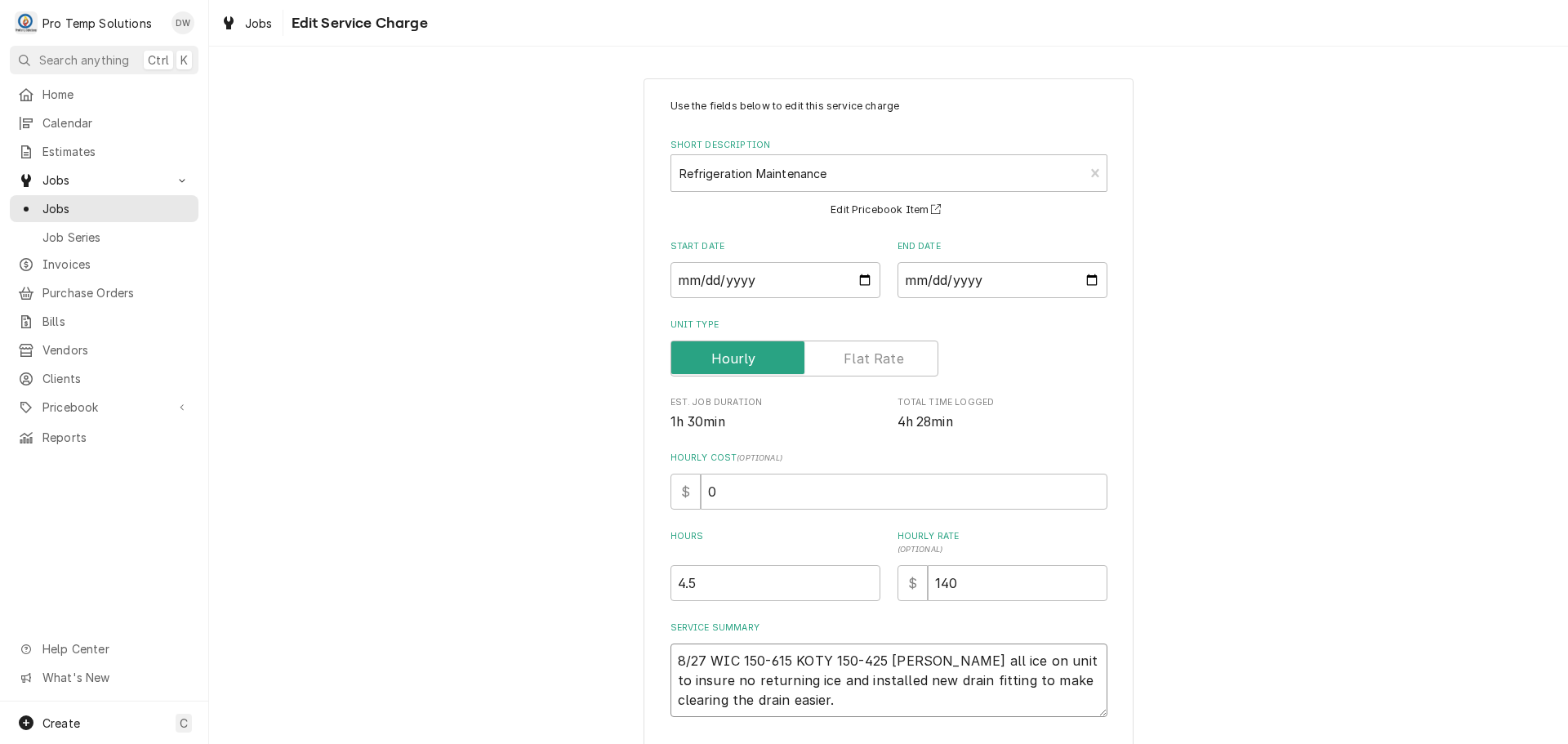
type textarea "x"
type textarea "8/27 WIC 150-615 KOTY 150-425 KEVIN Melted all ice on unit to insure no returni…"
click at [715, 495] on input "0" at bounding box center [904, 491] width 407 height 36
type textarea "x"
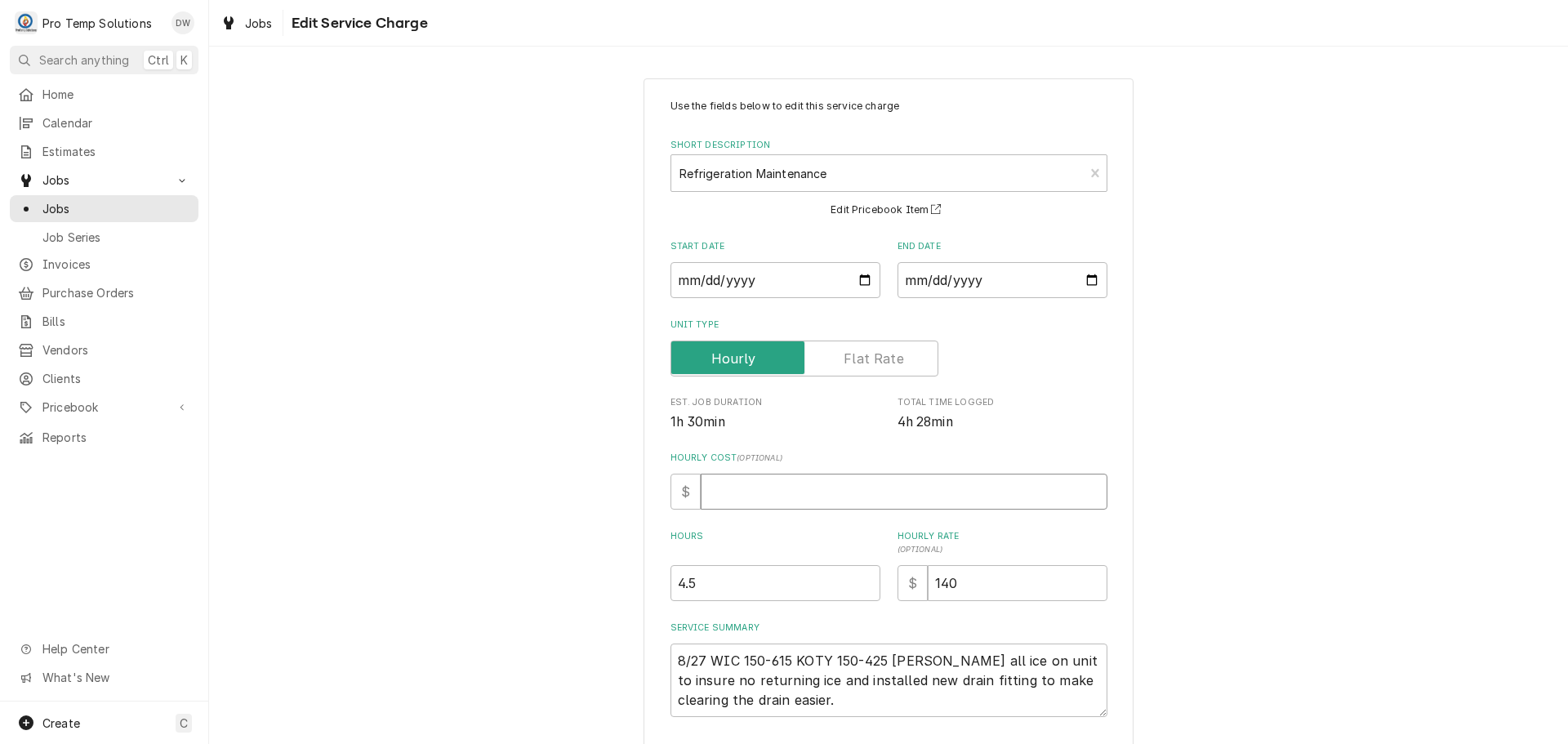
type input "1"
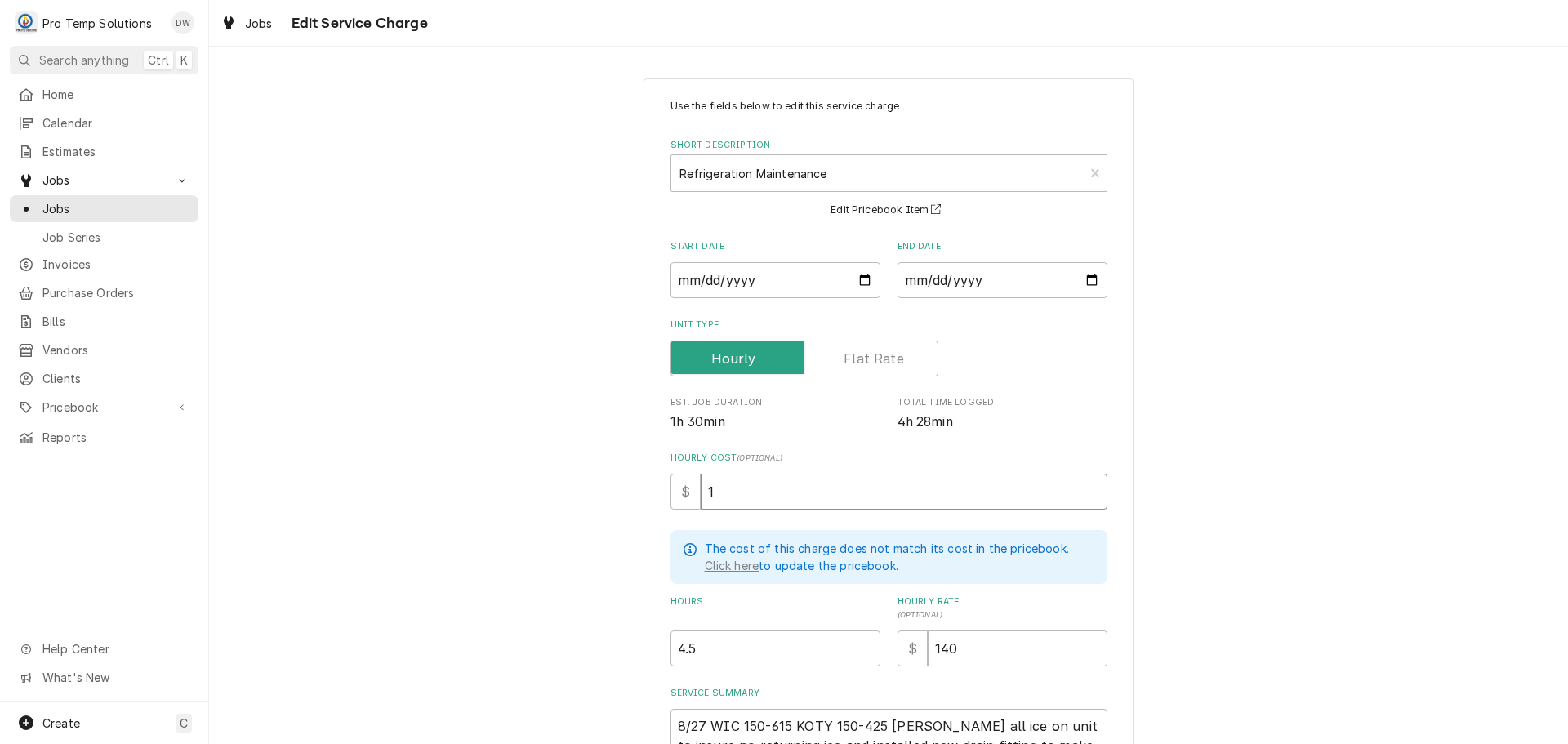
type textarea "x"
type input "18"
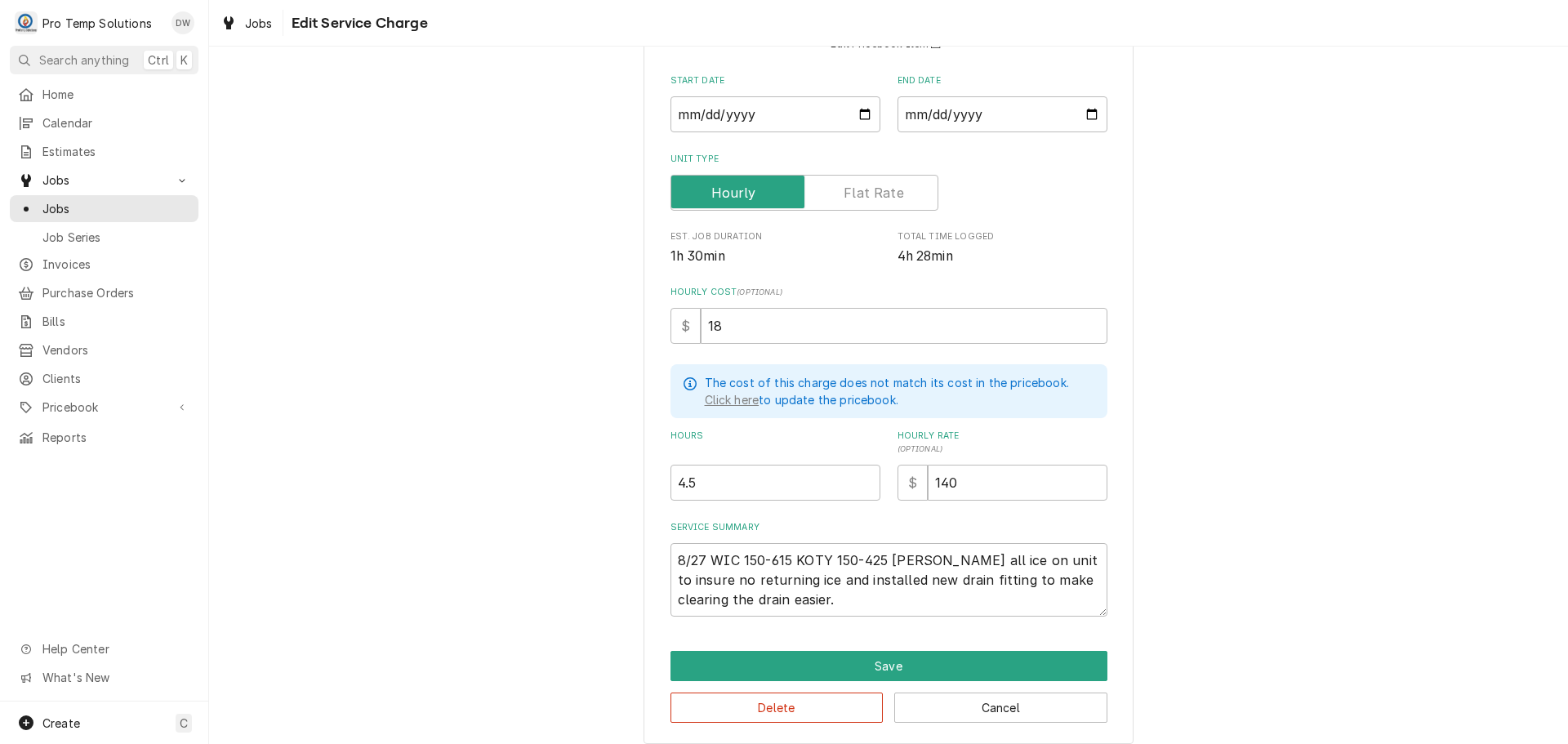
scroll to position [178, 0]
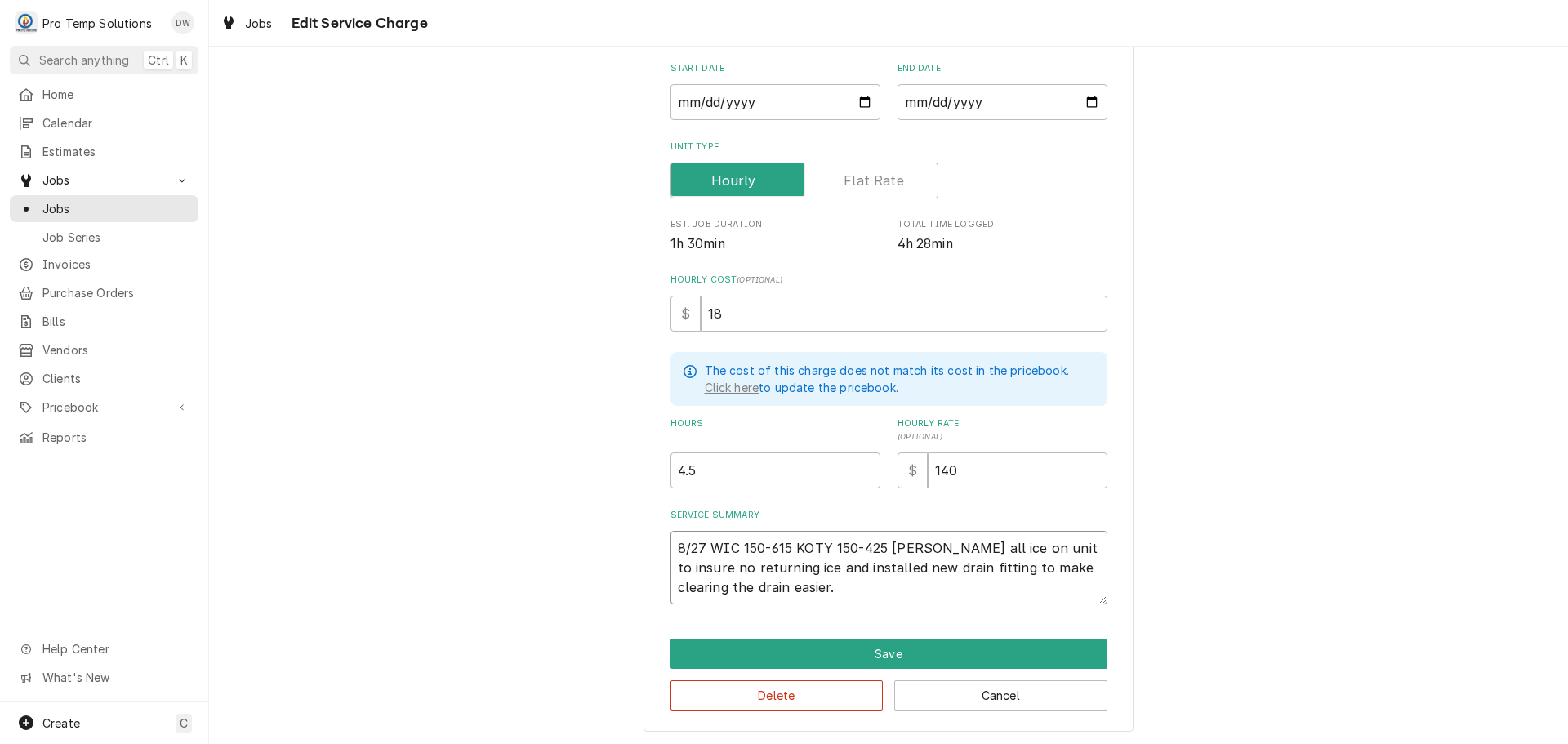
click at [672, 566] on textarea "8/27 WIC 150-615 KOTY 150-425 KEVIN Melted all ice on unit to insure no returni…" at bounding box center [889, 567] width 437 height 73
type textarea "x"
type textarea "8/27 WIC 150-615 KOTY 150-425 KEVIN WMelted all ice on unit to insure no return…"
type textarea "x"
type textarea "8/27 WIC 150-615 KOTY 150-425 KEVIN WIMelted all ice on unit to insure no retur…"
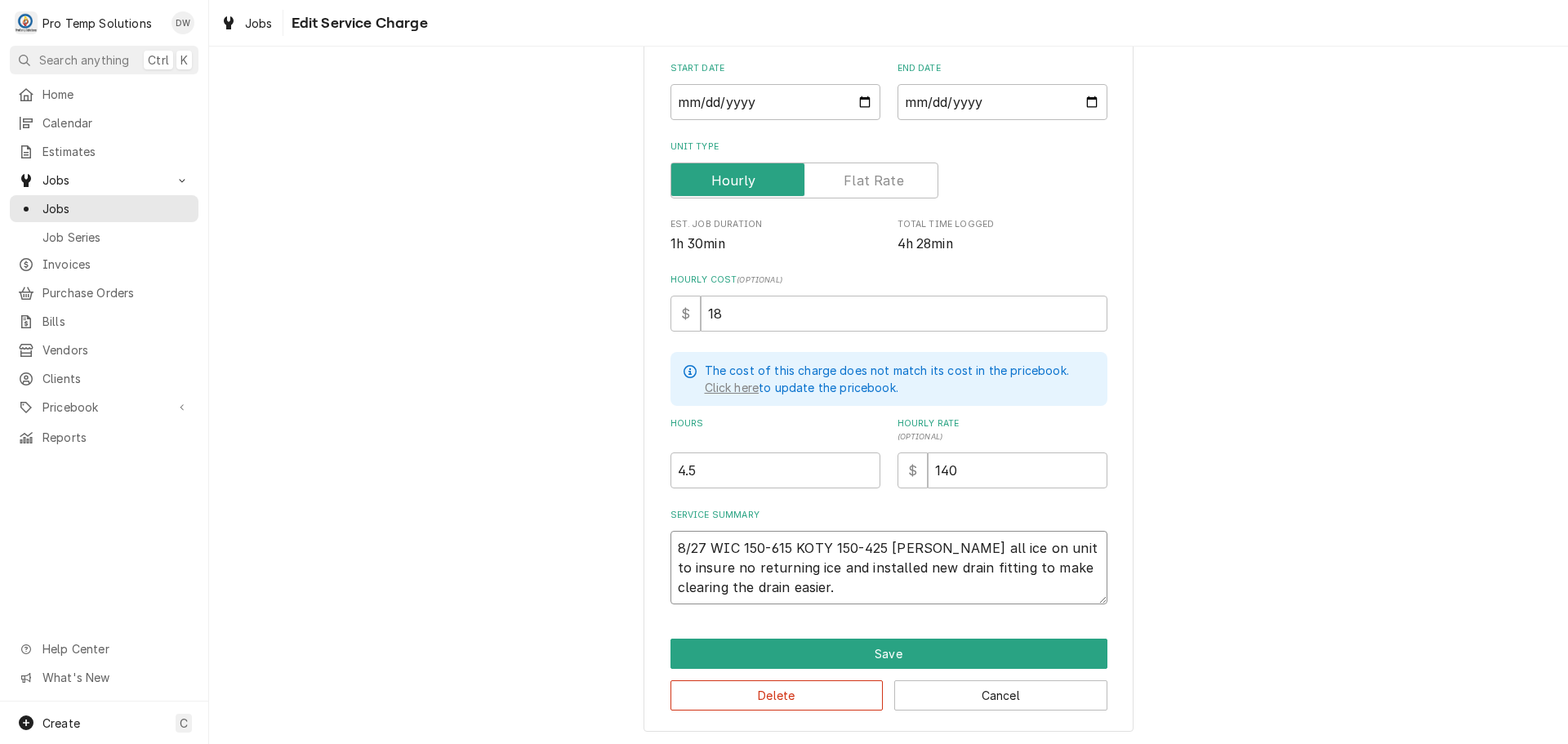
type textarea "x"
type textarea "8/27 WIC 150-615 KOTY 150-425 KEVIN WICMelted all ice on unit to insure no retu…"
type textarea "x"
type textarea "8/27 WIC 150-615 KOTY 150-425 KEVIN WIC-Melted all ice on unit to insure no ret…"
type textarea "x"
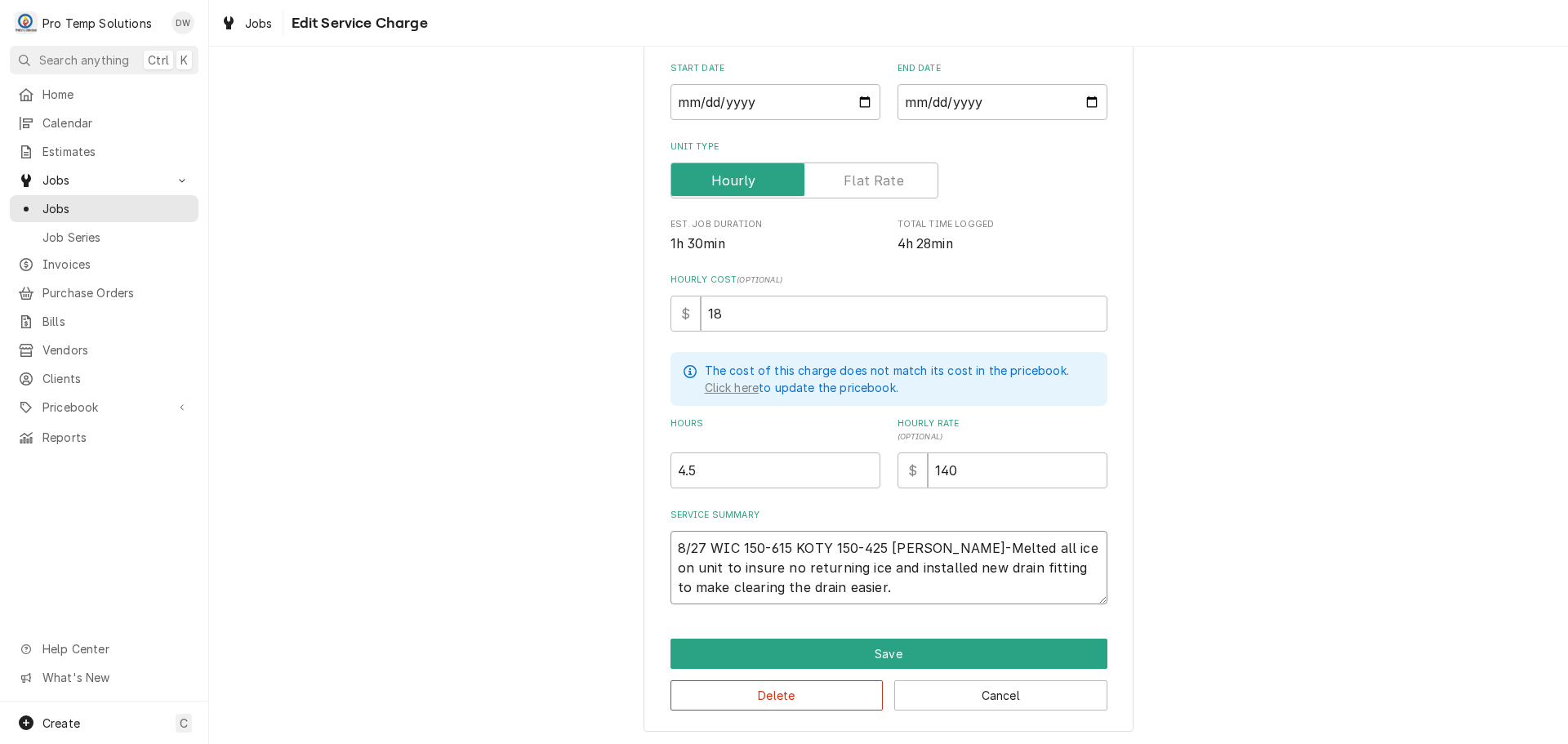
type textarea "8/27 WIC 150-615 KOTY 150-425 KEVIN WIC- Melted all ice on unit to insure no re…"
click at [1032, 580] on textarea "8/27 WIC 150-615 KOTY 150-425 KEVIN WIC- Melted all ice on unit to insure no re…" at bounding box center [889, 567] width 437 height 73
type textarea "x"
type textarea "8/27 WIC 150-615 KOTY 150-425 KEVIN WIC- Melted all ice on unit to insure no re…"
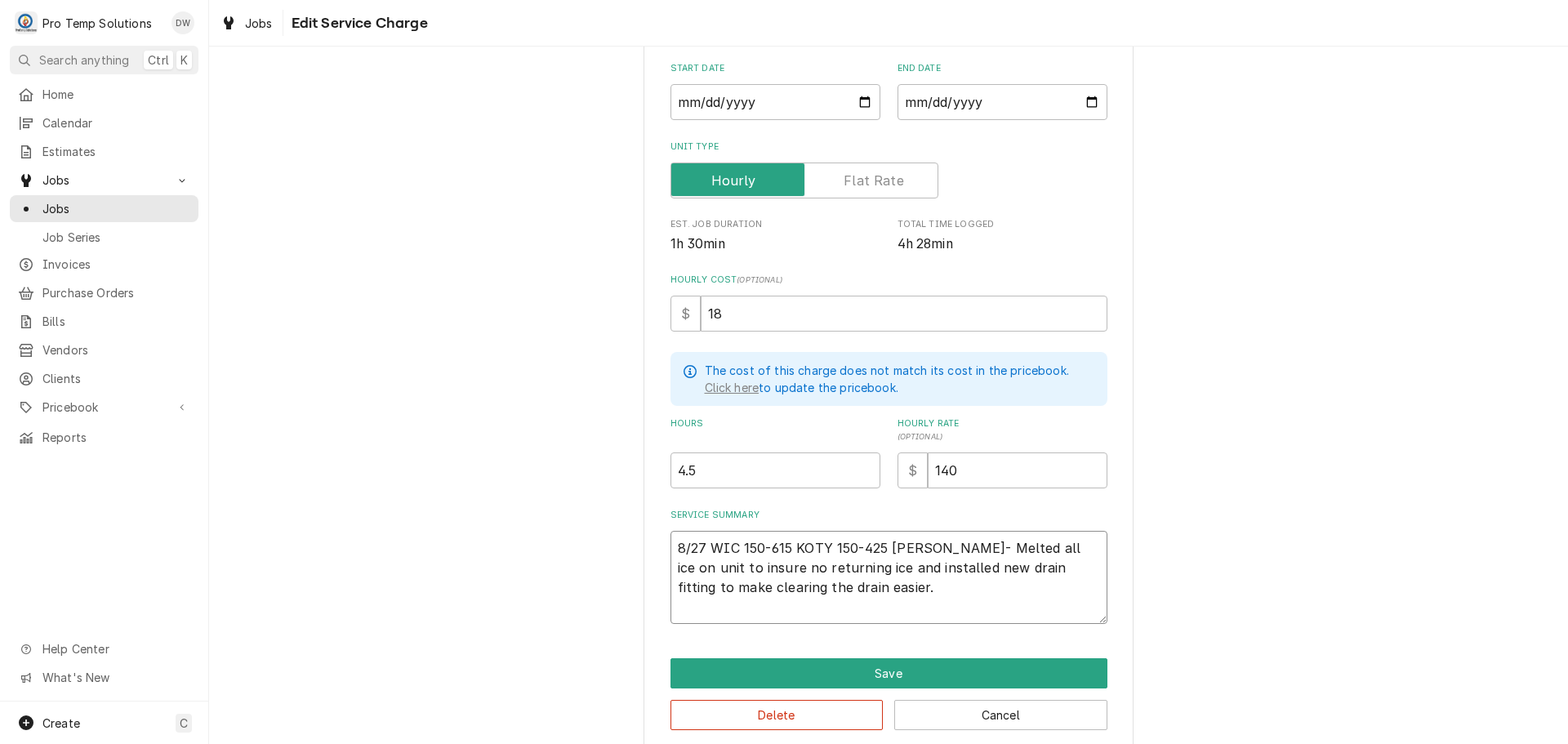
type textarea "x"
type textarea "8/27 WIC 150-615 KOTY 150-425 KEVIN WIC- Melted all ice on unit to insure no re…"
type textarea "x"
type textarea "8/27 WIC 150-615 KOTY 150-425 KEVIN WIC- Melted all ice on unit to insure no re…"
type textarea "x"
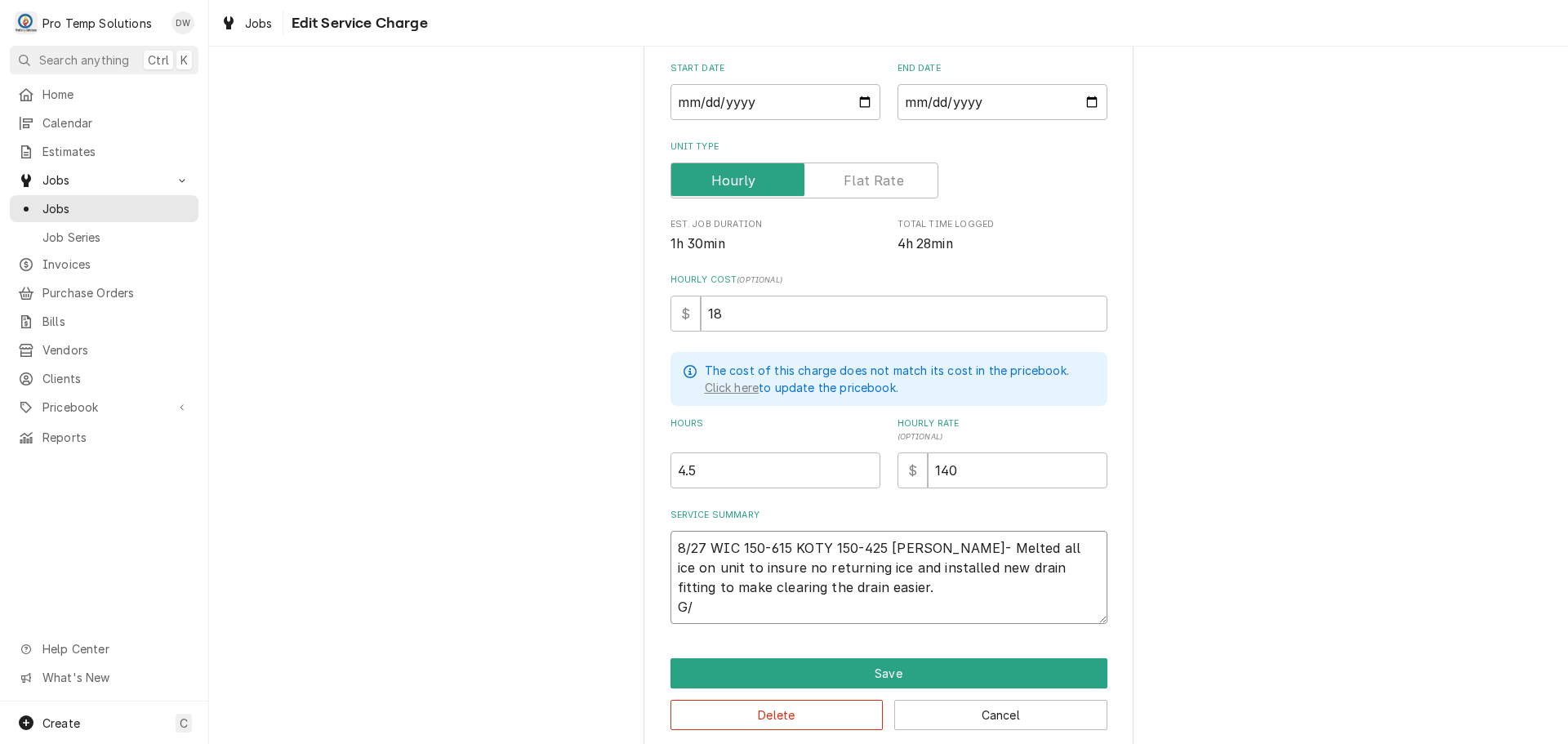
type textarea "8/27 WIC 150-615 KOTY 150-425 KEVIN WIC- Melted all ice on unit to insure no re…"
type textarea "x"
type textarea "8/27 WIC 150-615 KOTY 150-425 KEVIN WIC- Melted all ice on unit to insure no re…"
type textarea "x"
type textarea "8/27 WIC 150-615 KOTY 150-425 KEVIN WIC- Melted all ice on unit to insure no re…"
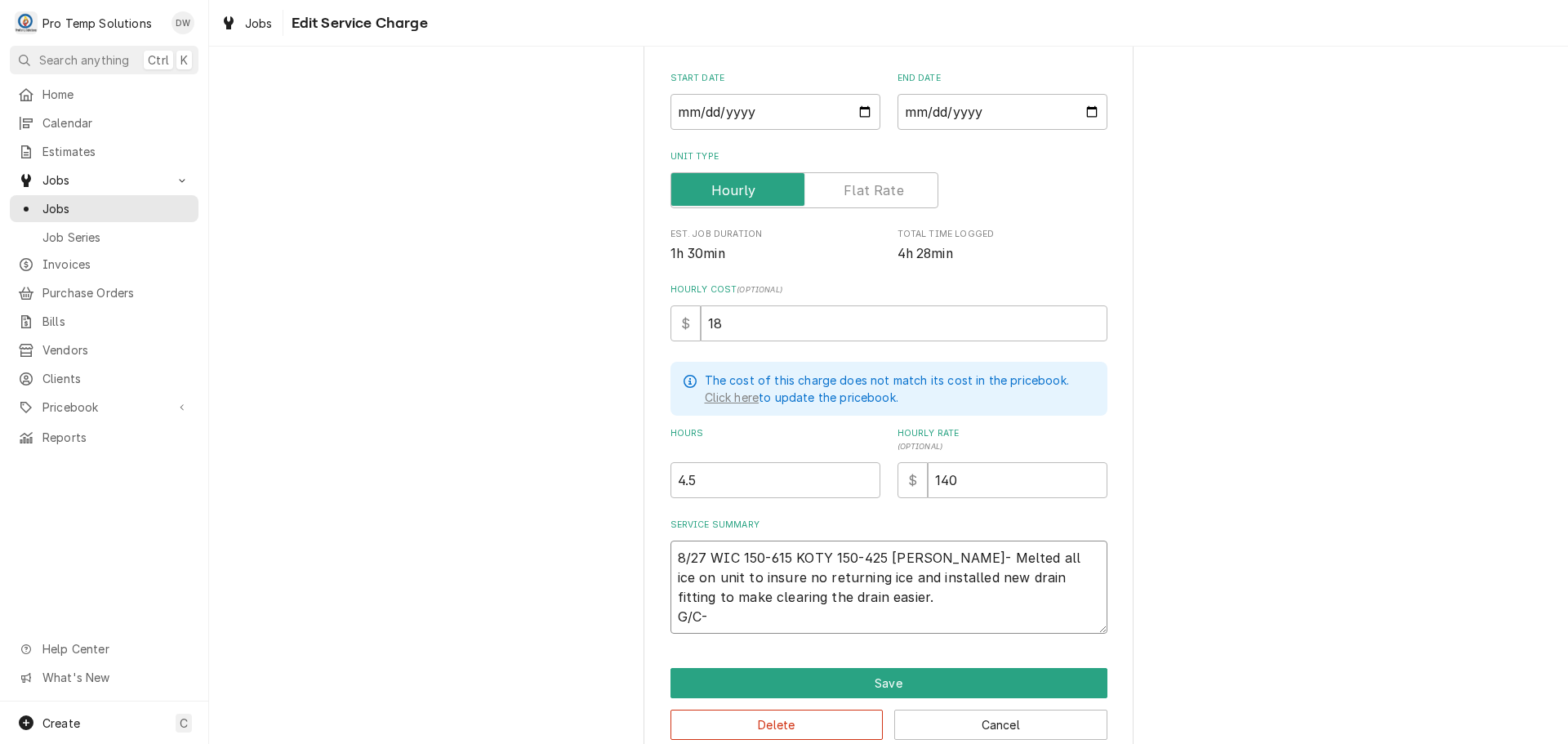
scroll to position [197, 0]
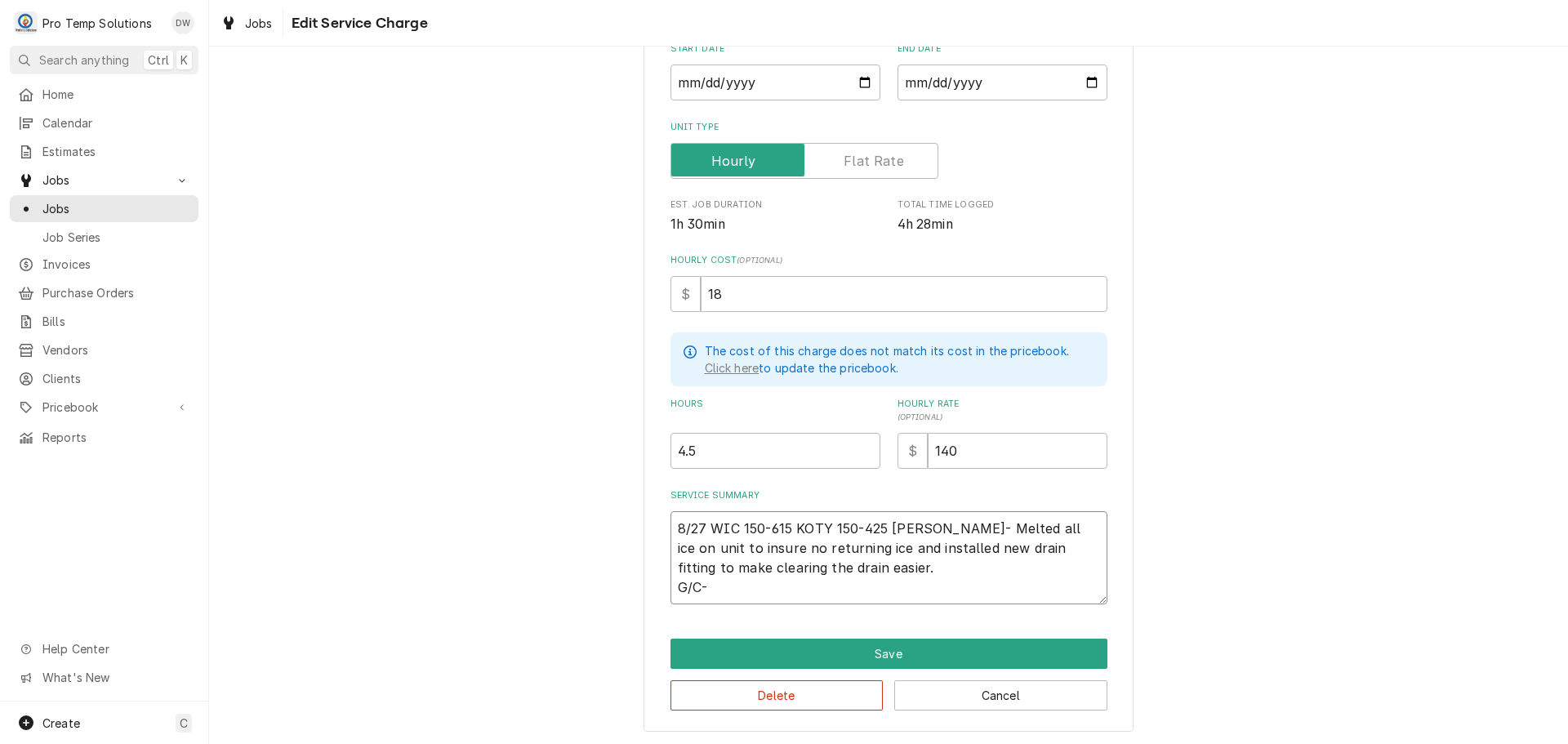
type textarea "x"
type textarea "8/27 WIC 150-615 KOTY 150-425 KEVIN WIC- Melted all ice on unit to insure no re…"
type textarea "x"
type textarea "8/27 WIC 150-615 KOTY 150-425 KEVIN WIC- Melted all ice on unit to insure no re…"
type textarea "x"
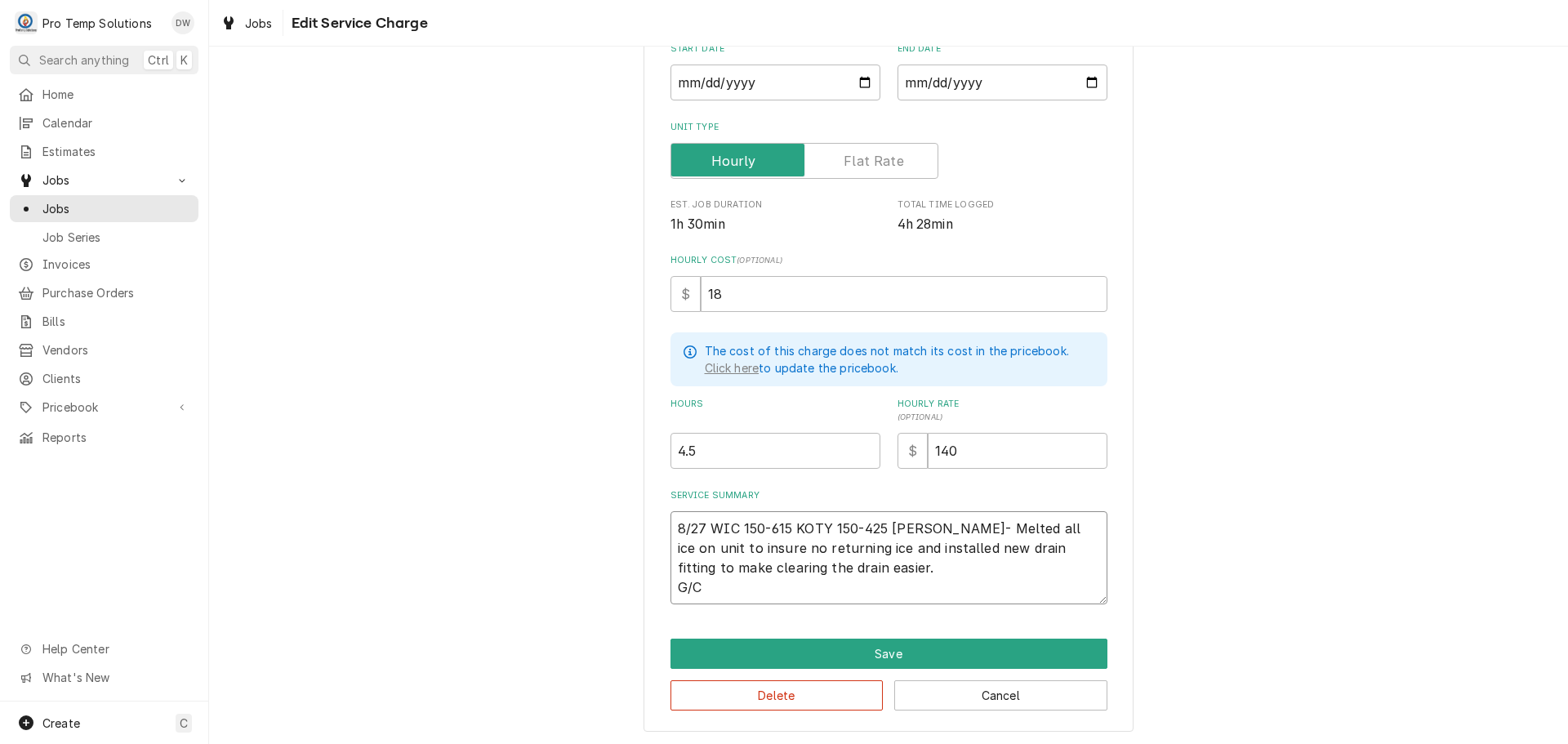
type textarea "8/27 WIC 150-615 KOTY 150-425 KEVIN WIC- Melted all ice on unit to insure no re…"
type textarea "x"
type textarea "8/27 WIC 150-615 KOTY 150-425 KEVIN WIC- Melted all ice on unit to insure no re…"
type textarea "x"
type textarea "8/27 WIC 150-615 KOTY 150-425 KEVIN WIC- Melted all ice on unit to insure no re…"
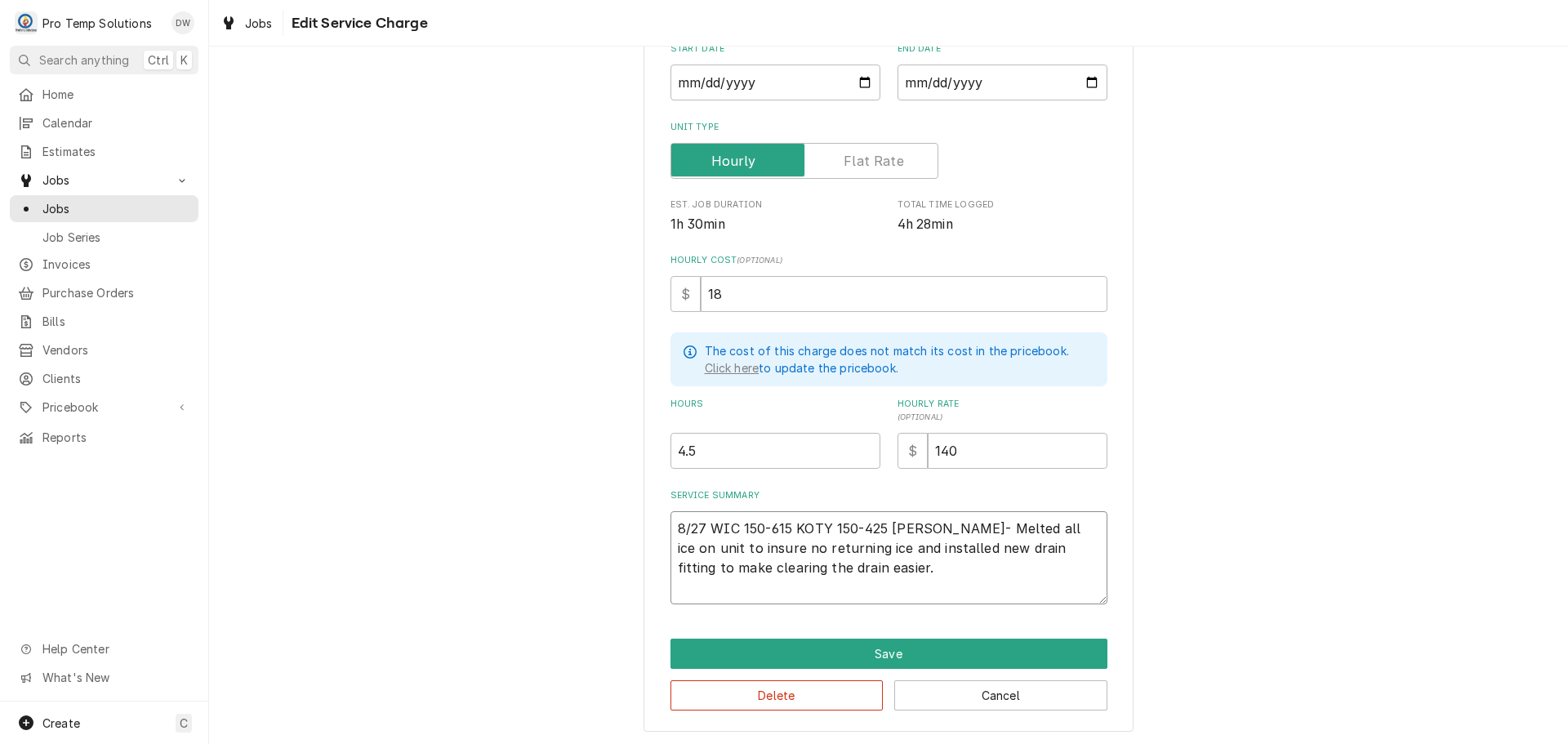
type textarea "x"
type textarea "8/27 WIC 150-615 KOTY 150-425 KEVIN WIC- Melted all ice on unit to insure no re…"
type textarea "x"
type textarea "8/27 WIC 150-615 KOTY 150-425 KEVIN WIC- Melted all ice on unit to insure no re…"
type textarea "x"
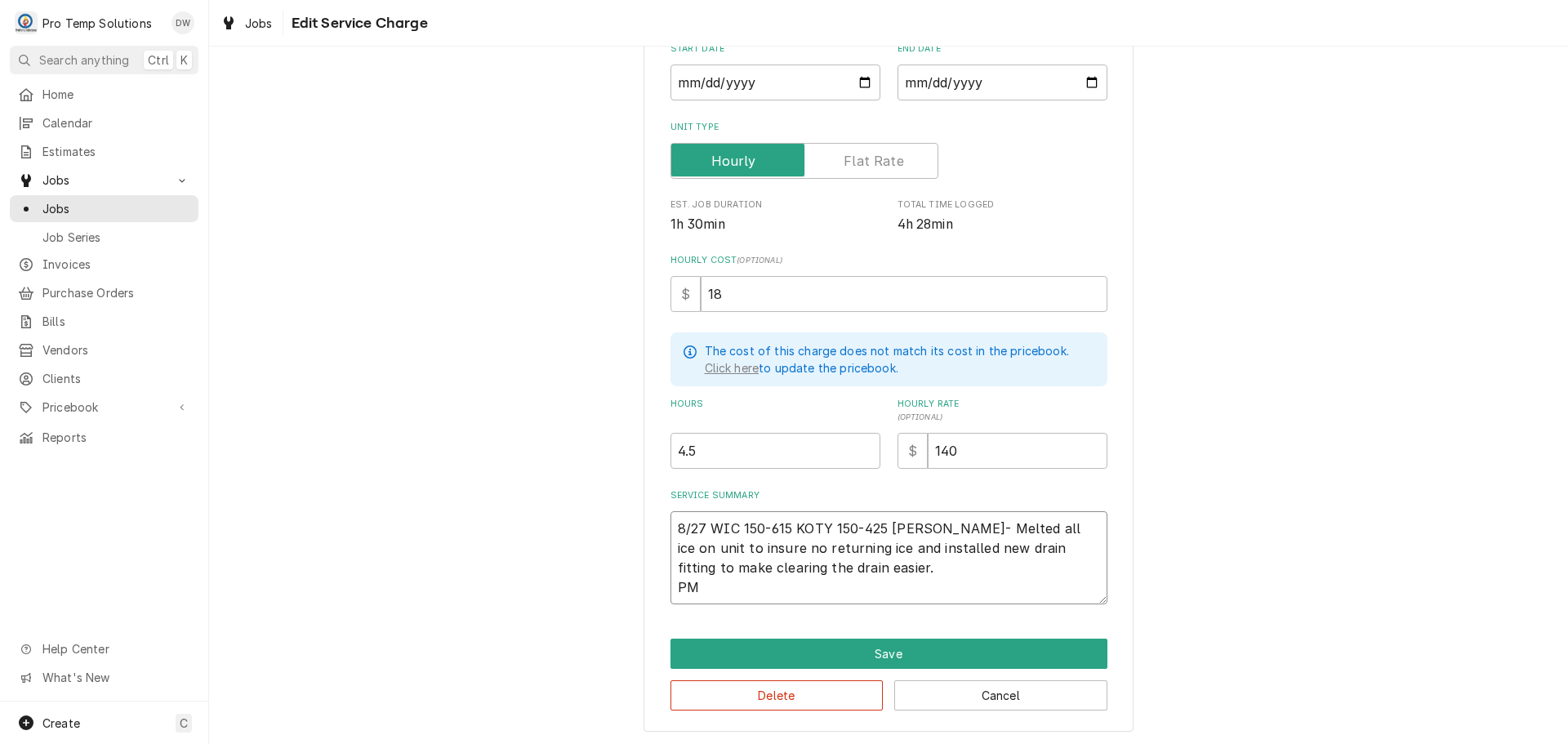
type textarea "8/27 WIC 150-615 KOTY 150-425 KEVIN WIC- Melted all ice on unit to insure no re…"
type textarea "x"
type textarea "8/27 WIC 150-615 KOTY 150-425 KEVIN WIC- Melted all ice on unit to insure no re…"
type textarea "x"
type textarea "8/27 WIC 150-615 KOTY 150-425 KEVIN WIC- Melted all ice on unit to insure no re…"
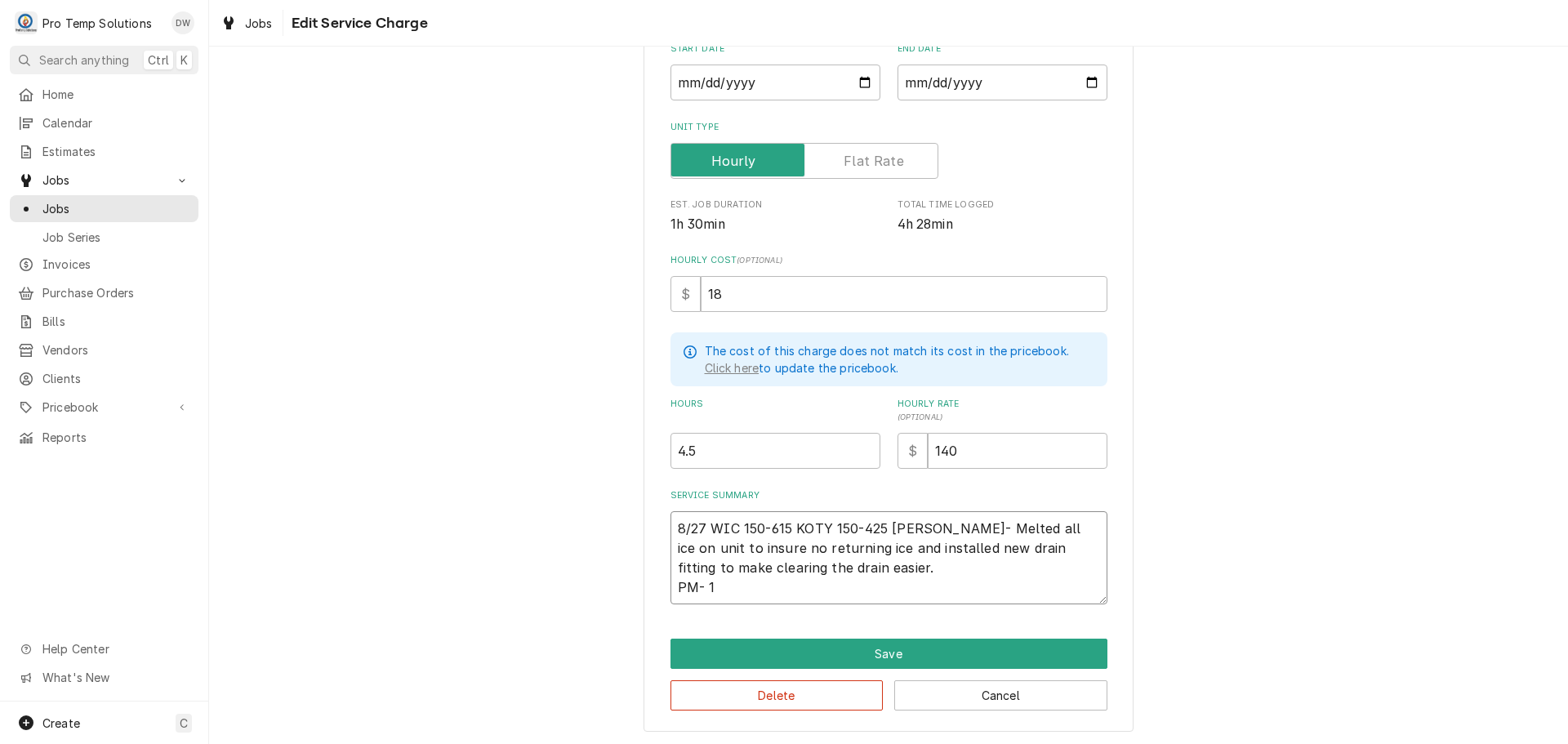
type textarea "x"
type textarea "8/27 WIC 150-615 KOTY 150-425 KEVIN WIC- Melted all ice on unit to insure no re…"
type textarea "x"
type textarea "8/27 WIC 150-615 KOTY 150-425 KEVIN WIC- Melted all ice on unit to insure no re…"
type textarea "x"
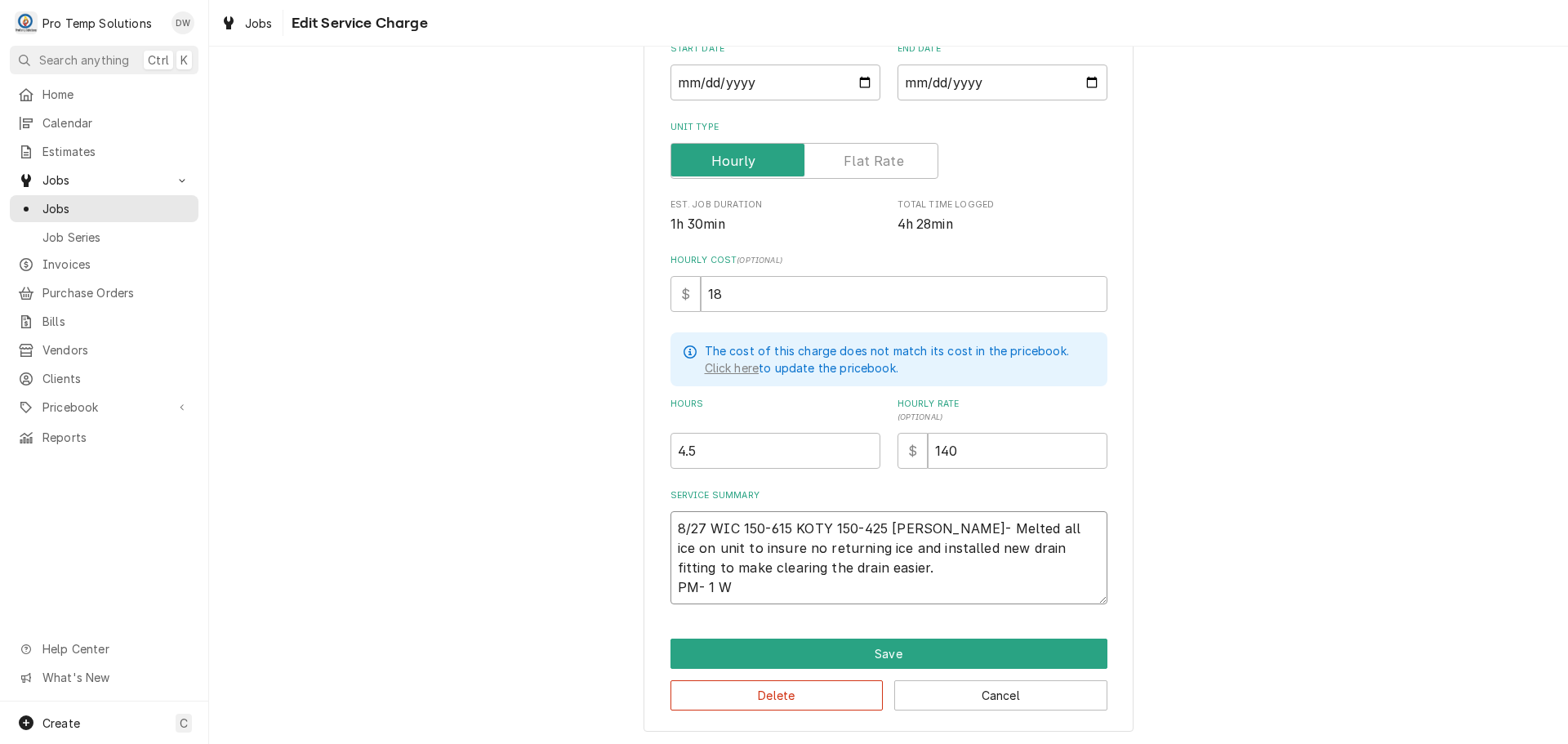
type textarea "8/27 WIC 150-615 KOTY 150-425 KEVIN WIC- Melted all ice on unit to insure no re…"
type textarea "x"
type textarea "8/27 WIC 150-615 KOTY 150-425 KEVIN WIC- Melted all ice on unit to insure no re…"
type textarea "x"
type textarea "8/27 WIC 150-615 KOTY 150-425 KEVIN WIC- Melted all ice on unit to insure no re…"
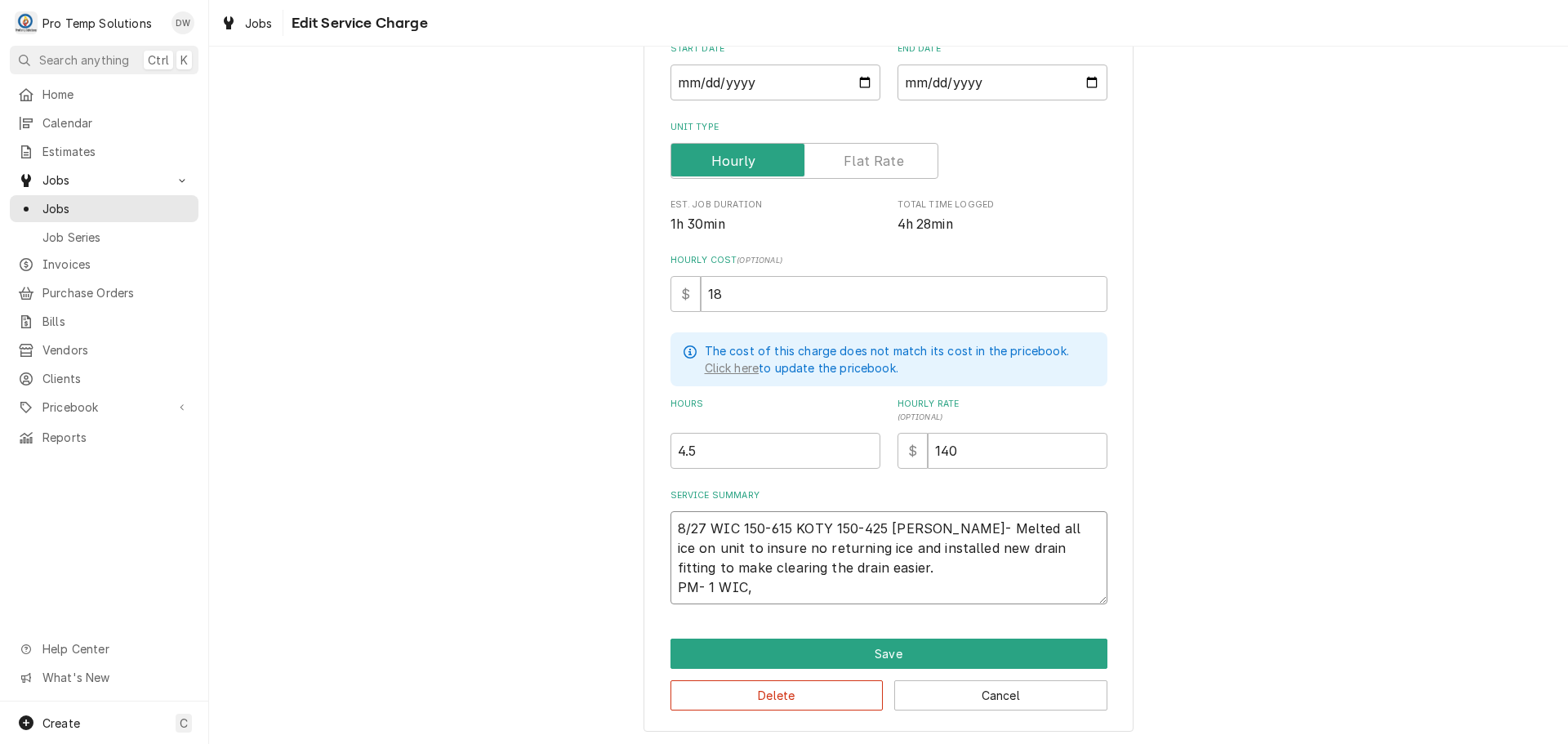
type textarea "x"
type textarea "8/27 WIC 150-615 KOTY 150-425 KEVIN WIC- Melted all ice on unit to insure no re…"
type textarea "x"
type textarea "8/27 WIC 150-615 KOTY 150-425 KEVIN WIC- Melted all ice on unit to insure no re…"
type textarea "x"
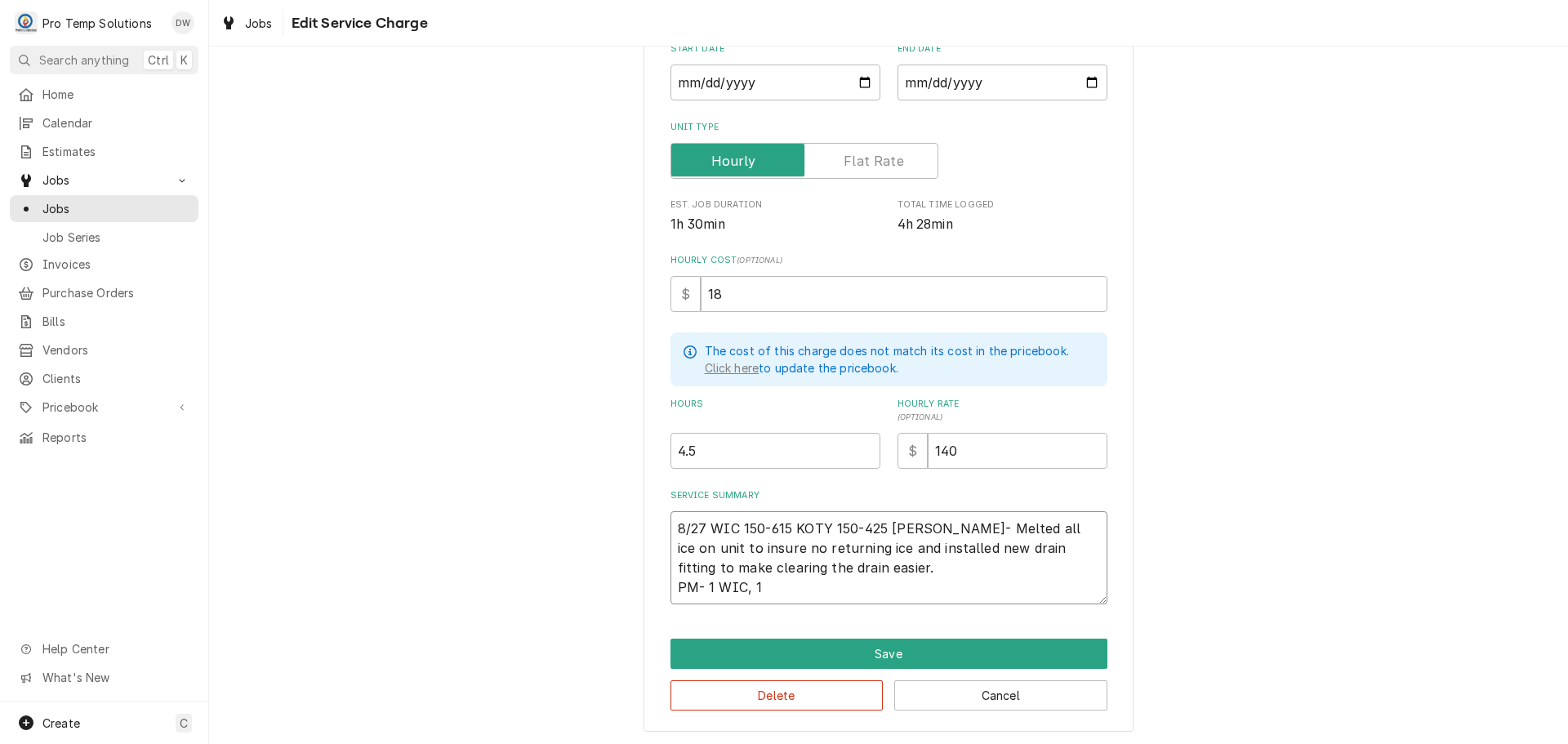
type textarea "8/27 WIC 150-615 KOTY 150-425 KEVIN WIC- Melted all ice on unit to insure no re…"
type textarea "x"
type textarea "8/27 WIC 150-615 KOTY 150-425 KEVIN WIC- Melted all ice on unit to insure no re…"
type textarea "x"
type textarea "8/27 WIC 150-615 KOTY 150-425 KEVIN WIC- Melted all ice on unit to insure no re…"
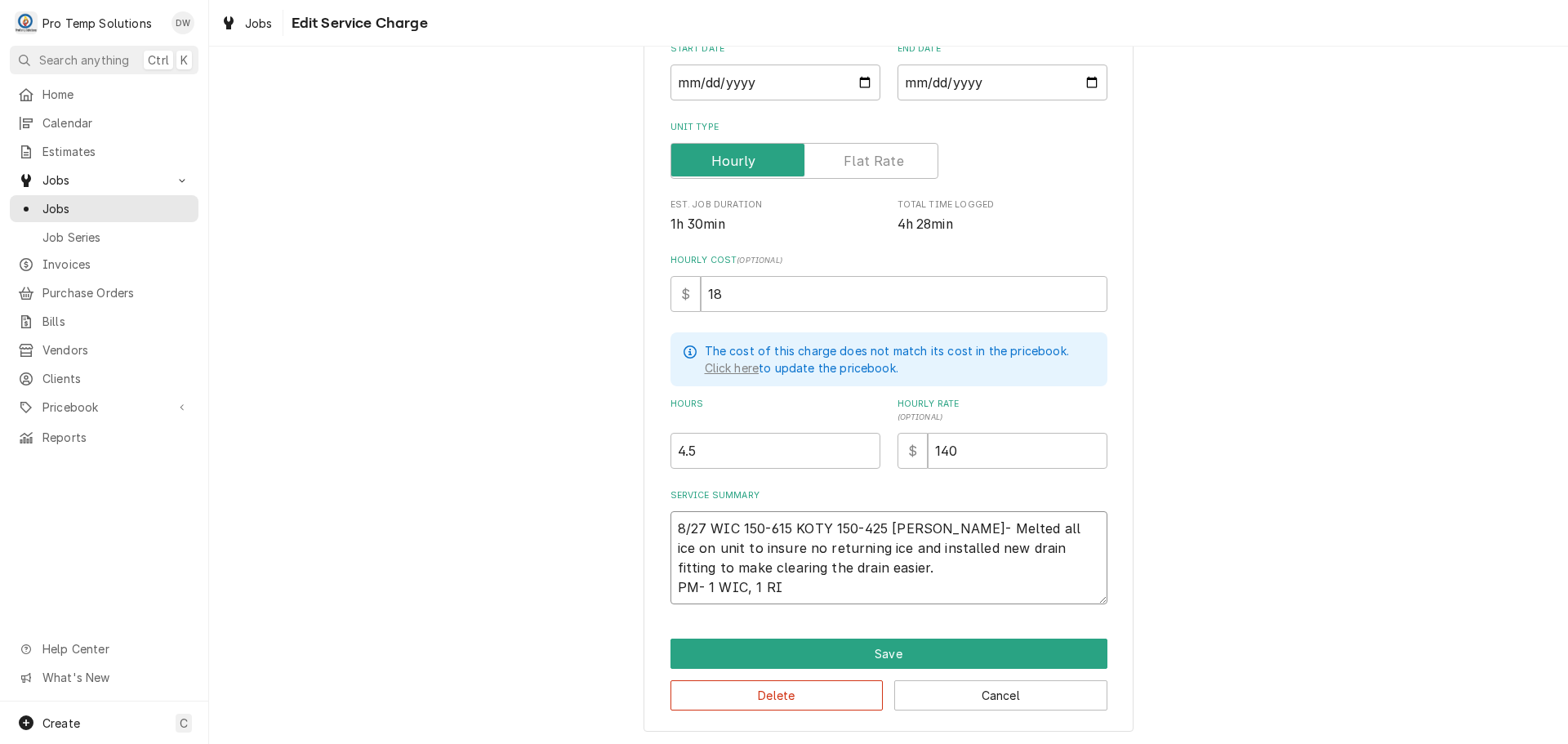
type textarea "x"
type textarea "8/27 WIC 150-615 KOTY 150-425 KEVIN WIC- Melted all ice on unit to insure no re…"
type textarea "x"
type textarea "8/27 WIC 150-615 KOTY 150-425 KEVIN WIC- Melted all ice on unit to insure no re…"
type textarea "x"
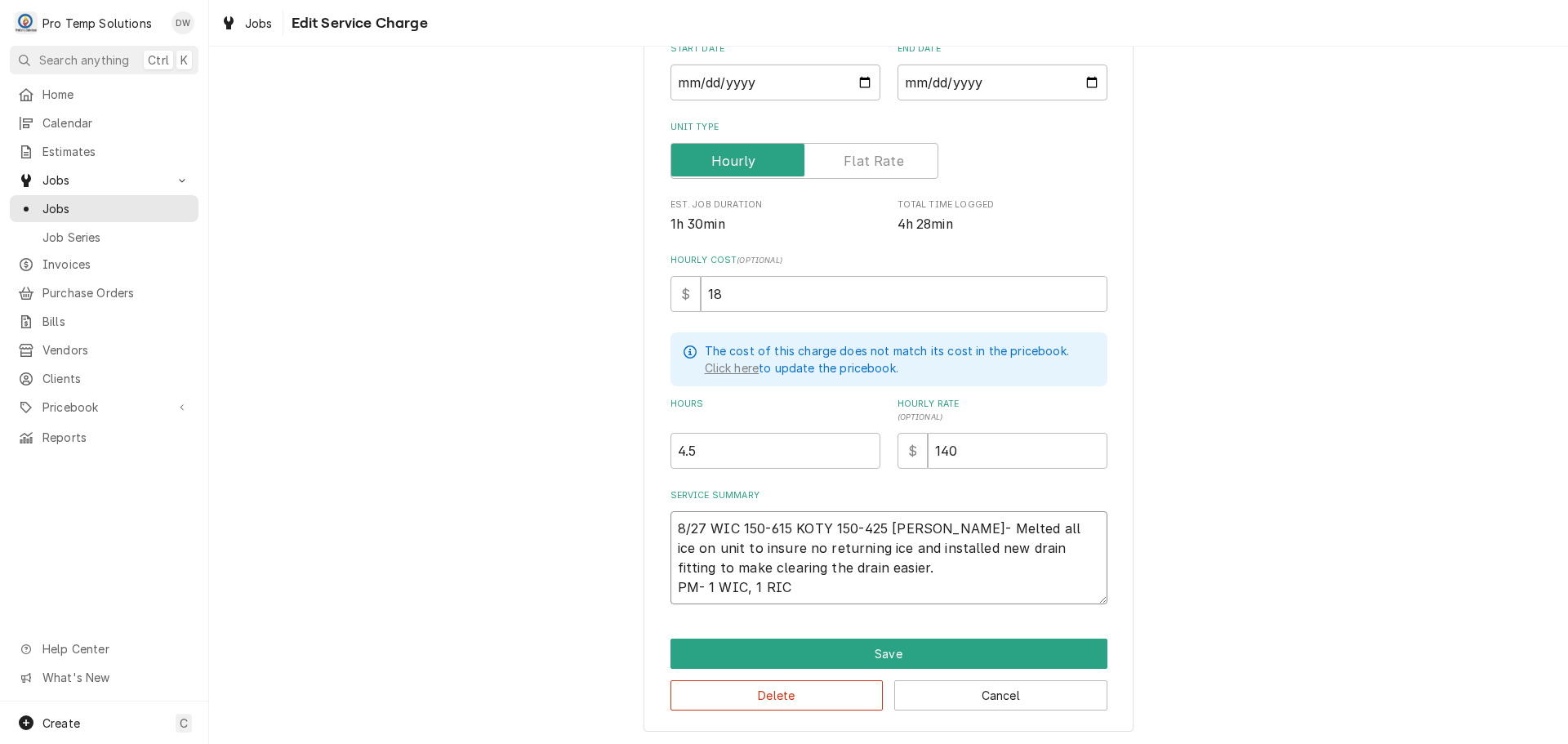
type textarea "8/27 WIC 150-615 KOTY 150-425 KEVIN WIC- Melted all ice on unit to insure no re…"
type textarea "x"
type textarea "8/27 WIC 150-615 KOTY 150-425 KEVIN WIC- Melted all ice on unit to insure no re…"
type textarea "x"
type textarea "8/27 WIC 150-615 KOTY 150-425 KEVIN WIC- Melted all ice on unit to insure no re…"
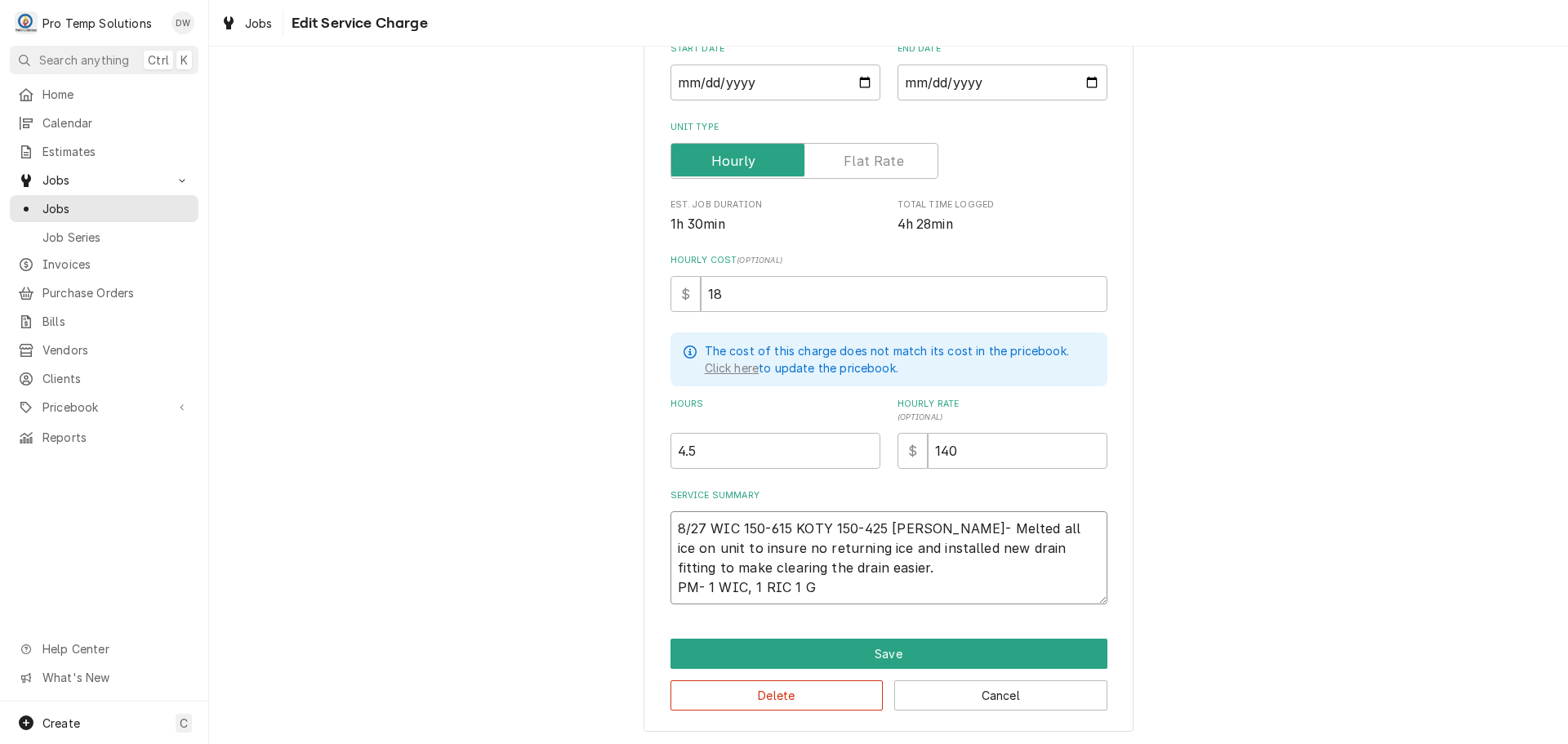
type textarea "x"
type textarea "8/27 WIC 150-615 KOTY 150-425 KEVIN WIC- Melted all ice on unit to insure no re…"
type textarea "x"
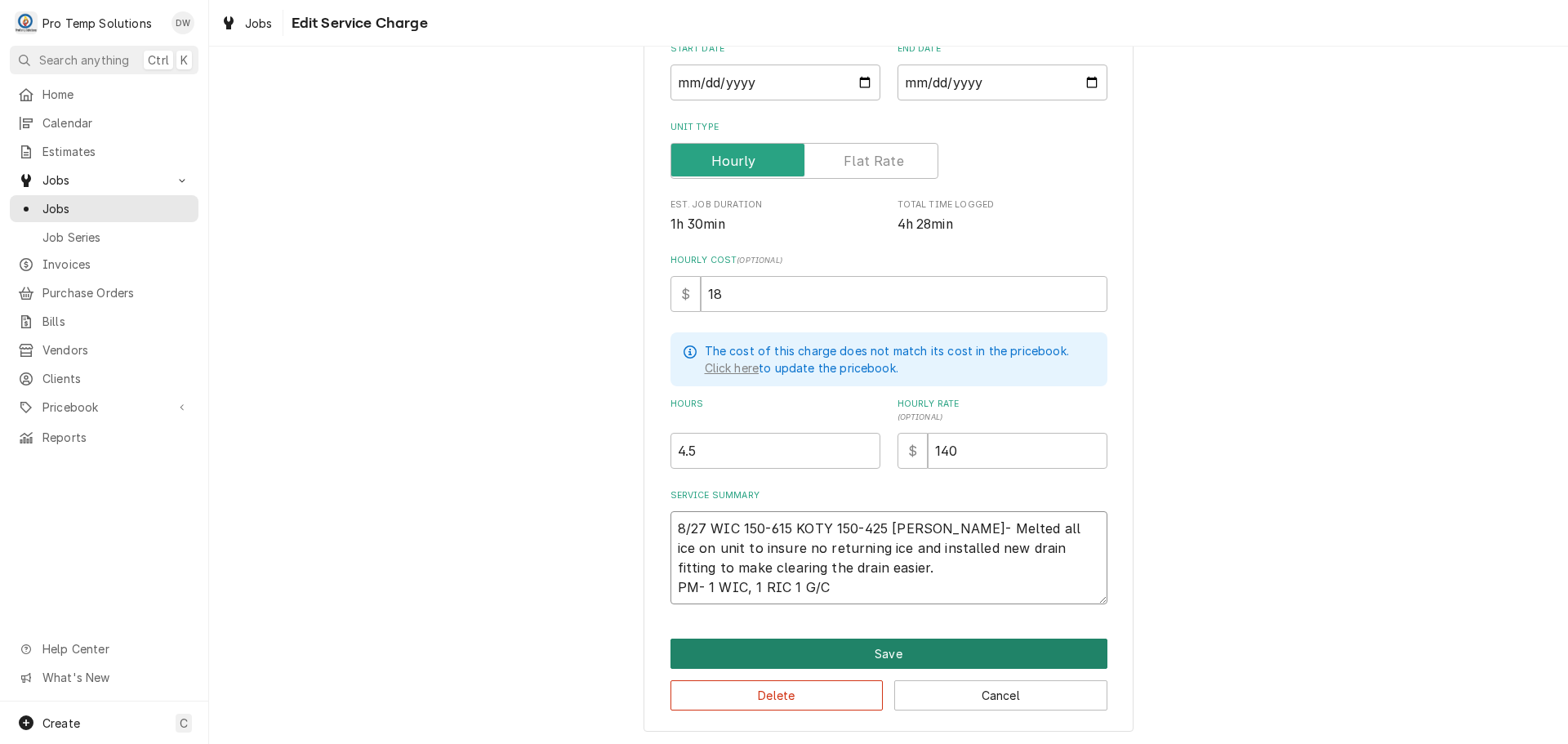
type textarea "8/27 WIC 150-615 KOTY 150-425 [PERSON_NAME]- Melted all ice on unit to insure n…"
click at [877, 651] on button "Save" at bounding box center [889, 653] width 437 height 30
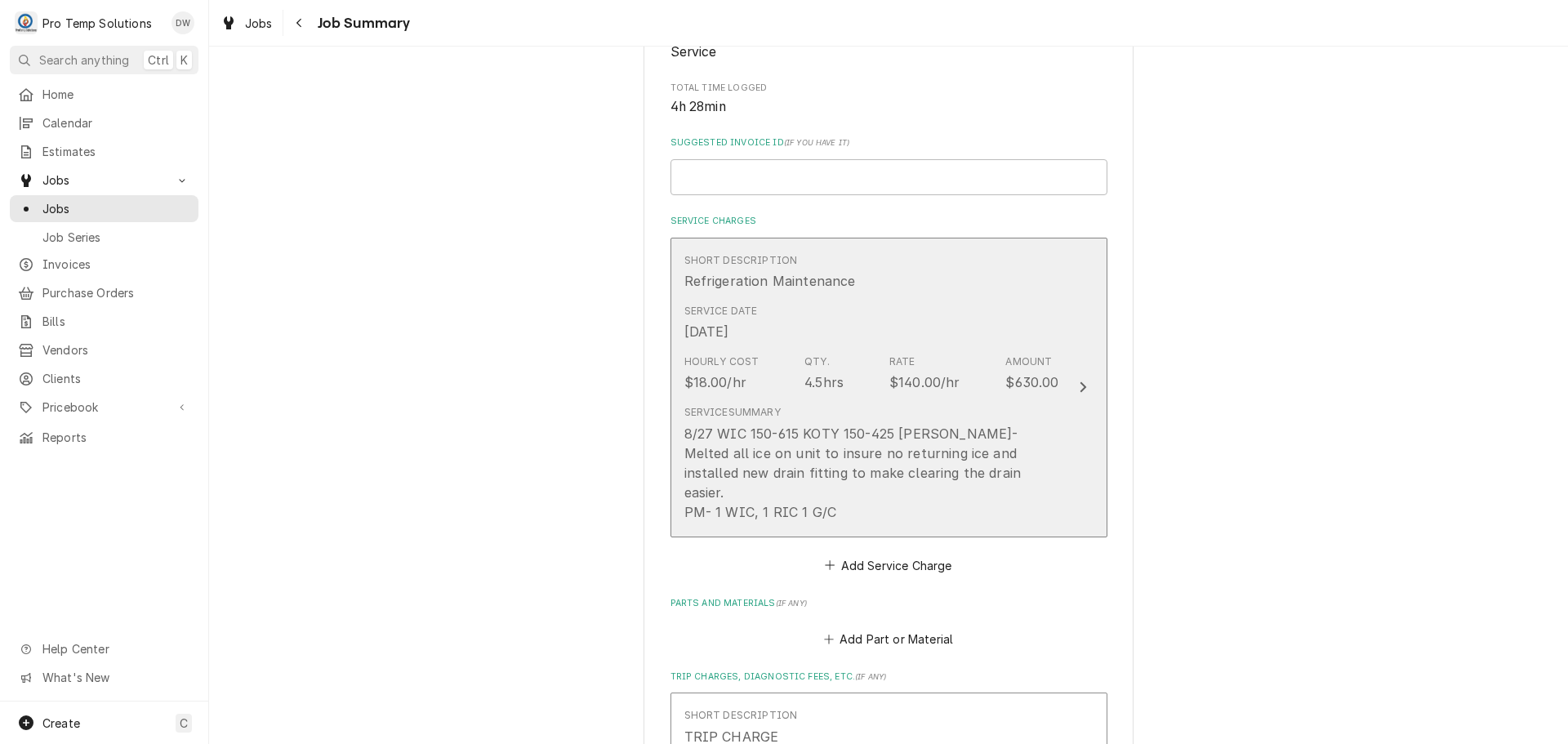
scroll to position [245, 0]
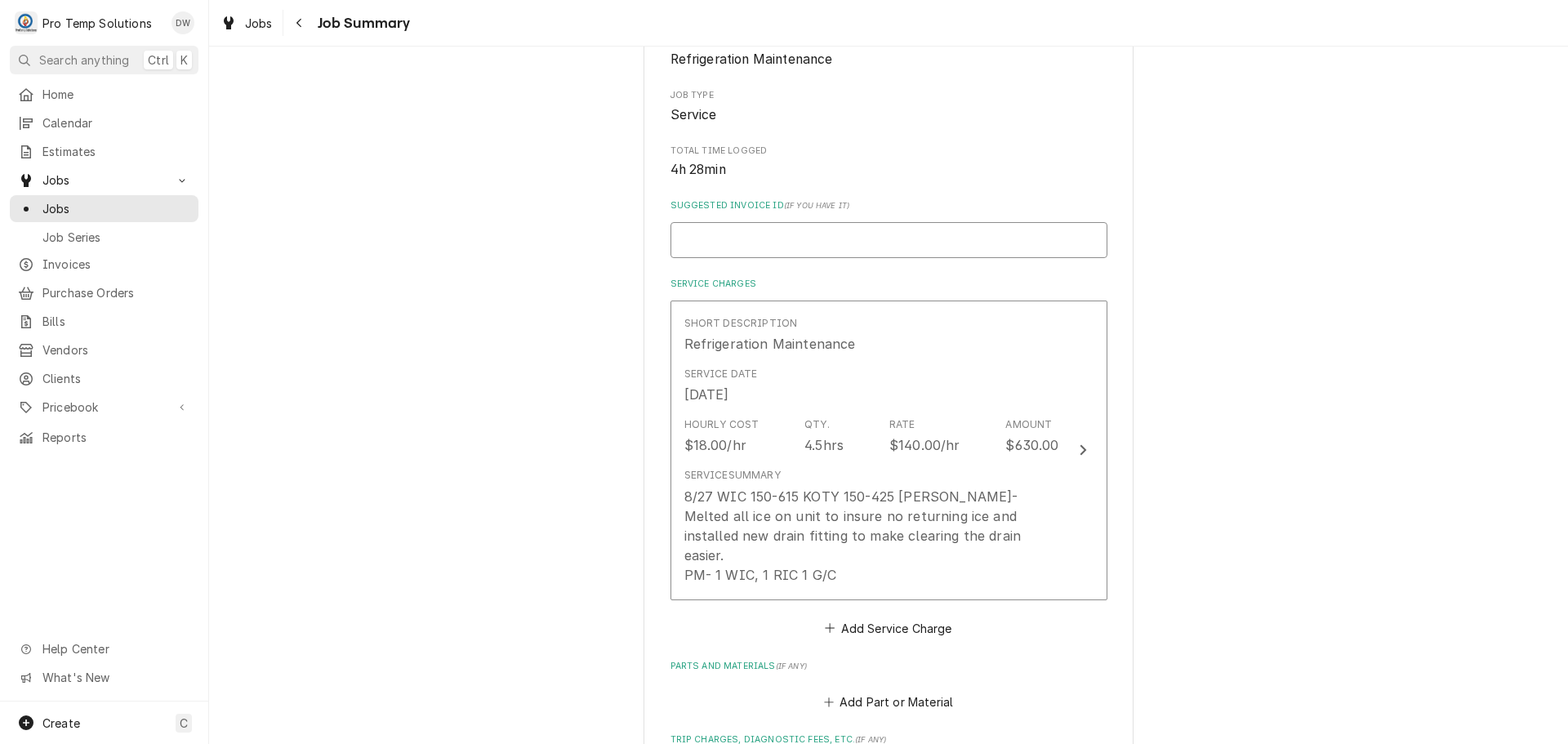
click at [824, 233] on input "Suggested Invoice ID ( if you have it )" at bounding box center [889, 240] width 437 height 36
type textarea "x"
type input "#"
type textarea "x"
type input "#0"
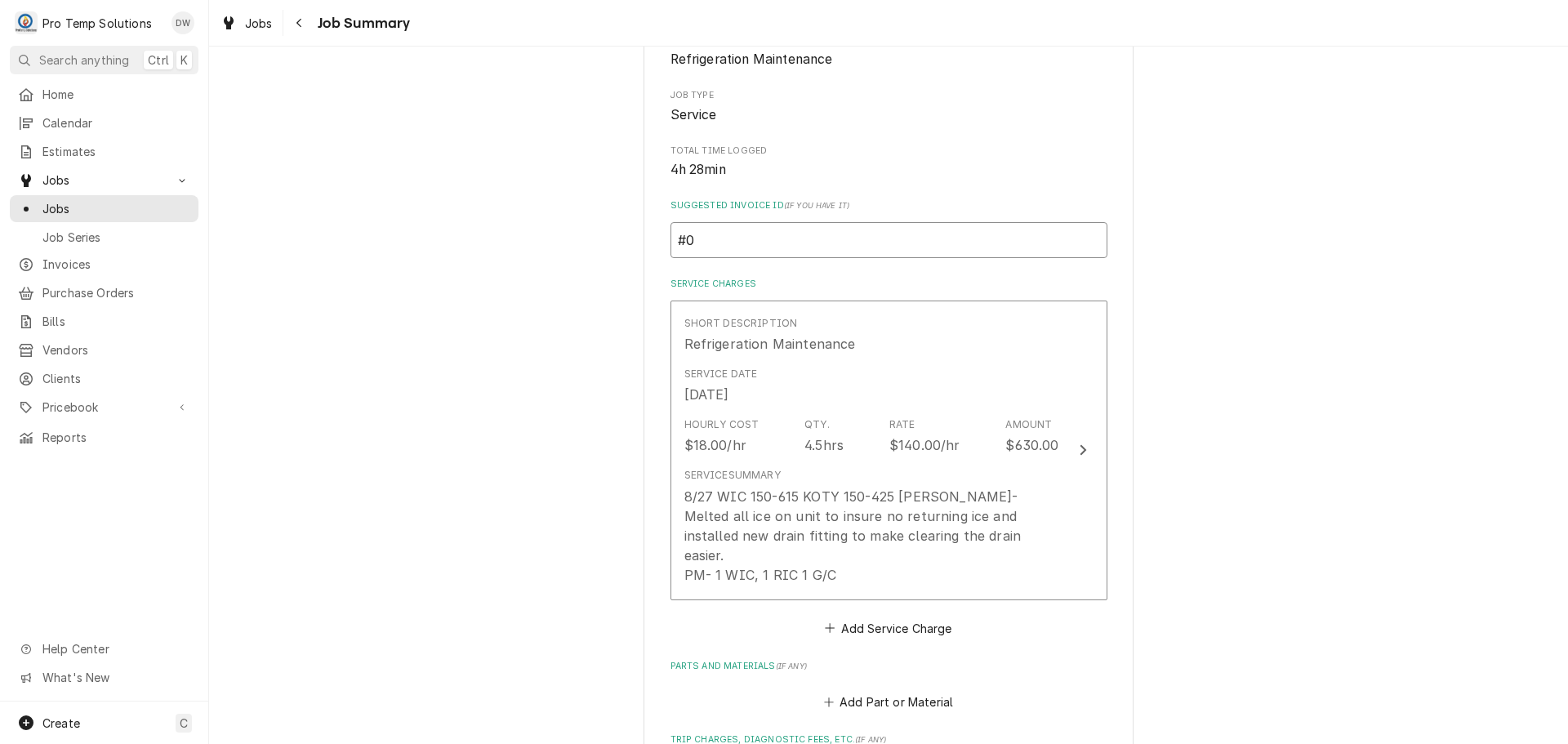
type textarea "x"
type input "#08"
type textarea "x"
type input "#082"
type textarea "x"
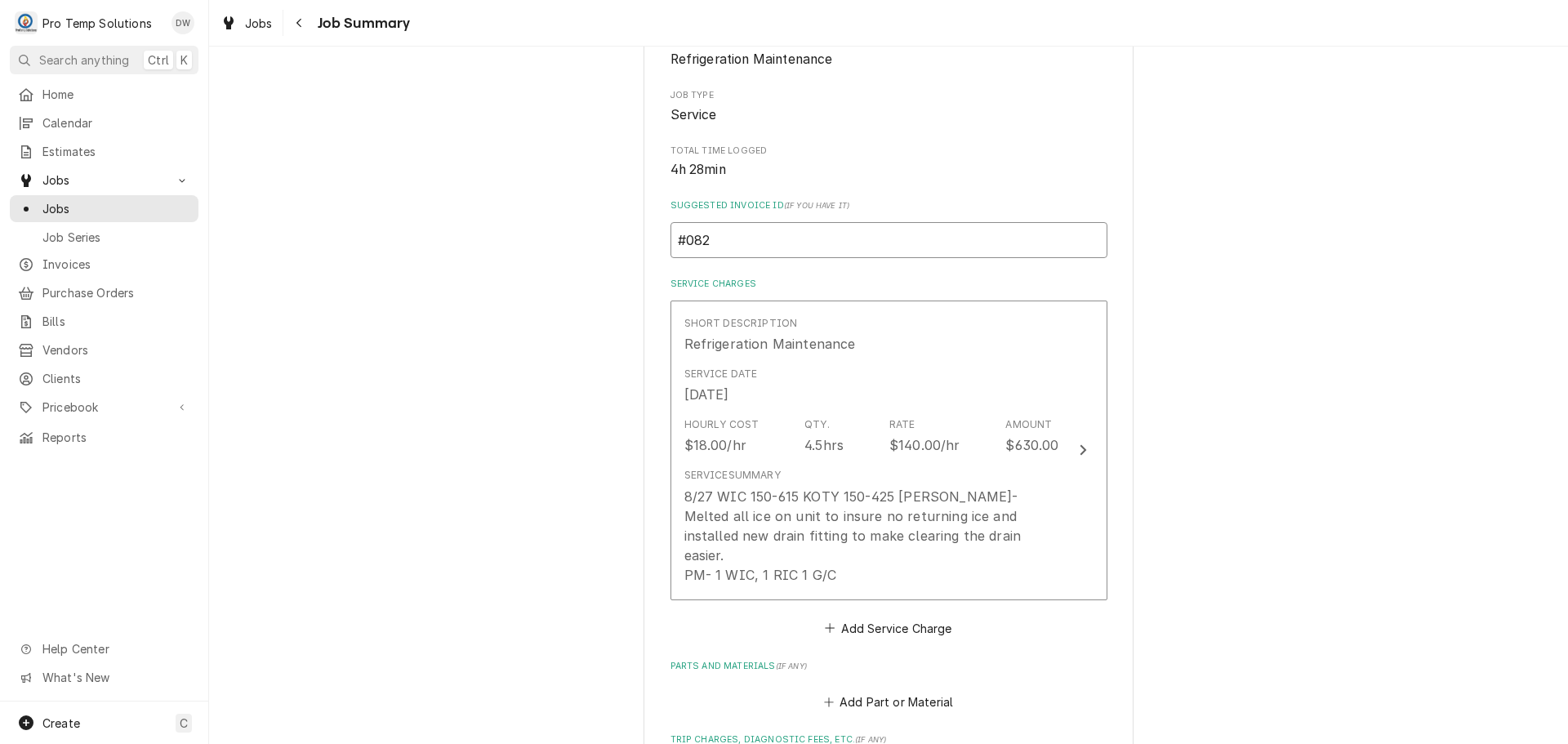
type input "#0827"
type textarea "x"
type input "#08272"
type textarea "x"
type input "#082725"
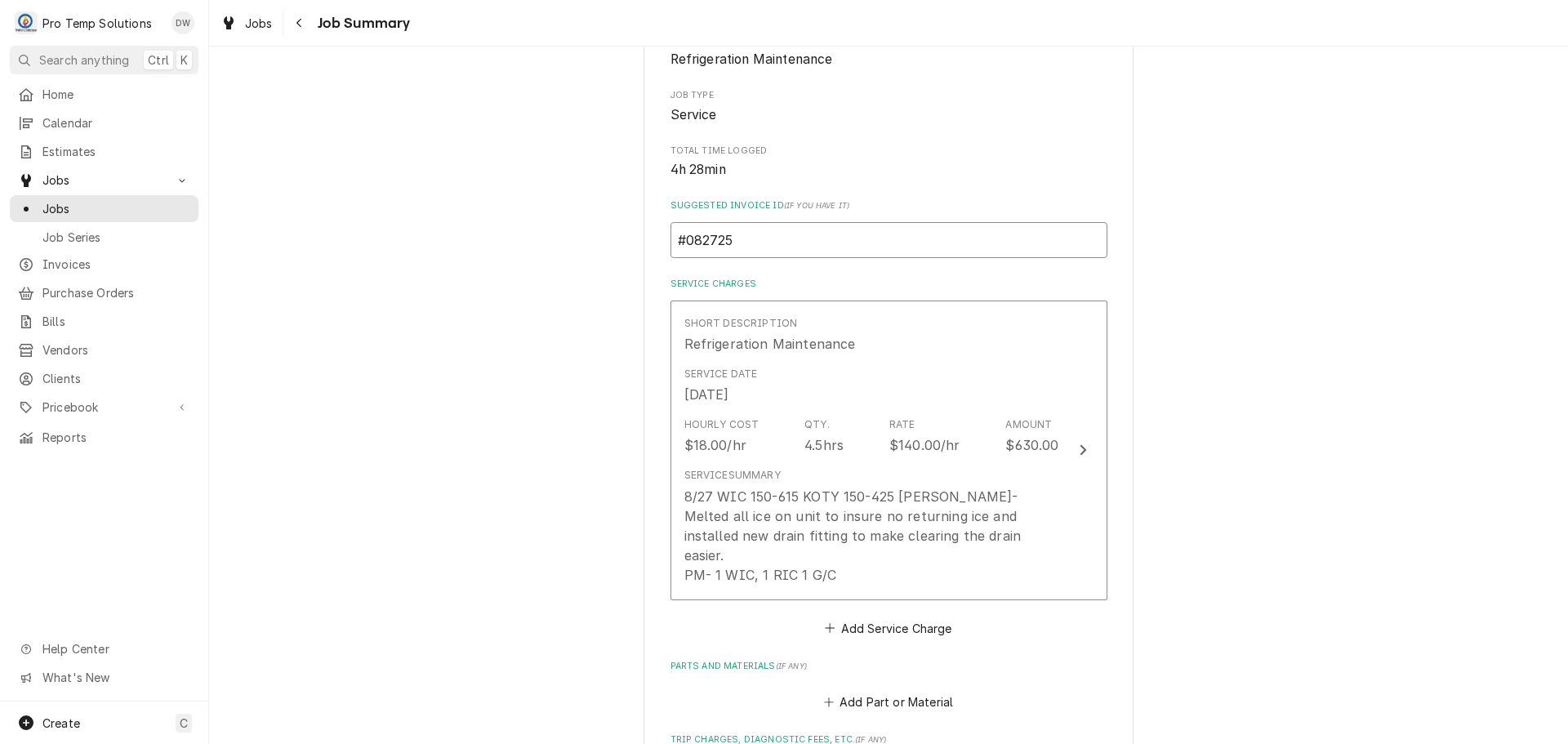
type textarea "x"
type input "#0827250"
type textarea "x"
type input "#08272500"
type textarea "x"
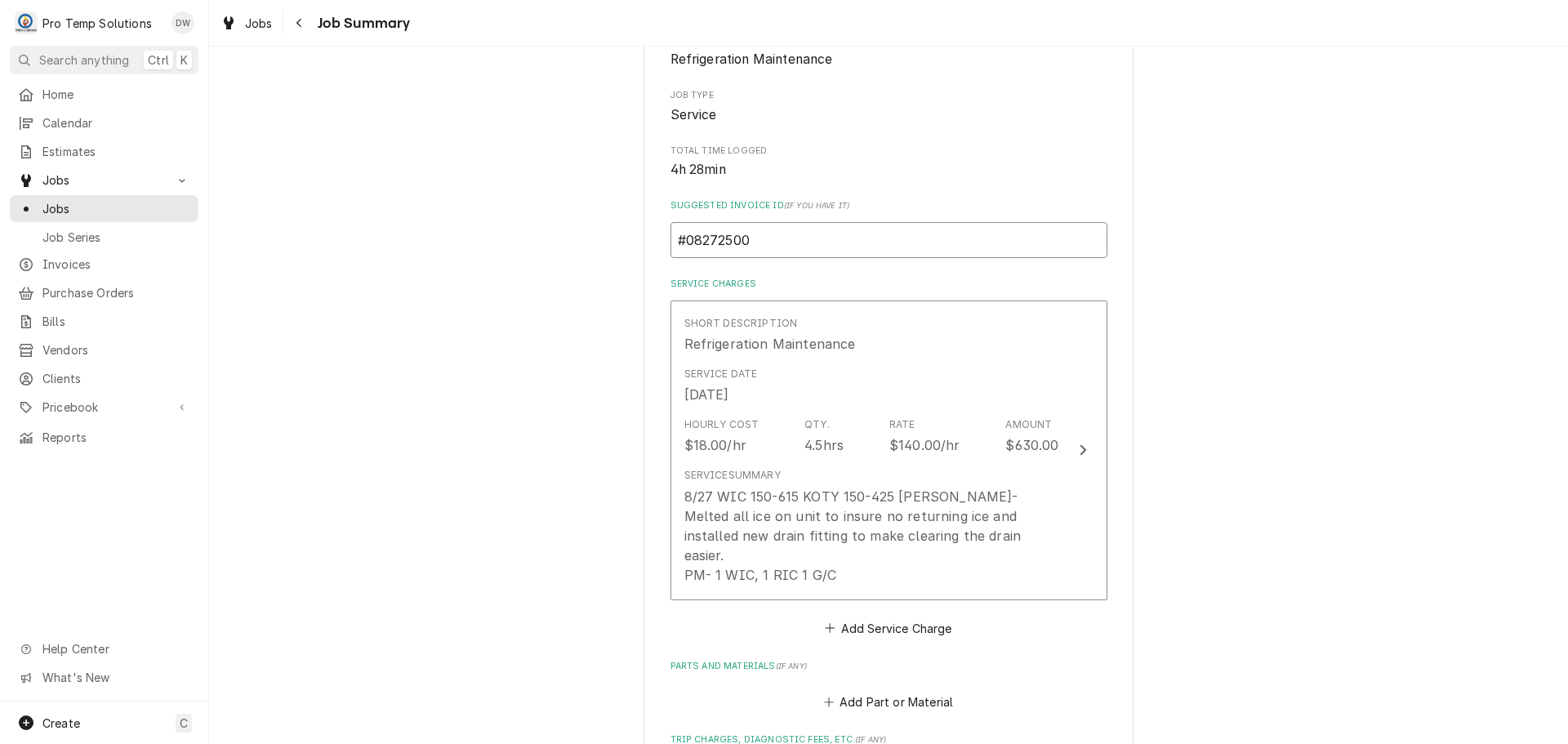
type input "#082725005"
type textarea "x"
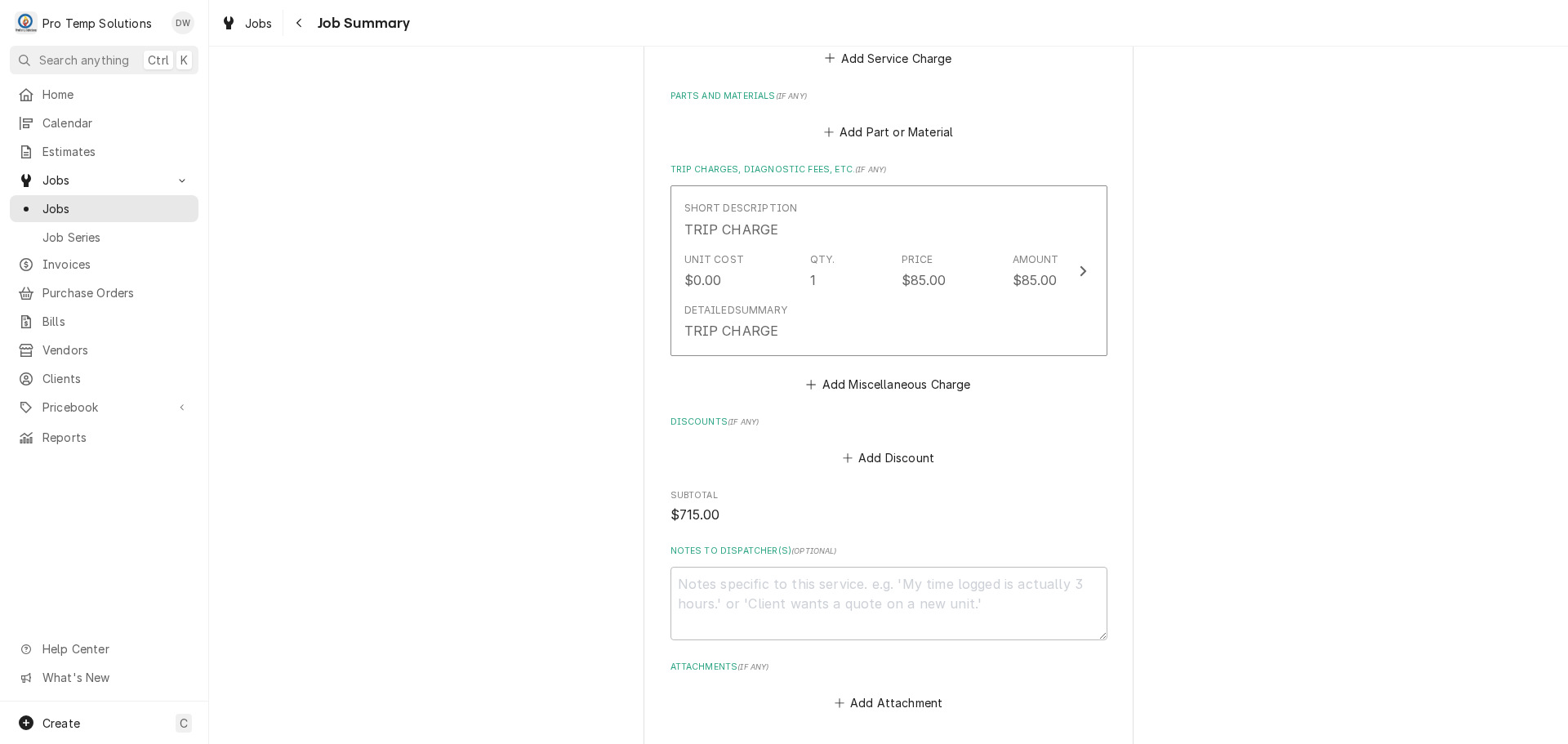
scroll to position [898, 0]
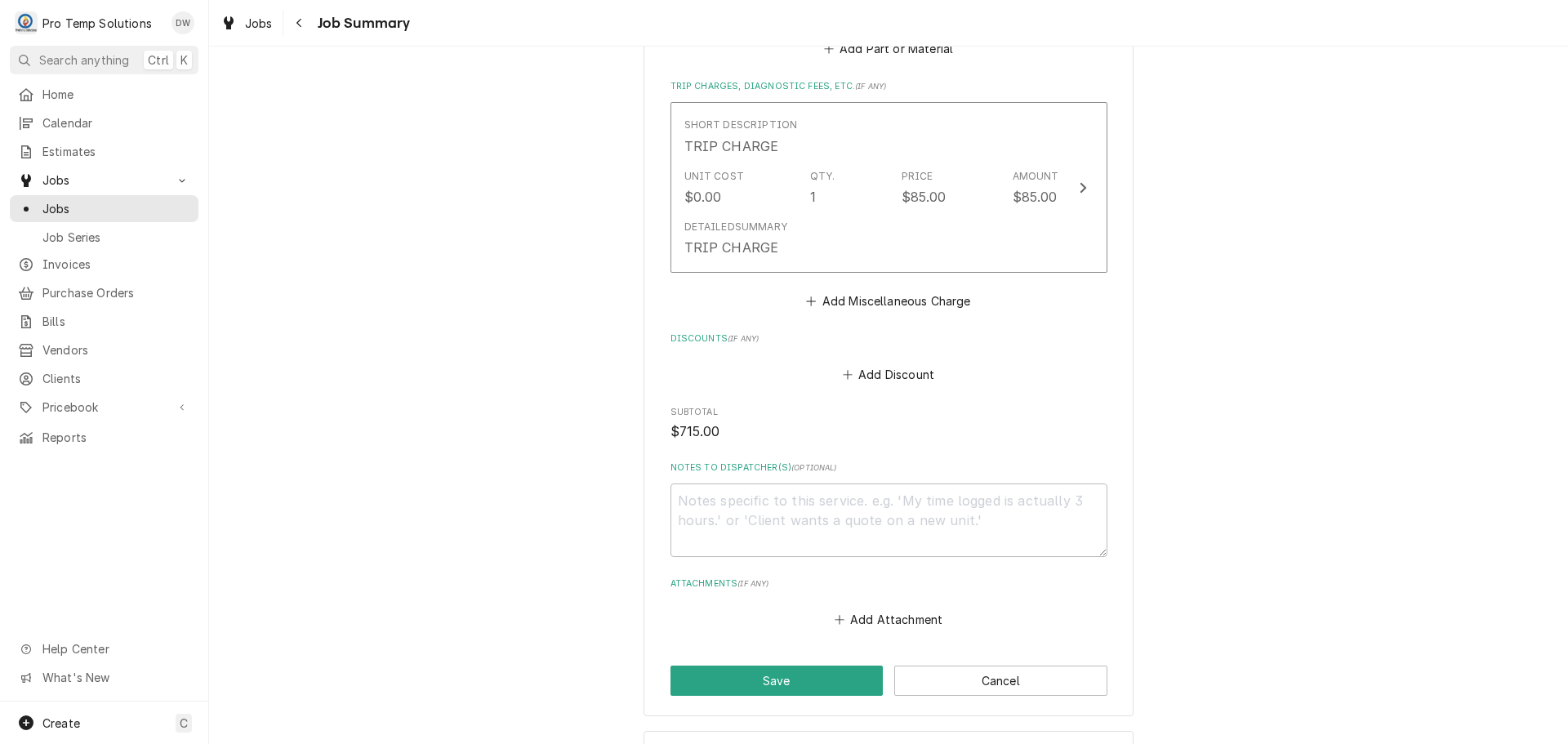
type input "#082725005"
click at [785, 483] on textarea "Notes to Dispatcher(s) ( optional )" at bounding box center [889, 519] width 437 height 73
type textarea "x"
type textarea "#"
type textarea "x"
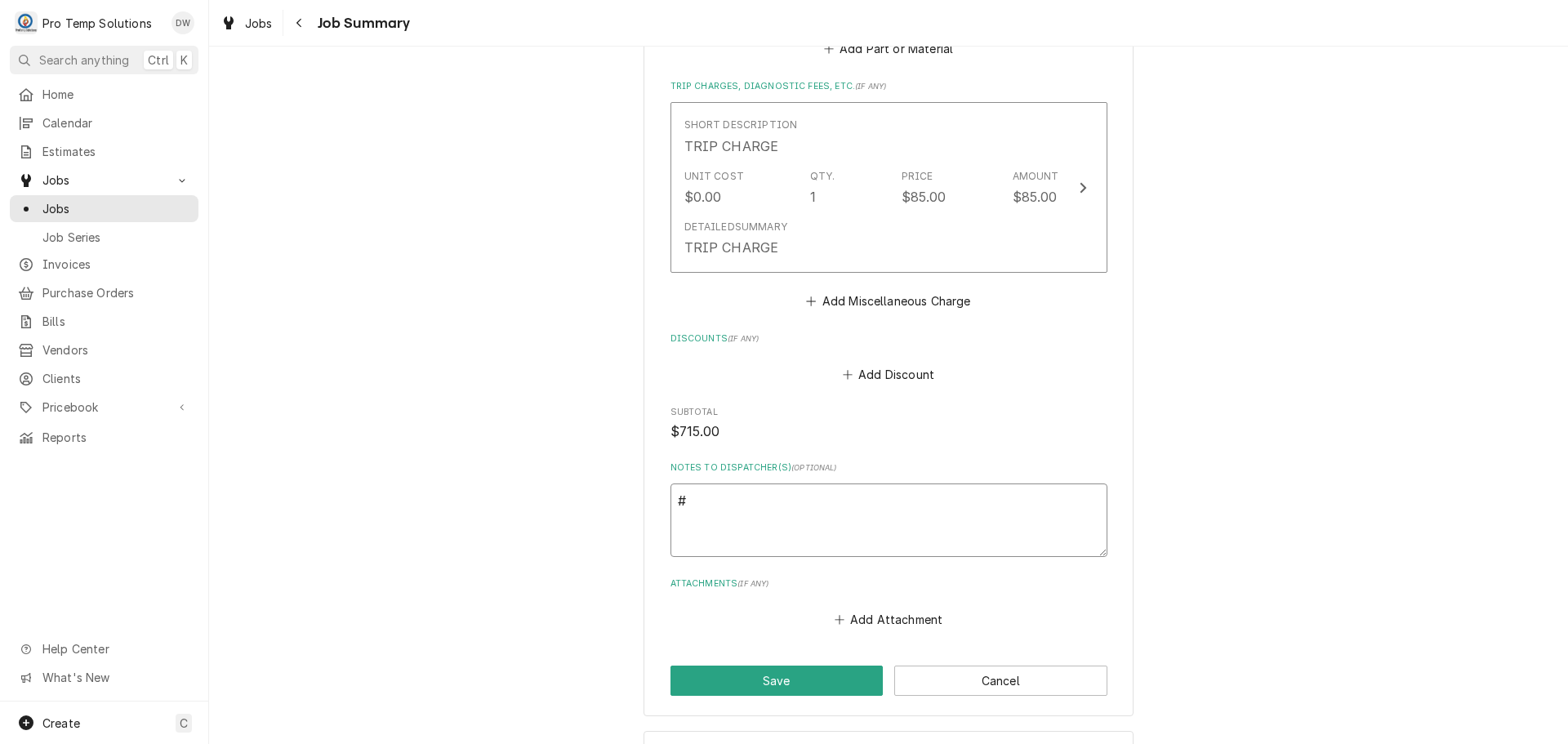
type textarea "#0"
type textarea "x"
type textarea "#08"
type textarea "x"
type textarea "#082"
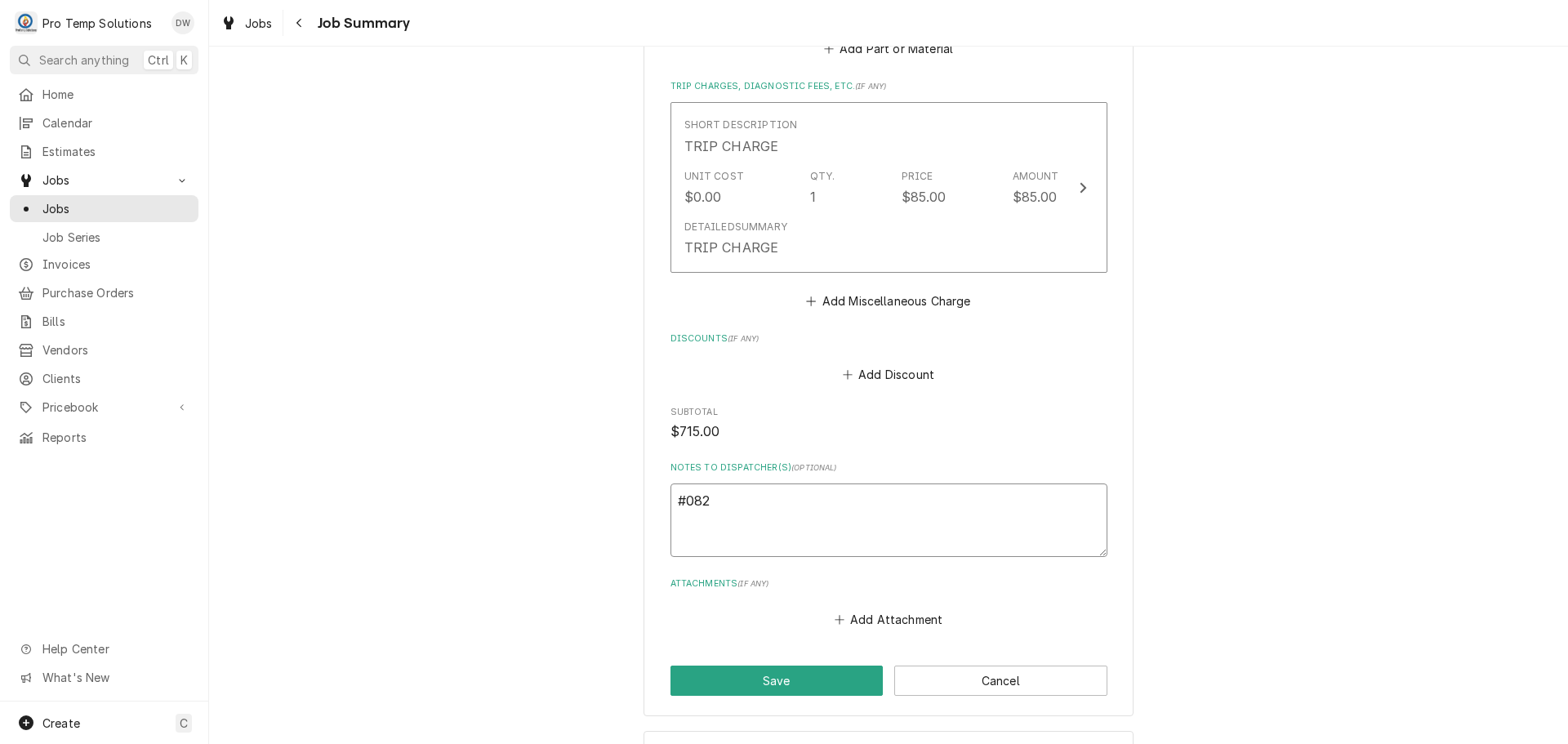
type textarea "x"
type textarea "#0825"
type textarea "x"
type textarea "#082"
type textarea "x"
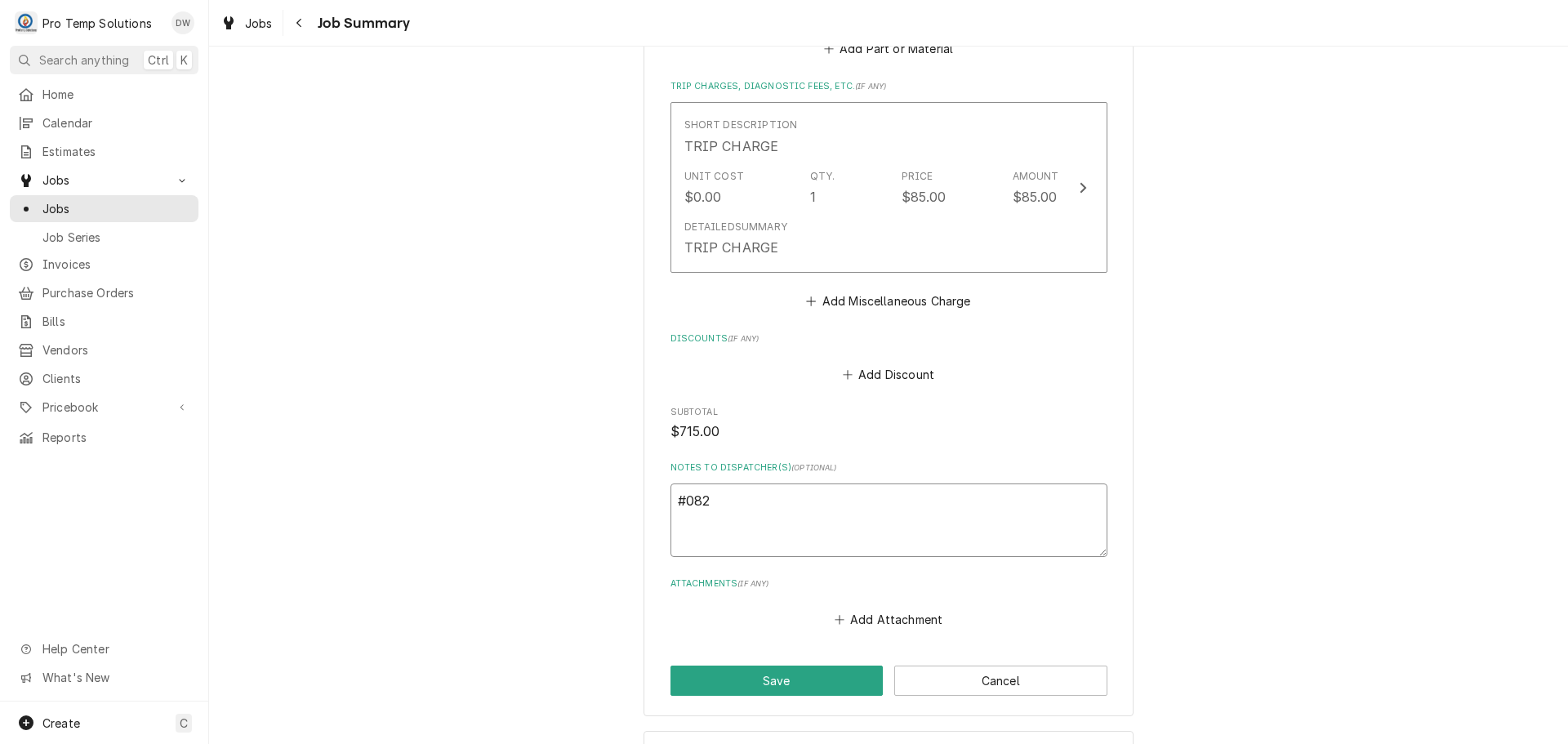
type textarea "#0828"
type textarea "x"
type textarea "#08282"
type textarea "x"
type textarea "#082825"
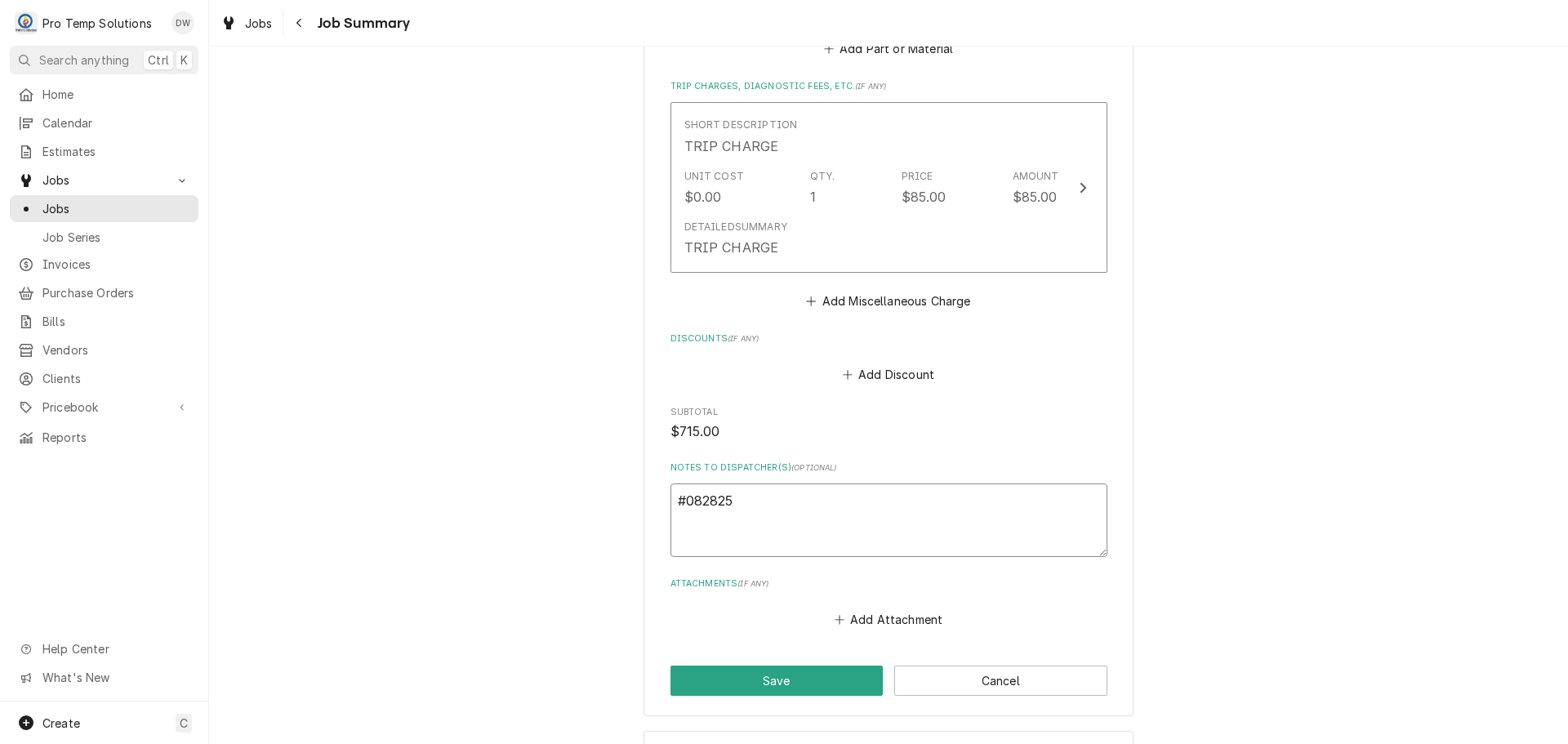
type textarea "x"
type textarea "#0828250"
type textarea "x"
type textarea "#08282500"
type textarea "x"
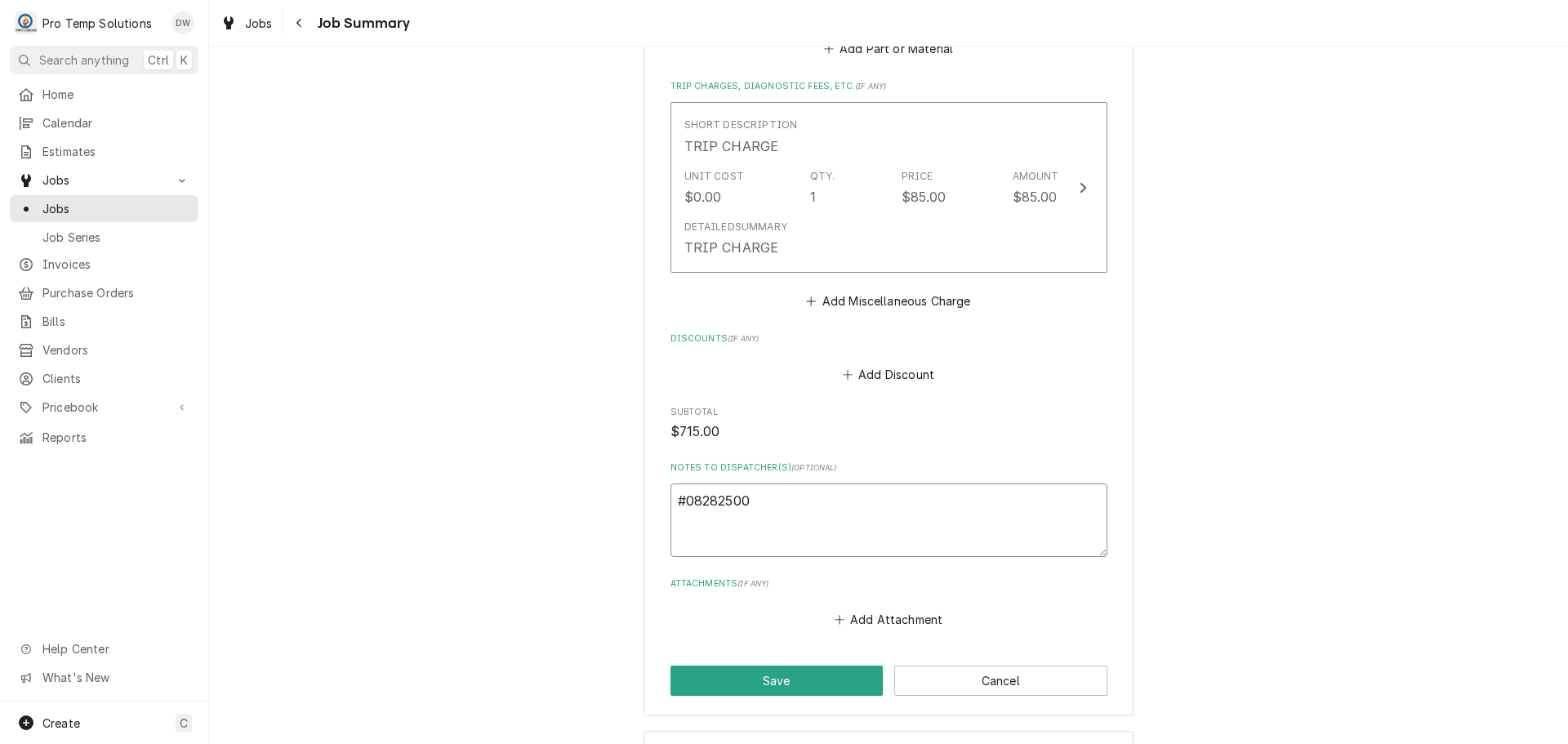
type textarea "#082825005"
type textarea "x"
type textarea "#082825005"
type textarea "x"
type textarea "#082825005 E"
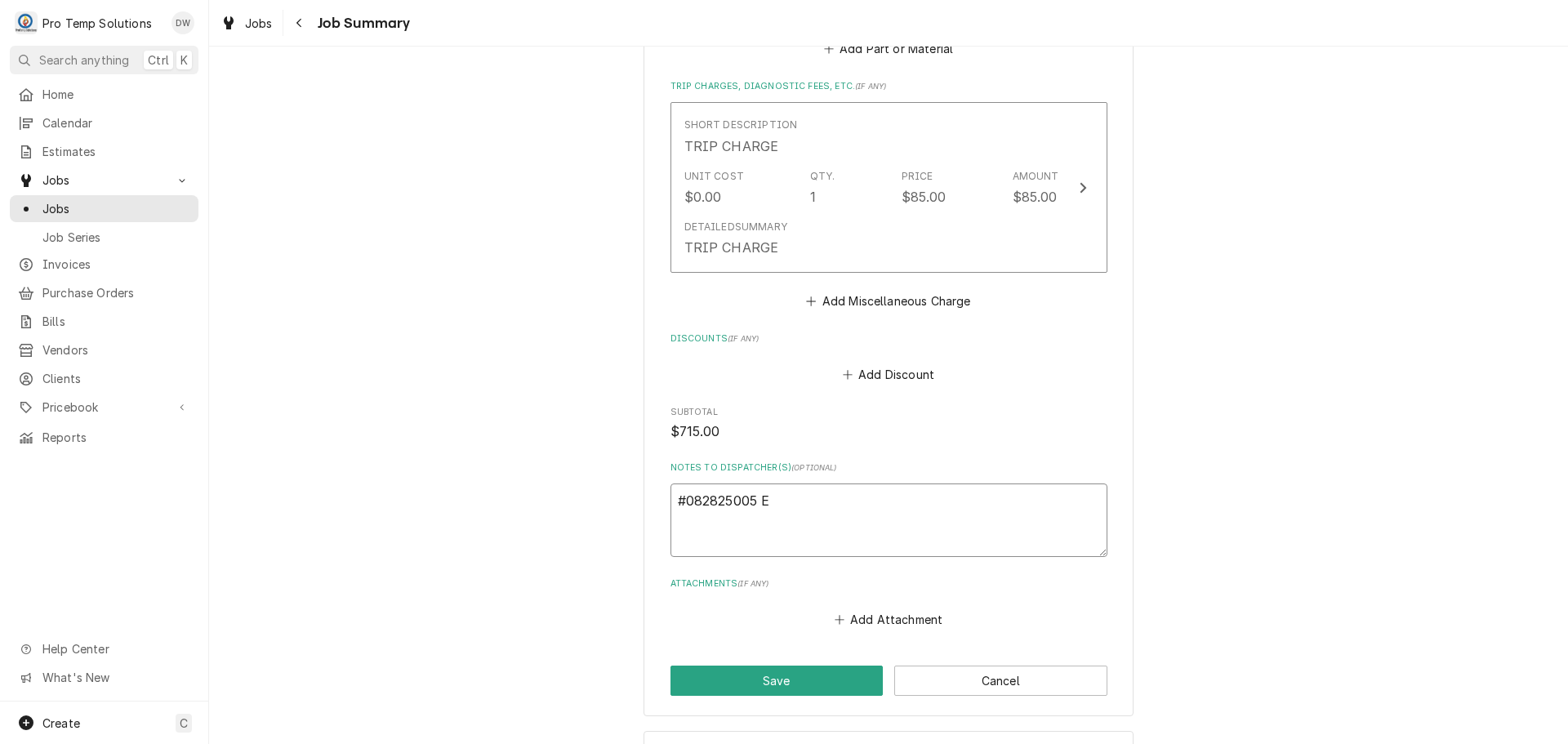
type textarea "x"
type textarea "#082825005 ED"
type textarea "x"
type textarea "#082825005 EDI"
type textarea "x"
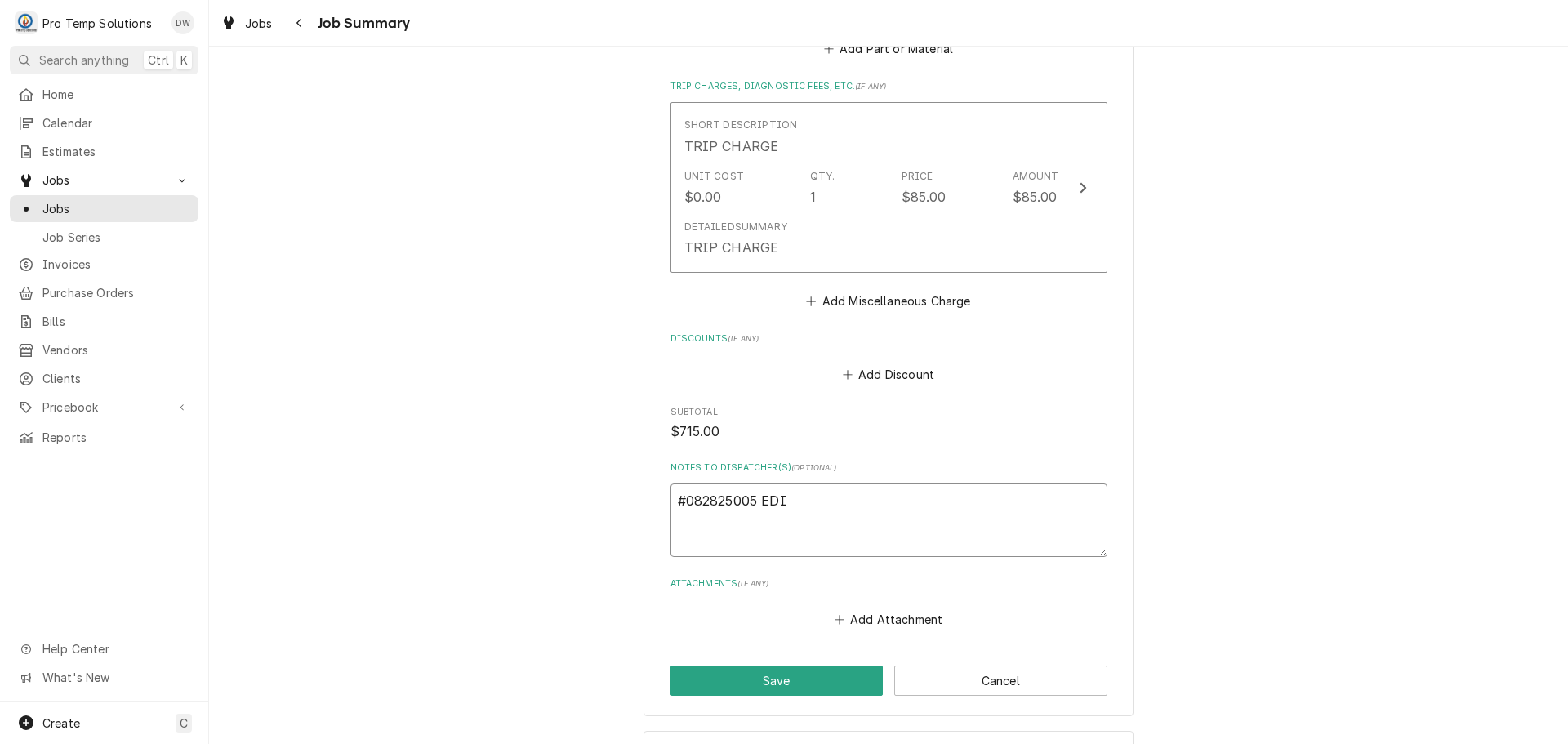
type textarea "#082825005 EDIT"
type textarea "x"
type textarea "#082825005 EDIT"
type textarea "x"
type textarea "#082825005 EDIT B"
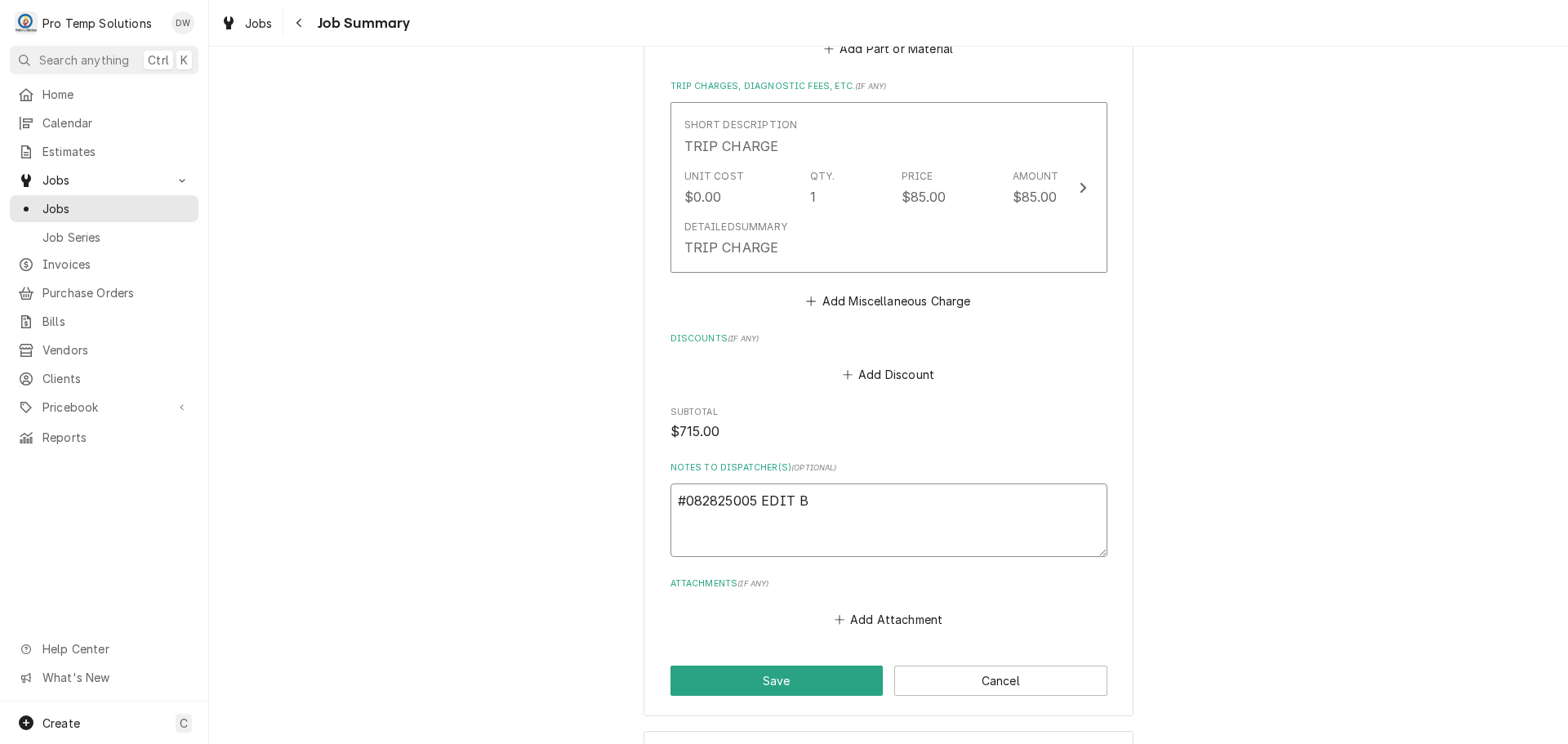
type textarea "x"
type textarea "#082825005 EDIT BR"
click at [772, 666] on button "Save" at bounding box center [777, 681] width 213 height 30
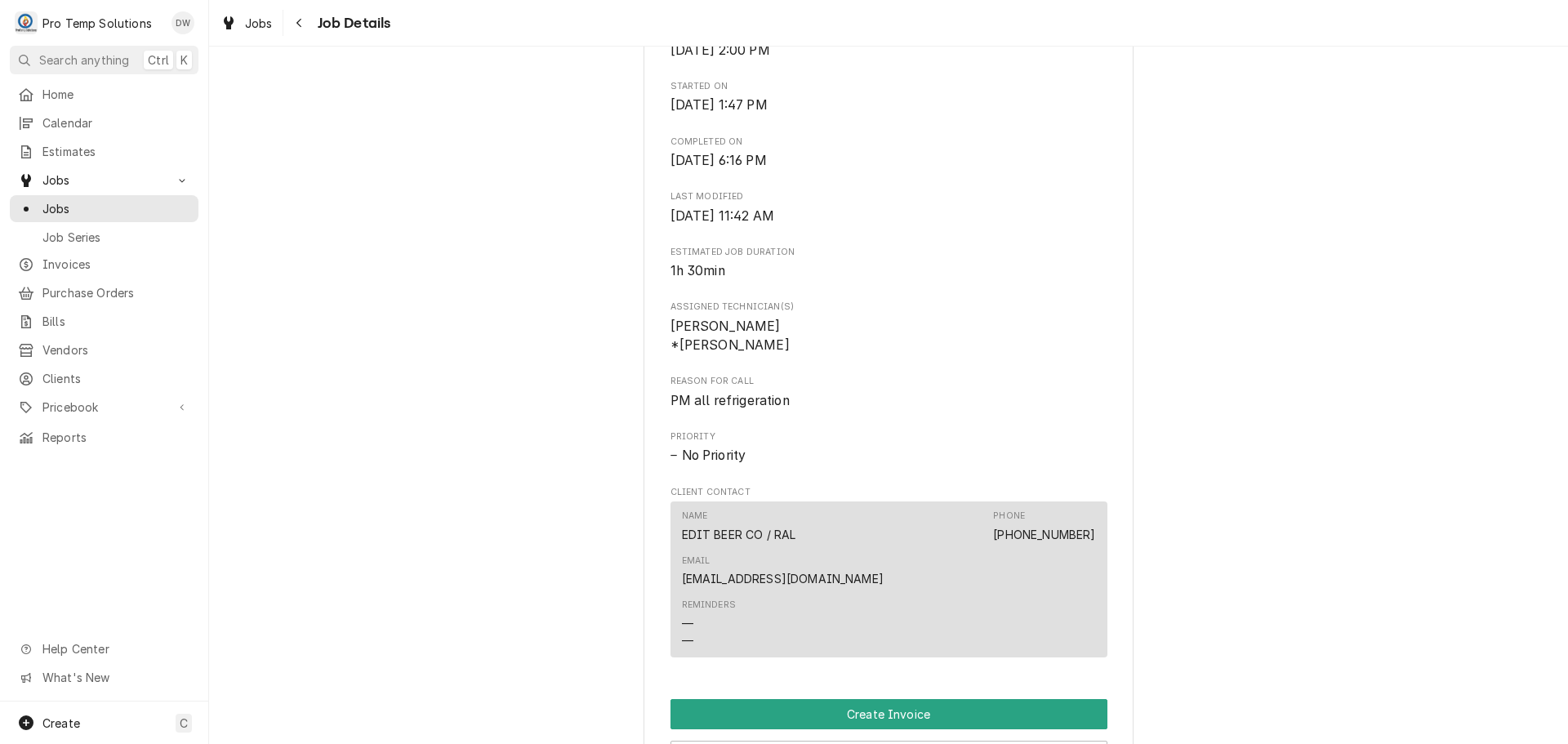
scroll to position [980, 0]
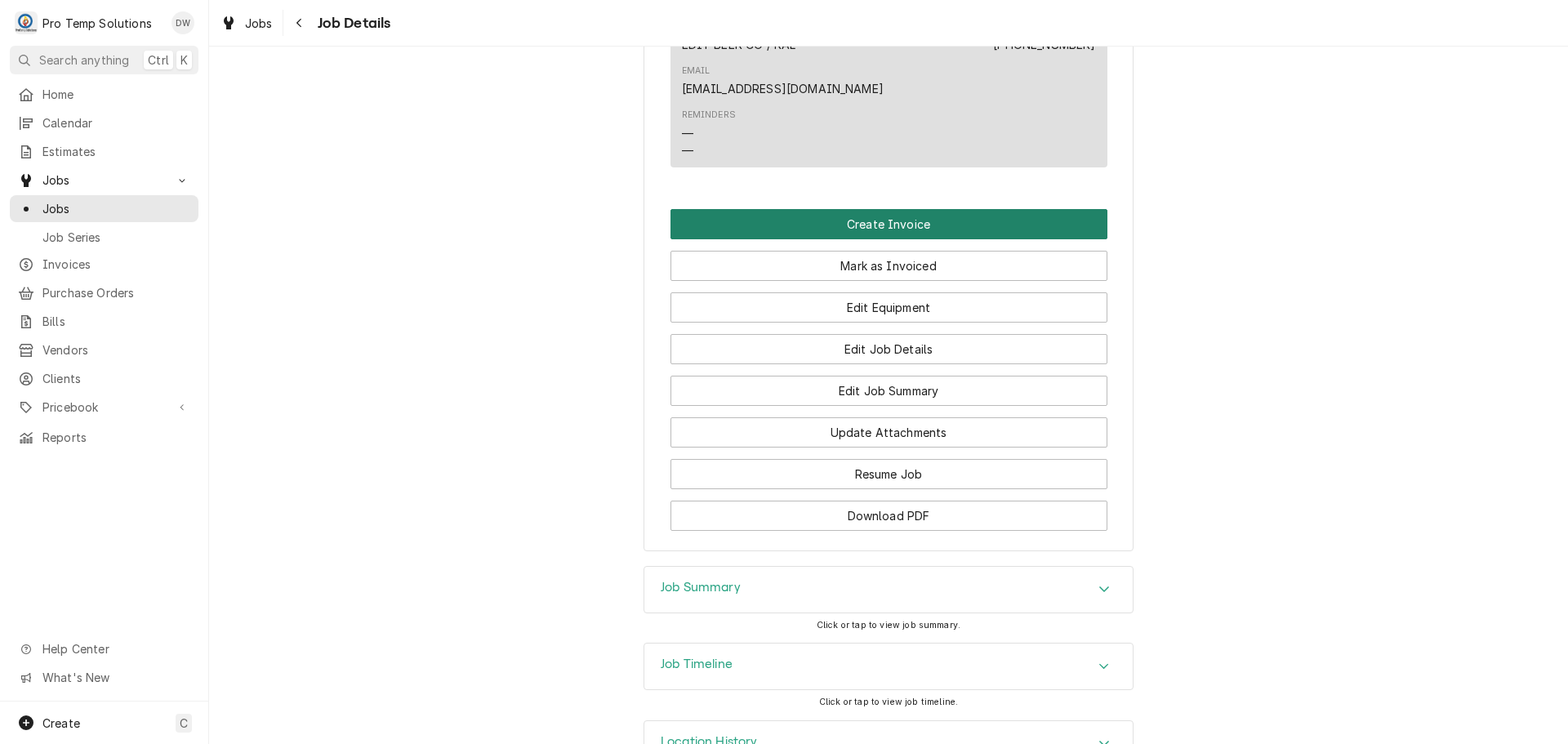
click at [876, 209] on button "Create Invoice" at bounding box center [889, 224] width 437 height 30
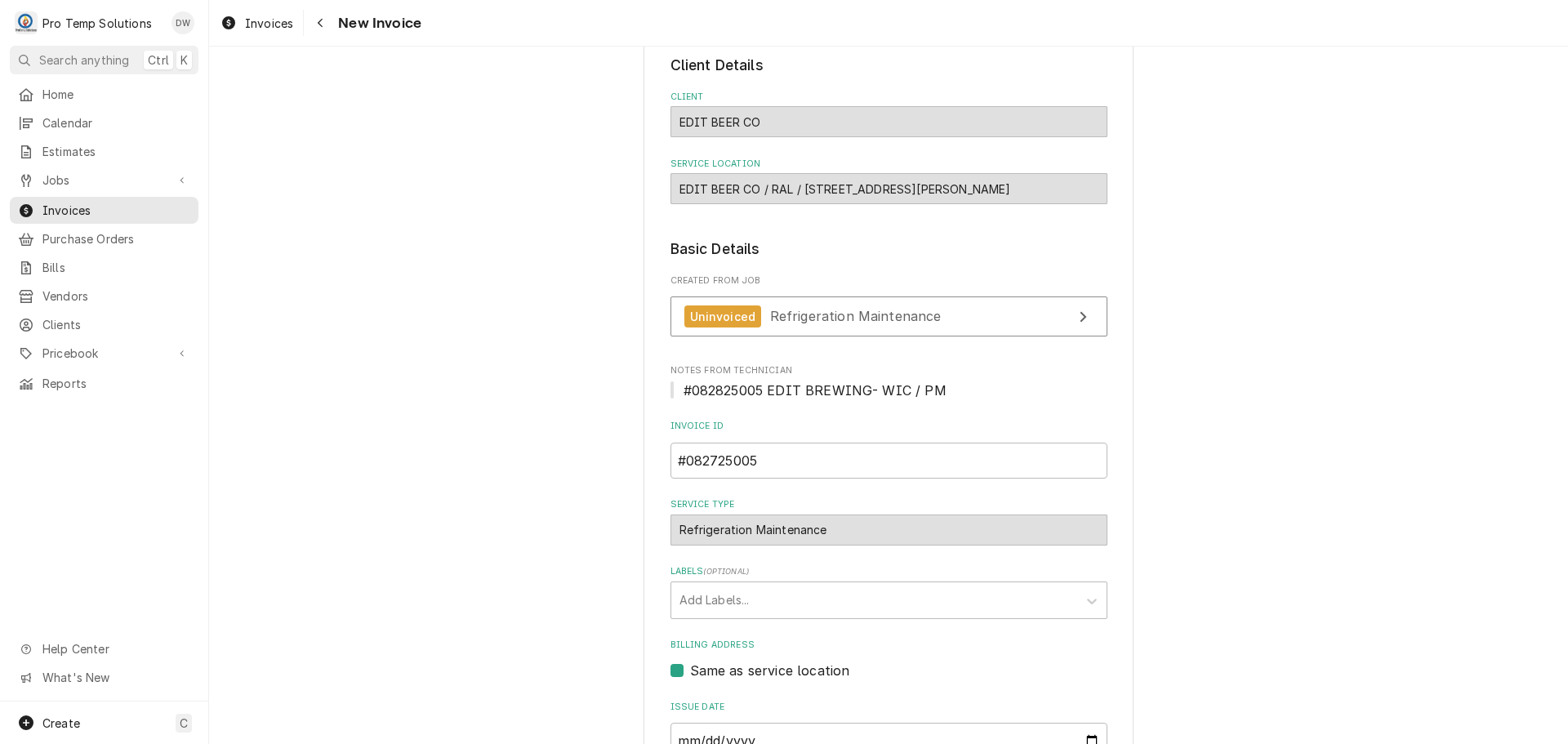
scroll to position [322, 0]
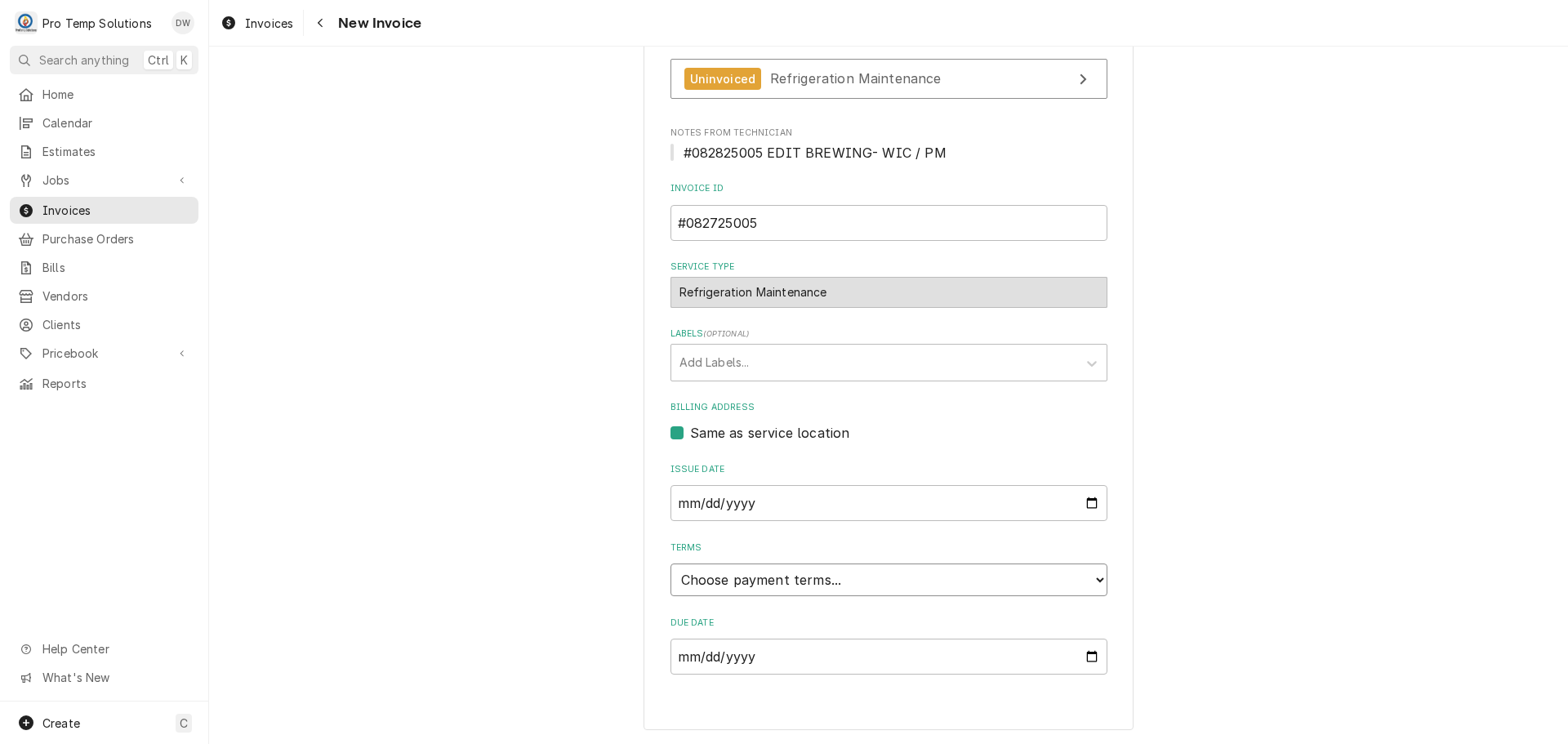
click at [747, 578] on select "Choose payment terms... Same Day Net 7 Net 14 Net 21 Net 30 Net 45 Net 60 Net 90" at bounding box center [889, 579] width 437 height 32
click at [1326, 442] on div "Please provide the following information to create your invoice: Client Details…" at bounding box center [888, 243] width 1358 height 1003
click at [1083, 505] on input "[DATE]" at bounding box center [889, 503] width 437 height 36
type input "[DATE]"
click at [746, 582] on select "Choose payment terms... Same Day Net 7 Net 14 Net 21 Net 30 Net 45 Net 60 Net 90" at bounding box center [889, 579] width 437 height 32
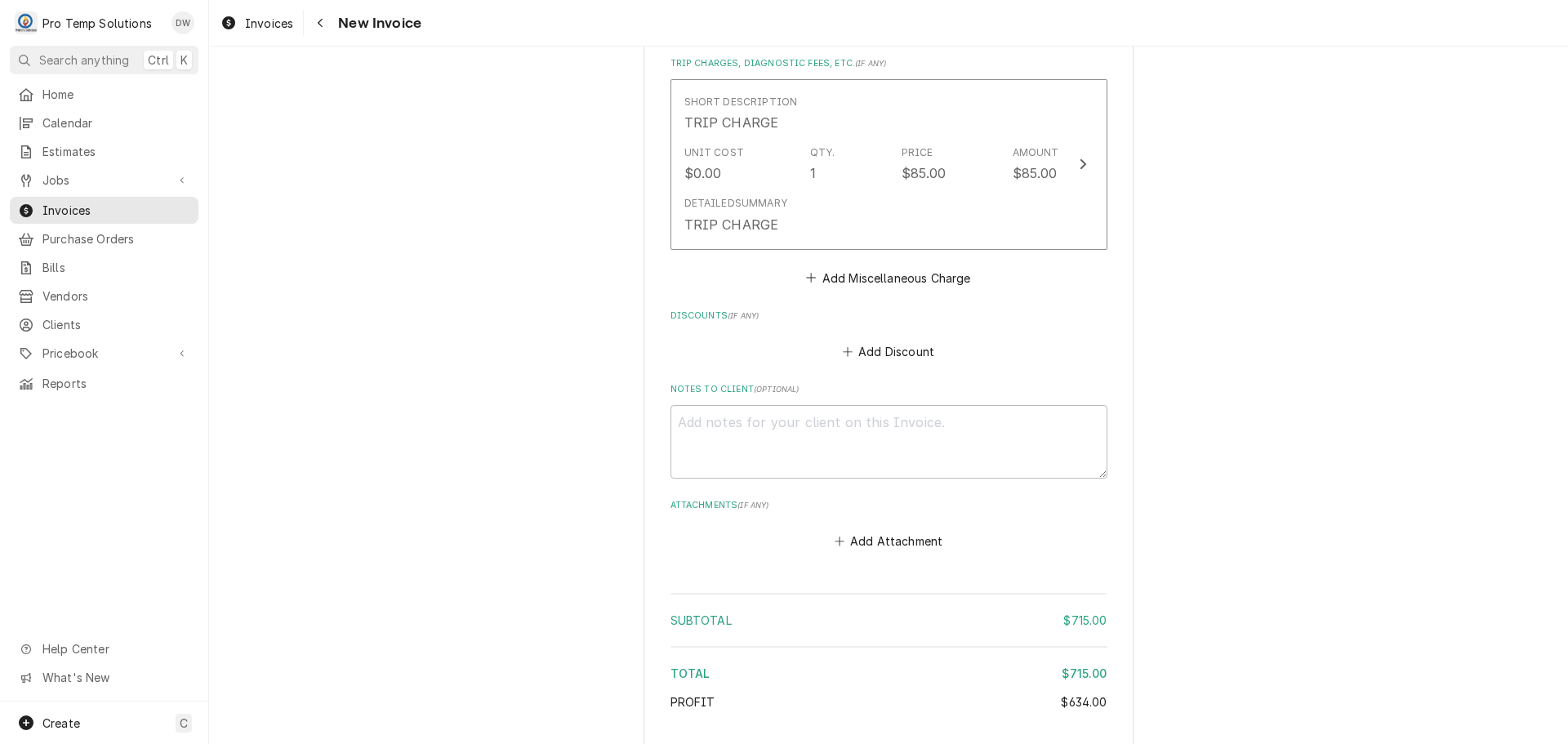
scroll to position [1565, 0]
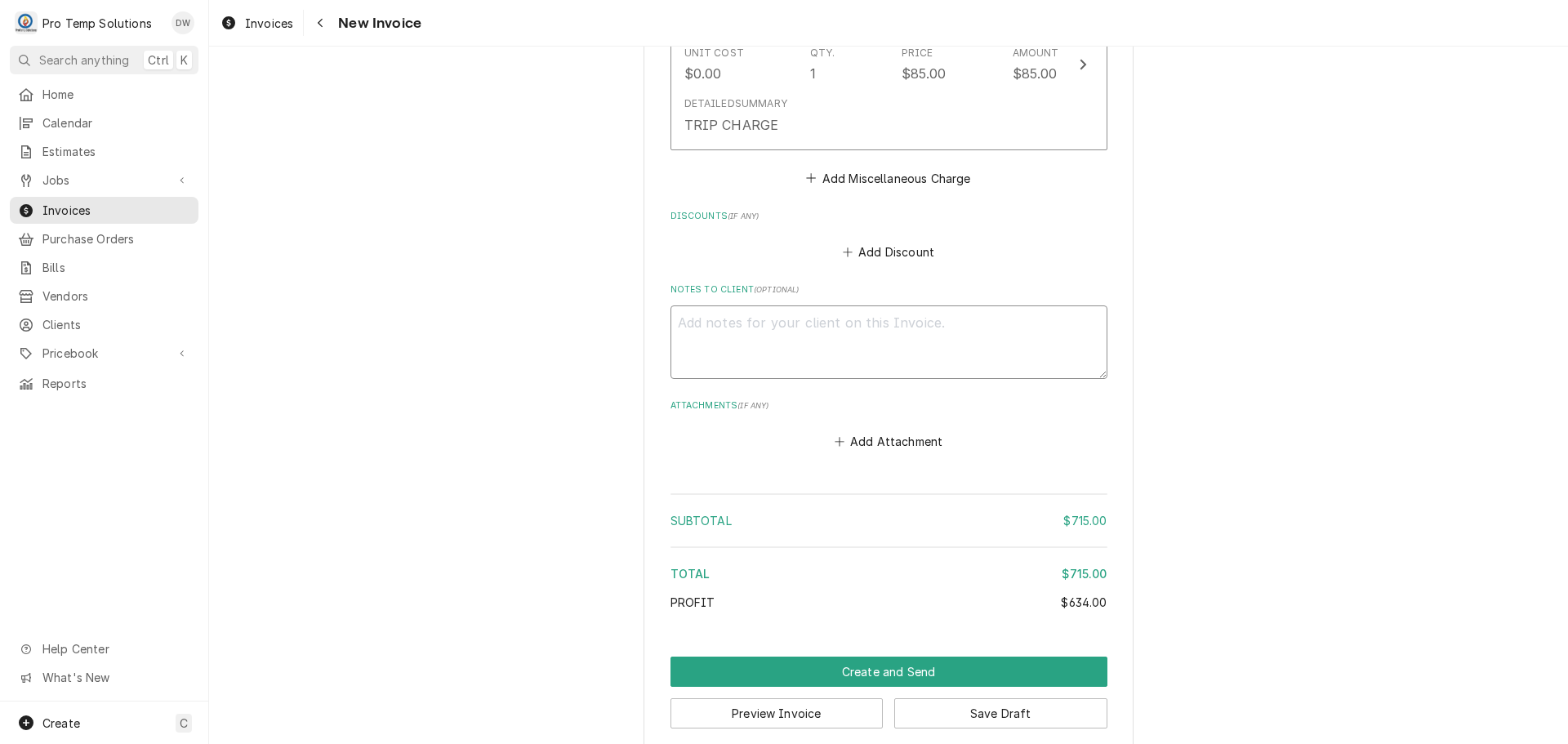
click at [675, 306] on textarea "Notes to Client ( optional )" at bounding box center [889, 342] width 437 height 73
type textarea "x"
type textarea "#"
type textarea "x"
type textarea "#0"
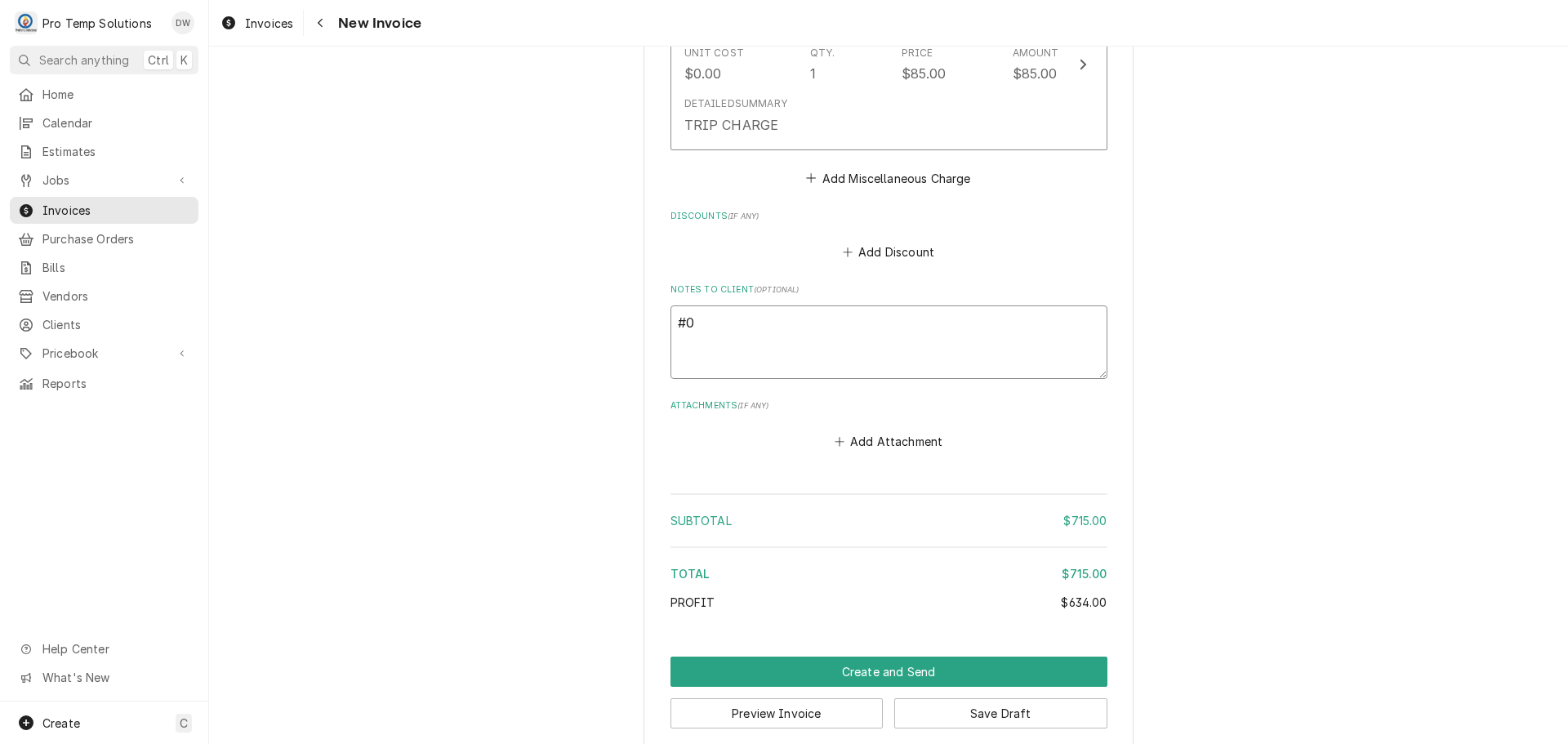
type textarea "x"
type textarea "#08"
type textarea "x"
type textarea "#082"
type textarea "x"
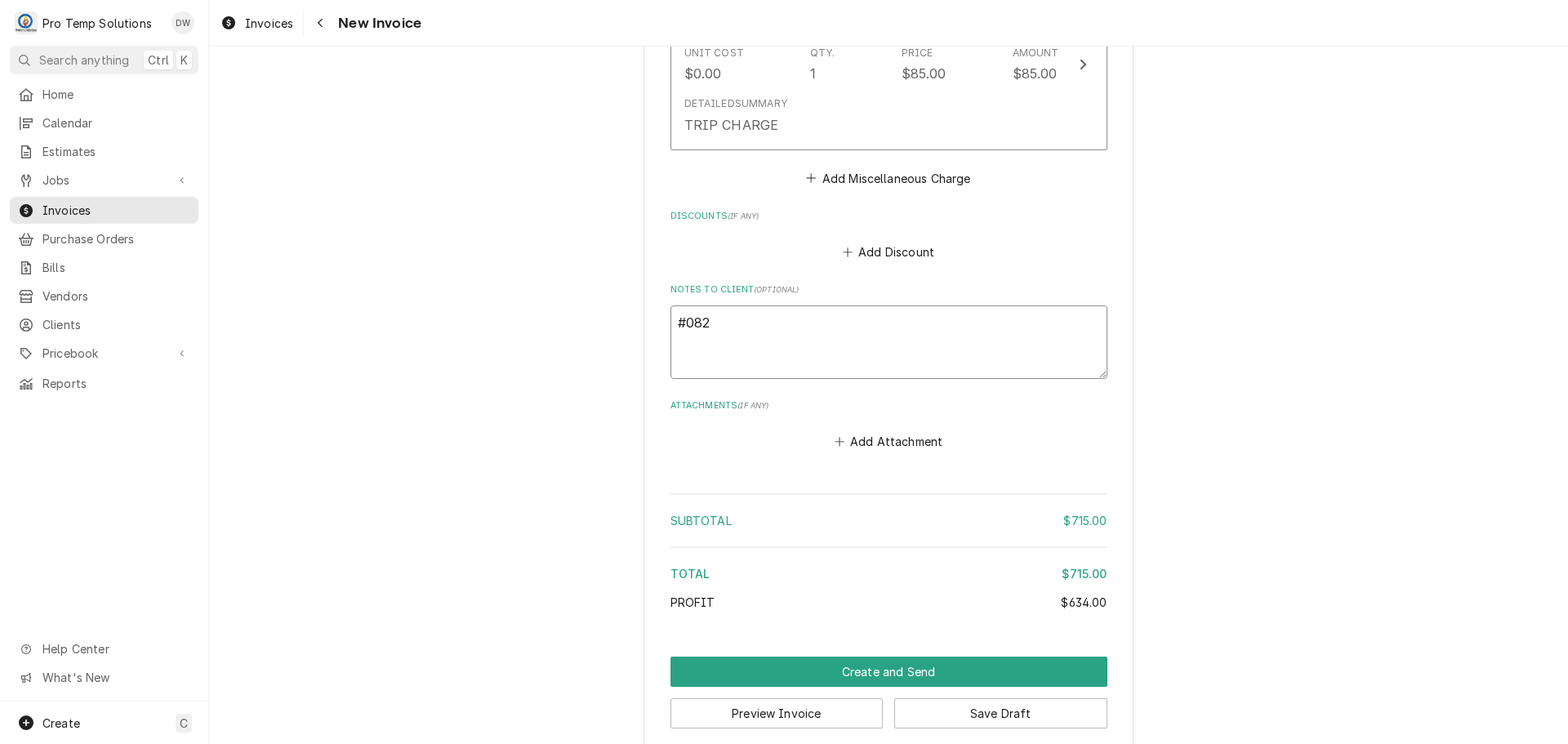
type textarea "#0827"
type textarea "x"
type textarea "#08272"
type textarea "x"
type textarea "#082725"
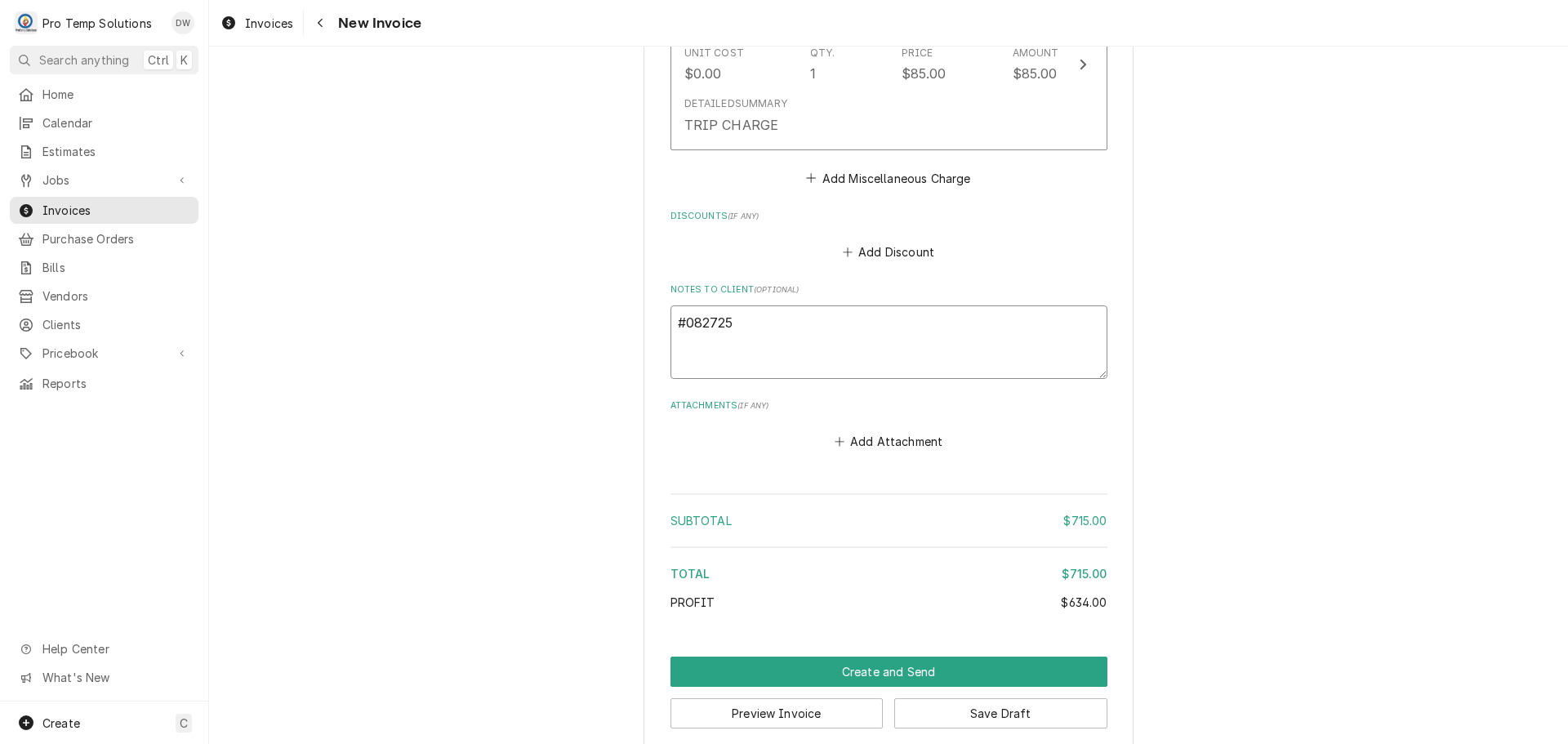
type textarea "x"
type textarea "#0827250"
type textarea "x"
type textarea "#08272500"
type textarea "x"
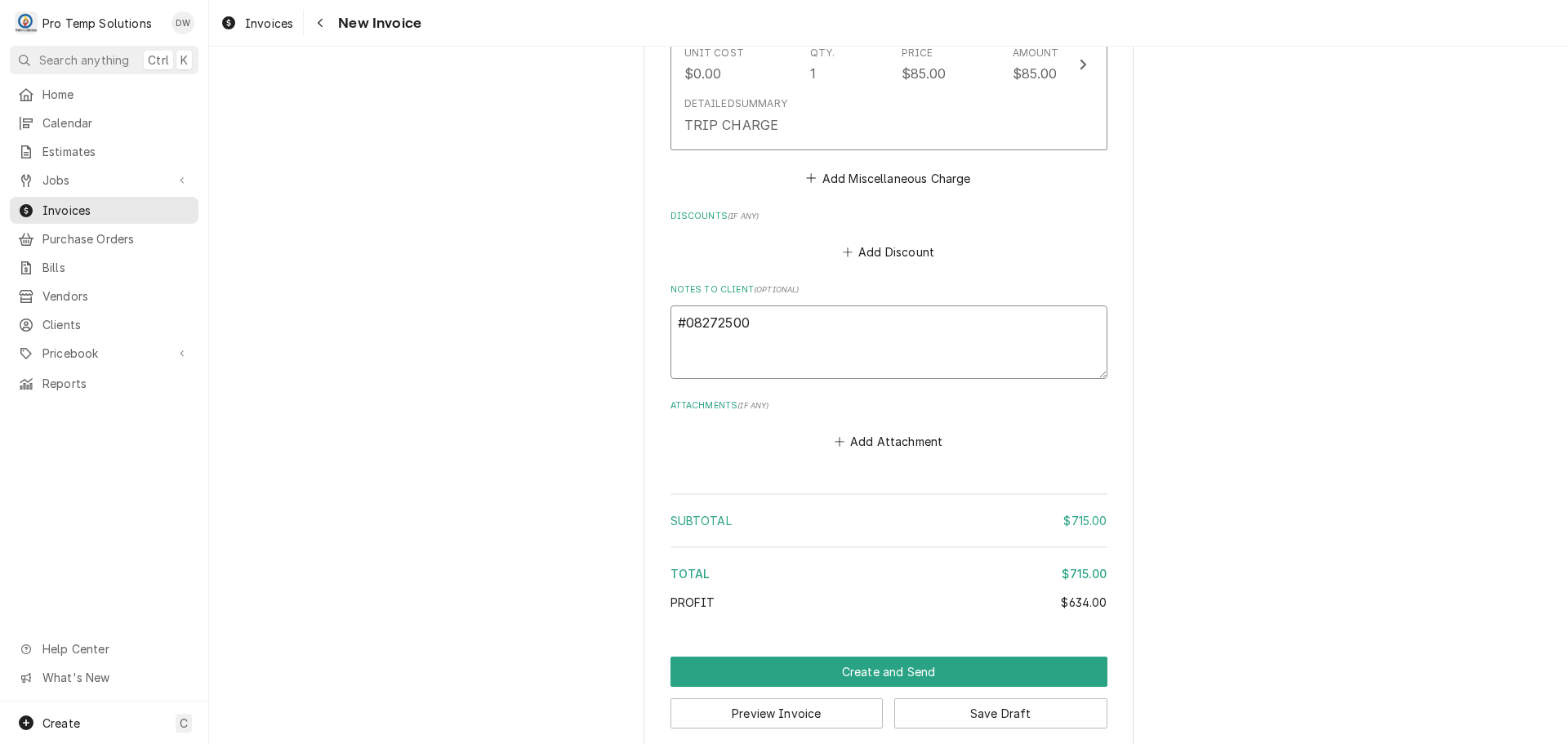
type textarea "#082725005"
type textarea "x"
type textarea "#082725005"
type textarea "x"
type textarea "#082725005 E"
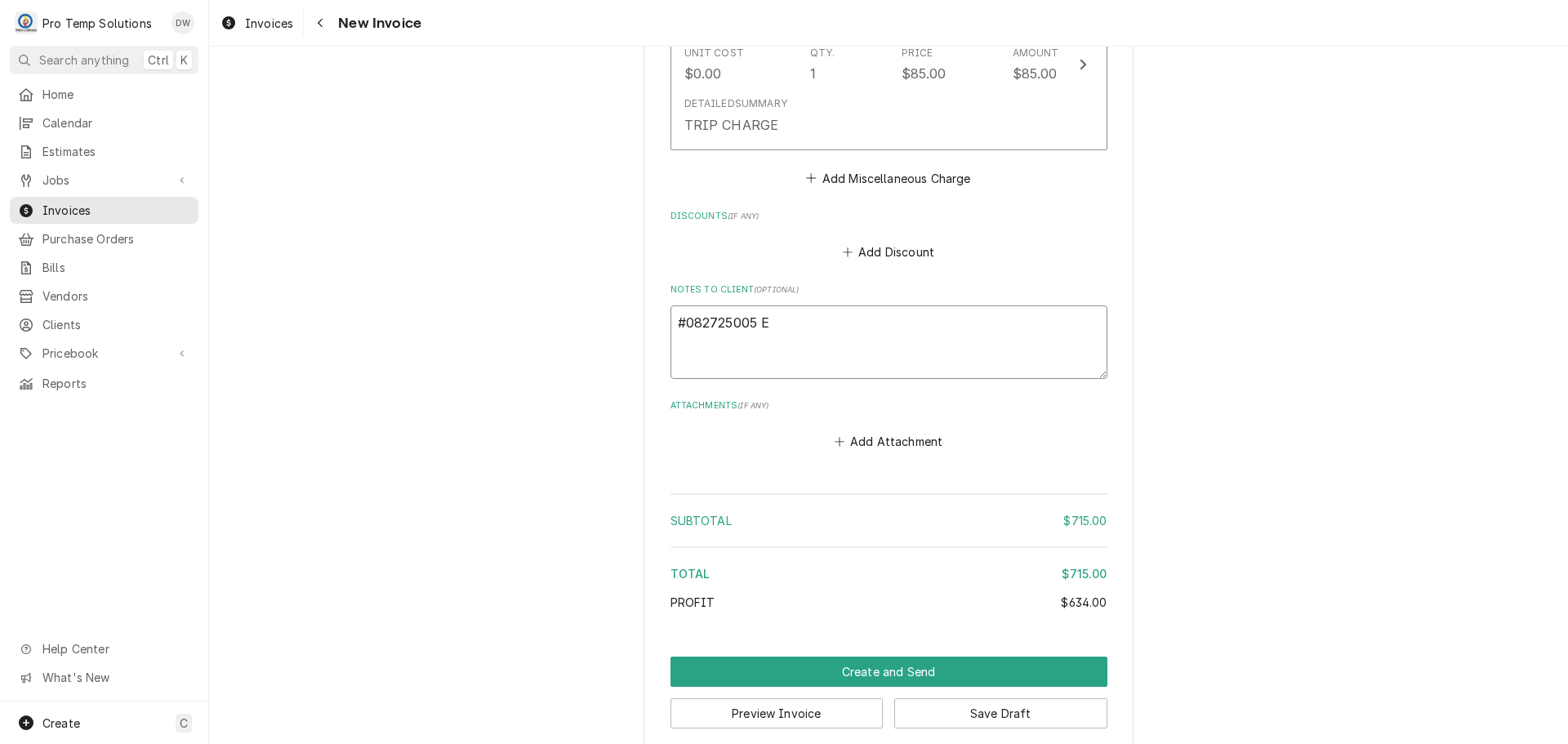
type textarea "x"
type textarea "#082725005 ED"
type textarea "x"
type textarea "#082725005 EDI"
type textarea "x"
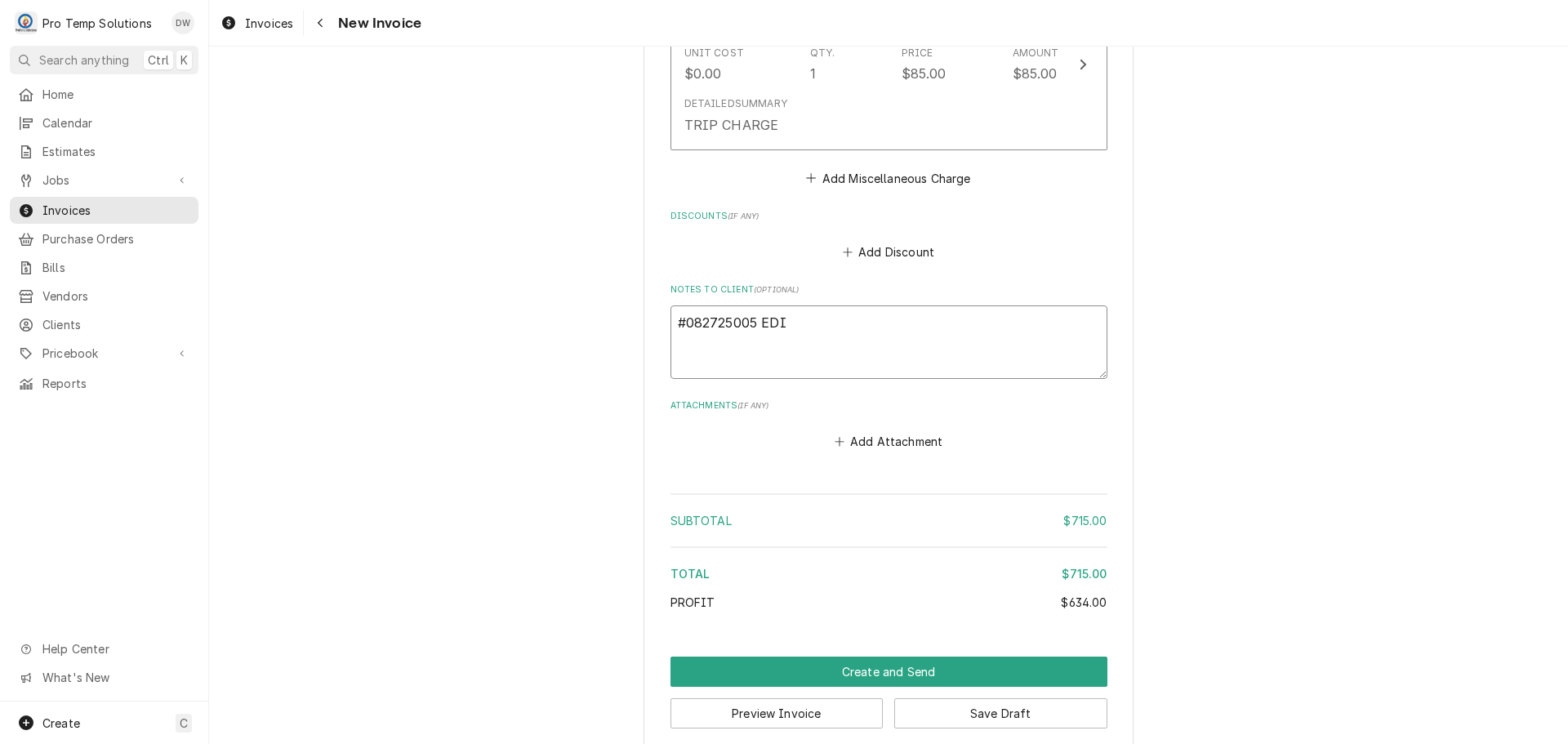
type textarea "#082725005 EDIT"
type textarea "x"
type textarea "#082725005 EDIT"
type textarea "x"
type textarea "#082725005 EDIT B"
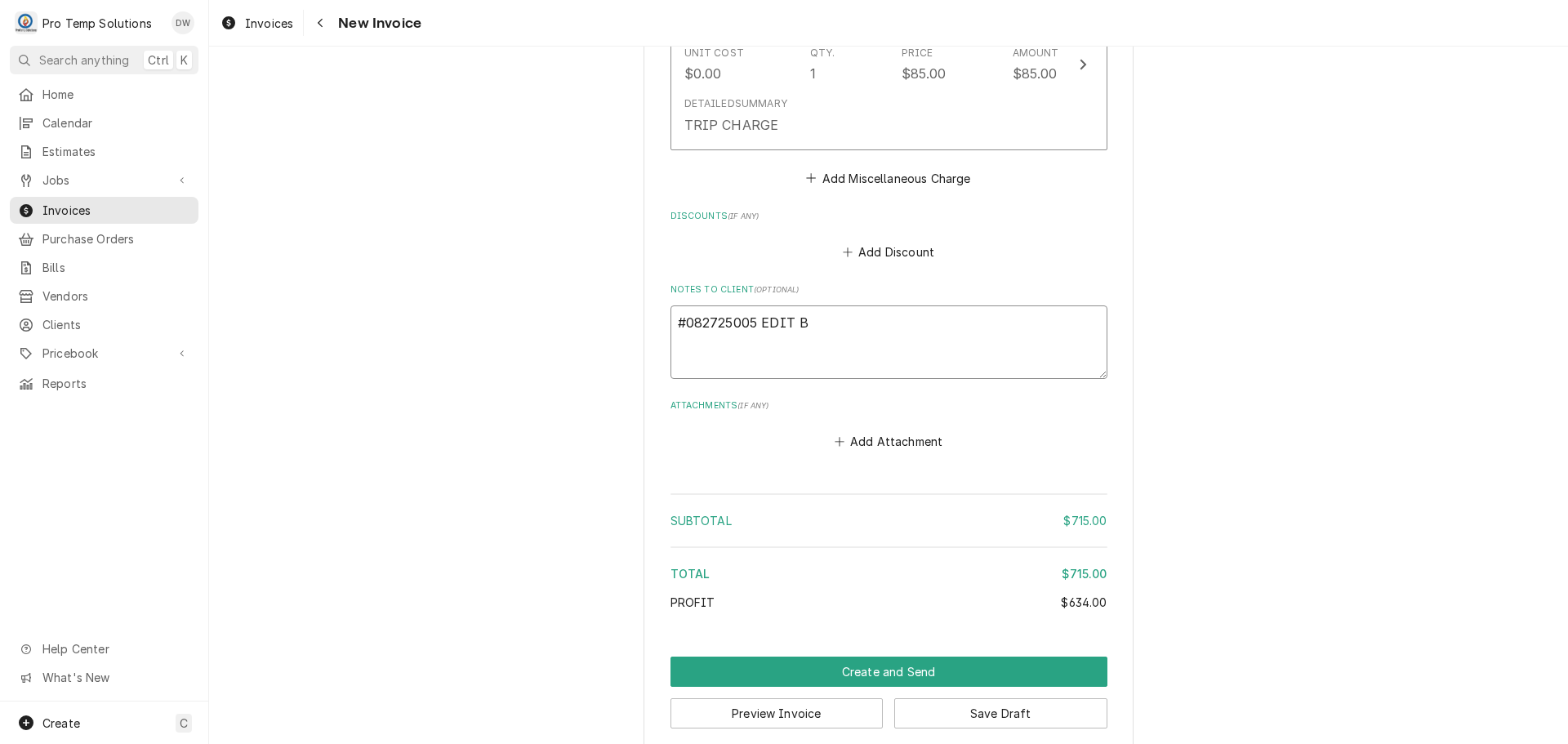
type textarea "x"
type textarea "#082725005 EDIT BR"
type textarea "x"
type textarea "#082725005 EDIT BRE"
type textarea "x"
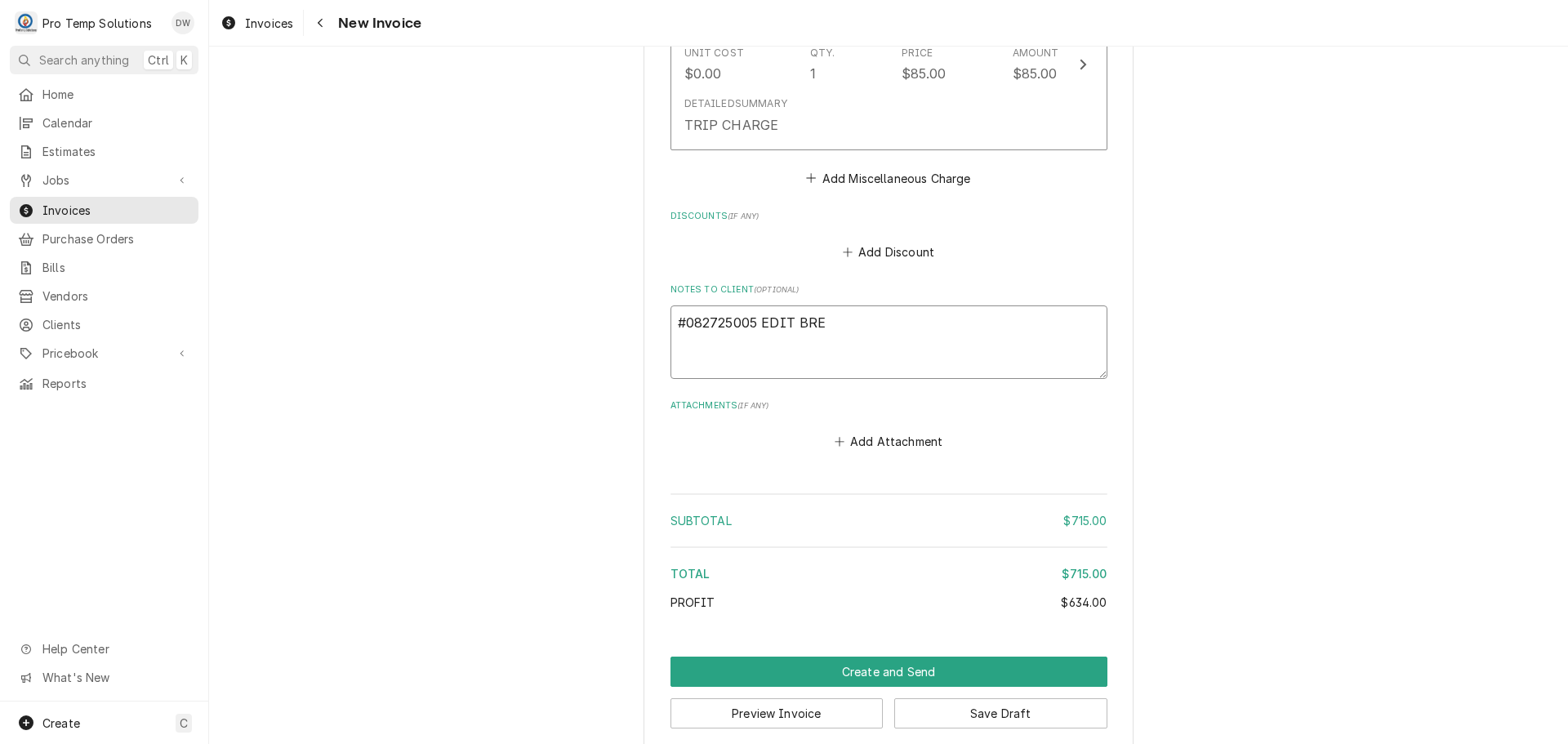
type textarea "#082725005 EDIT BREW"
type textarea "x"
type textarea "#082725005 EDIT [PERSON_NAME]"
type textarea "x"
type textarea "#082725005 EDIT BREWIN"
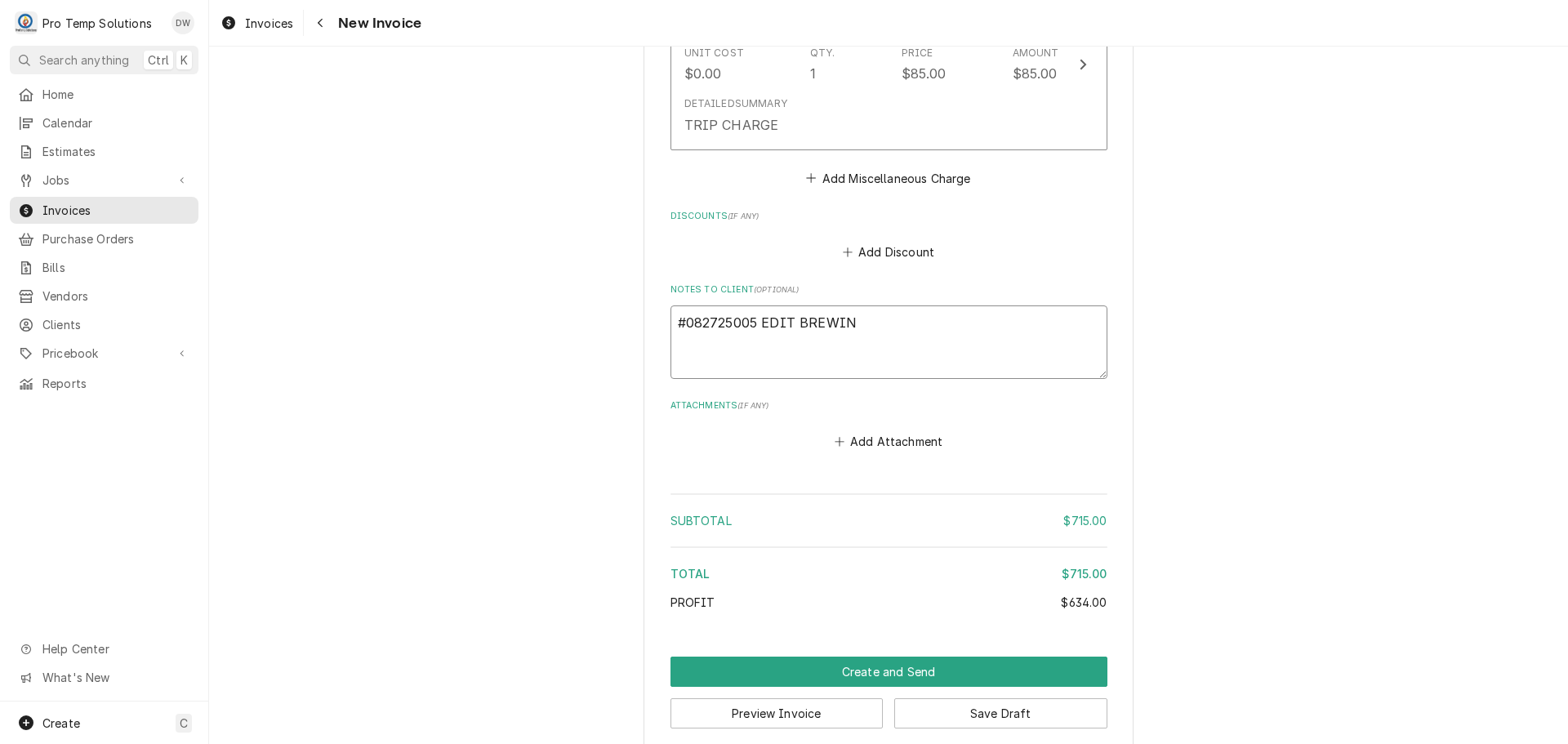
type textarea "x"
type textarea "#082725005 EDIT BREWING"
type textarea "x"
type textarea "#082725005 EDIT BREWING-"
type textarea "x"
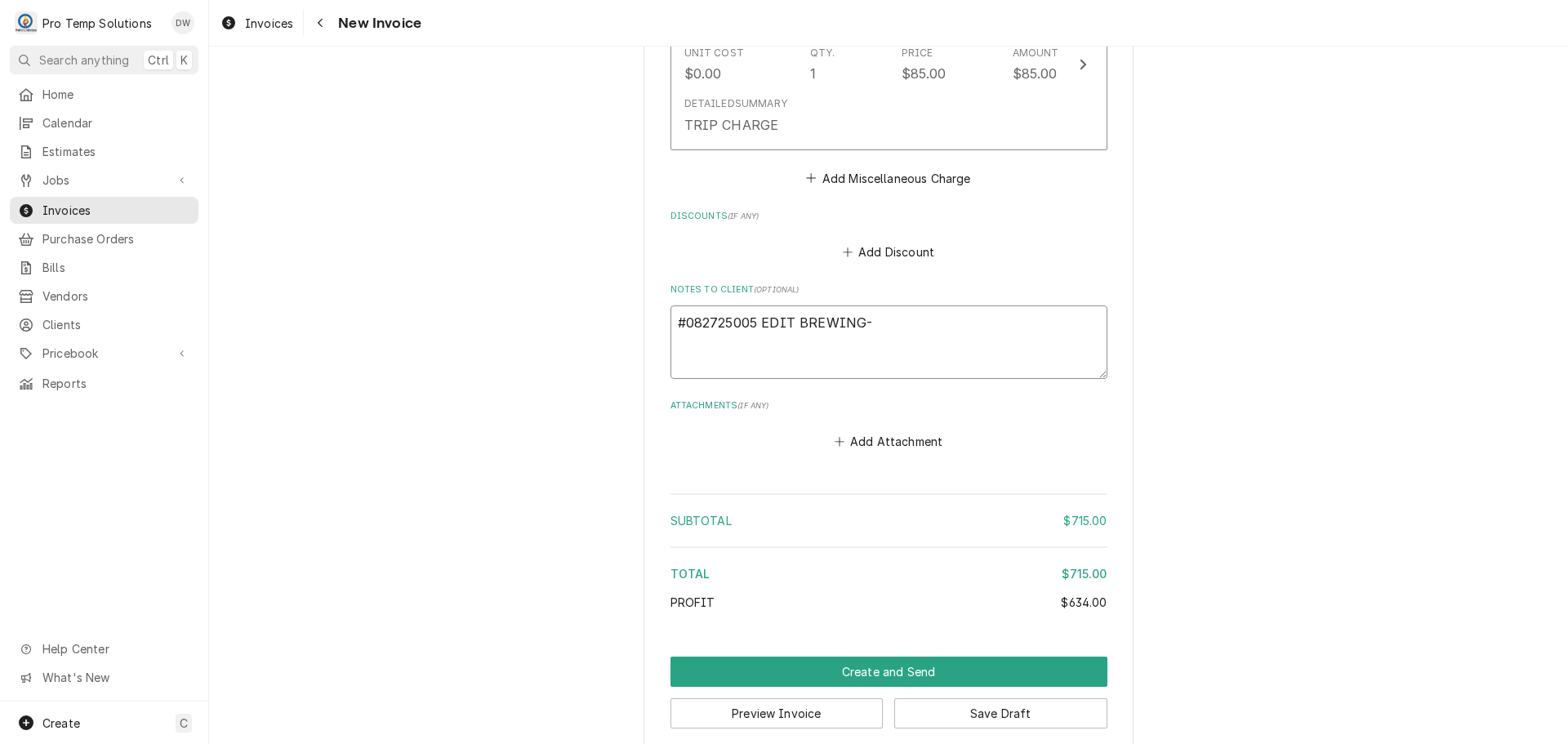
type textarea "#082725005 EDIT BREWING-"
type textarea "x"
type textarea "#082725005 EDIT BREWING- W"
type textarea "x"
type textarea "#082725005 EDIT BREWING- [GEOGRAPHIC_DATA]"
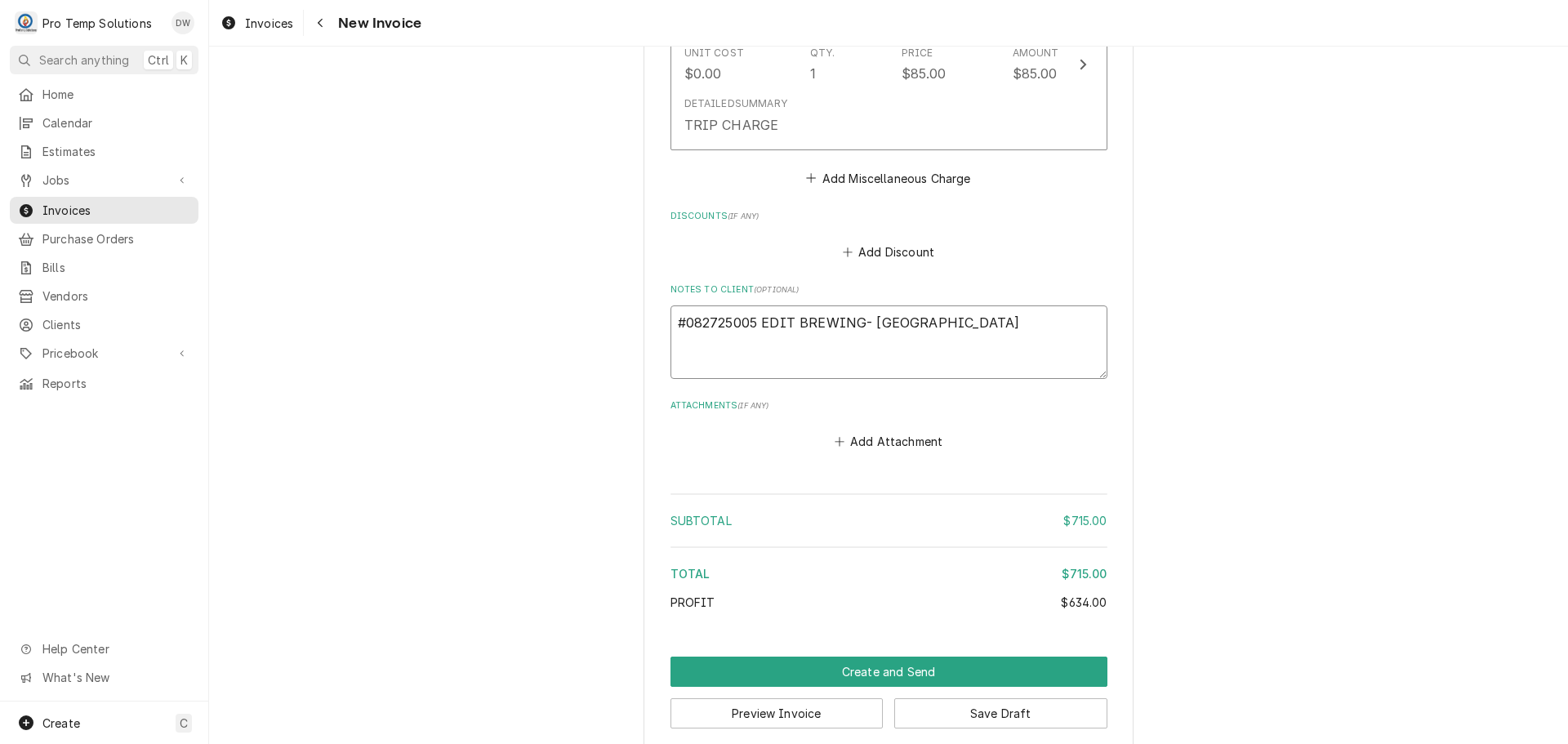
type textarea "x"
type textarea "#082725005 EDIT BREWING- WIC"
type textarea "x"
type textarea "#082725005 EDIT BREWING- WIC"
type textarea "x"
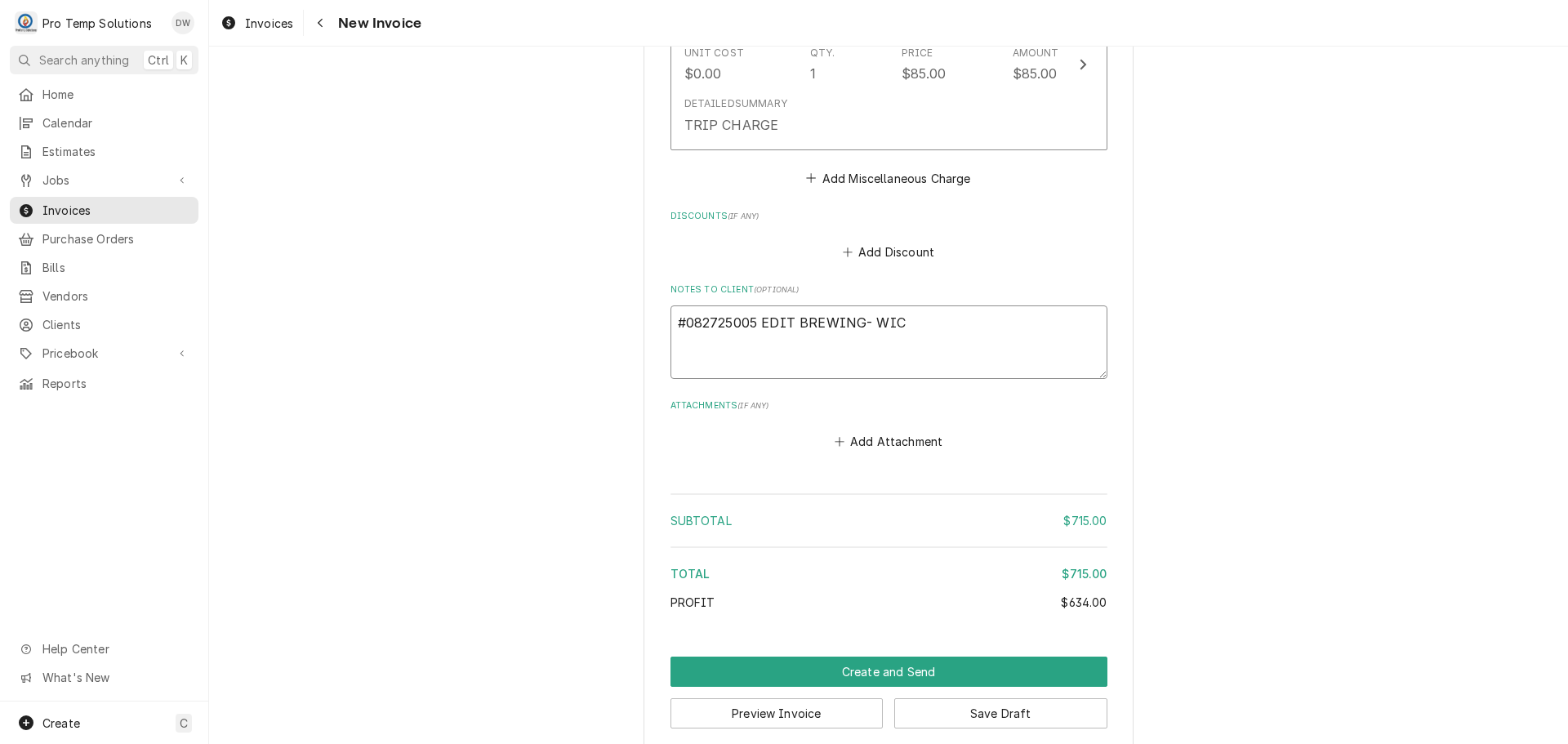
type textarea "#082725005 EDIT BREWING- WIC /"
type textarea "x"
type textarea "#082725005 EDIT BREWING- WIC /"
type textarea "x"
type textarea "#082725005 EDIT BREWING- WIC / P"
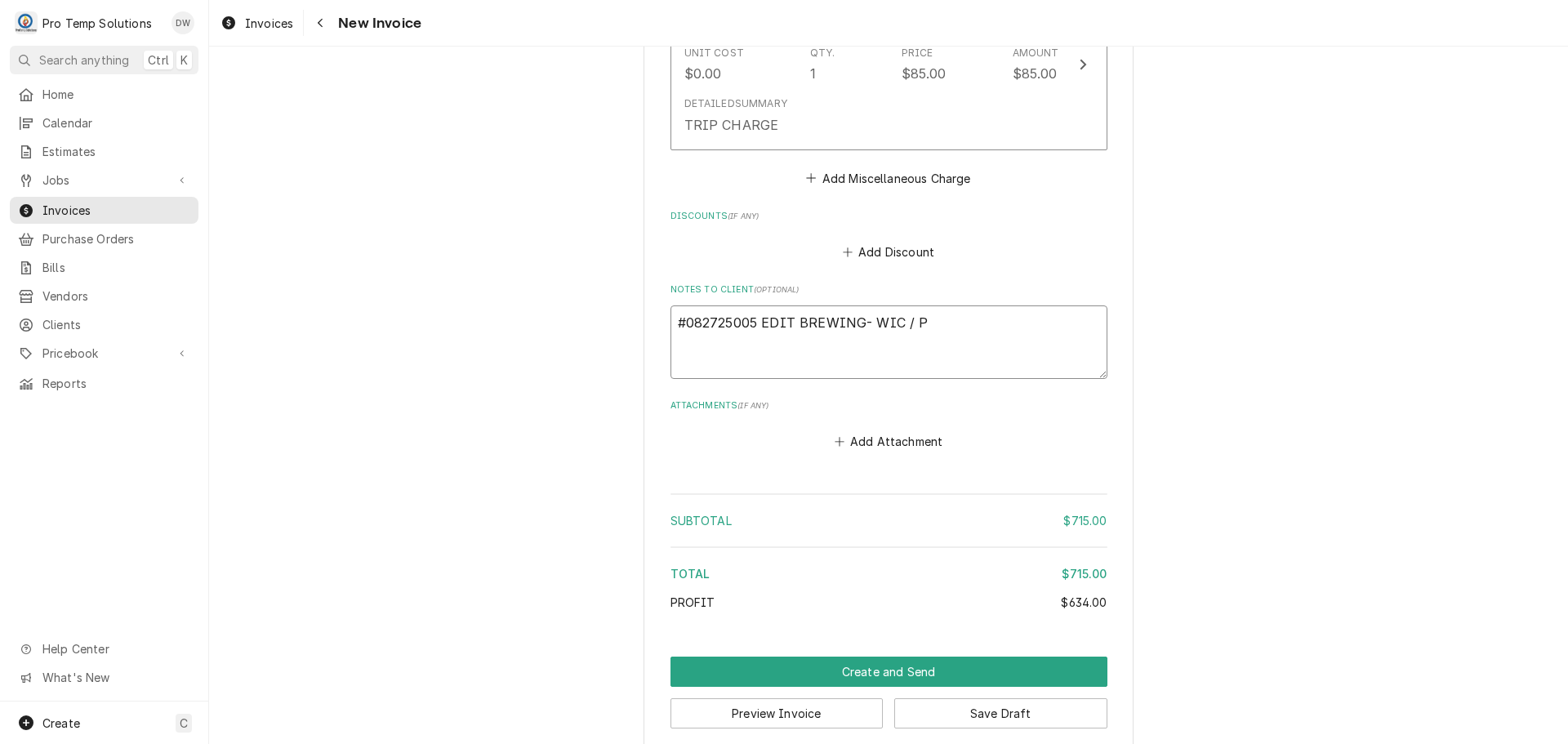
type textarea "x"
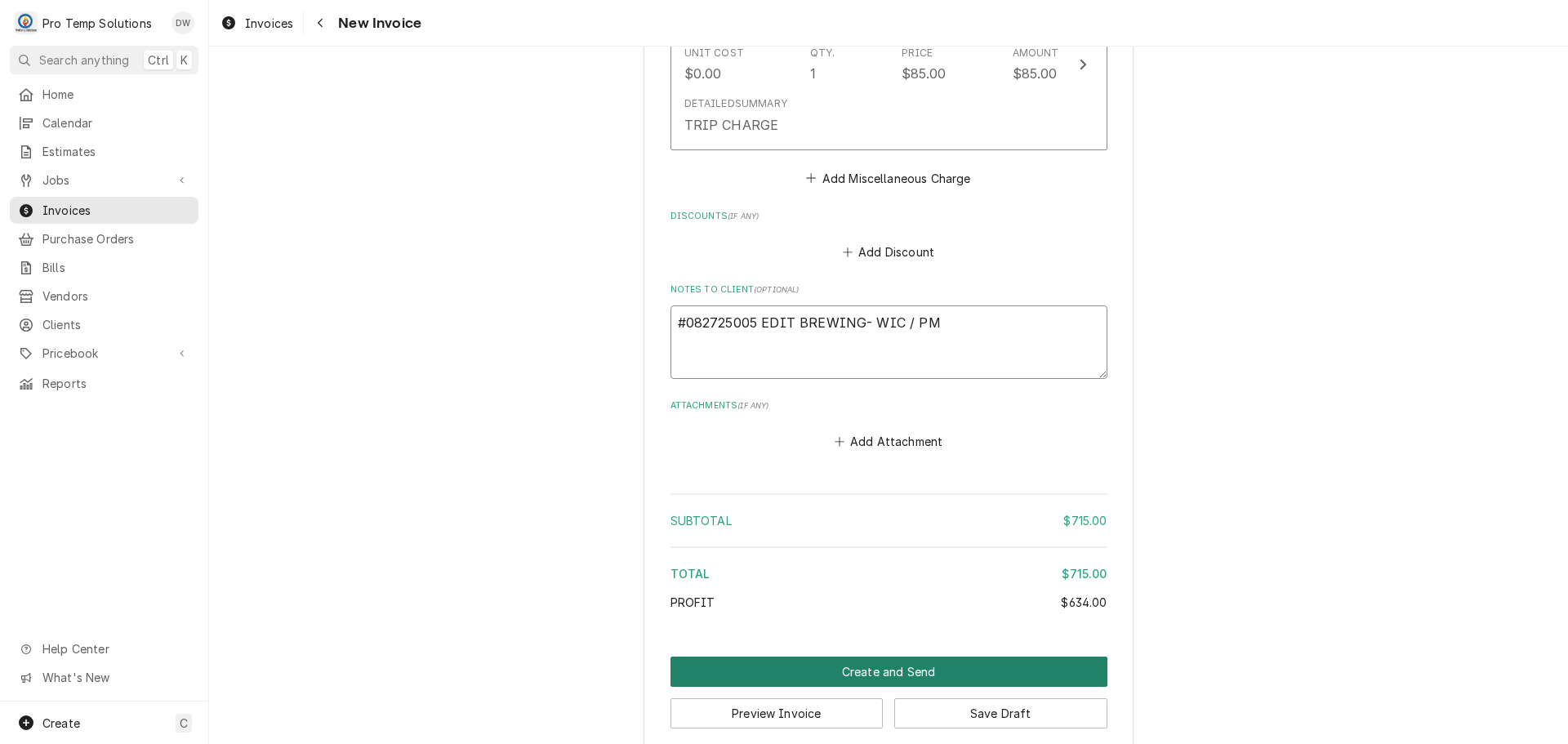
type textarea "#082725005 EDIT BREWING- WIC / PM"
click at [886, 657] on button "Create and Send" at bounding box center [889, 672] width 437 height 30
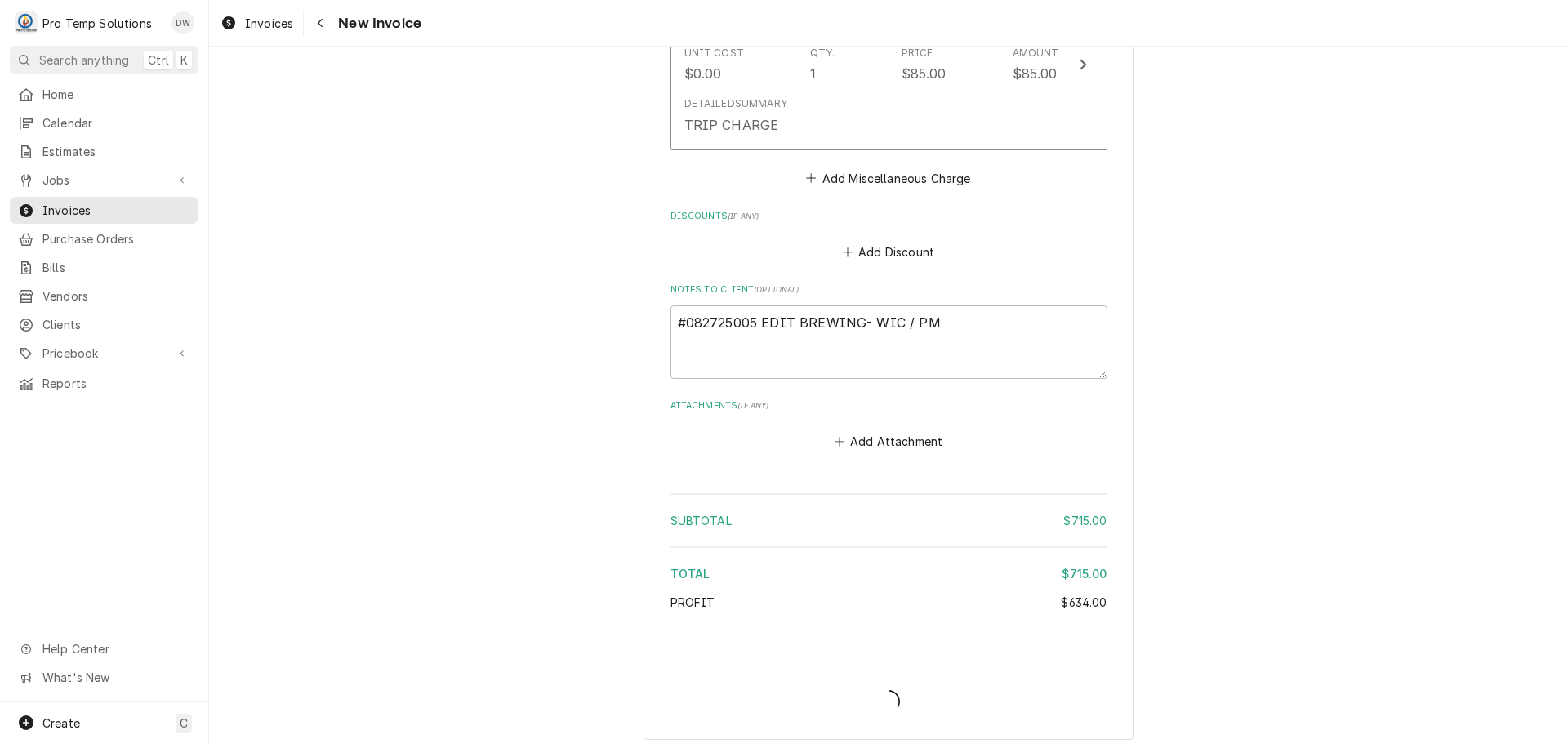
scroll to position [1556, 0]
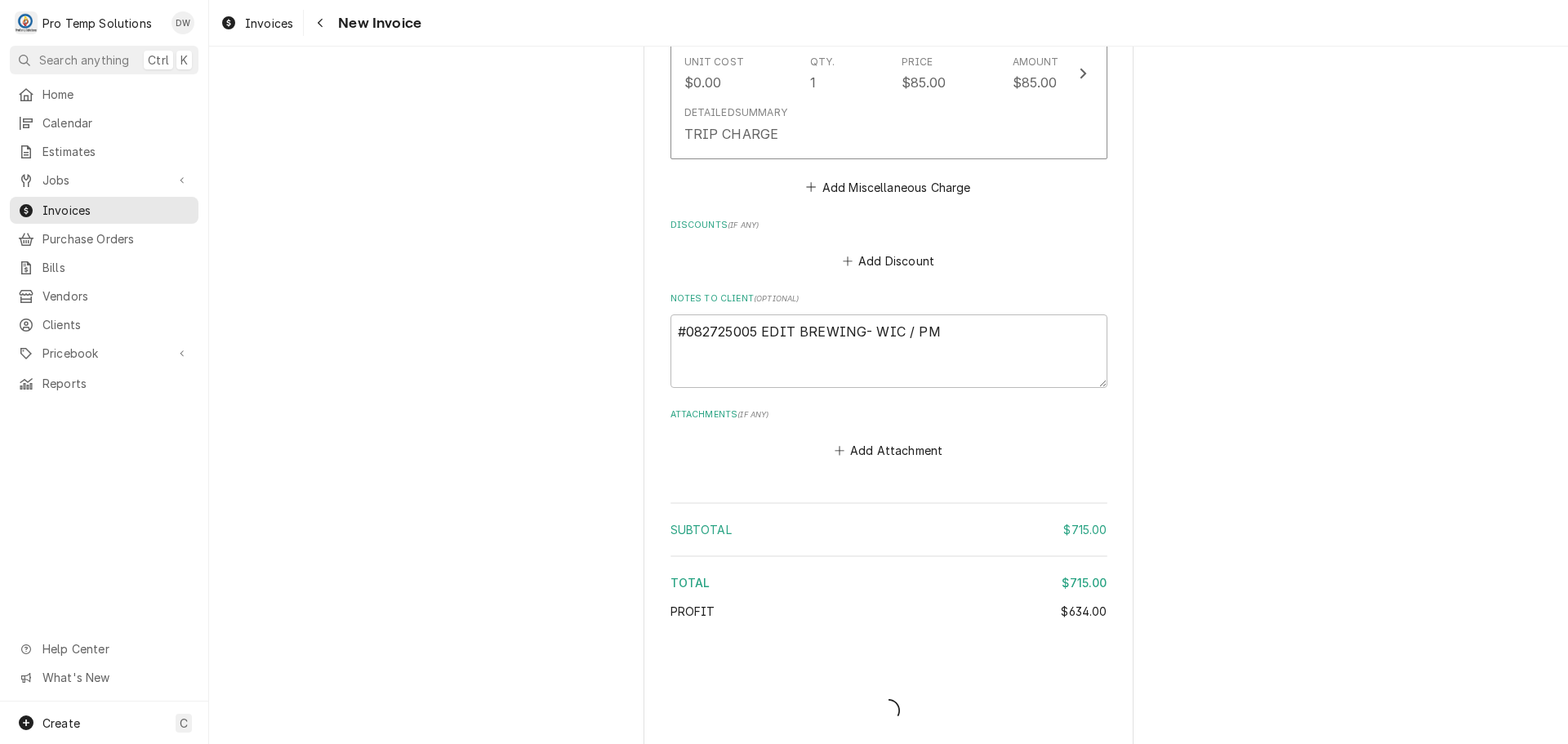
type textarea "x"
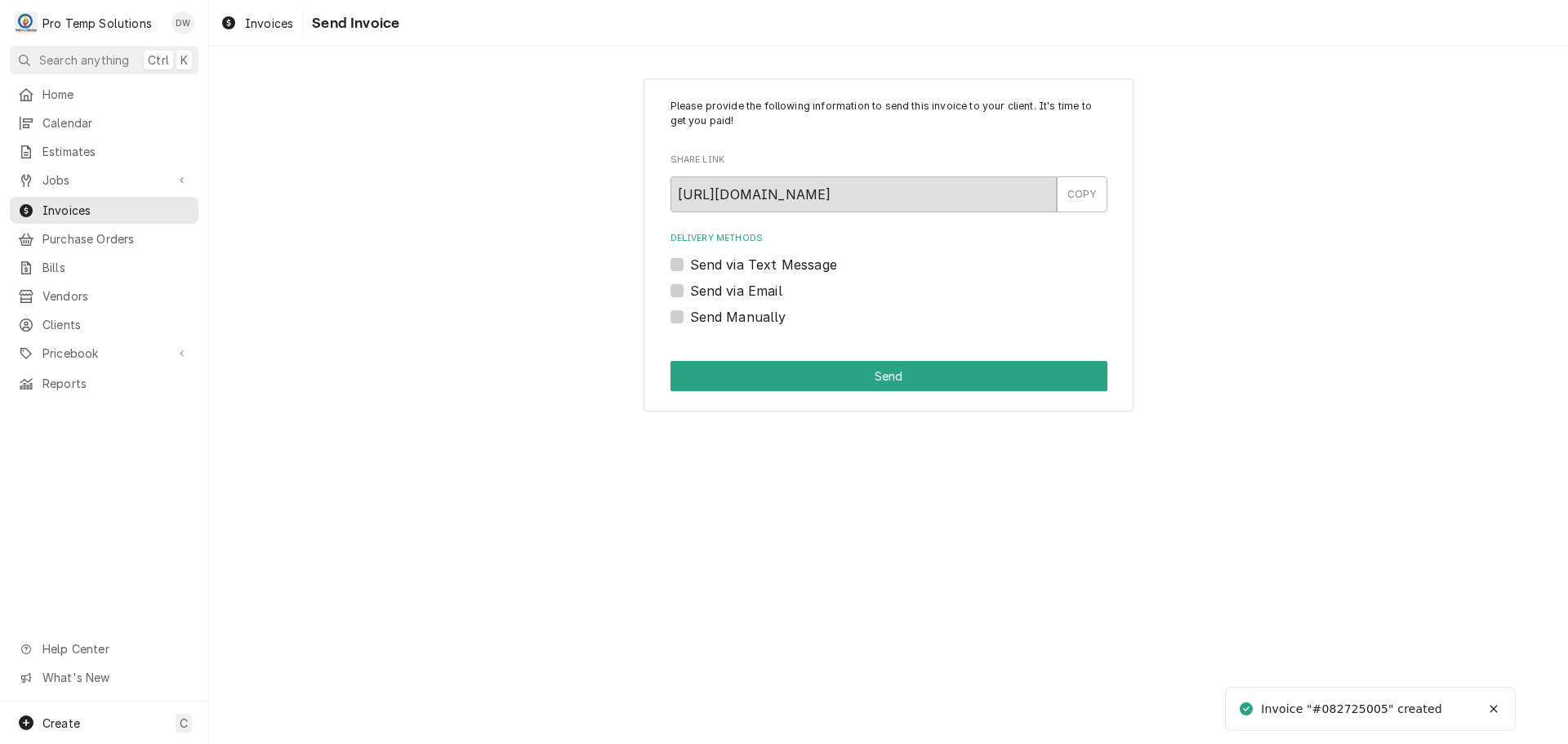
click at [690, 287] on label "Send via Email" at bounding box center [736, 291] width 93 height 20
click at [690, 287] on input "Send via Email" at bounding box center [908, 299] width 437 height 36
checkbox input "true"
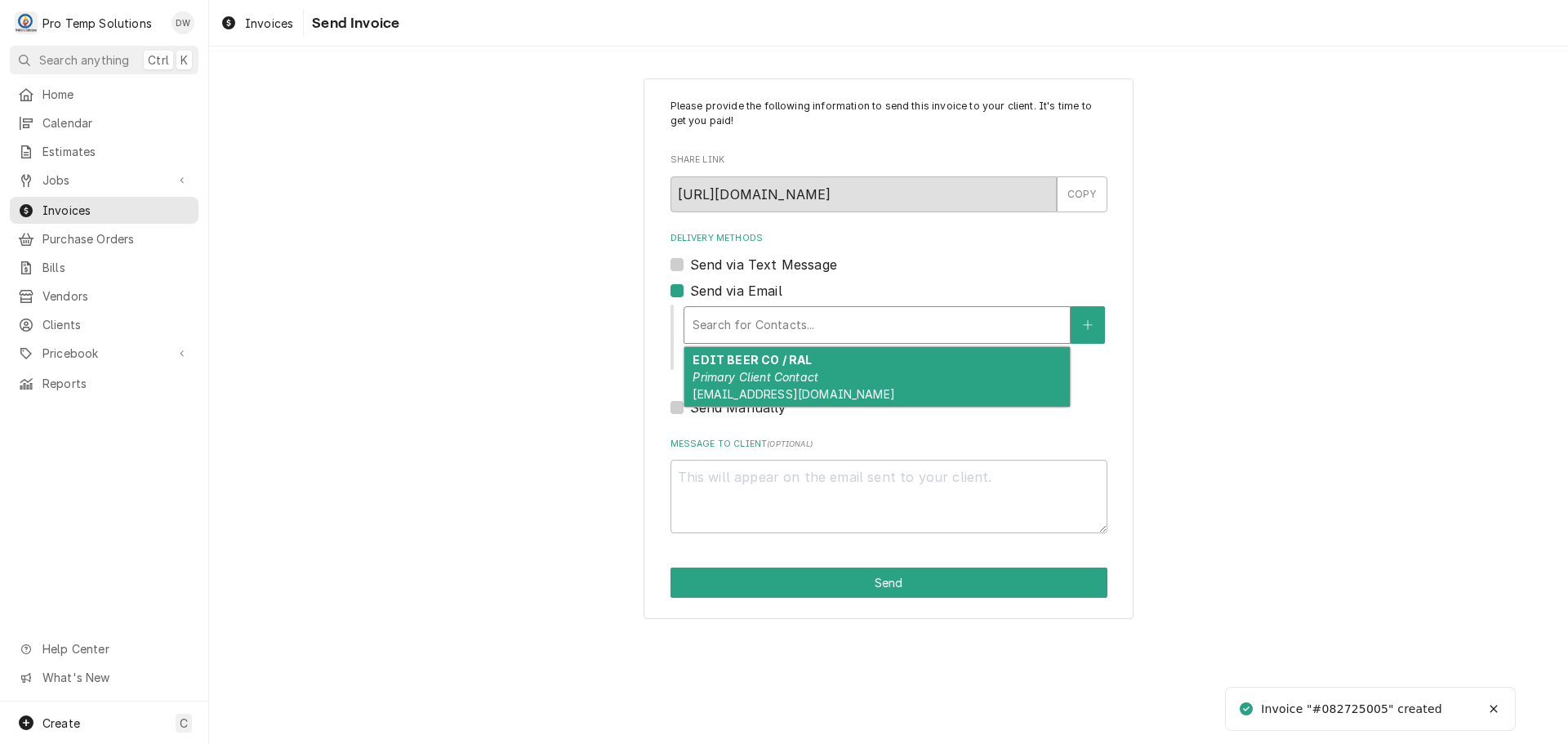
click at [770, 317] on div "Delivery Methods" at bounding box center [877, 325] width 369 height 29
click at [782, 383] on em "Primary Client Contact" at bounding box center [755, 377] width 126 height 14
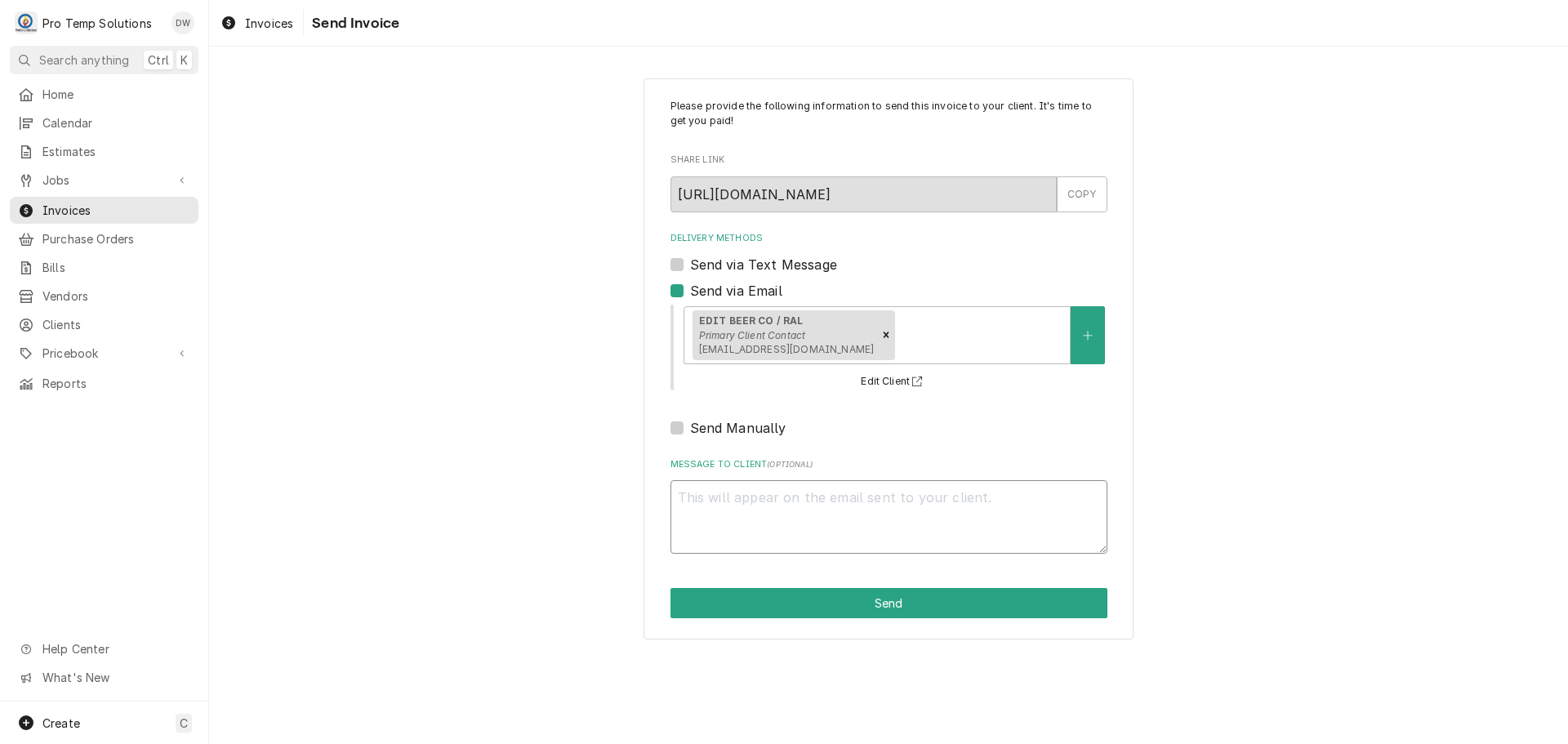
click at [718, 497] on textarea "Message to Client ( optional )" at bounding box center [889, 517] width 437 height 73
type textarea "x"
type textarea "#"
type textarea "x"
type textarea "#0"
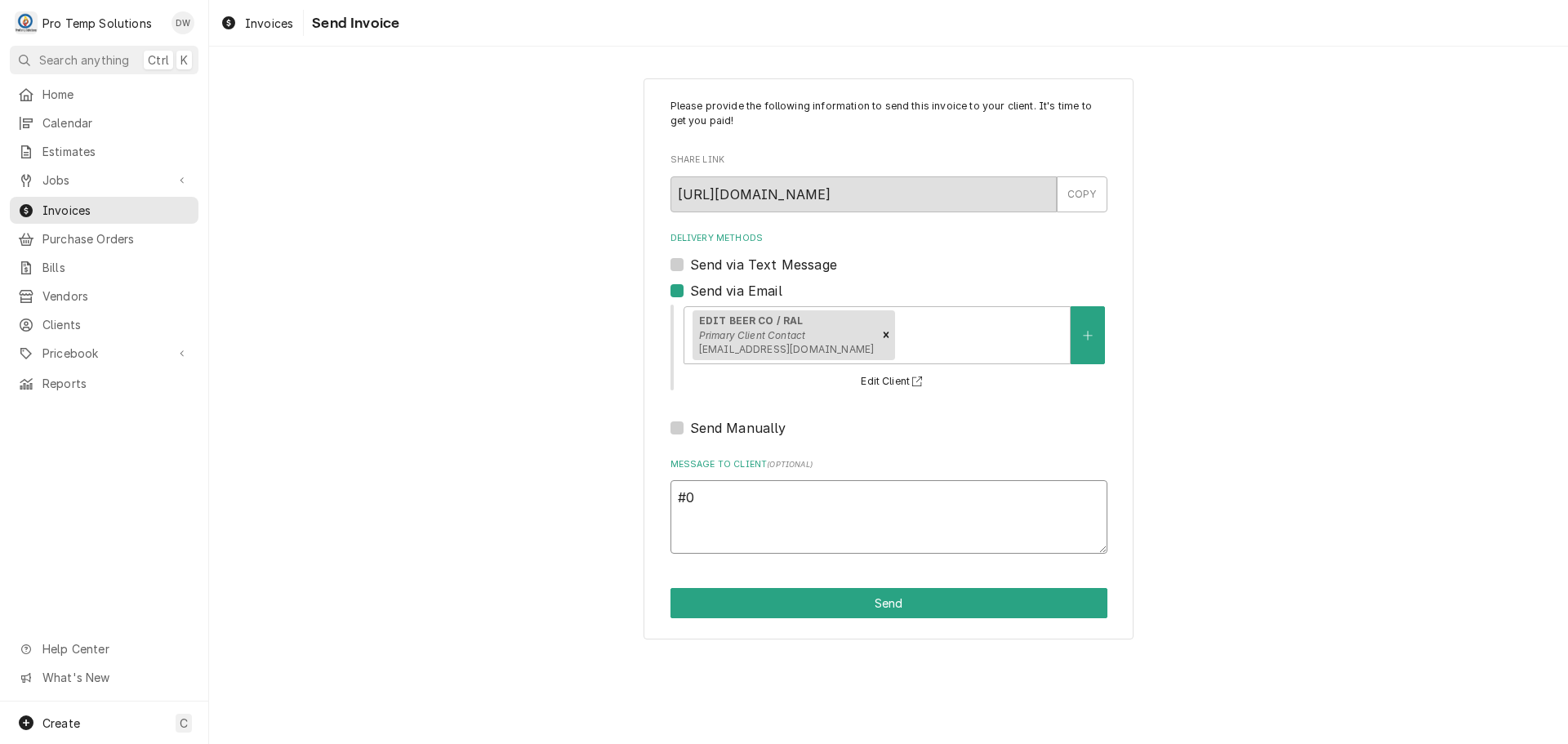
type textarea "x"
type textarea "#08"
type textarea "x"
type textarea "#082"
type textarea "x"
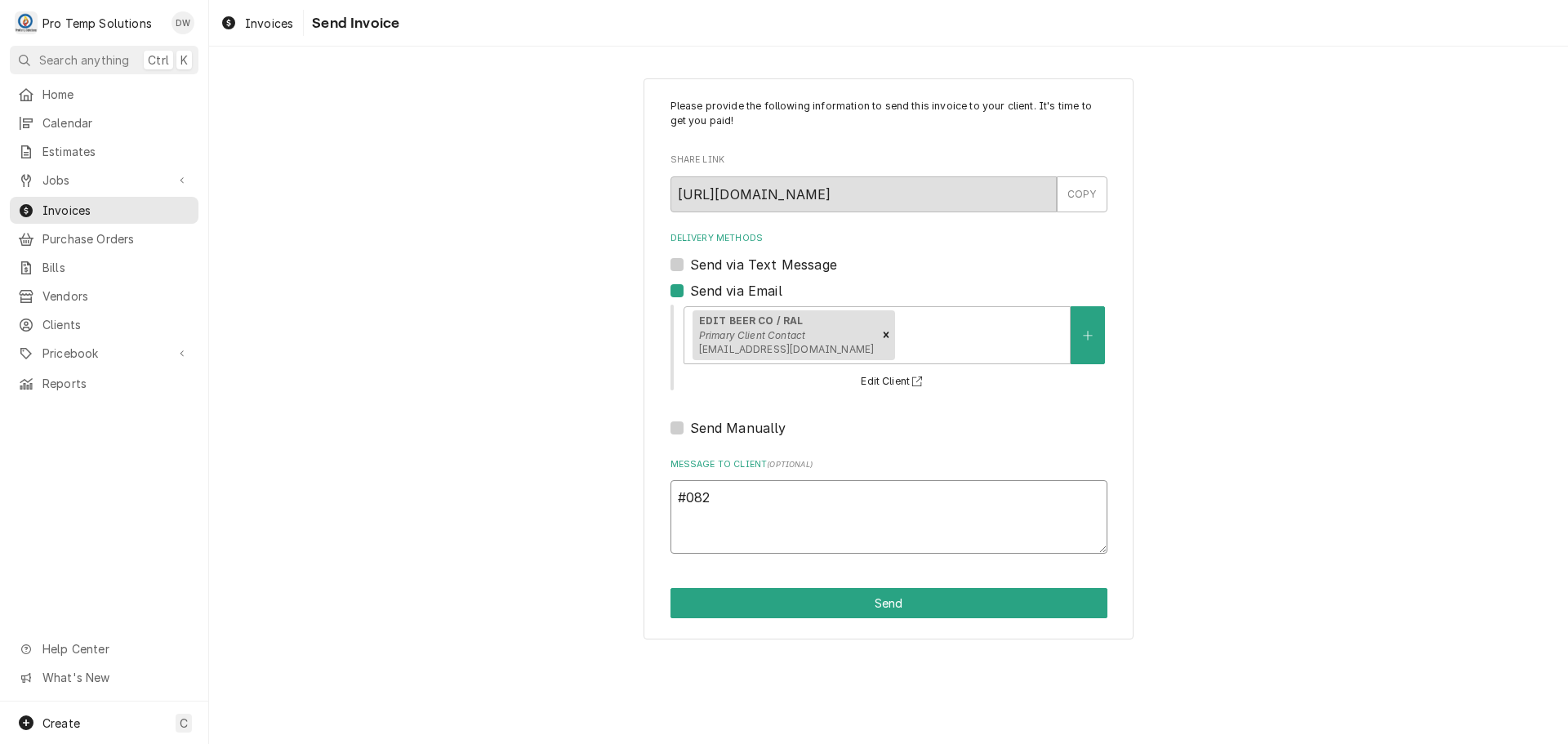
type textarea "#0827"
type textarea "x"
type textarea "#08272"
type textarea "x"
type textarea "#082725"
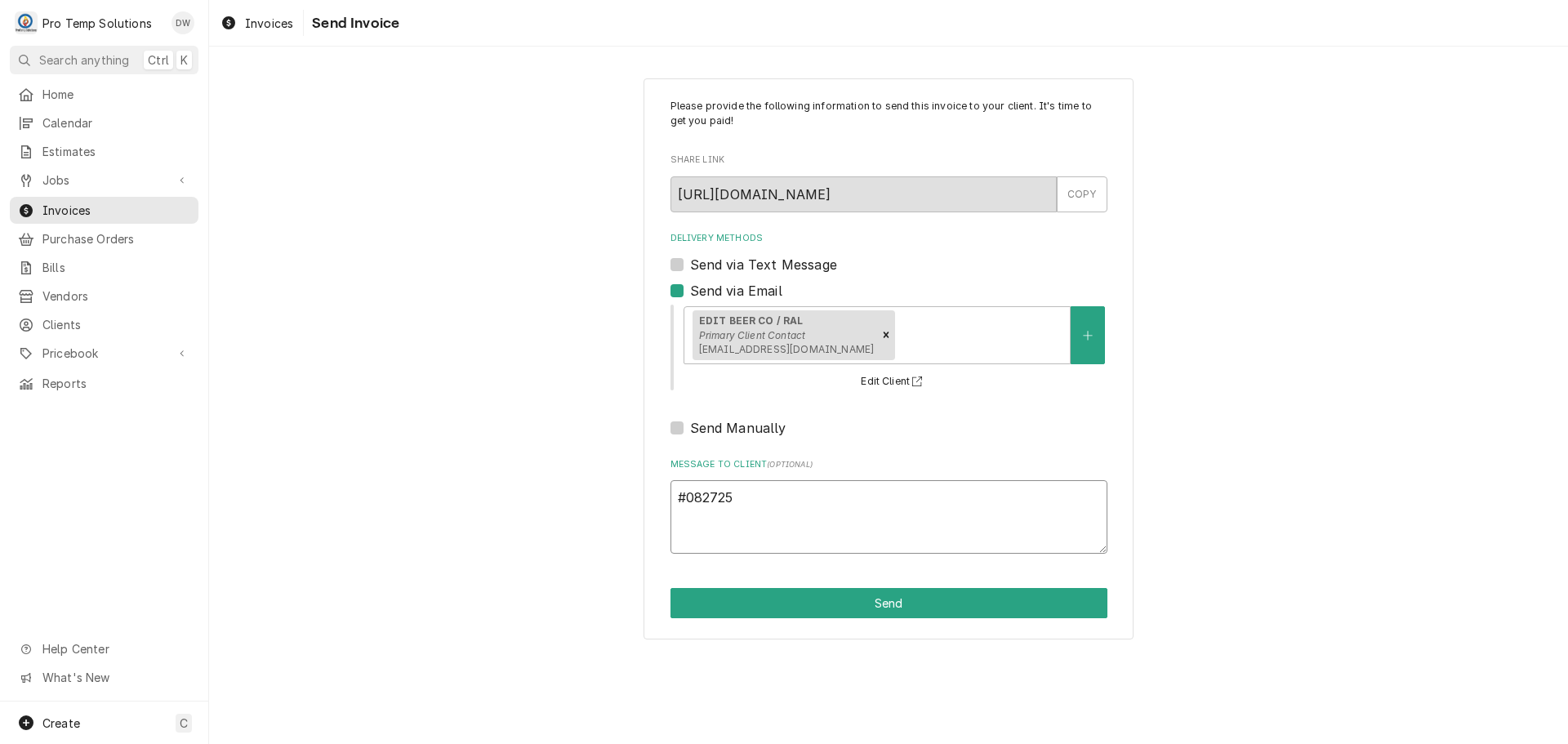
type textarea "x"
type textarea "#0827250"
type textarea "x"
type textarea "#08272500"
type textarea "x"
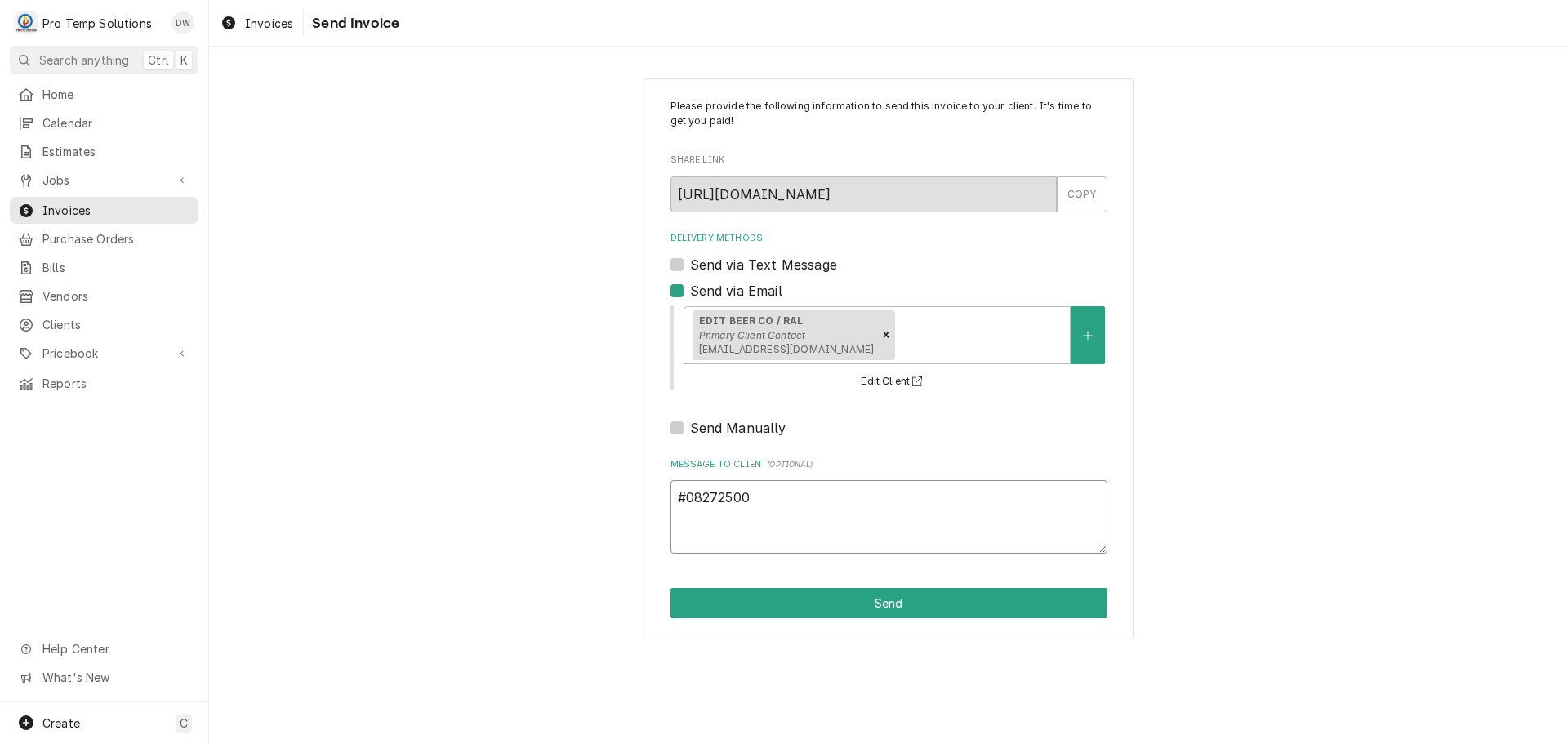
type textarea "#082725005"
type textarea "x"
type textarea "#082725005"
type textarea "x"
type textarea "#082725005 E"
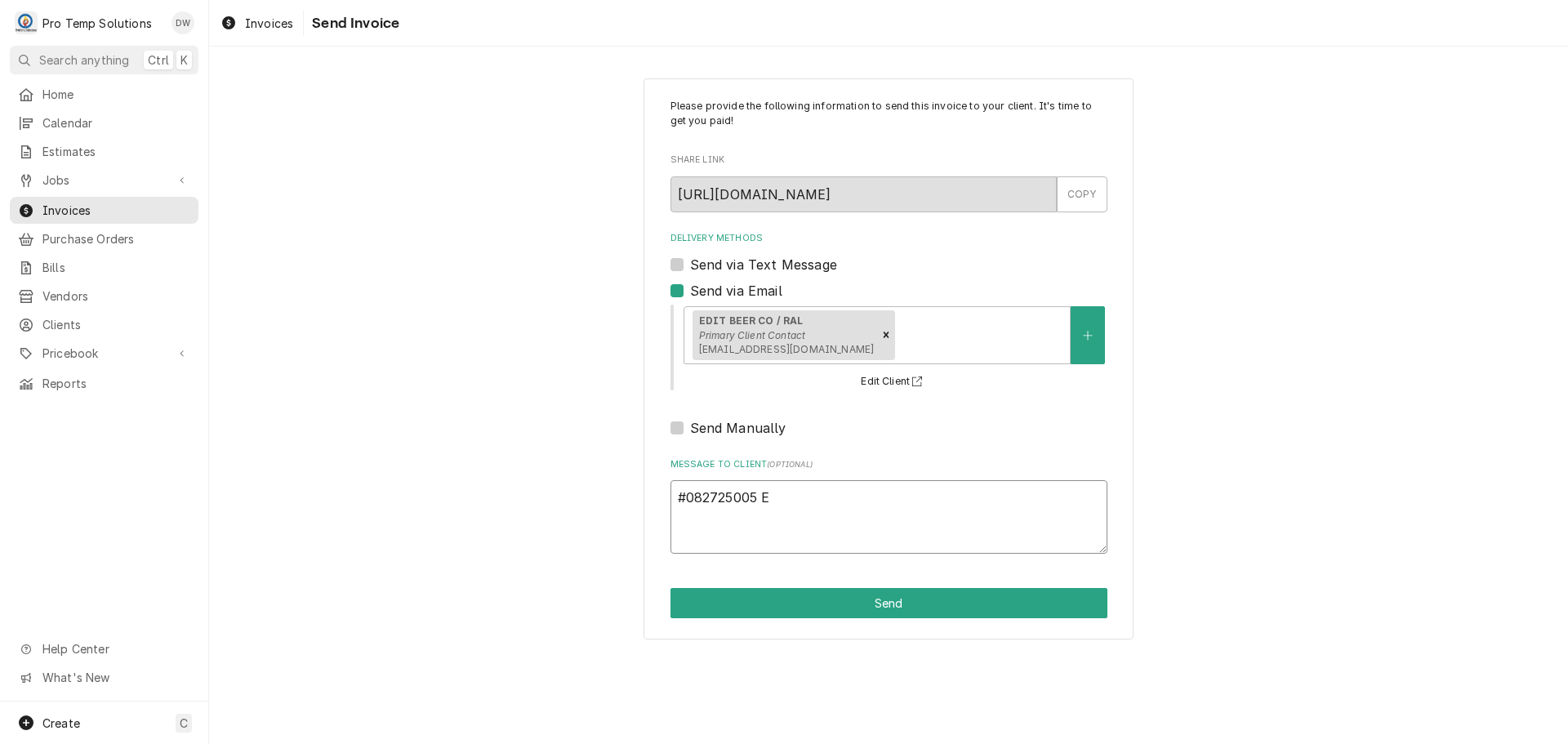
type textarea "x"
type textarea "#082725005 ED"
type textarea "x"
type textarea "#082725005 EDI"
type textarea "x"
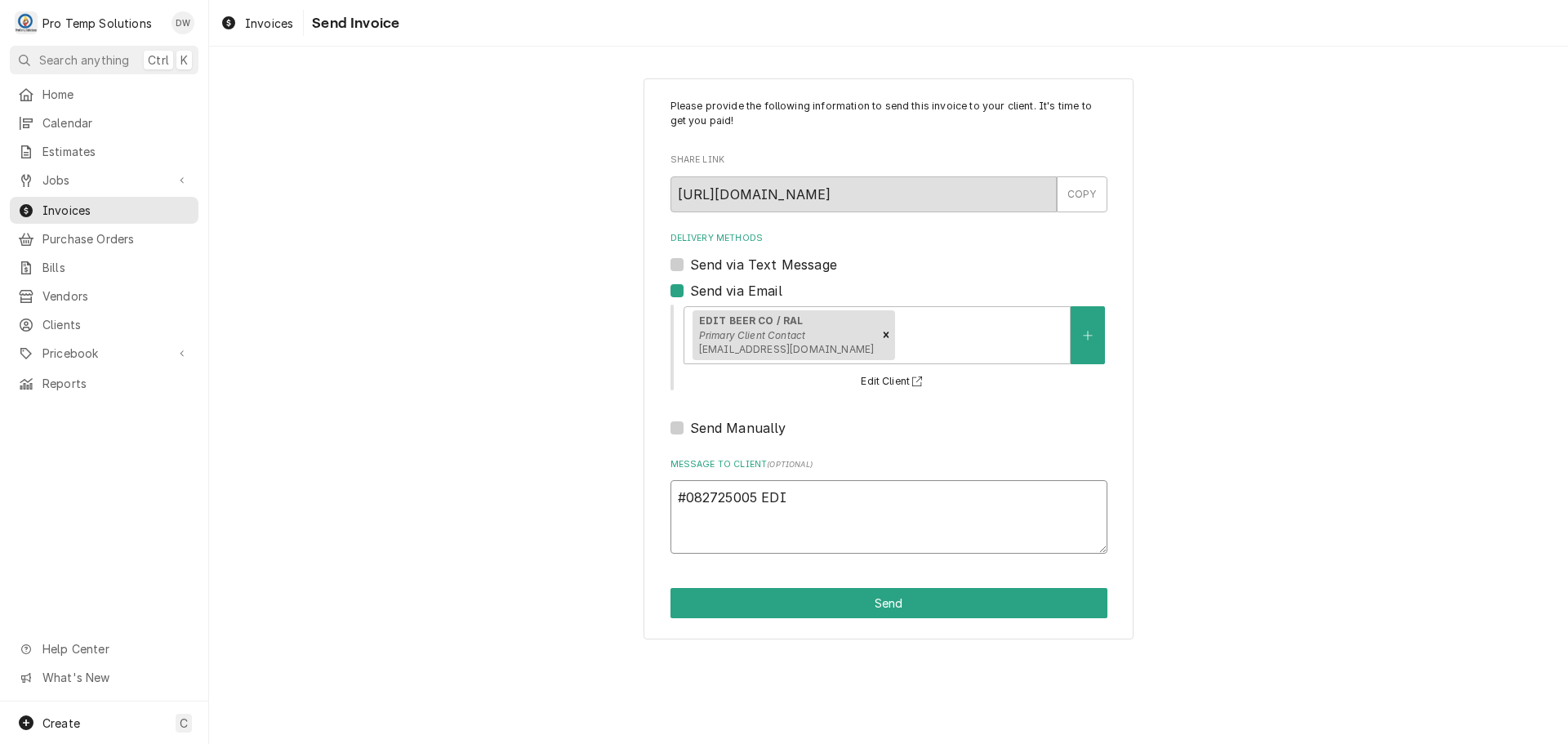
type textarea "#082725005 EDIT"
type textarea "x"
type textarea "#082725005 EDIT"
type textarea "x"
type textarea "#082725005 EDIT B"
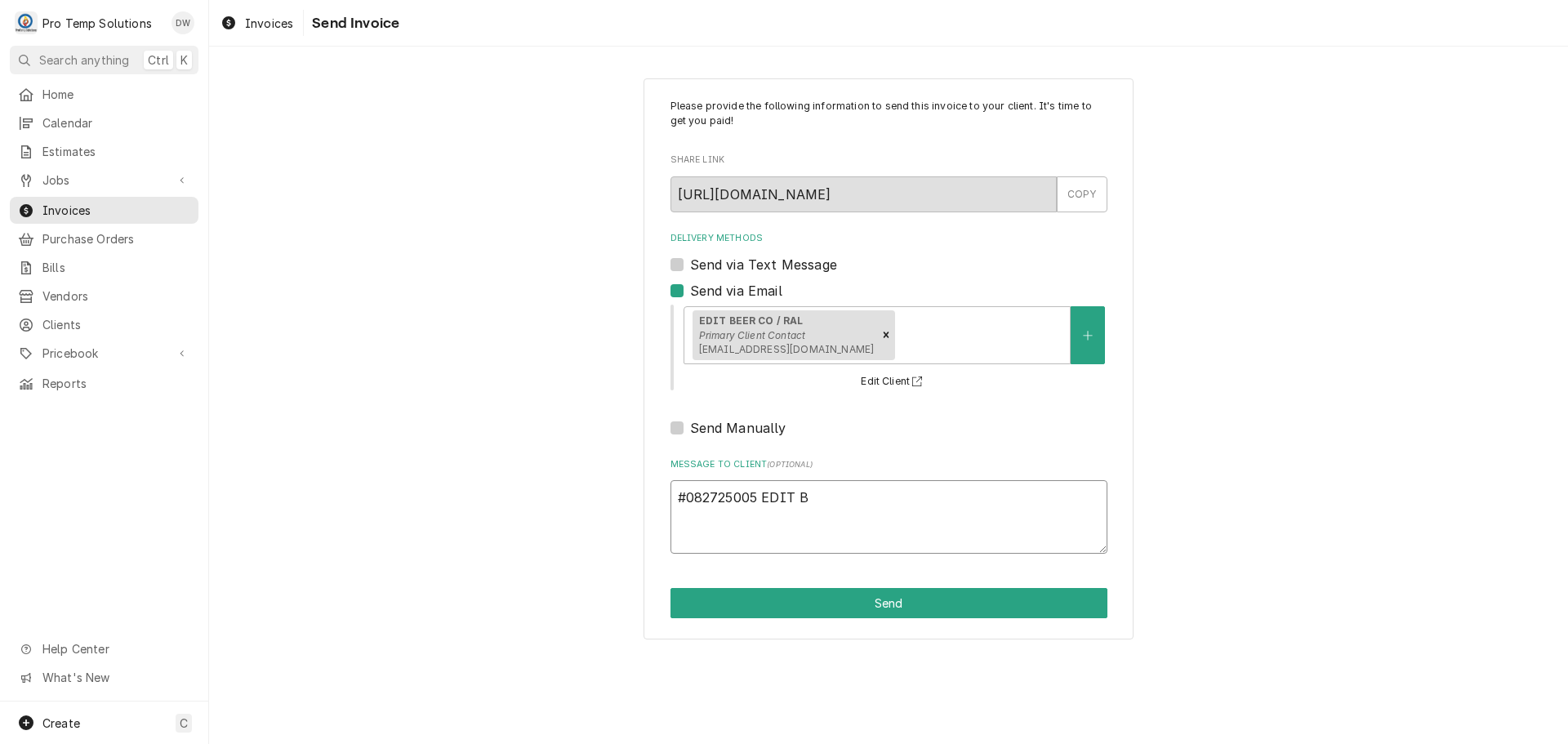
type textarea "x"
type textarea "#082725005 EDIT BR"
type textarea "x"
type textarea "#082725005 EDIT BRE"
type textarea "x"
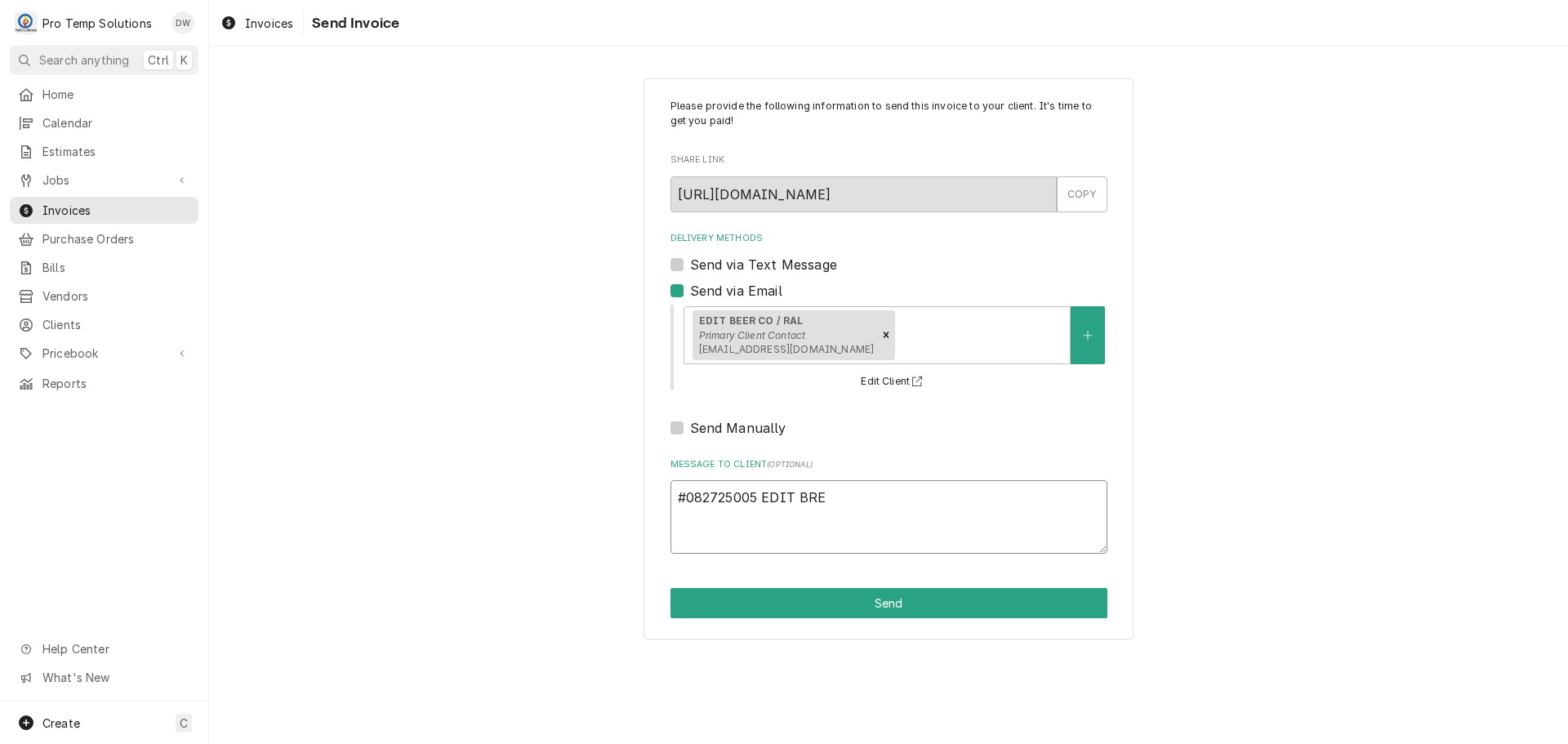
type textarea "#082725005 EDIT BREW"
type textarea "x"
type textarea "#082725005 EDIT [PERSON_NAME]"
type textarea "x"
type textarea "#082725005 EDIT BREWIN"
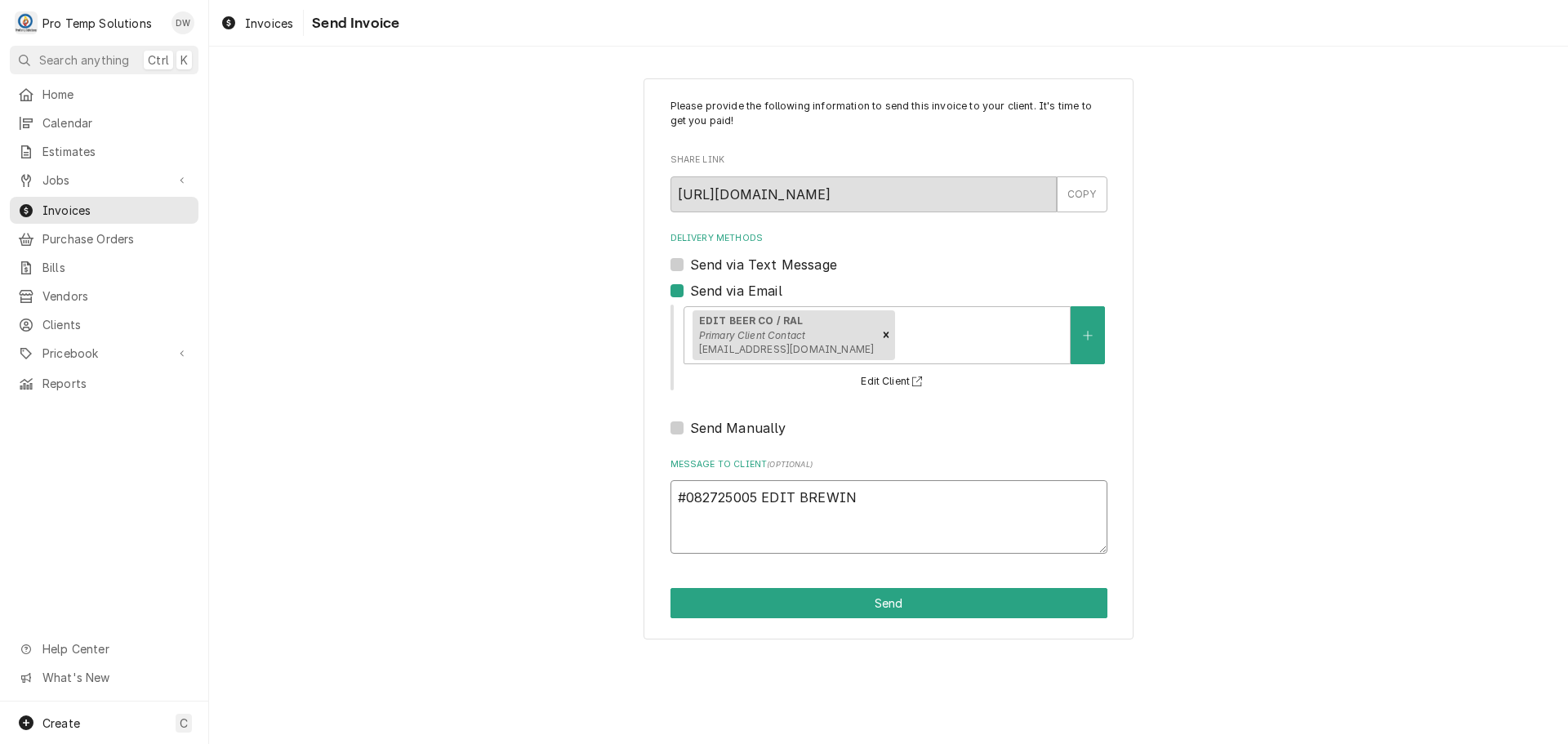
type textarea "x"
type textarea "#082725005 EDIT BREWING"
type textarea "x"
type textarea "#082725005 EDIT BREWING-"
type textarea "x"
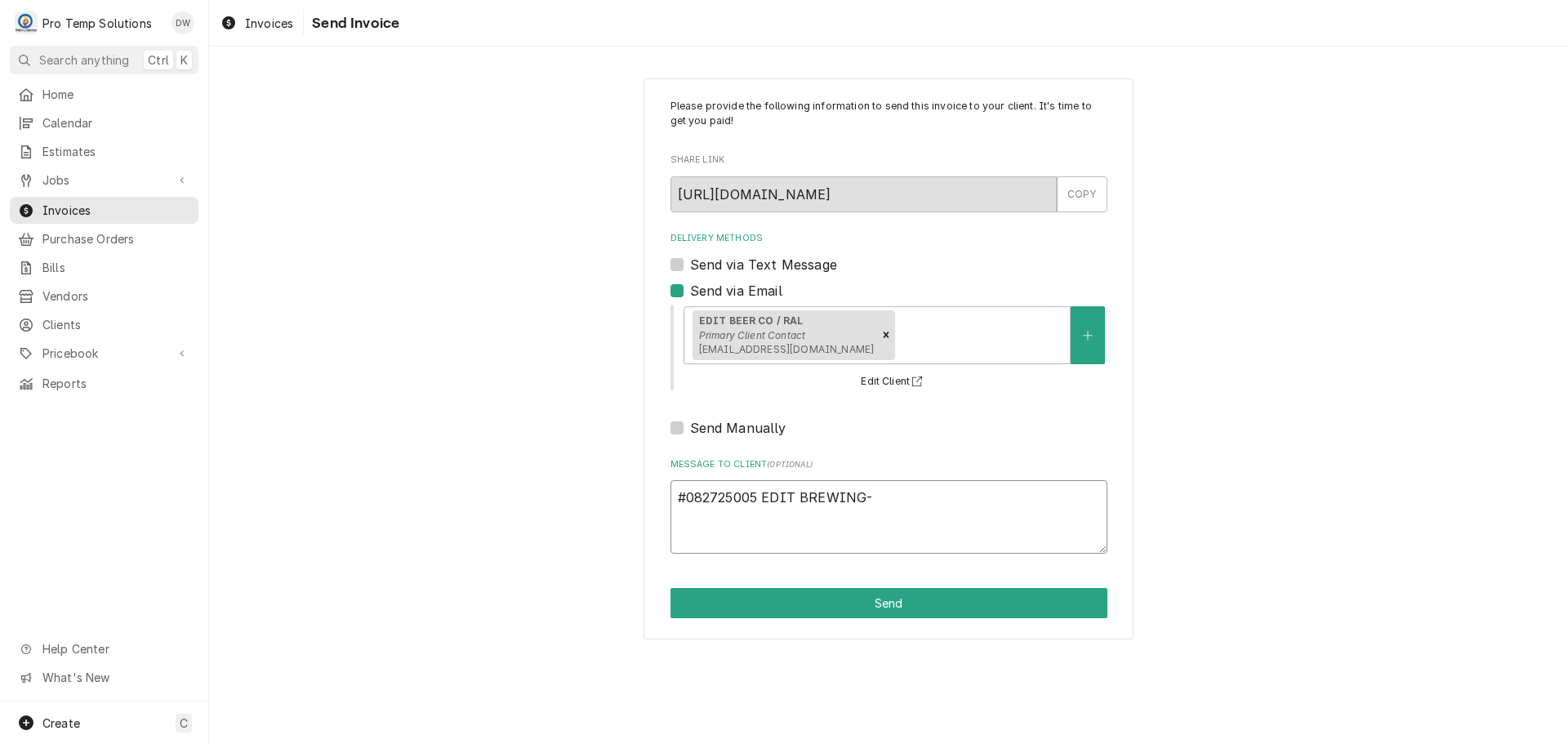
type textarea "#082725005 EDIT BREWING-"
type textarea "x"
type textarea "#082725005 EDIT BREWING- W"
type textarea "x"
type textarea "#082725005 EDIT BREWING- WI"
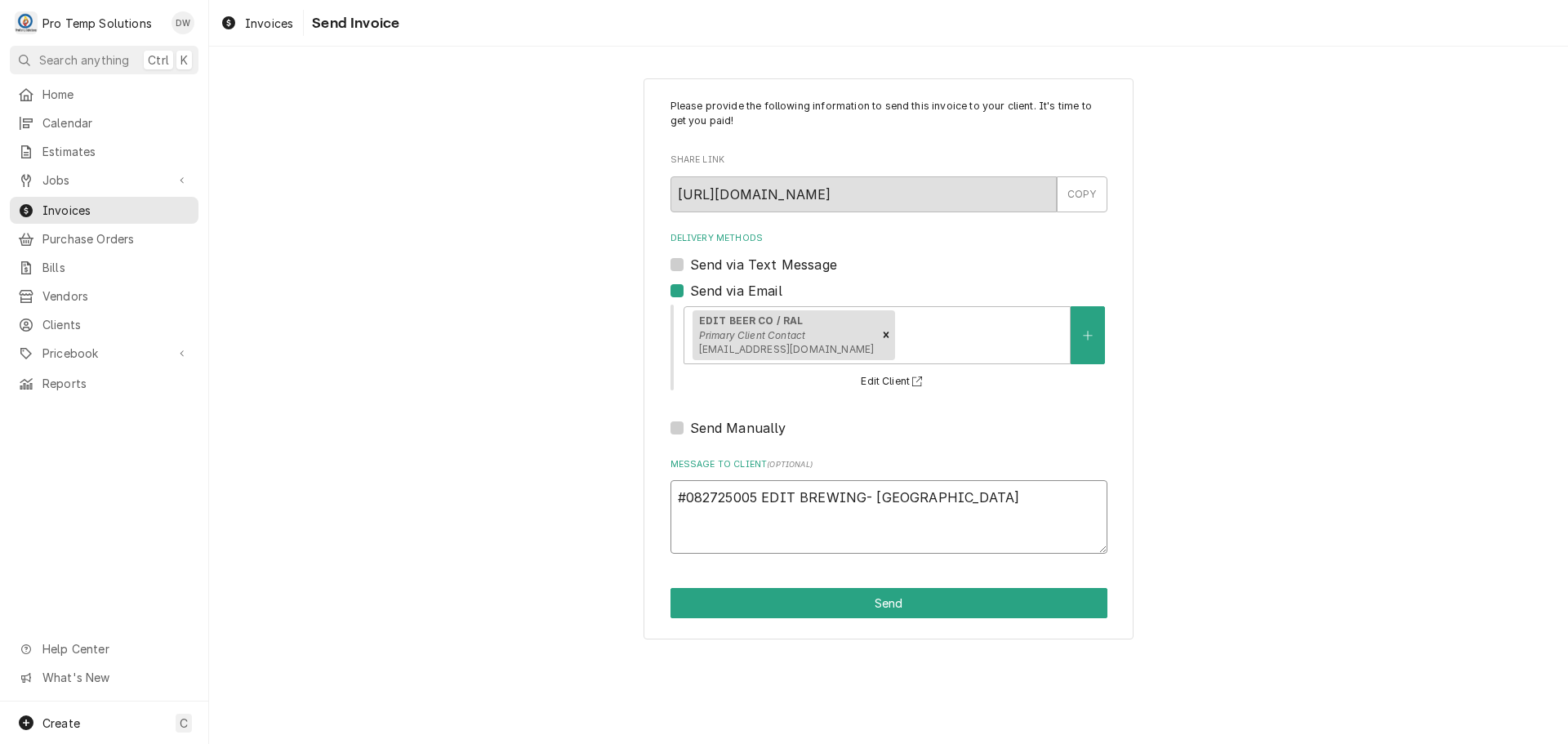
type textarea "x"
type textarea "#082725005 EDIT BREWING- WIC"
type textarea "x"
type textarea "#082725005 EDIT BREWING- WIC"
type textarea "x"
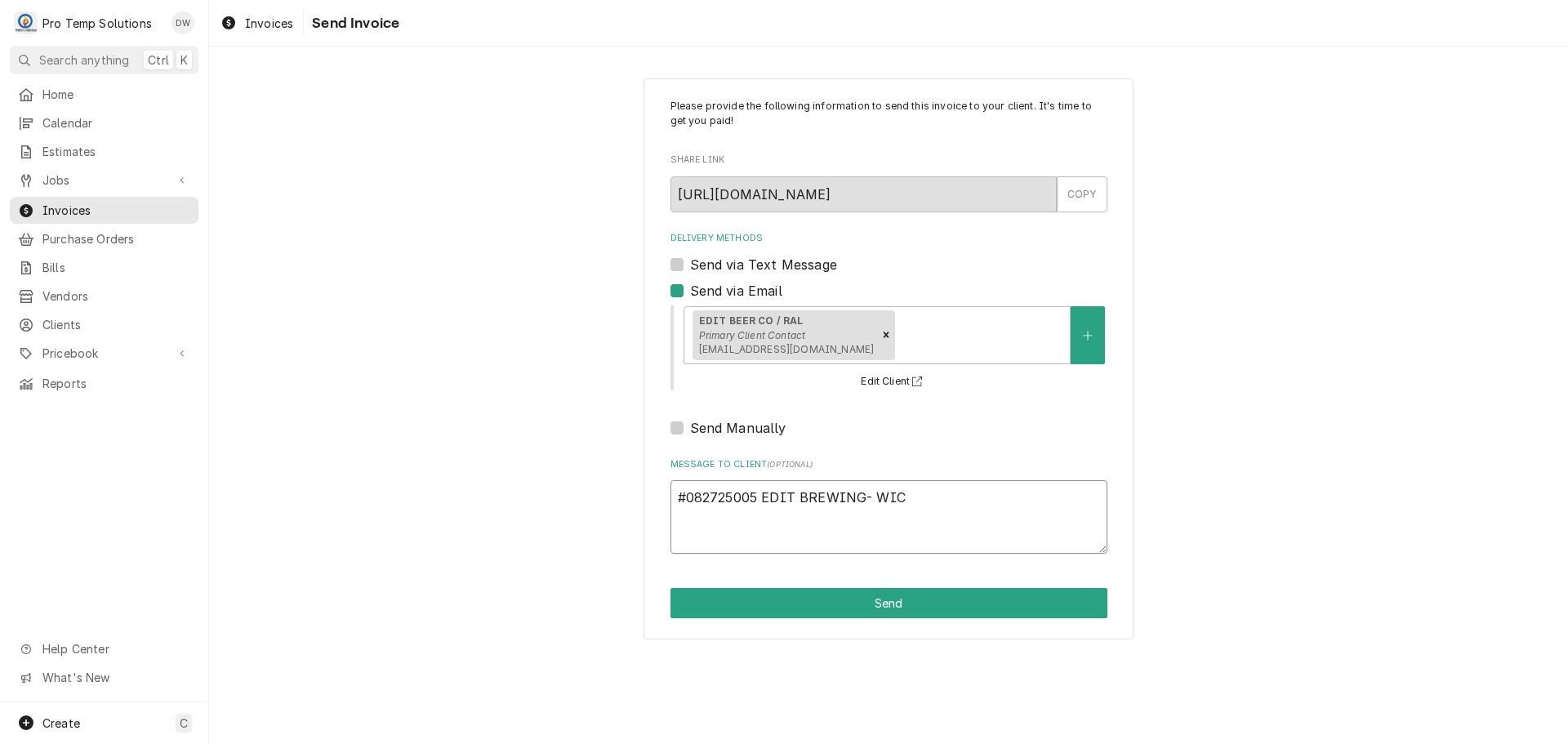
type textarea "#082725005 EDIT BREWING- WIC /"
type textarea "x"
type textarea "#082725005 EDIT BREWING- WIC /"
type textarea "x"
type textarea "#082725005 EDIT BREWING- WIC / P"
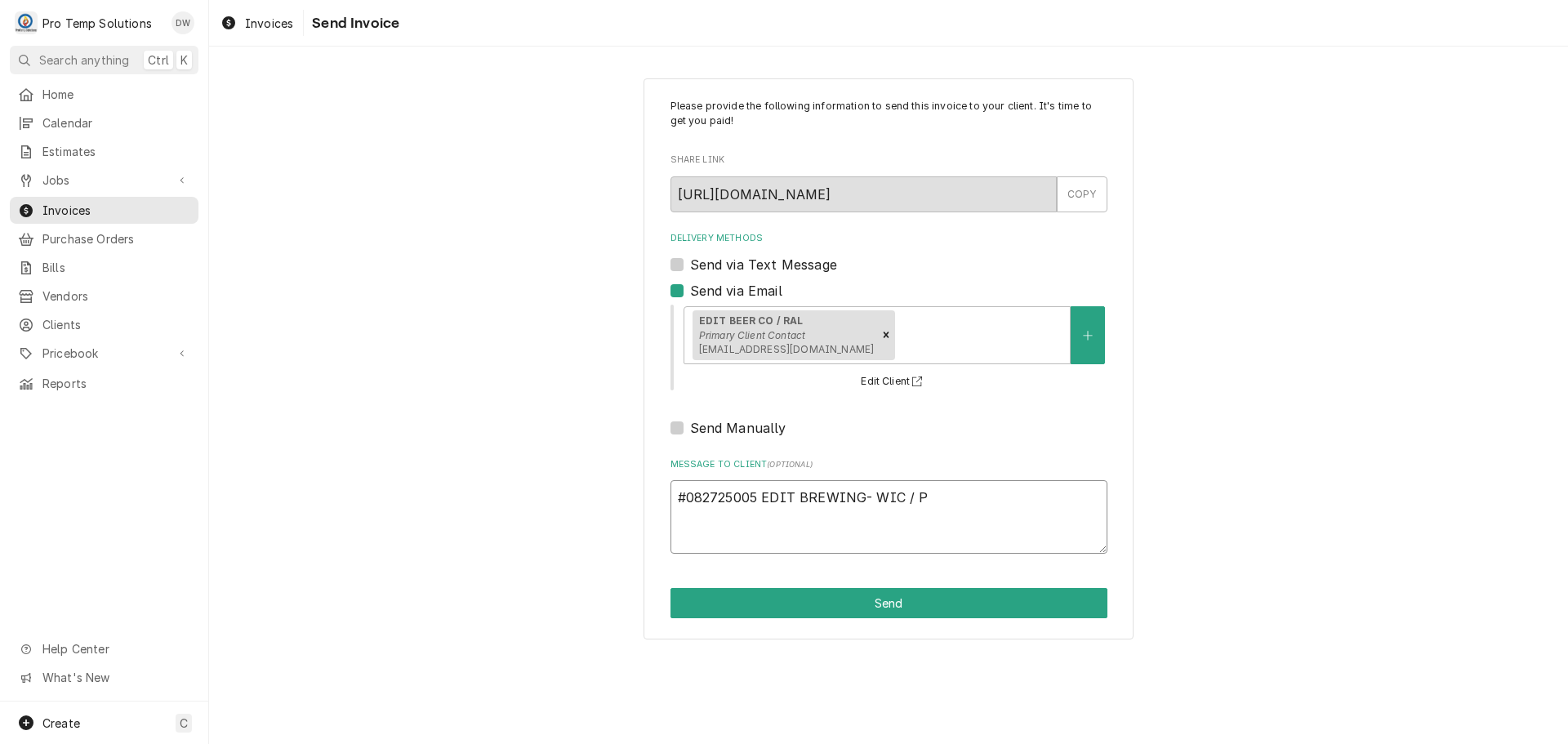
type textarea "x"
type textarea "#082725005 EDIT BREWING- WIC / PM"
click at [874, 599] on button "Send" at bounding box center [889, 602] width 437 height 30
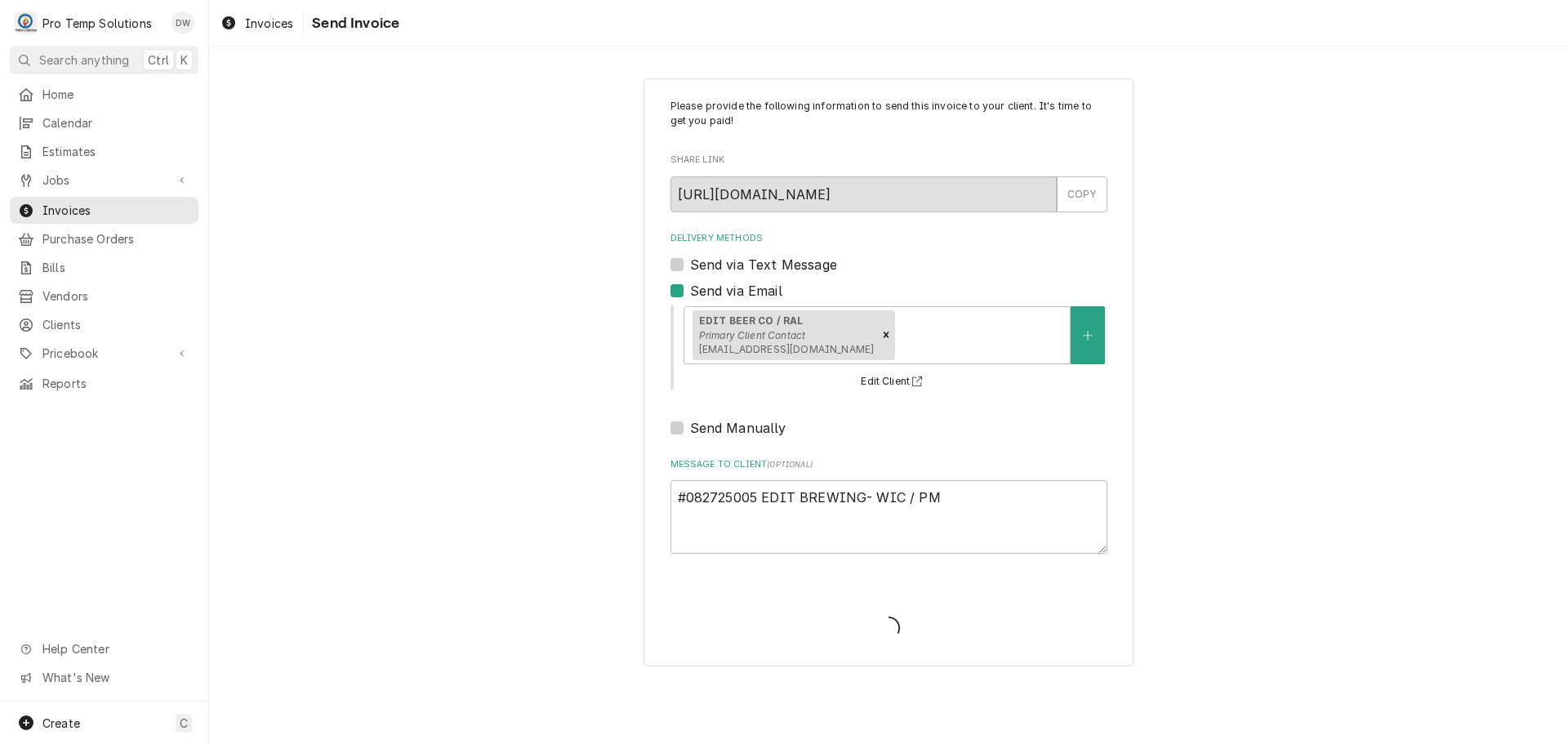
type textarea "x"
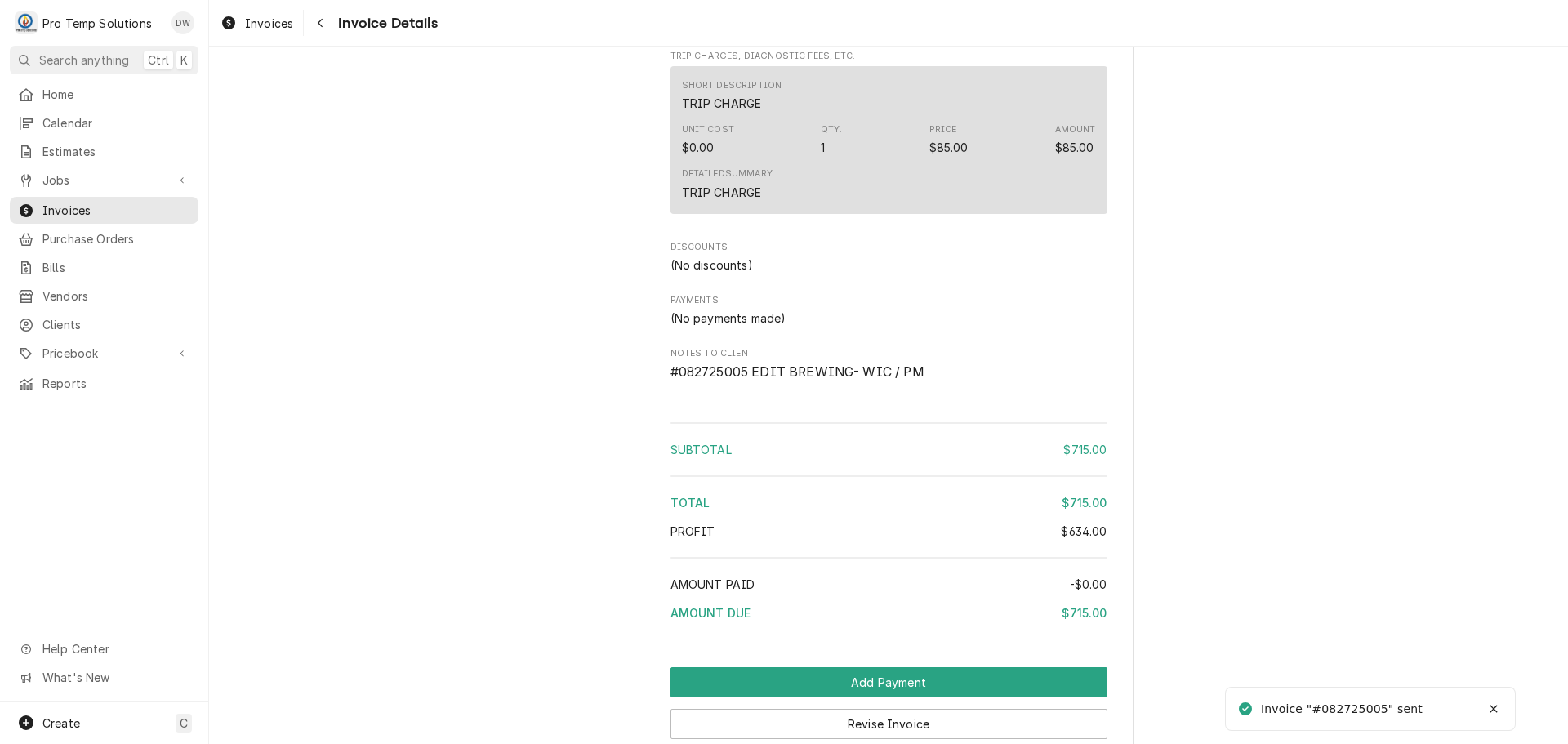
scroll to position [1519, 0]
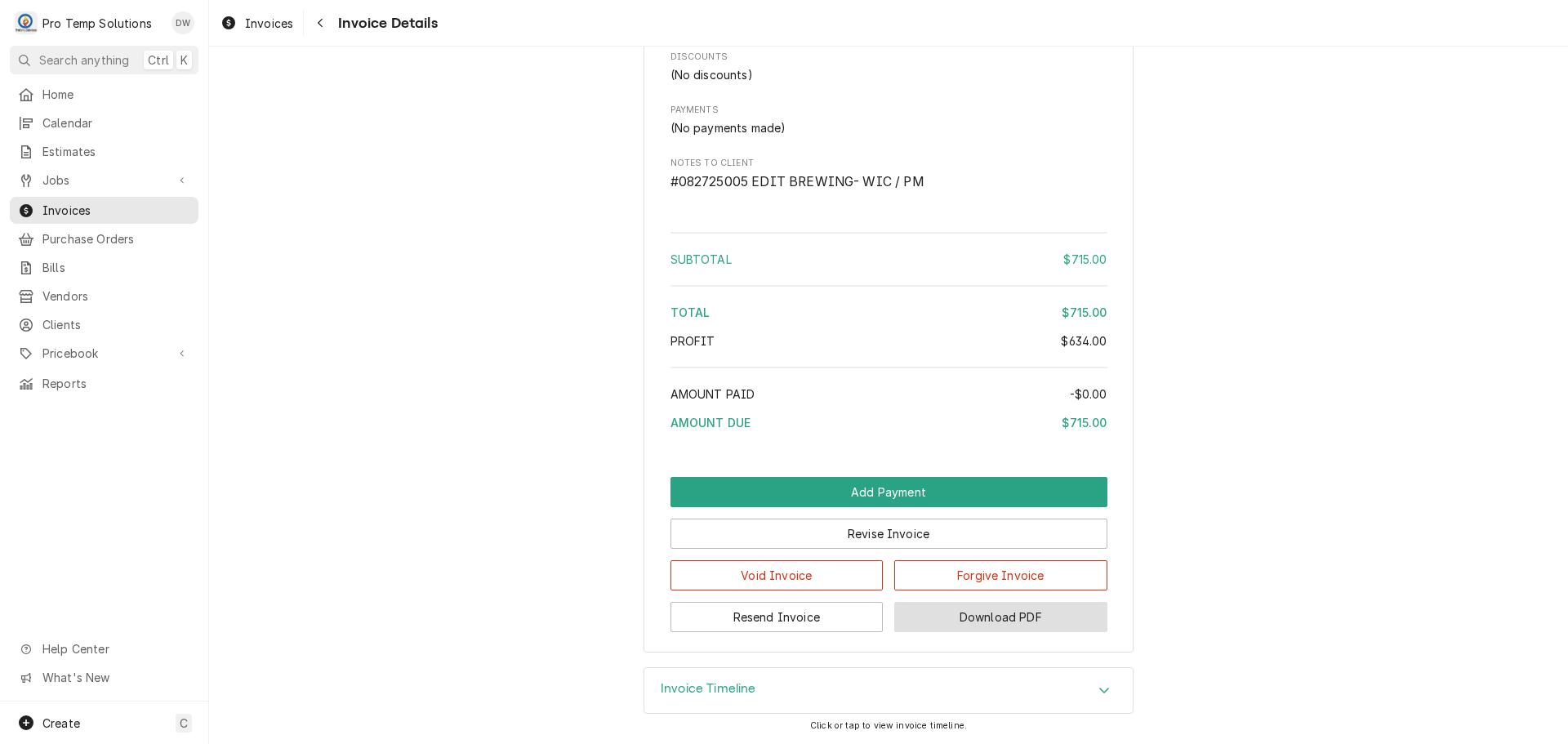
click at [987, 620] on button "Download PDF" at bounding box center [1000, 617] width 213 height 30
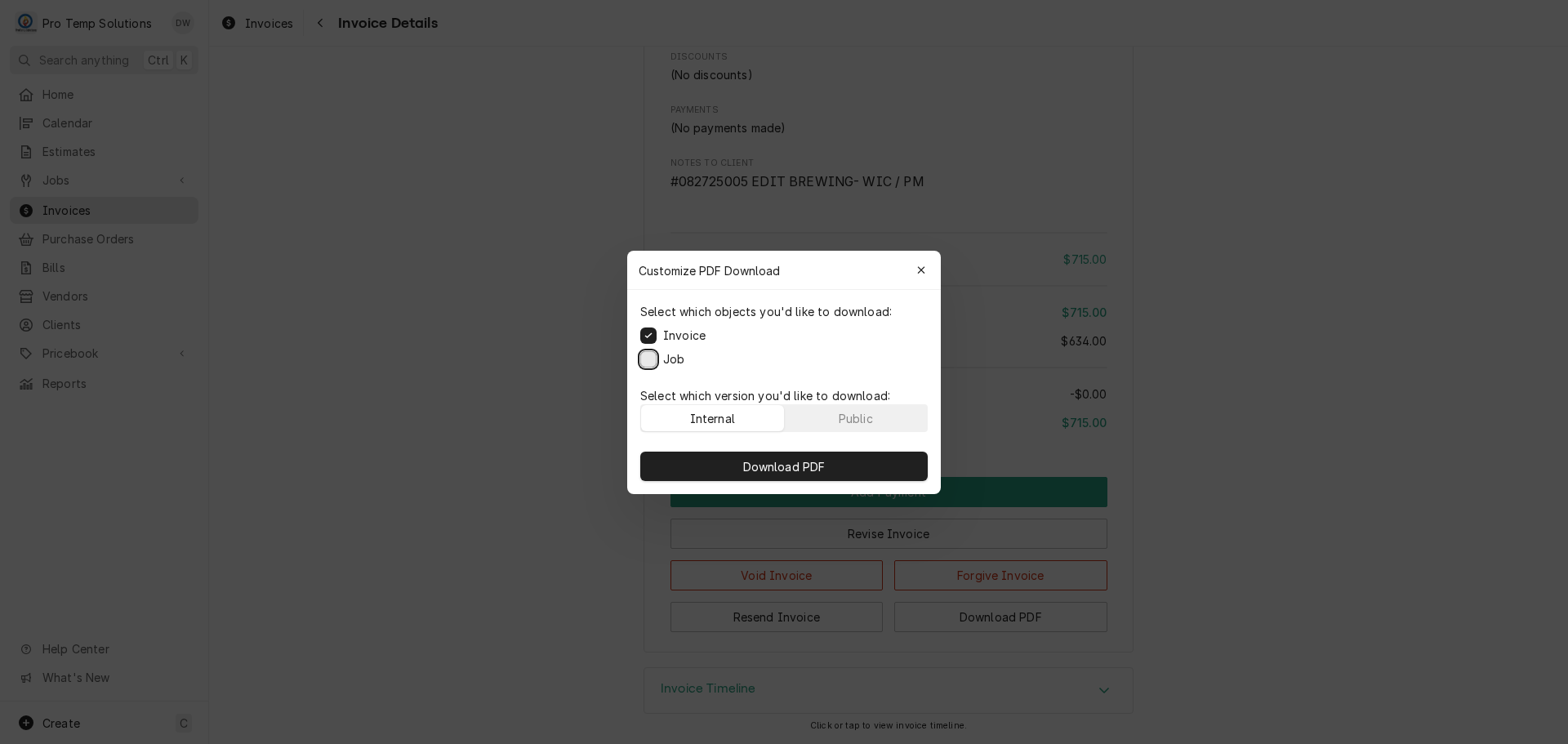
click at [652, 360] on button "Job" at bounding box center [648, 358] width 17 height 17
click at [790, 468] on span "Download PDF" at bounding box center [784, 467] width 89 height 18
